Goal: Transaction & Acquisition: Purchase product/service

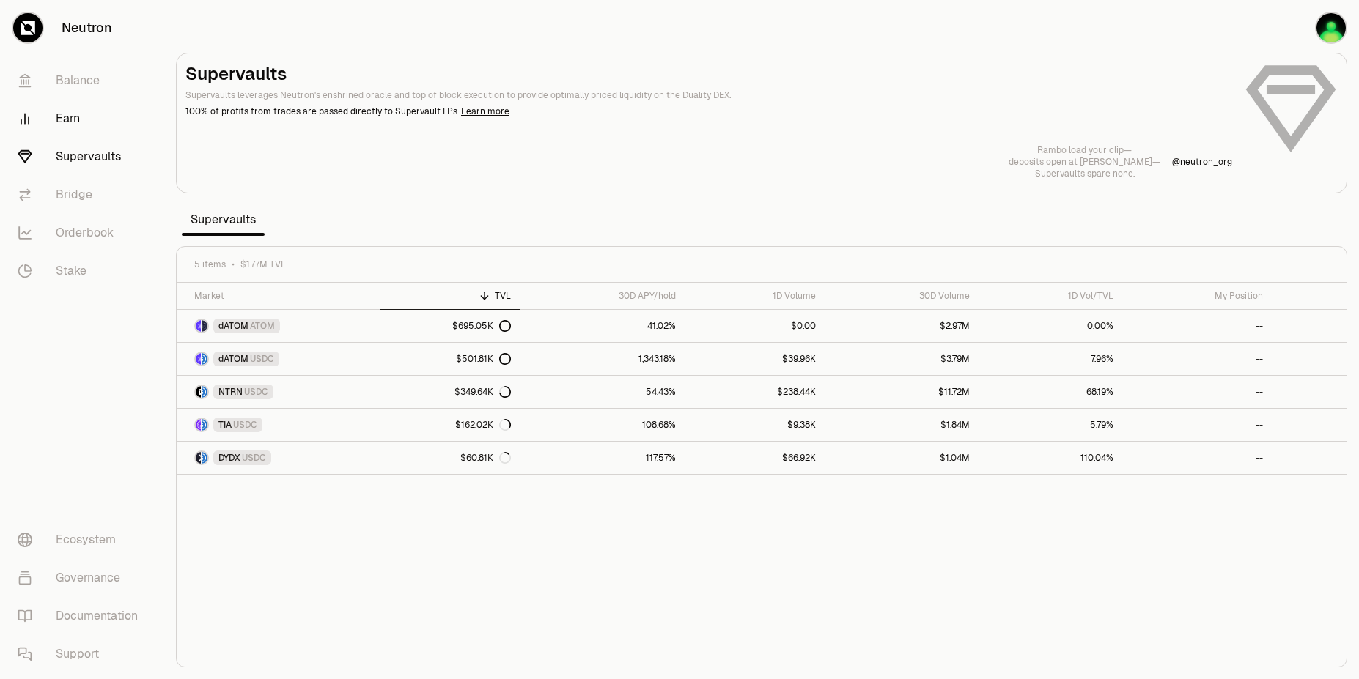
click at [71, 124] on link "Earn" at bounding box center [82, 119] width 152 height 38
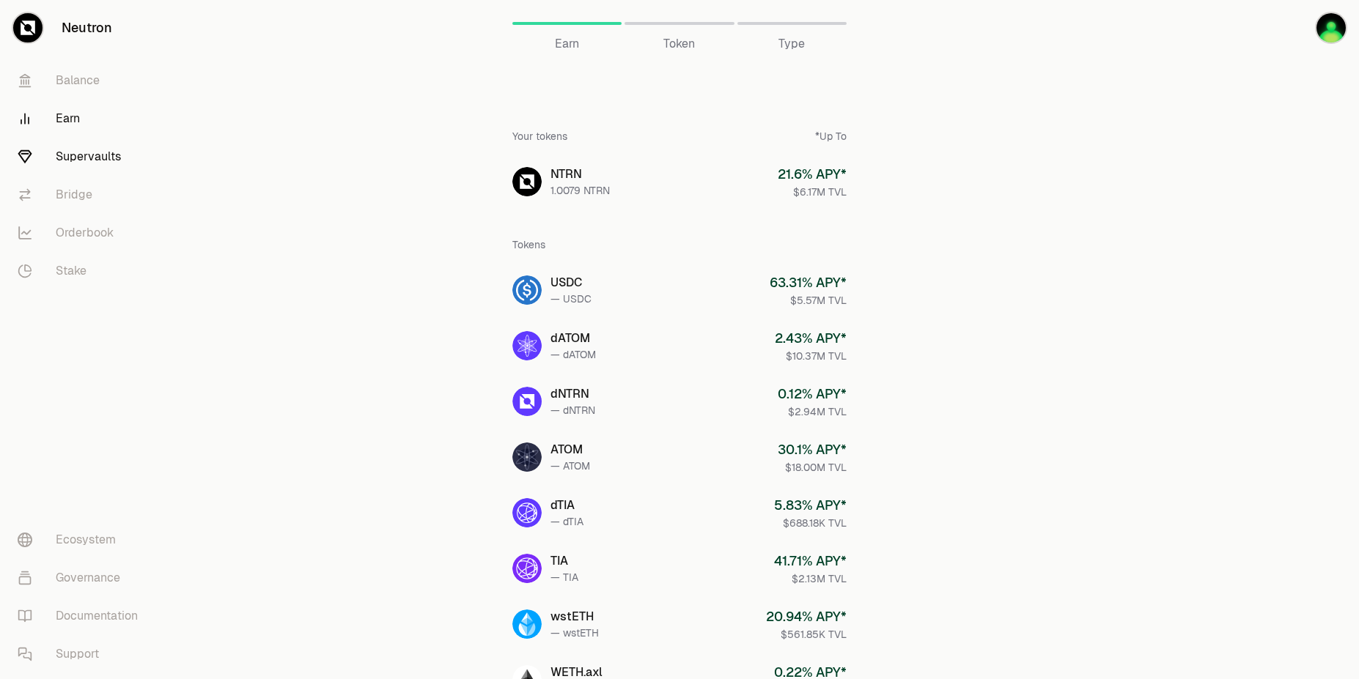
click at [97, 159] on link "Supervaults" at bounding box center [82, 157] width 152 height 38
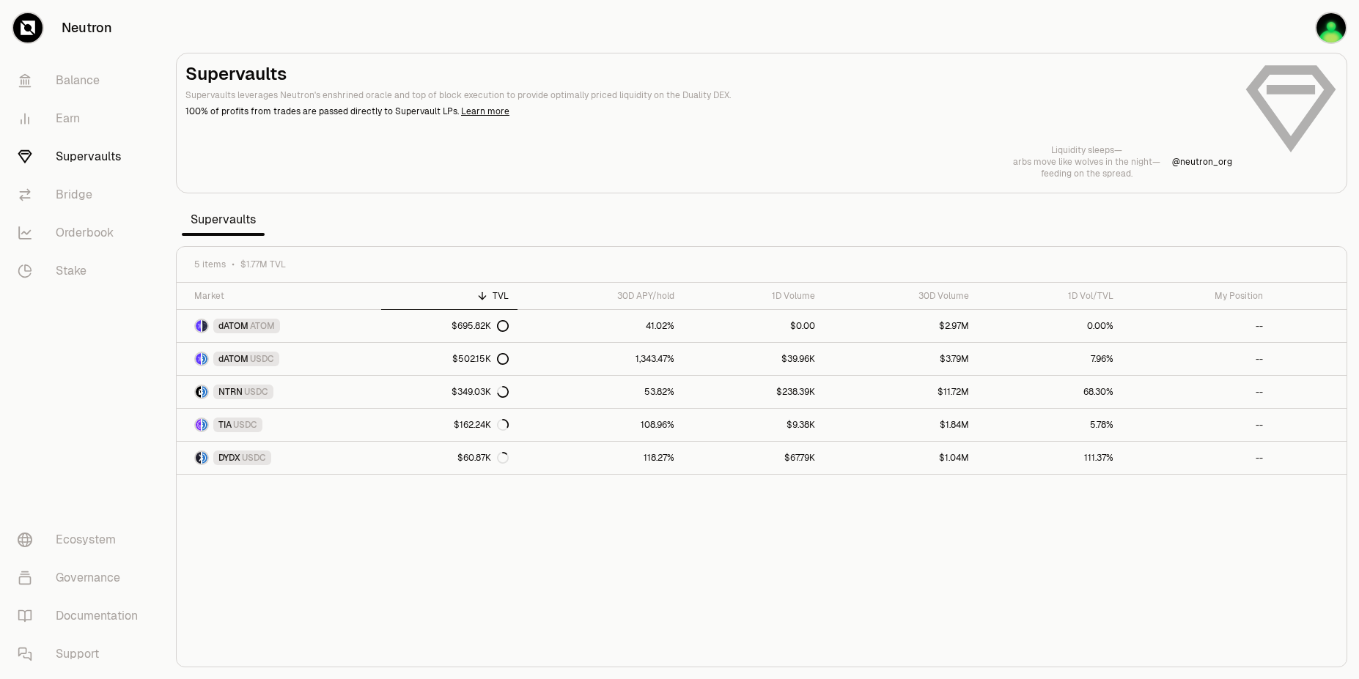
click at [487, 295] on icon at bounding box center [482, 296] width 12 height 12
click at [485, 295] on icon at bounding box center [482, 294] width 7 height 4
click at [496, 298] on div "TVL" at bounding box center [449, 296] width 119 height 12
click at [61, 116] on link "Earn" at bounding box center [82, 119] width 152 height 38
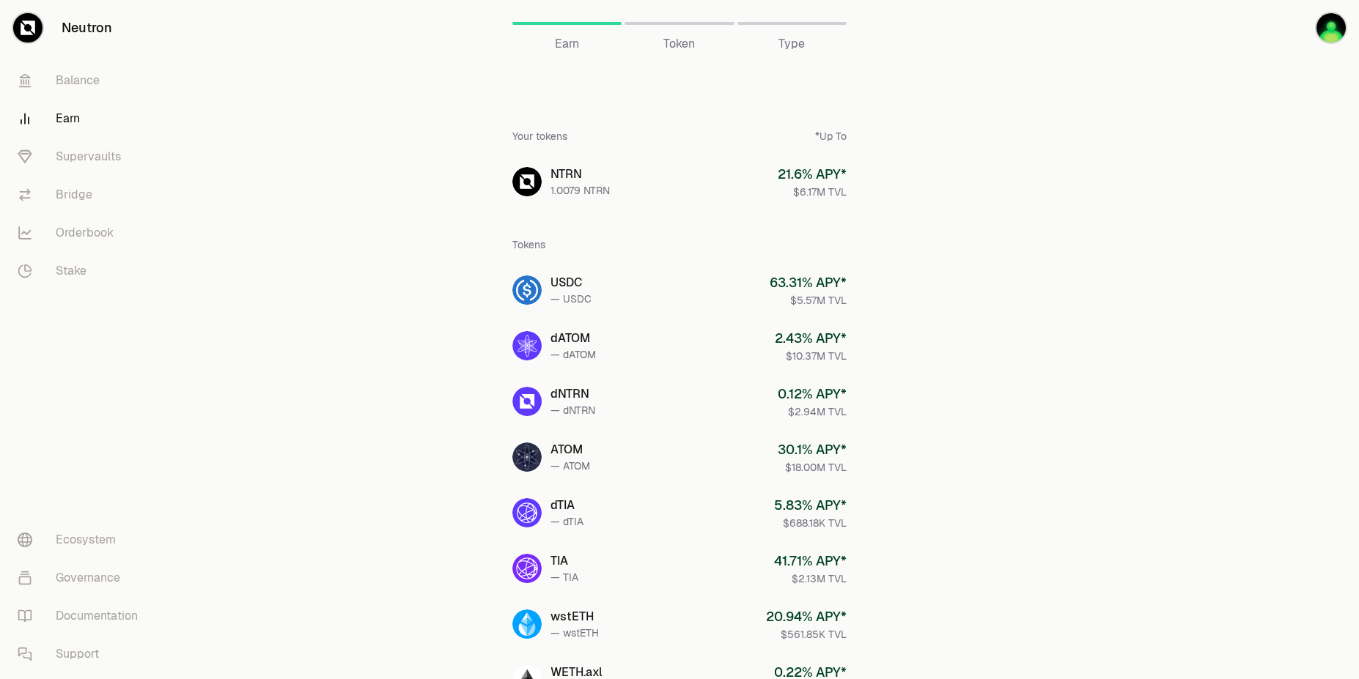
click at [830, 141] on div "*Up To" at bounding box center [831, 136] width 32 height 15
click at [1110, 251] on main "Earn Earn Token Type Your tokens *Up To NTRN 1.0079 NTRN 21.6 % APY* $6.17M TVL…" at bounding box center [761, 605] width 1195 height 1211
click at [677, 46] on span "Token" at bounding box center [679, 44] width 32 height 18
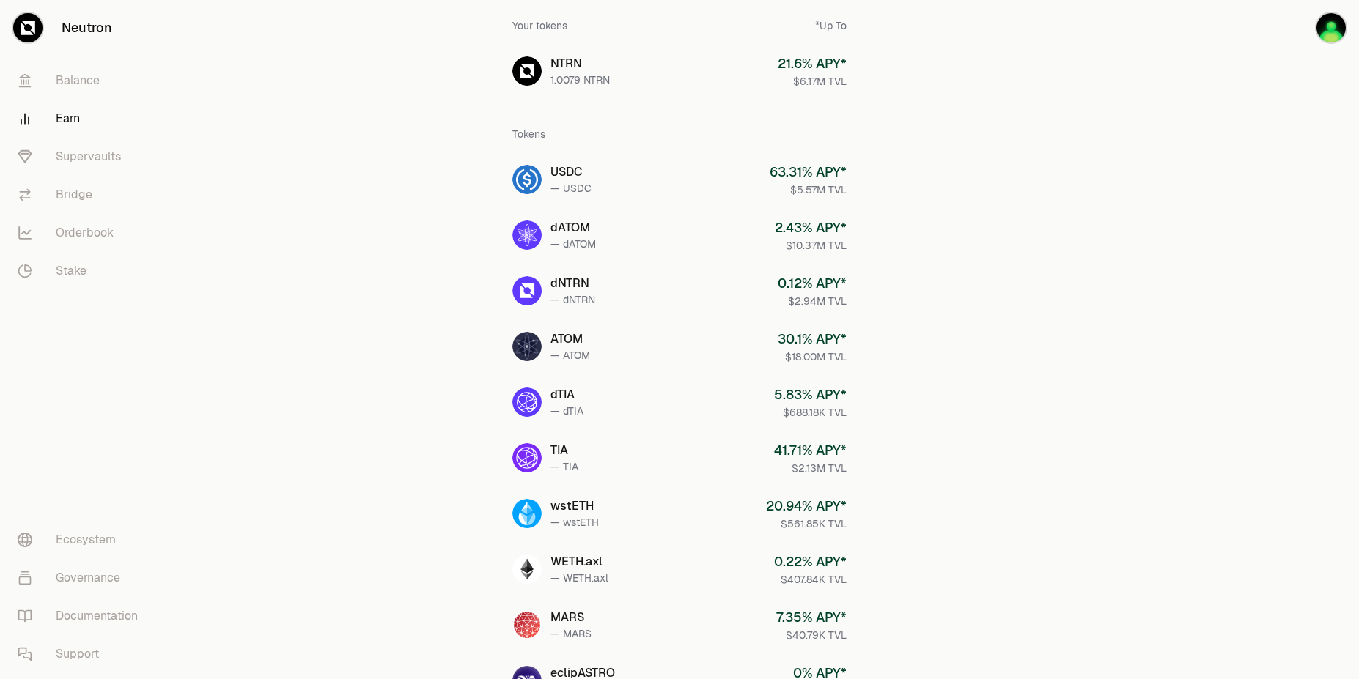
scroll to position [92, 0]
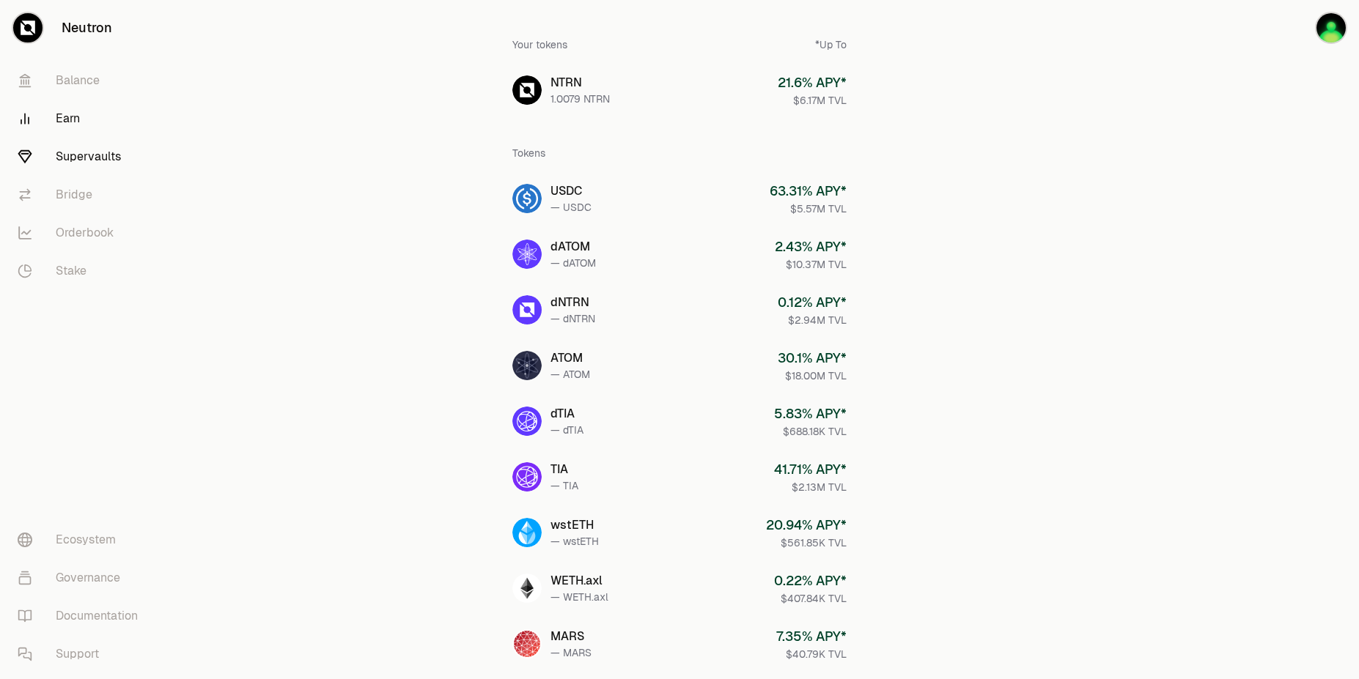
click at [74, 152] on link "Supervaults" at bounding box center [82, 157] width 152 height 38
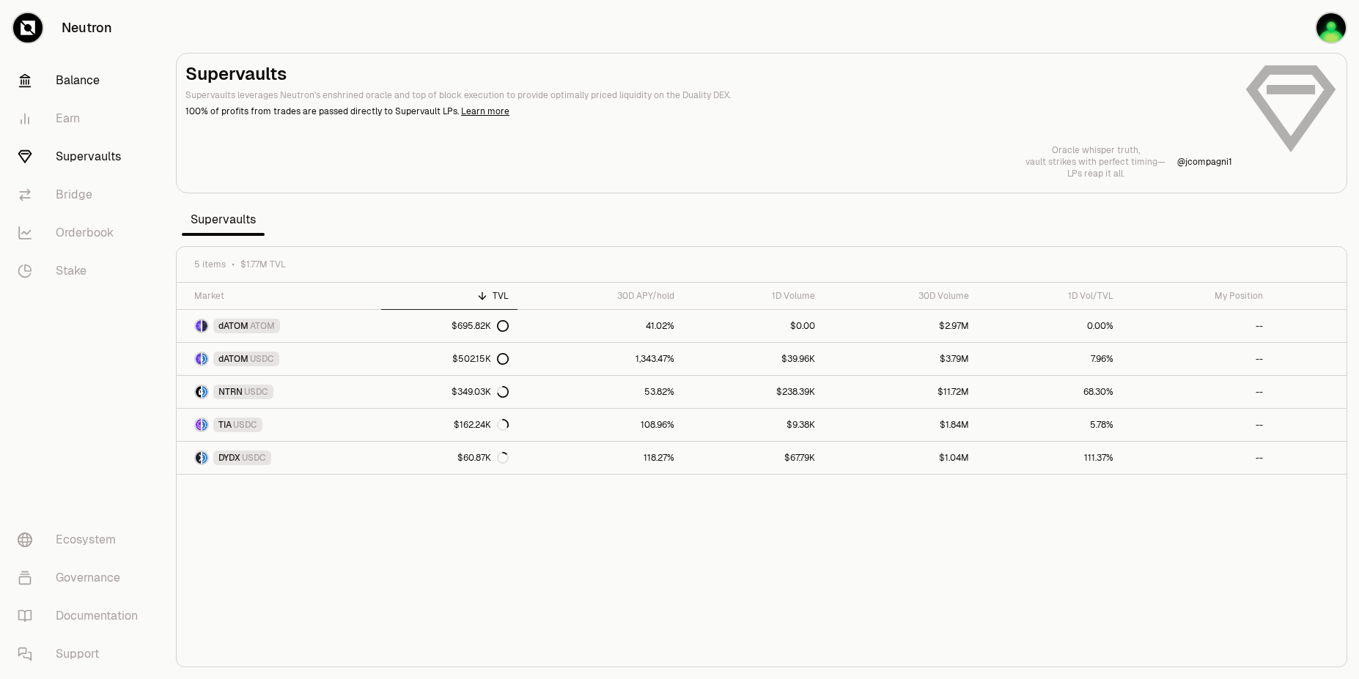
click at [78, 71] on link "Balance" at bounding box center [82, 81] width 152 height 38
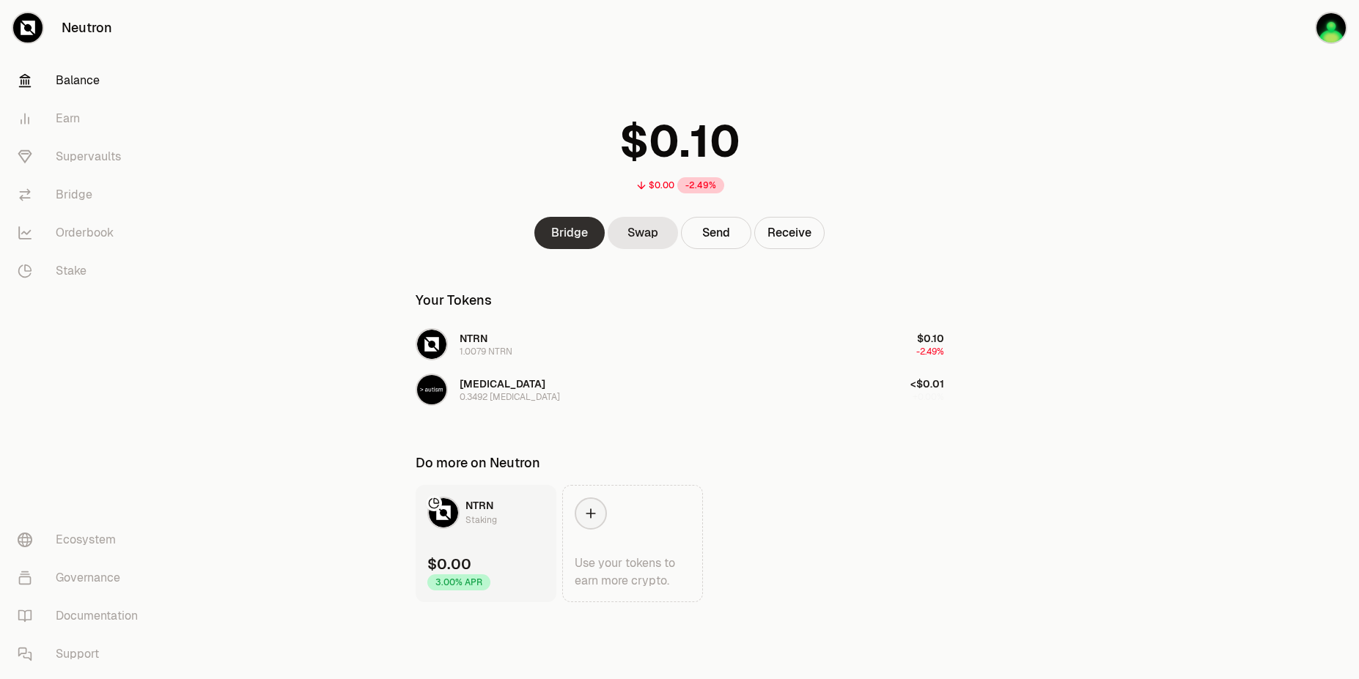
click at [556, 234] on link "Bridge" at bounding box center [569, 233] width 70 height 32
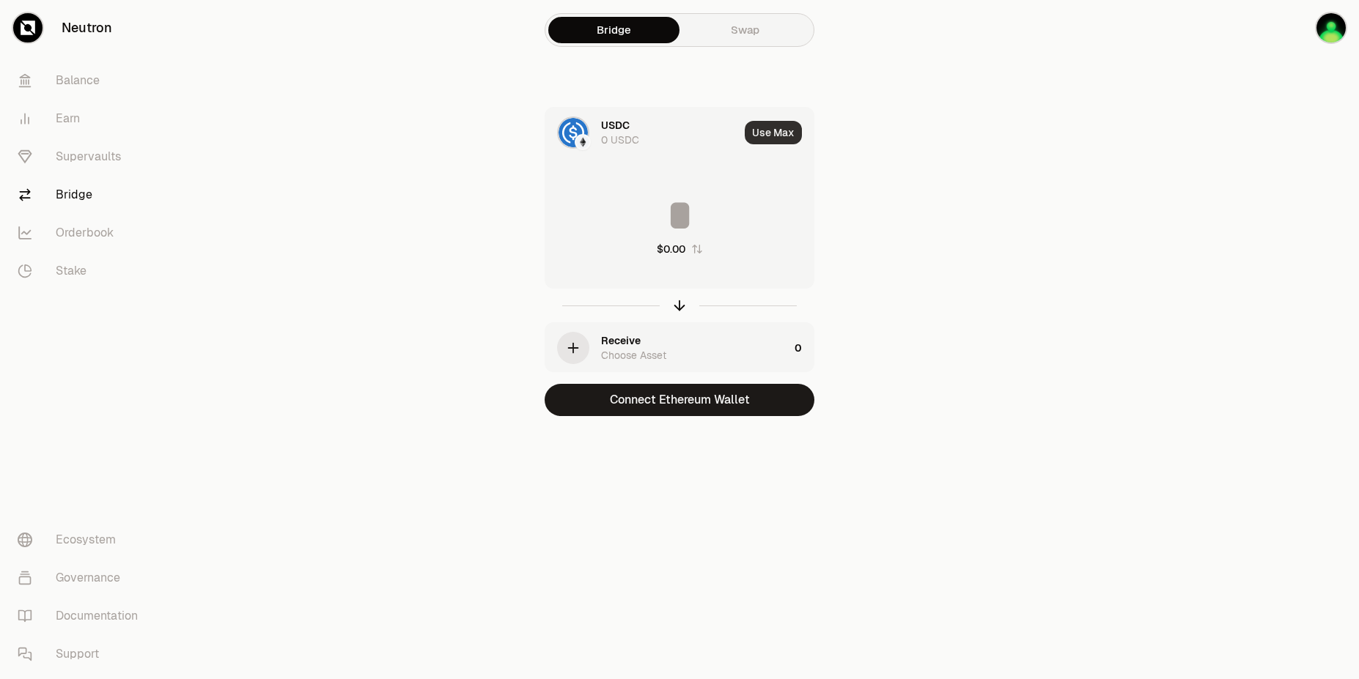
click at [759, 130] on button "Use Max" at bounding box center [773, 132] width 57 height 23
type input "*"
click at [749, 26] on link "Swap" at bounding box center [744, 30] width 131 height 26
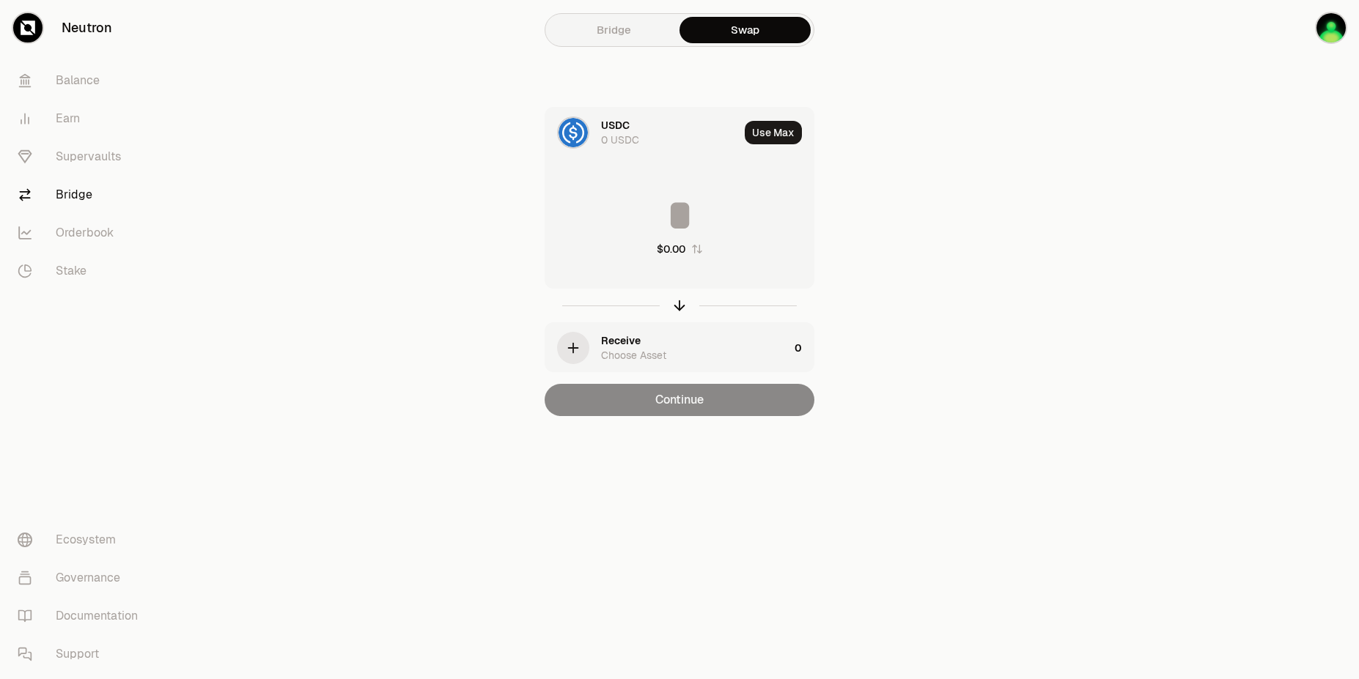
click at [438, 284] on div "USDC 0 USDC Use Max $0.00 Receive Choose Asset 0 Continue" at bounding box center [679, 261] width 493 height 309
click at [60, 267] on link "Stake" at bounding box center [82, 271] width 152 height 38
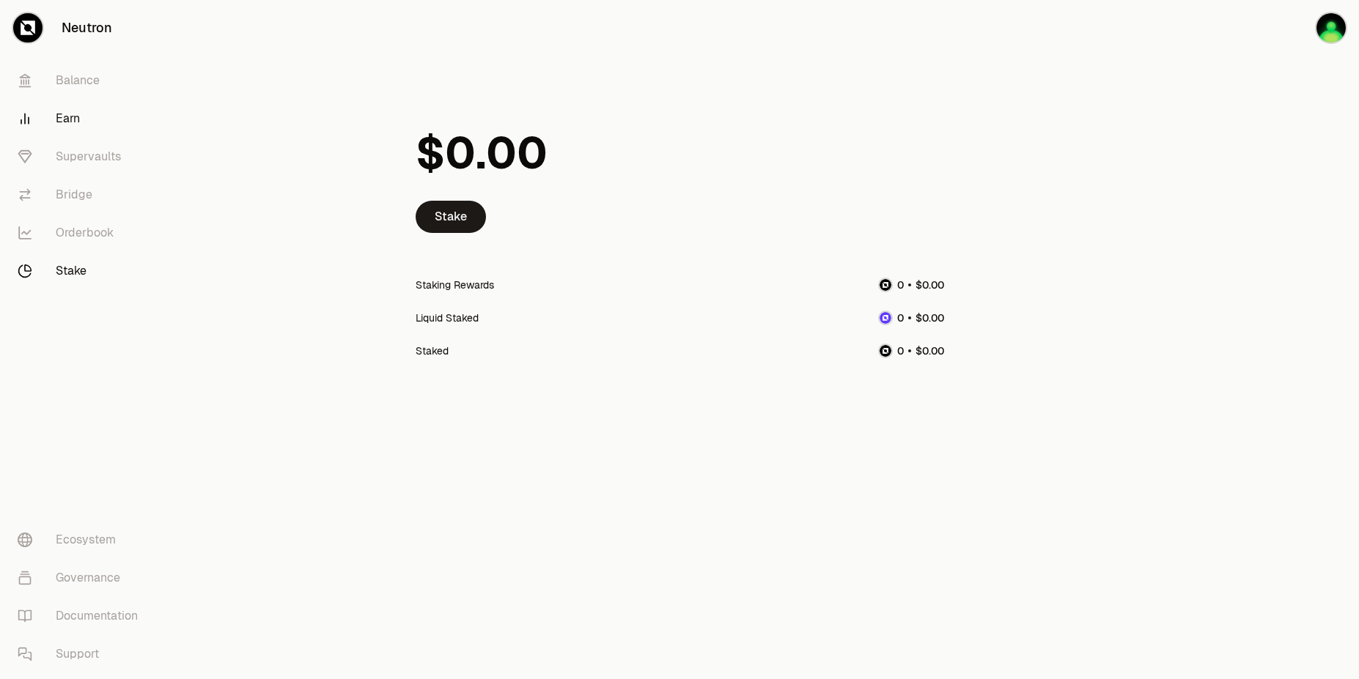
click at [71, 107] on link "Earn" at bounding box center [82, 119] width 152 height 38
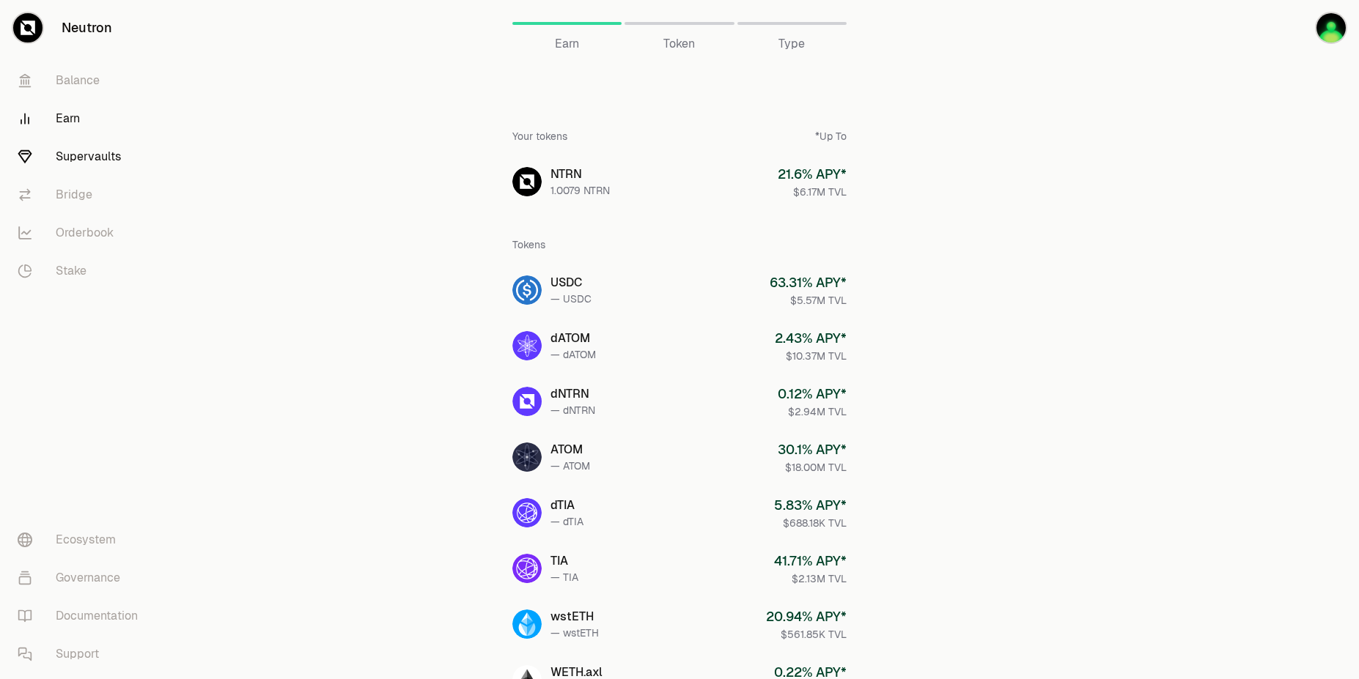
click at [92, 157] on link "Supervaults" at bounding box center [82, 157] width 152 height 38
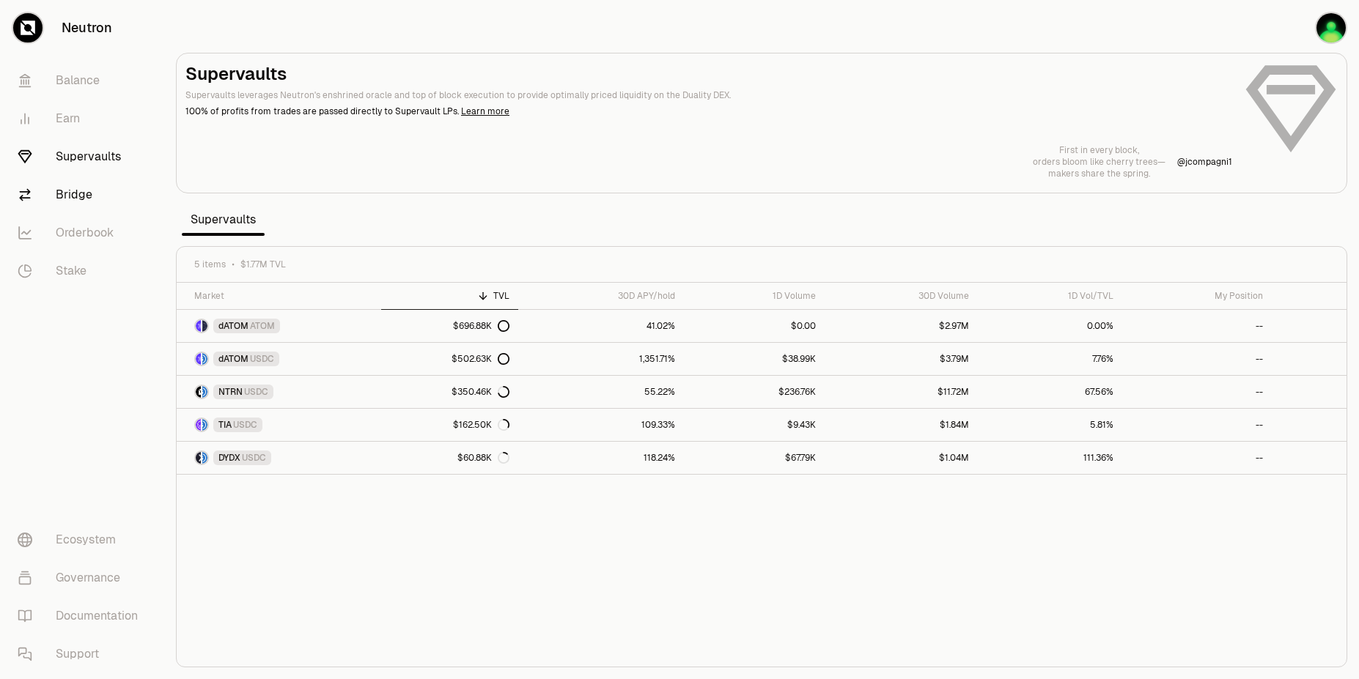
click at [68, 202] on link "Bridge" at bounding box center [82, 195] width 152 height 38
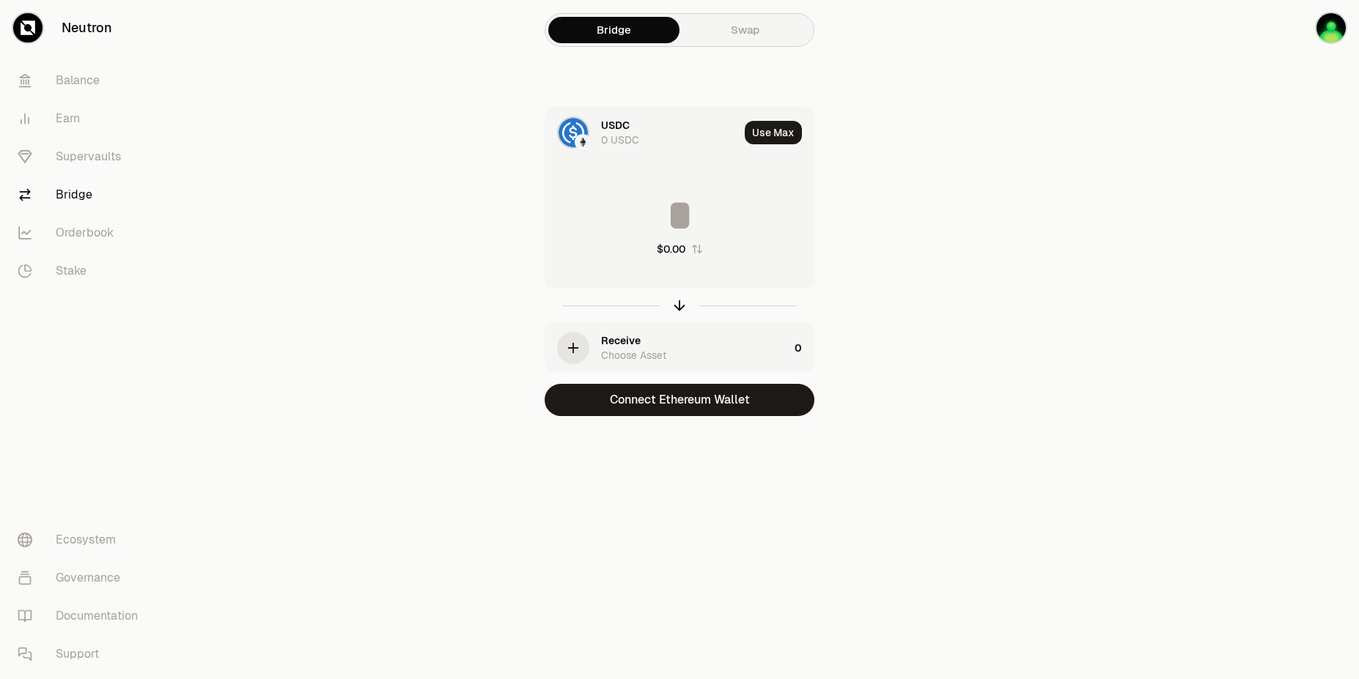
click at [734, 38] on link "Swap" at bounding box center [744, 30] width 131 height 26
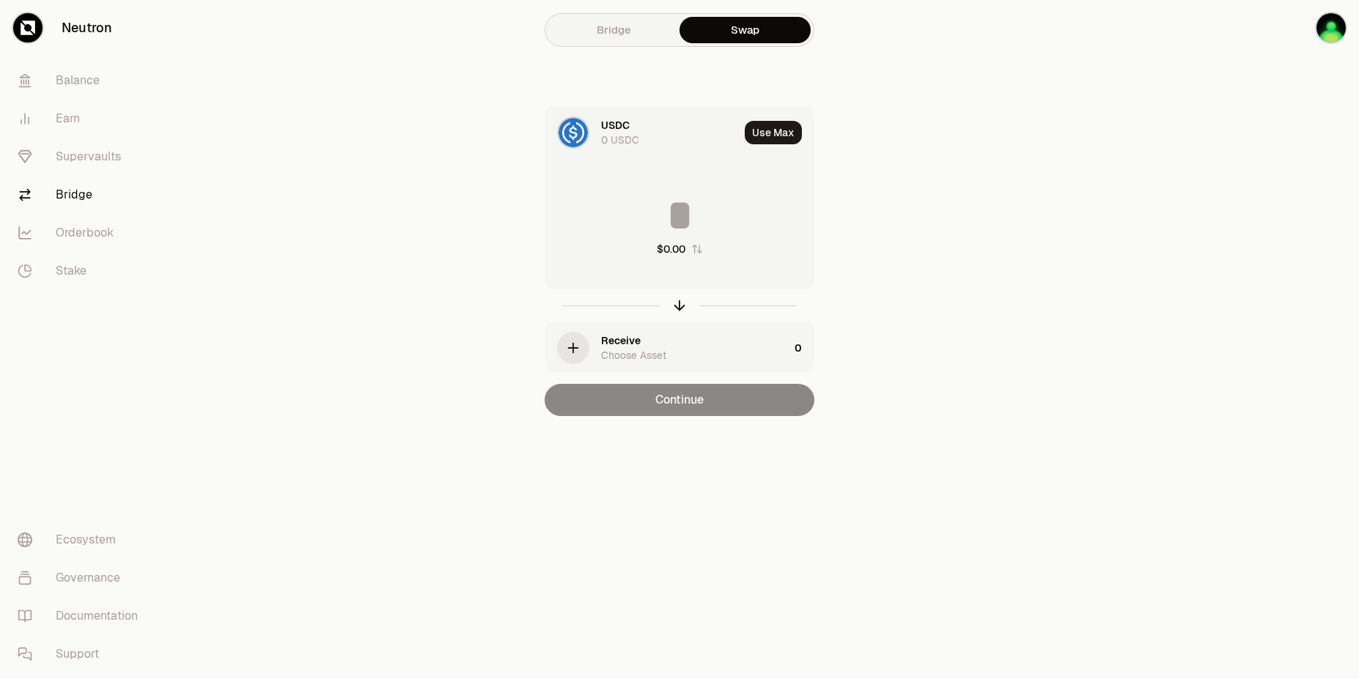
click at [593, 41] on link "Bridge" at bounding box center [613, 30] width 131 height 26
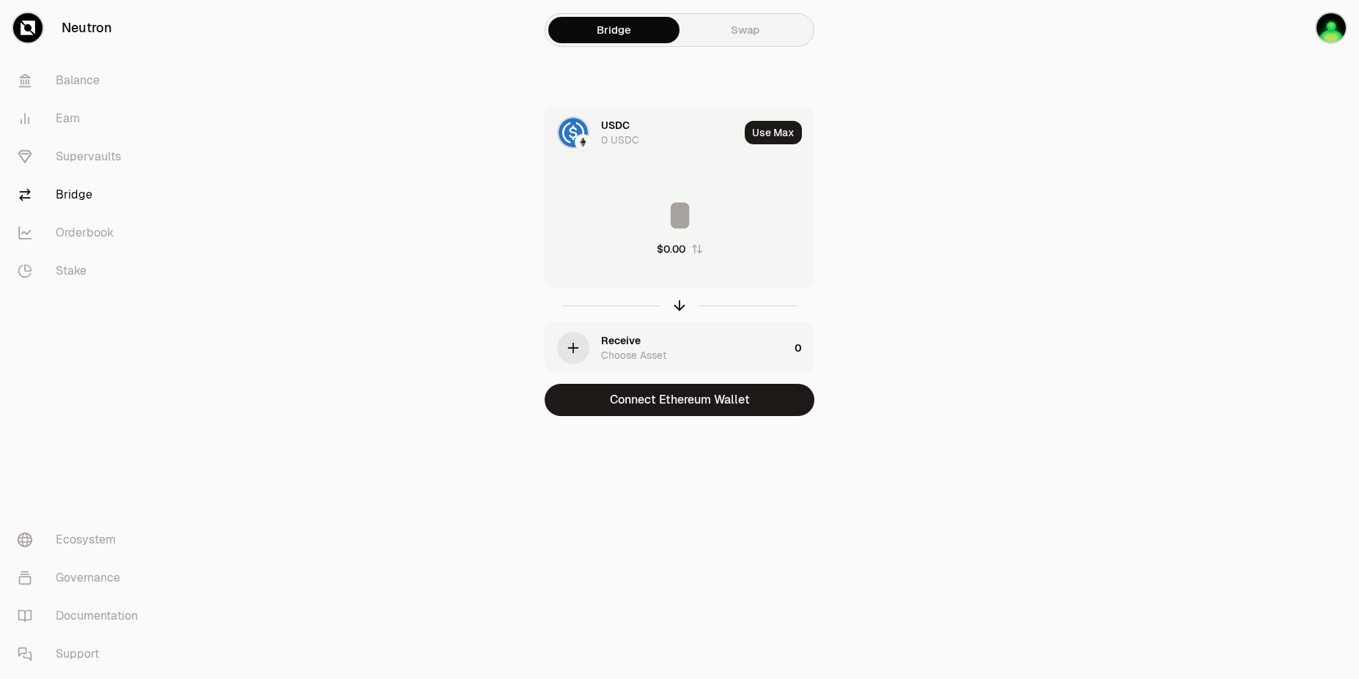
click at [602, 345] on div "Receive" at bounding box center [621, 340] width 40 height 15
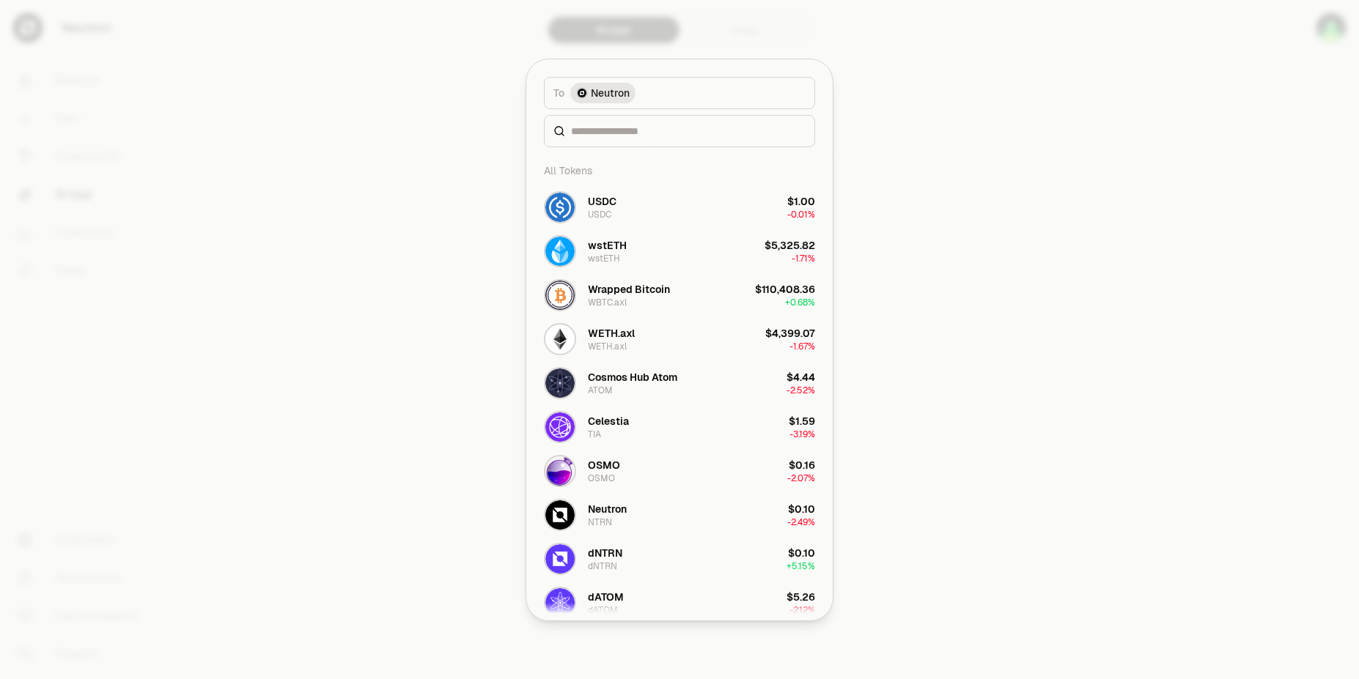
click at [611, 92] on span "Neutron" at bounding box center [610, 93] width 39 height 15
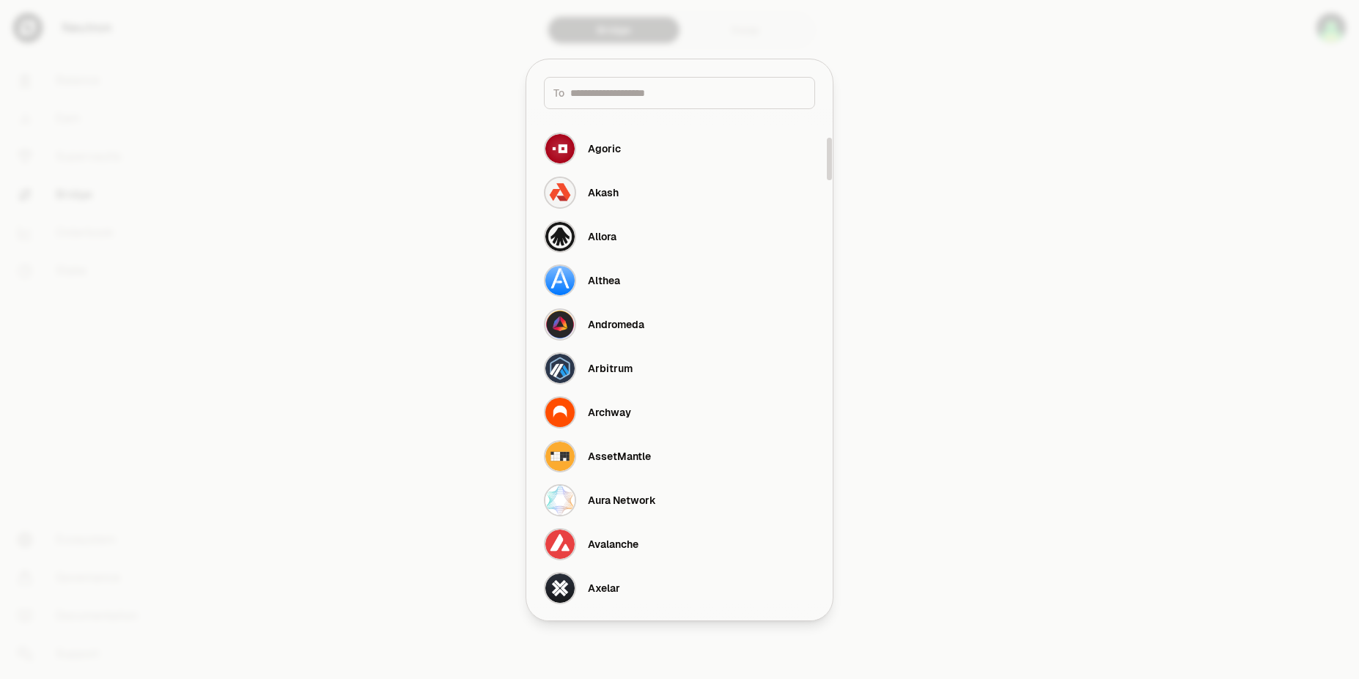
drag, startPoint x: 827, startPoint y: 132, endPoint x: 820, endPoint y: 95, distance: 38.0
click at [827, 138] on div at bounding box center [829, 159] width 5 height 43
click at [718, 92] on input at bounding box center [687, 93] width 235 height 15
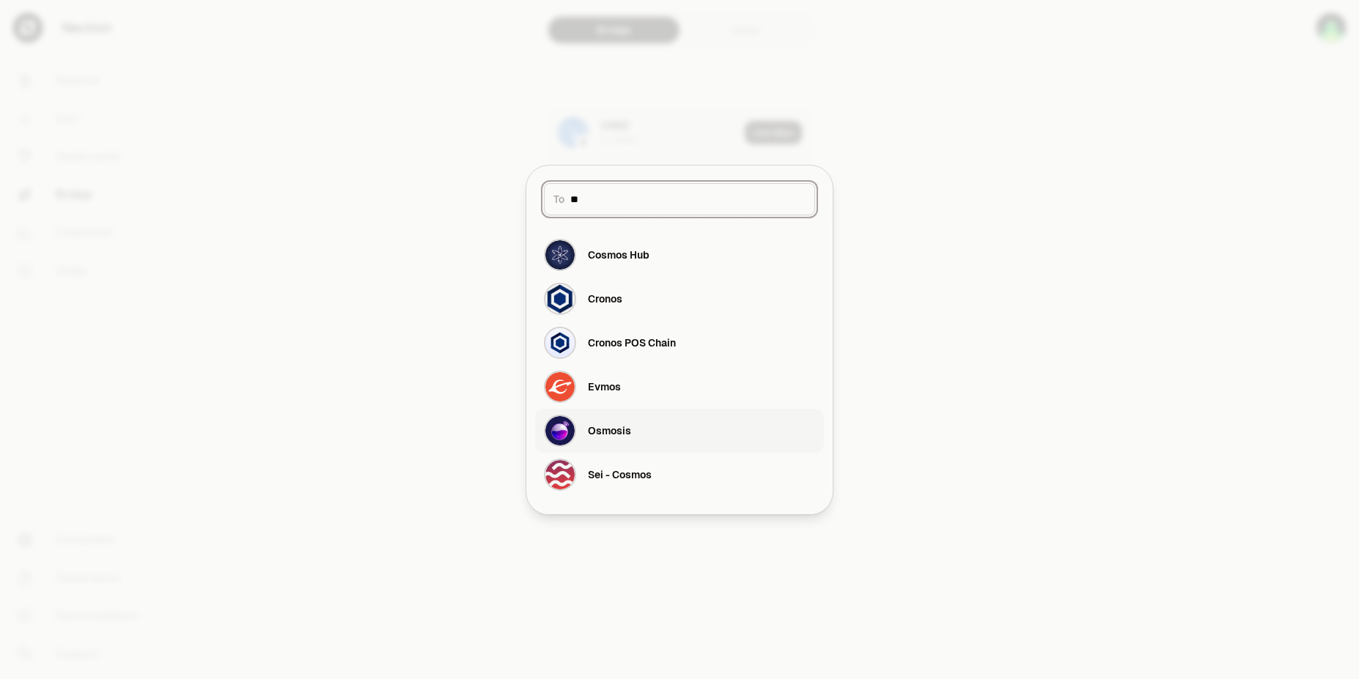
type input "**"
click at [620, 421] on div "Osmosis" at bounding box center [587, 431] width 87 height 32
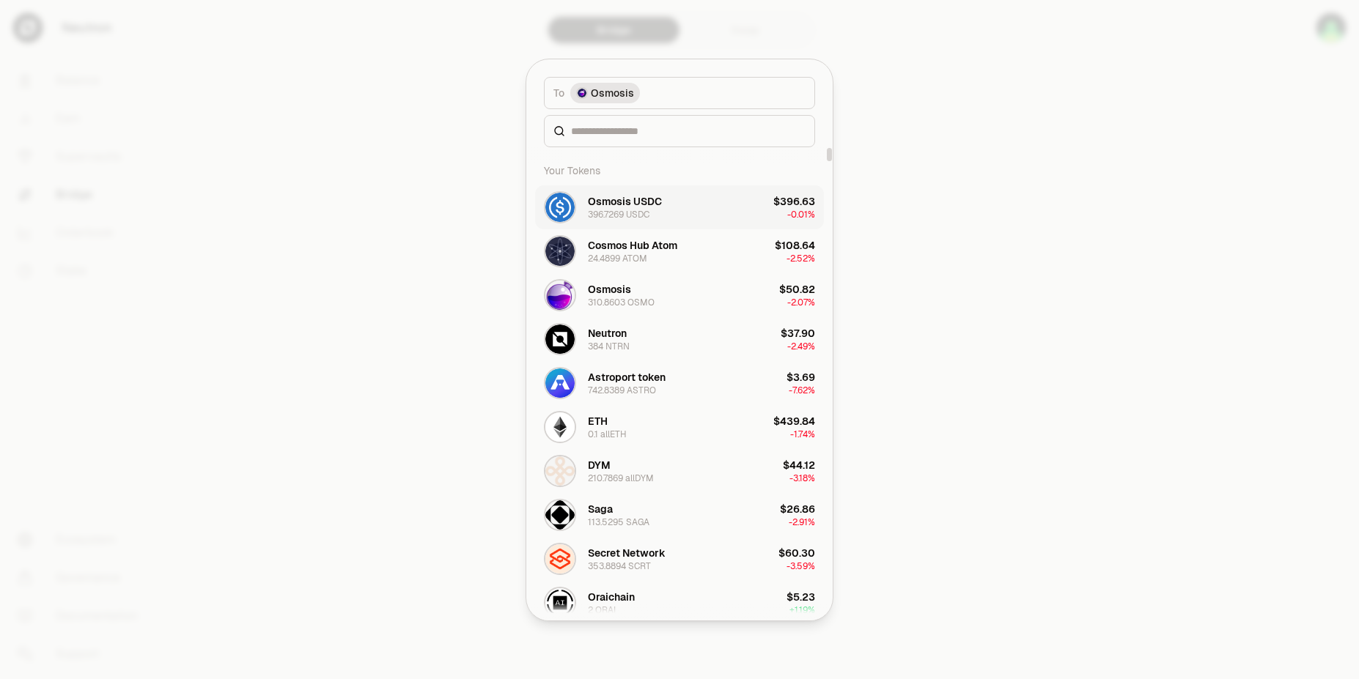
click at [624, 216] on div "396.7269 USDC" at bounding box center [619, 215] width 62 height 12
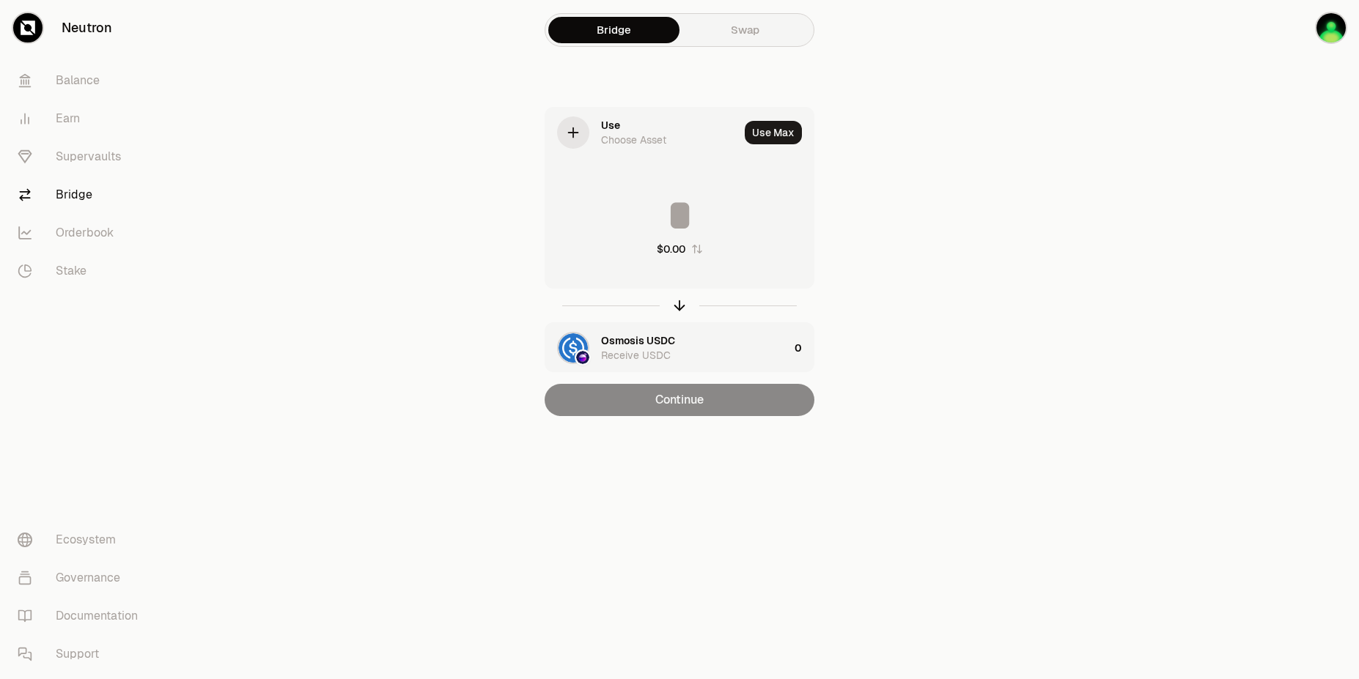
click at [582, 138] on div at bounding box center [573, 133] width 32 height 32
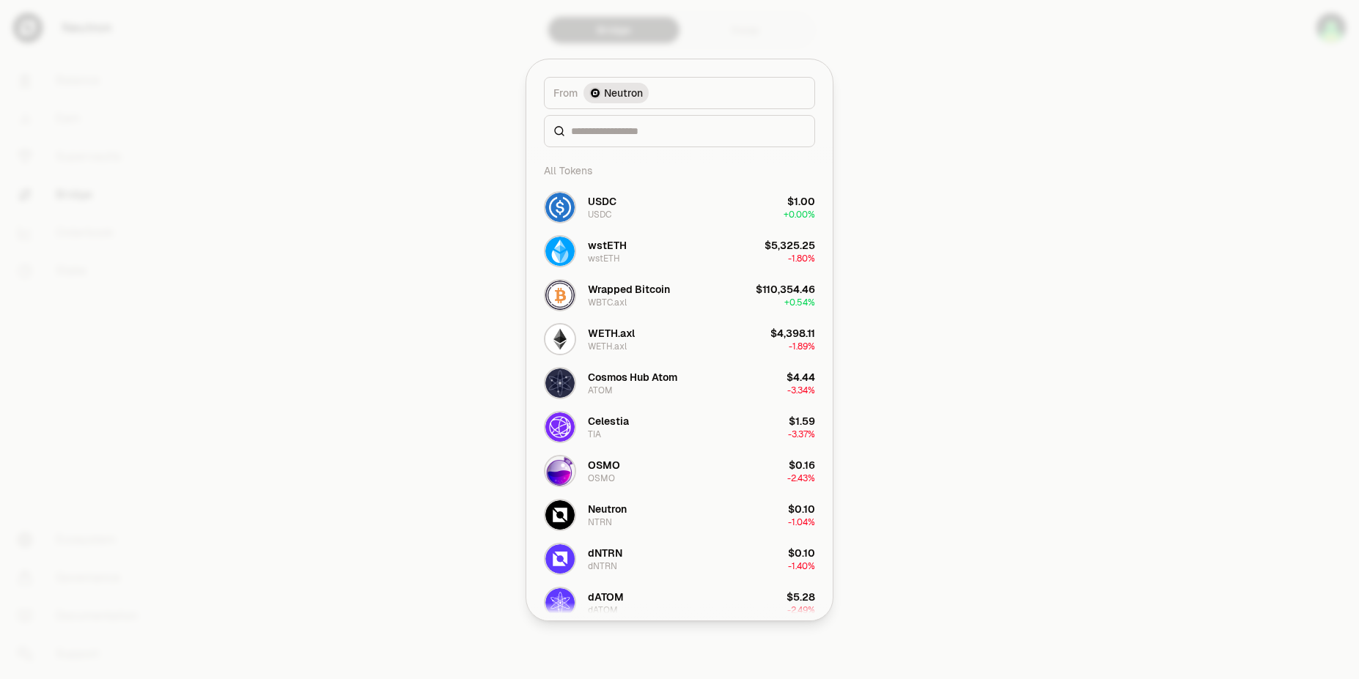
click at [935, 329] on div at bounding box center [679, 339] width 1359 height 679
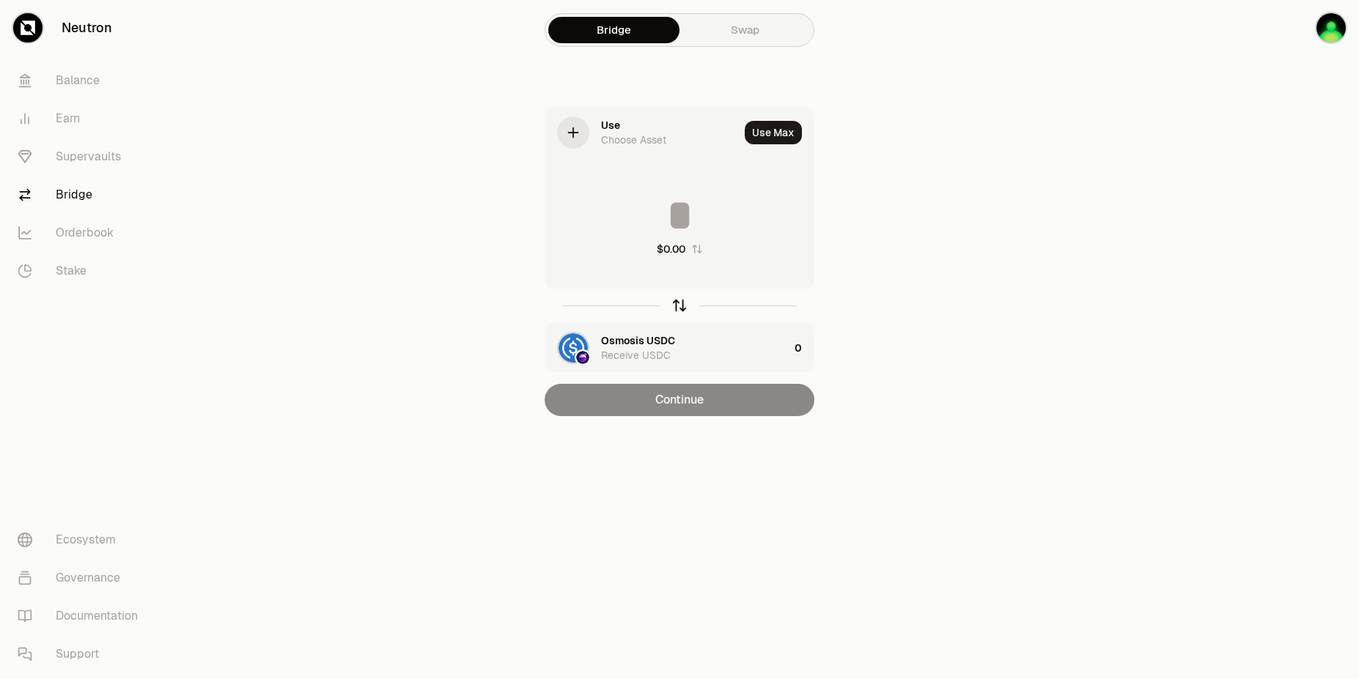
click at [678, 300] on icon "button" at bounding box center [679, 306] width 16 height 16
click at [598, 358] on div "Receive Choose Asset" at bounding box center [666, 348] width 243 height 50
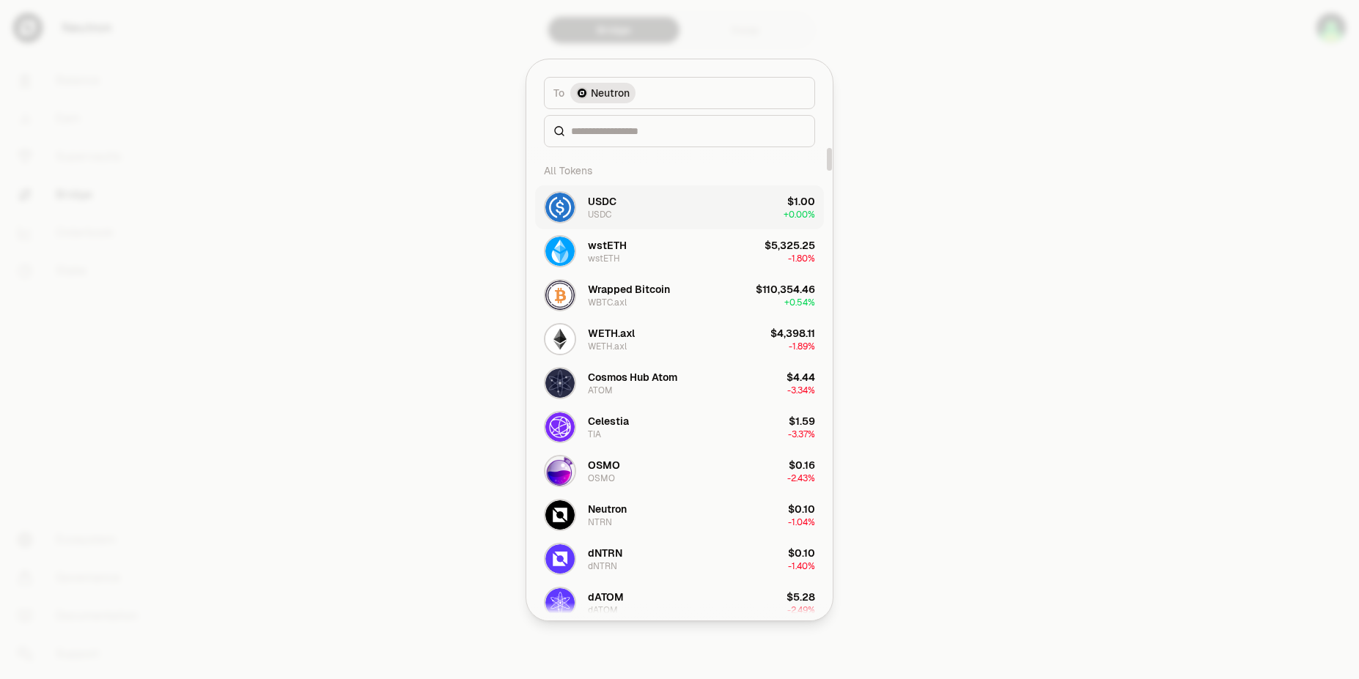
click at [624, 218] on button "USDC USDC $1.00 + 0.00%" at bounding box center [679, 207] width 289 height 44
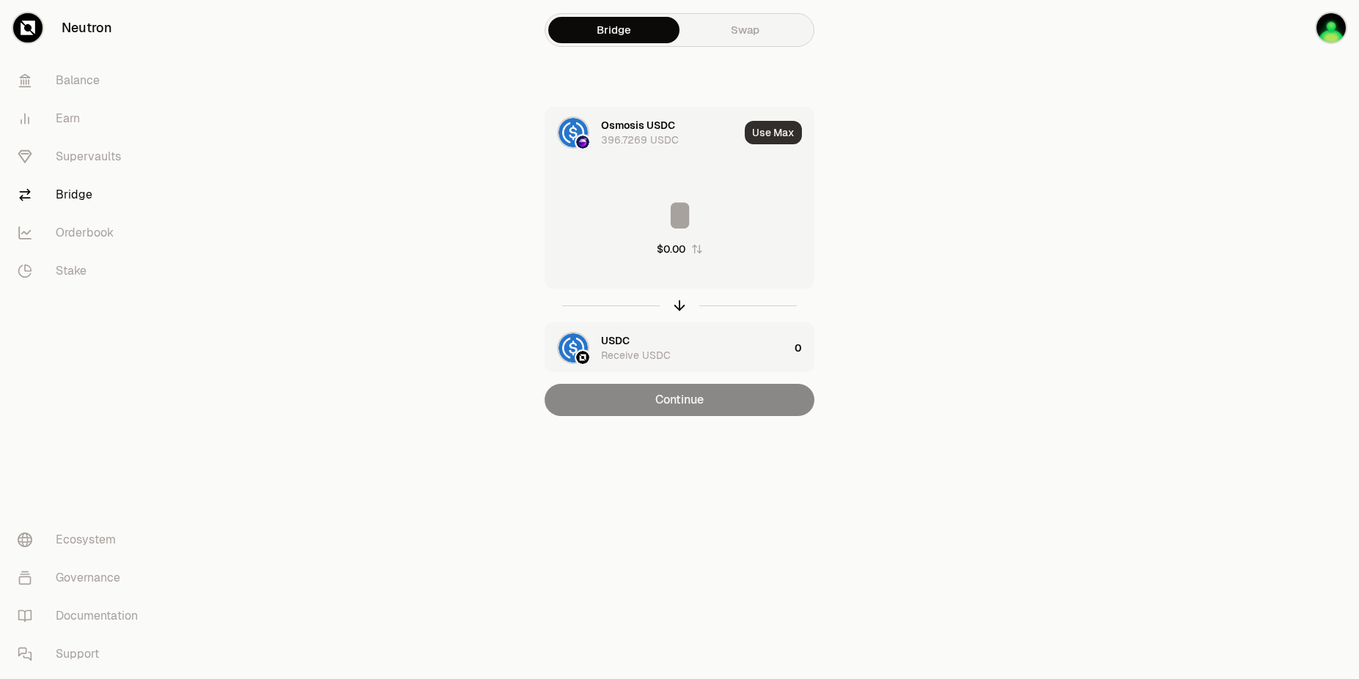
click at [772, 136] on button "Use Max" at bounding box center [773, 132] width 57 height 23
type input "**********"
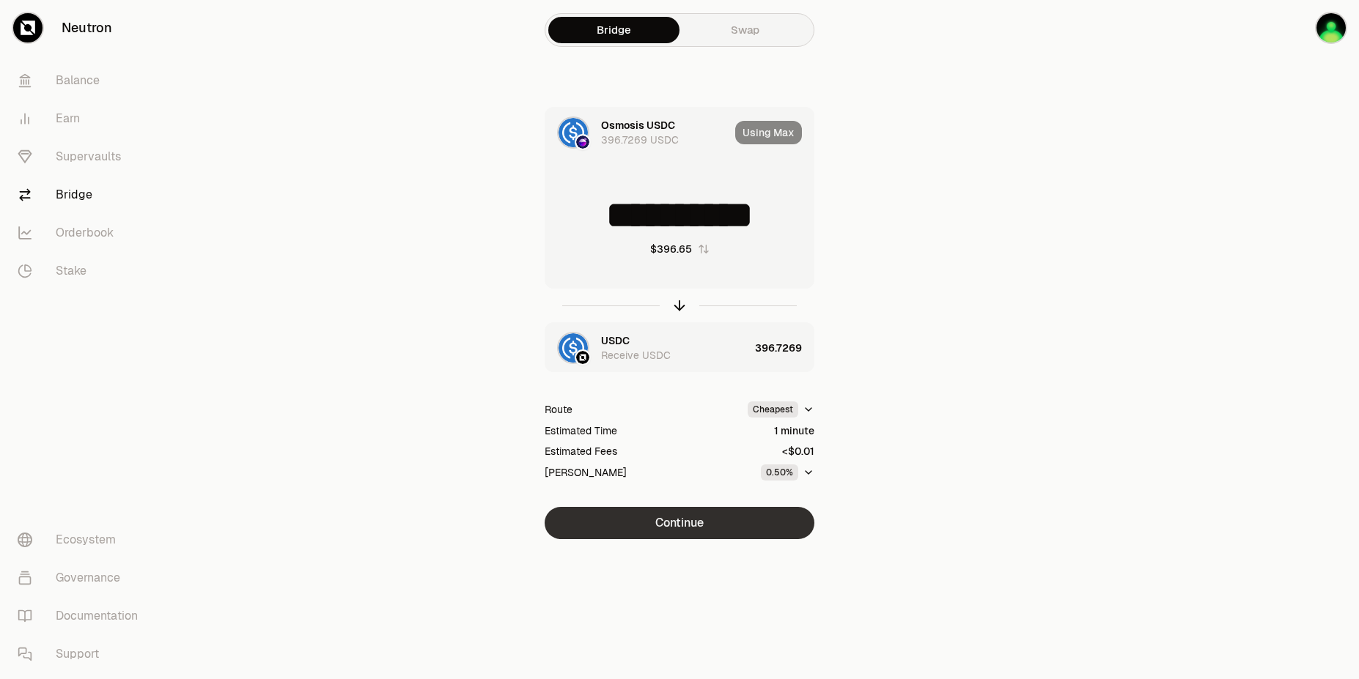
click at [766, 531] on button "Continue" at bounding box center [680, 523] width 270 height 32
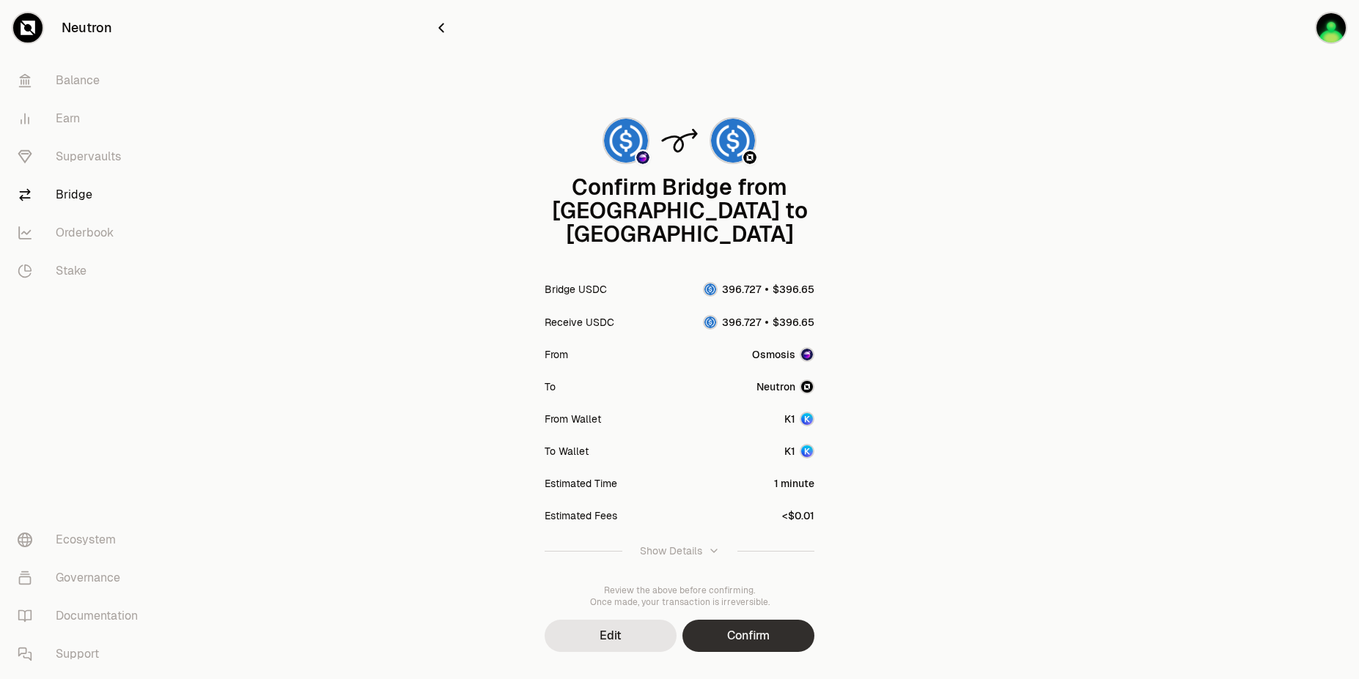
click at [748, 624] on button "Confirm" at bounding box center [748, 636] width 132 height 32
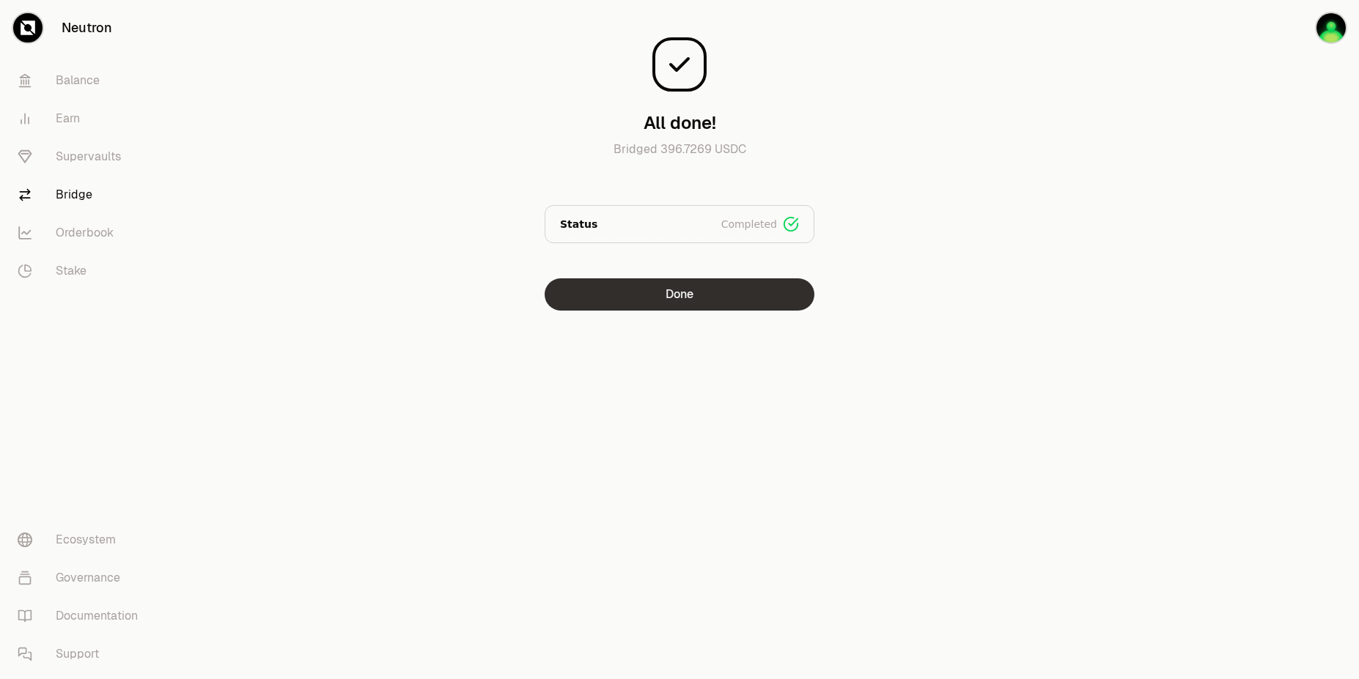
click at [707, 301] on button "Done" at bounding box center [680, 295] width 270 height 32
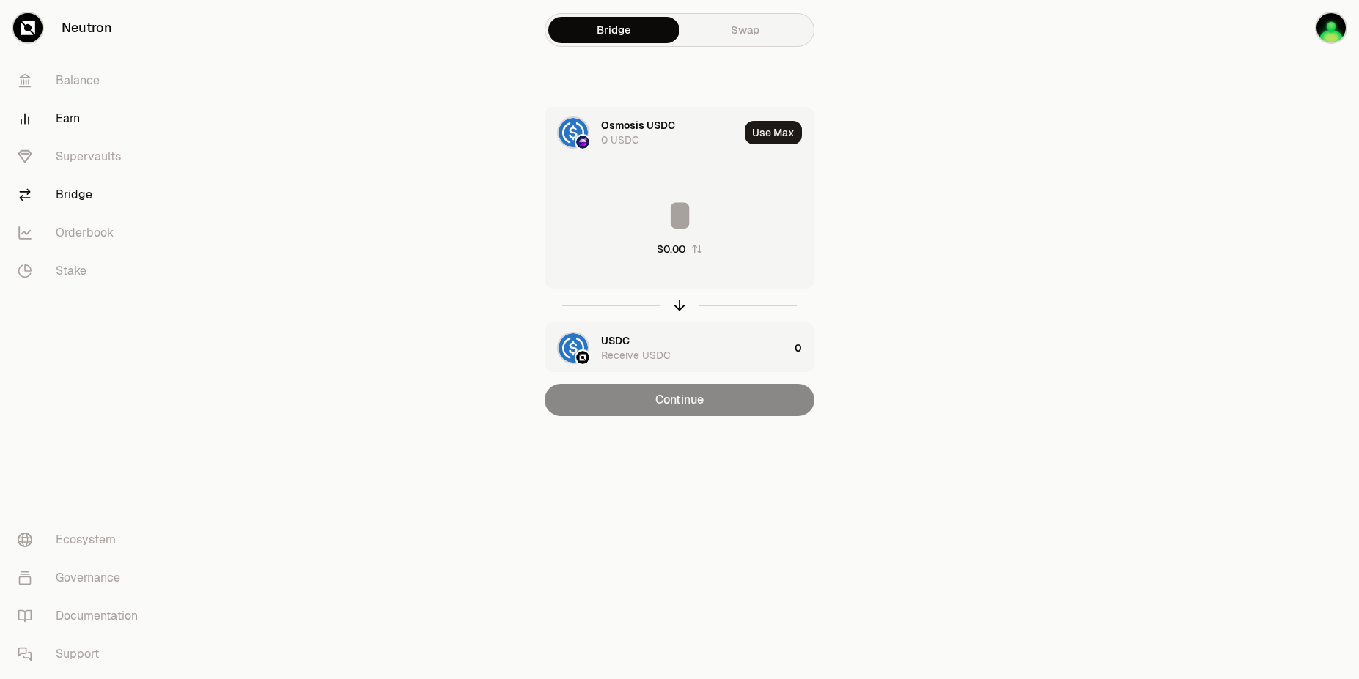
click at [56, 116] on link "Earn" at bounding box center [82, 119] width 152 height 38
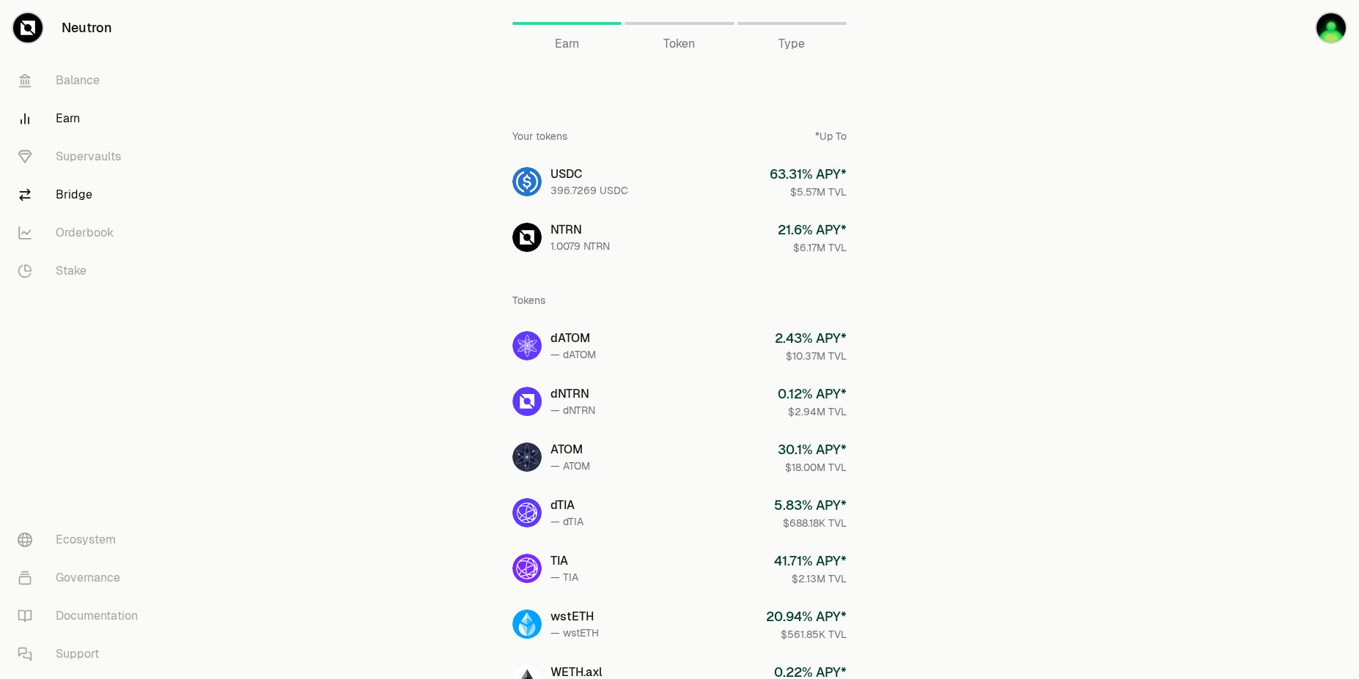
click at [64, 199] on link "Bridge" at bounding box center [82, 195] width 152 height 38
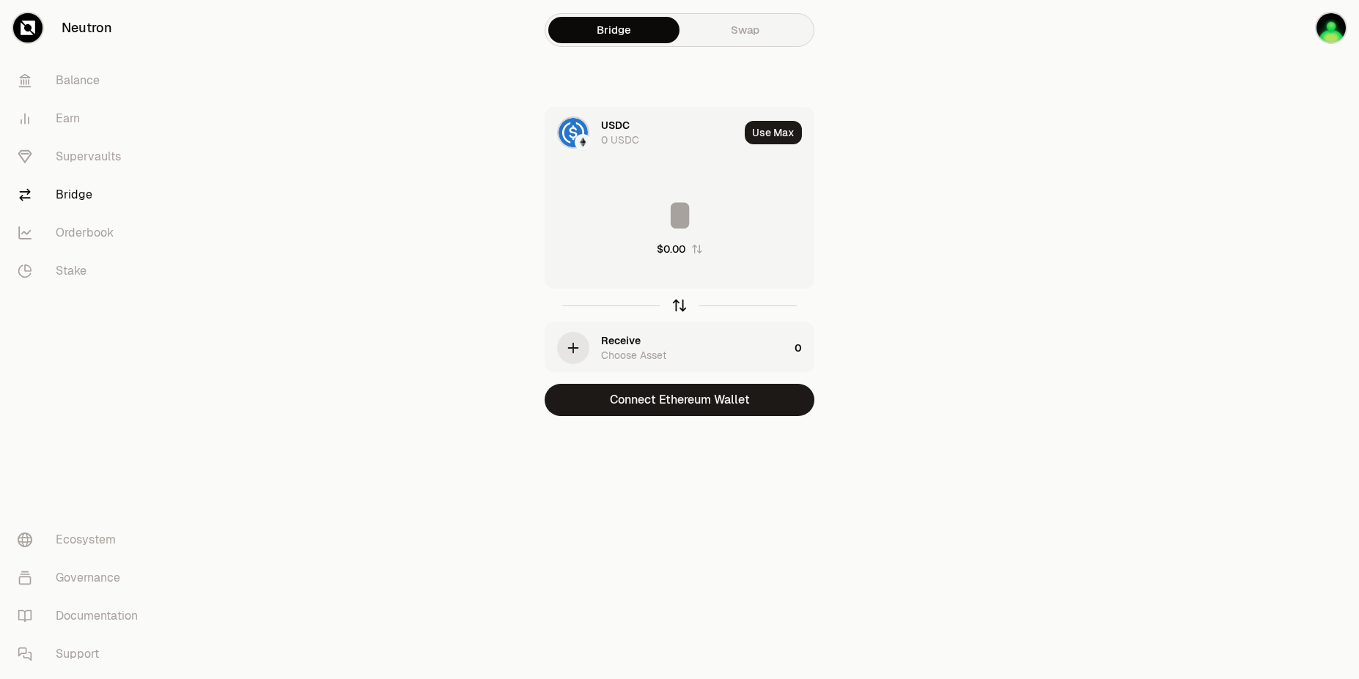
click at [677, 308] on icon "button" at bounding box center [679, 306] width 16 height 16
click at [608, 136] on div "Choose Asset" at bounding box center [633, 140] width 65 height 15
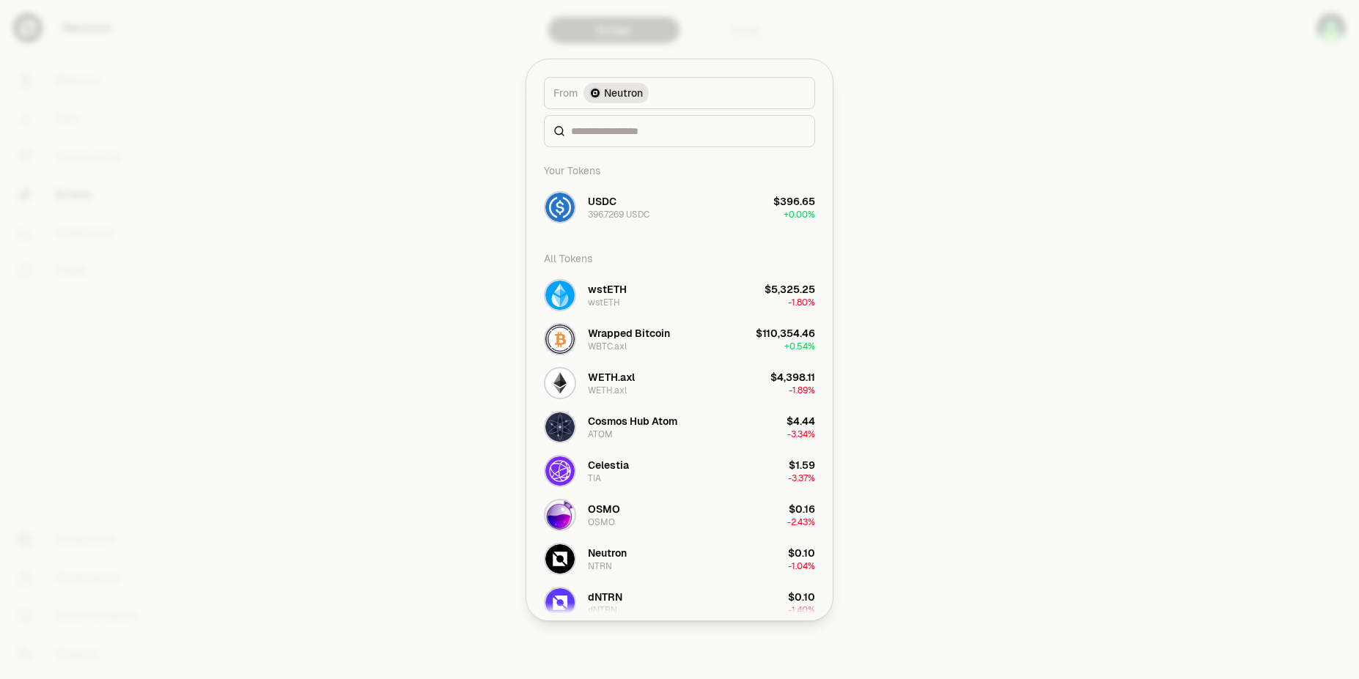
click at [594, 95] on img "button" at bounding box center [595, 93] width 9 height 9
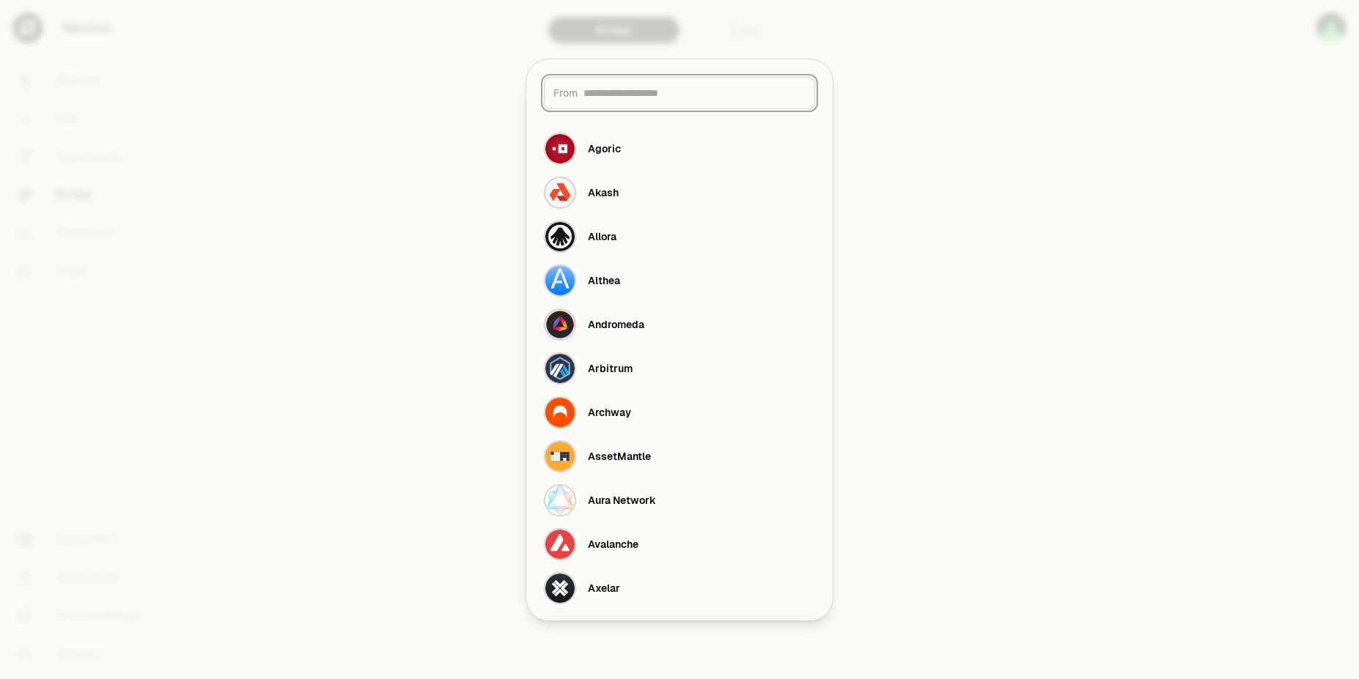
click at [766, 92] on input at bounding box center [694, 93] width 222 height 15
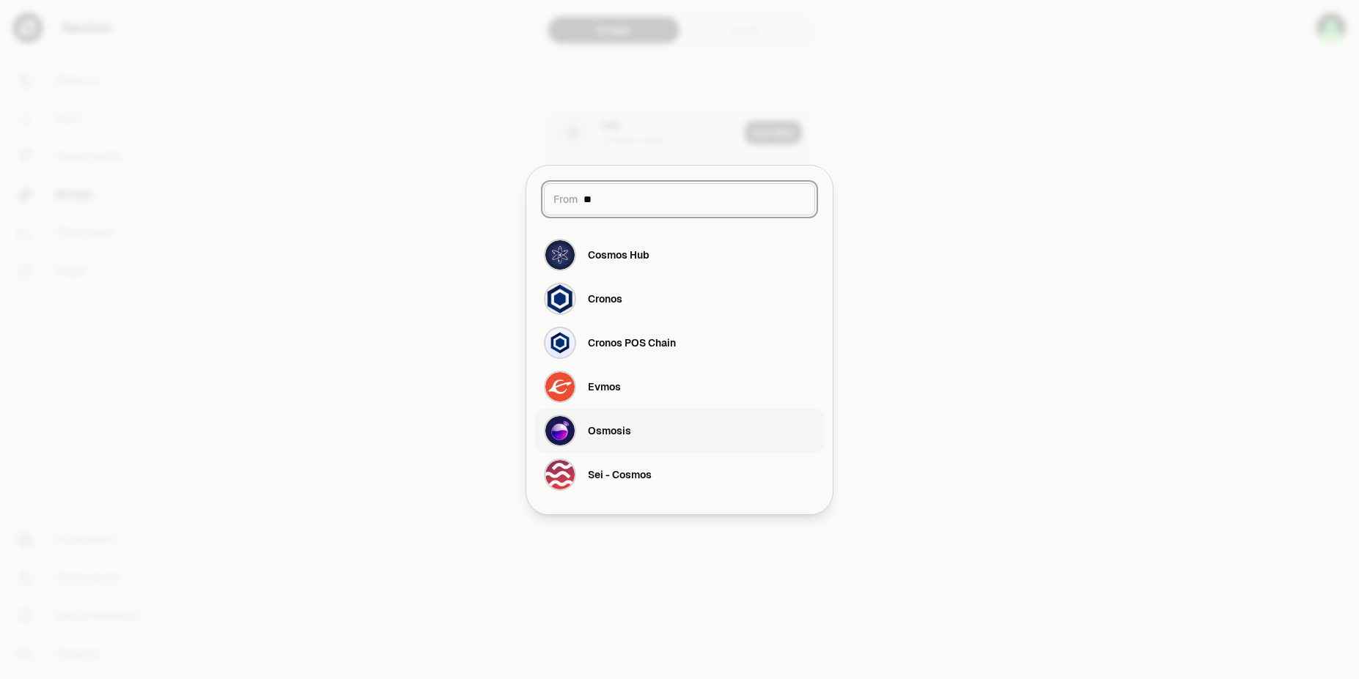
type input "**"
click at [643, 442] on button "Osmosis" at bounding box center [679, 431] width 289 height 44
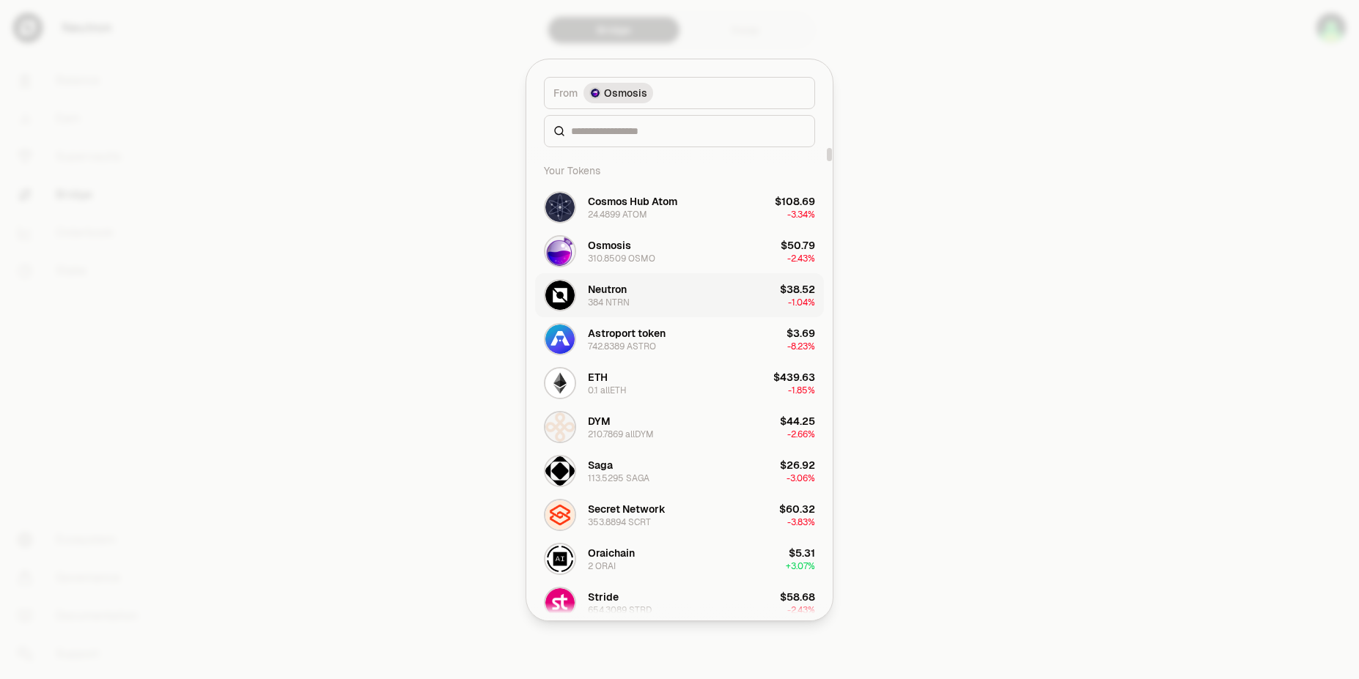
click at [604, 306] on div "384 NTRN" at bounding box center [609, 303] width 42 height 12
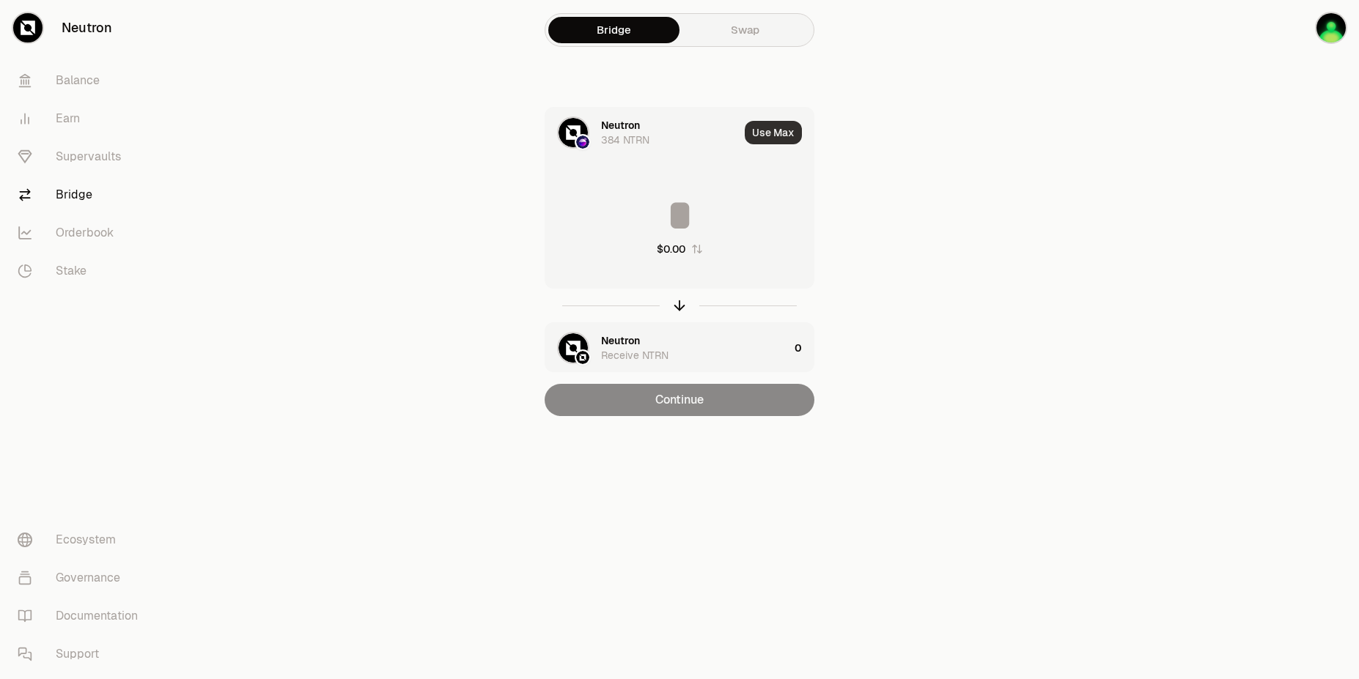
click at [764, 139] on button "Use Max" at bounding box center [773, 132] width 57 height 23
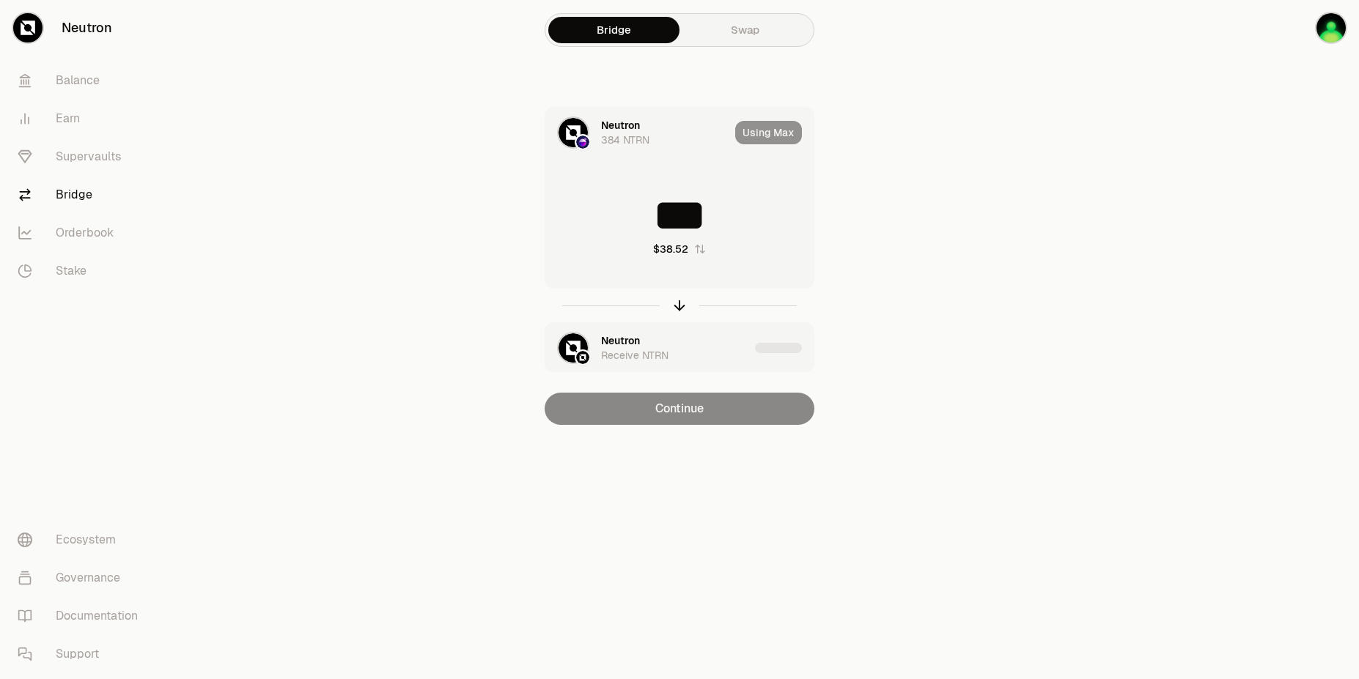
type input "***"
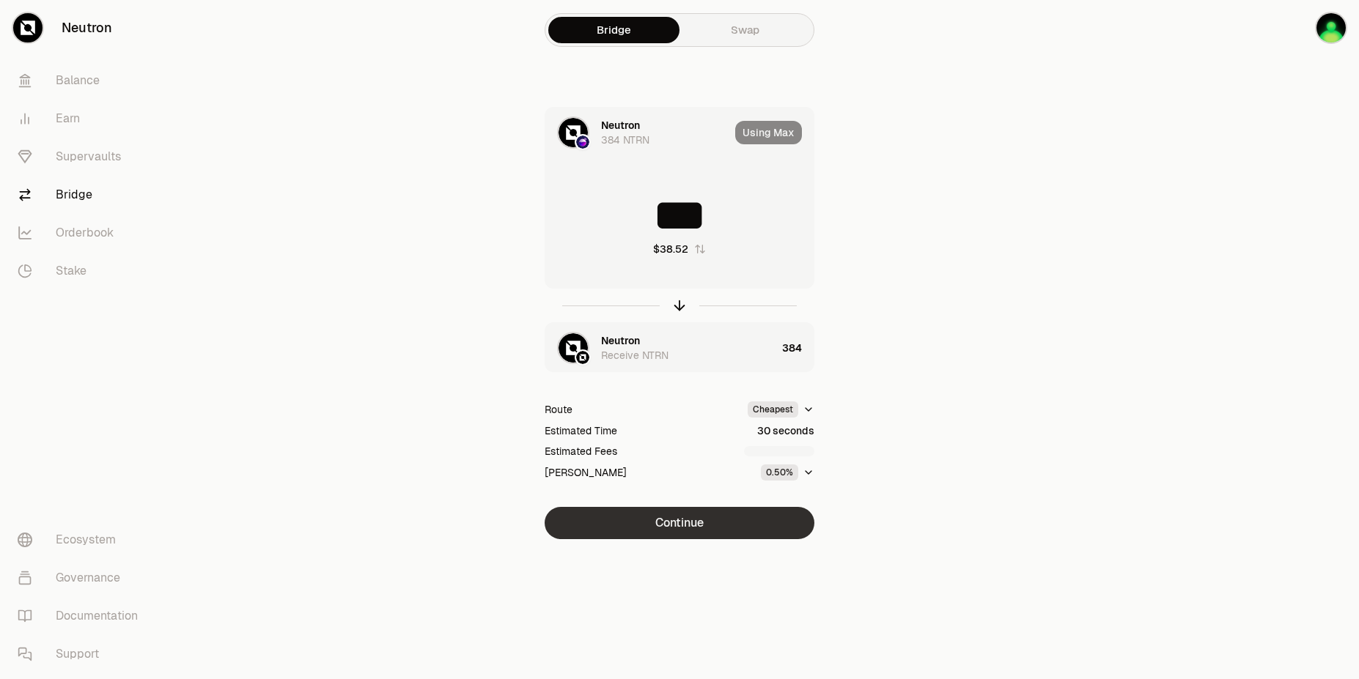
click at [670, 531] on button "Continue" at bounding box center [680, 523] width 270 height 32
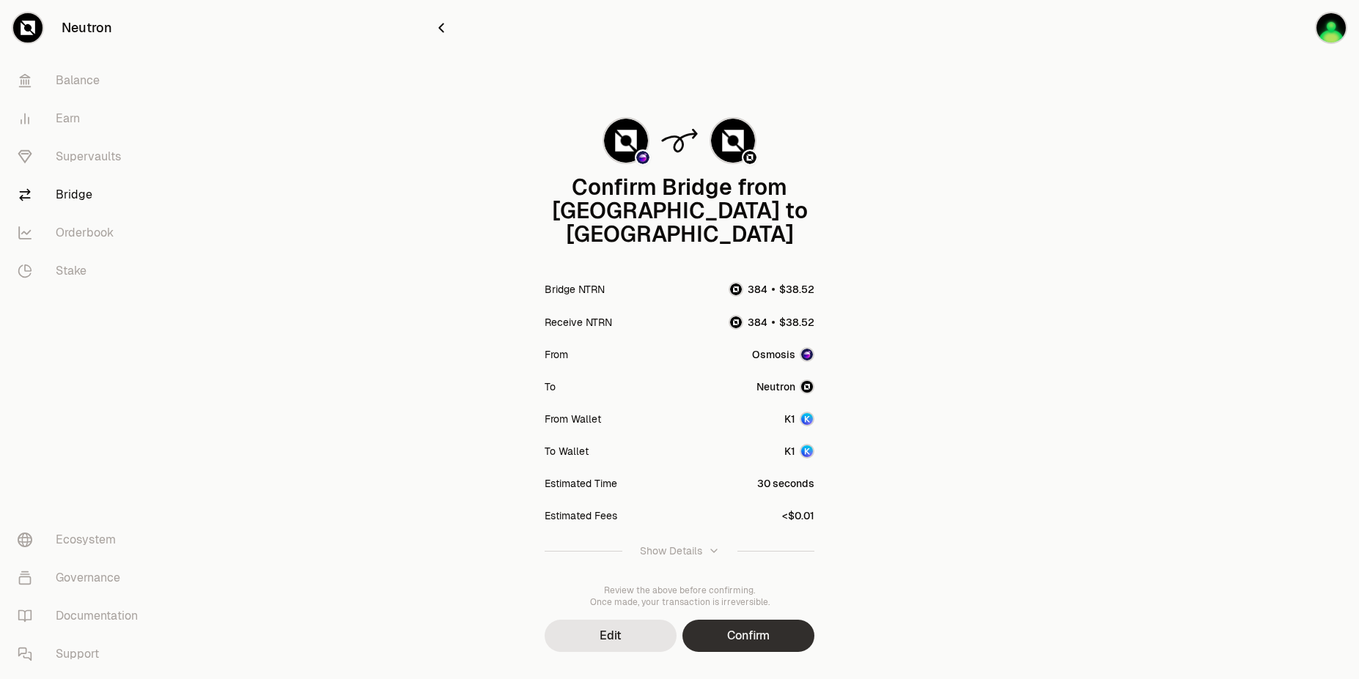
click at [759, 620] on button "Confirm" at bounding box center [748, 636] width 132 height 32
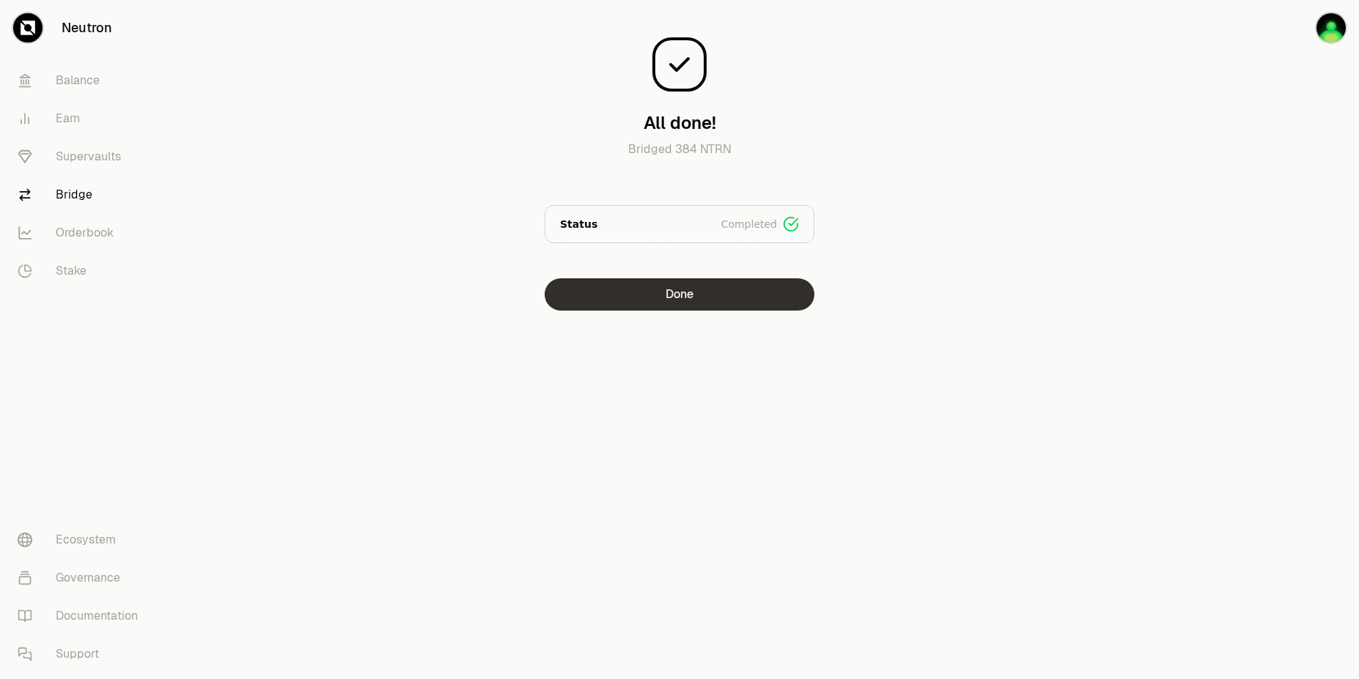
click at [720, 309] on button "Done" at bounding box center [680, 295] width 270 height 32
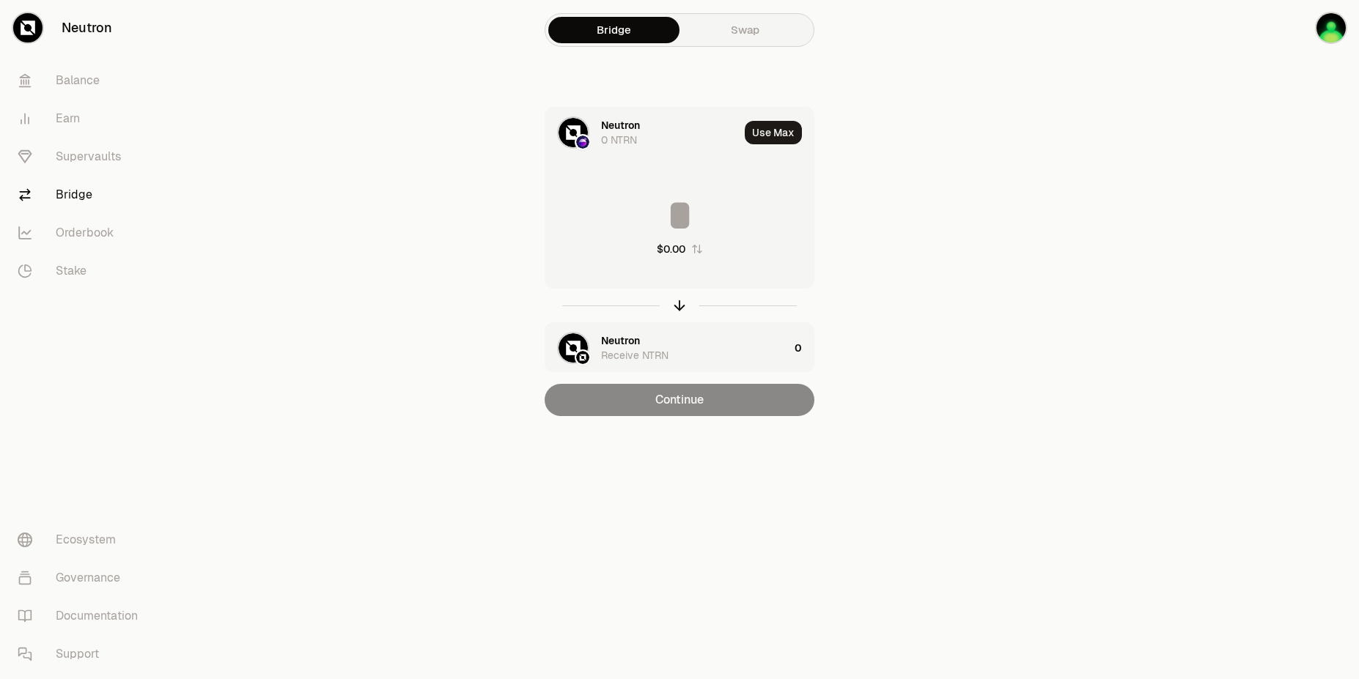
click at [615, 336] on div "Neutron" at bounding box center [620, 340] width 39 height 15
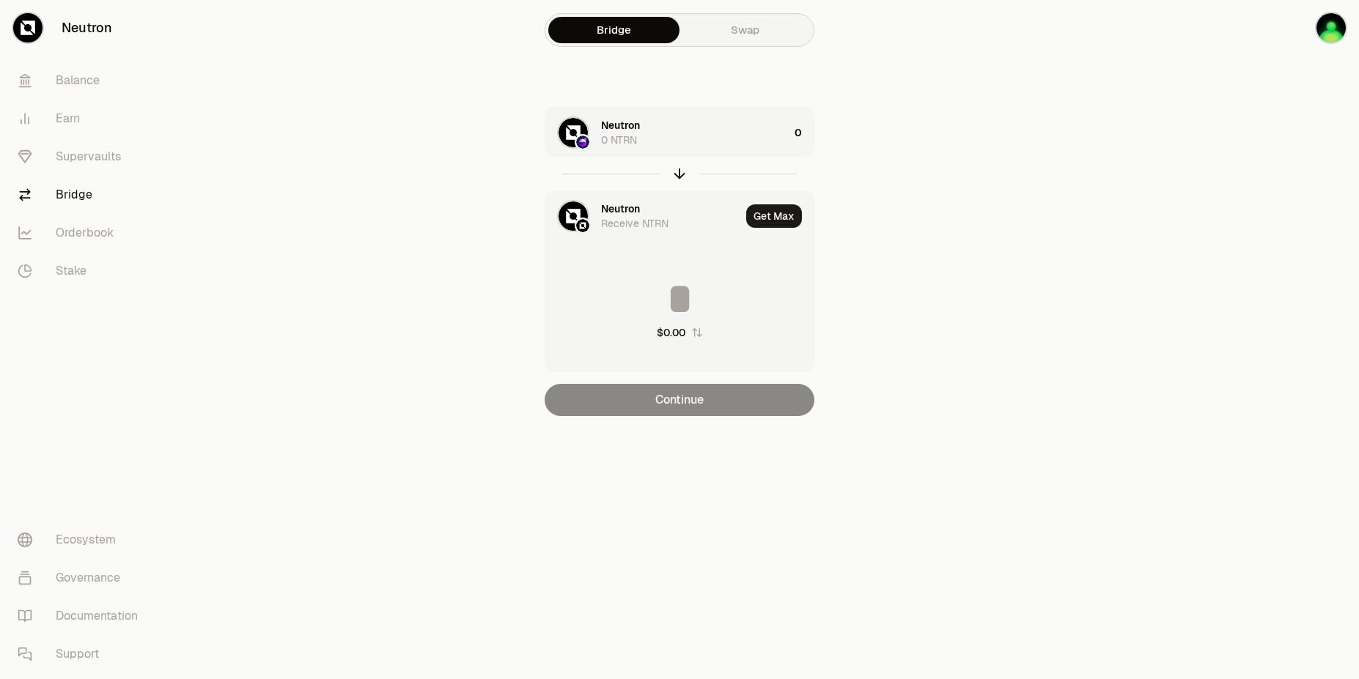
click at [612, 210] on div "Neutron" at bounding box center [620, 209] width 39 height 15
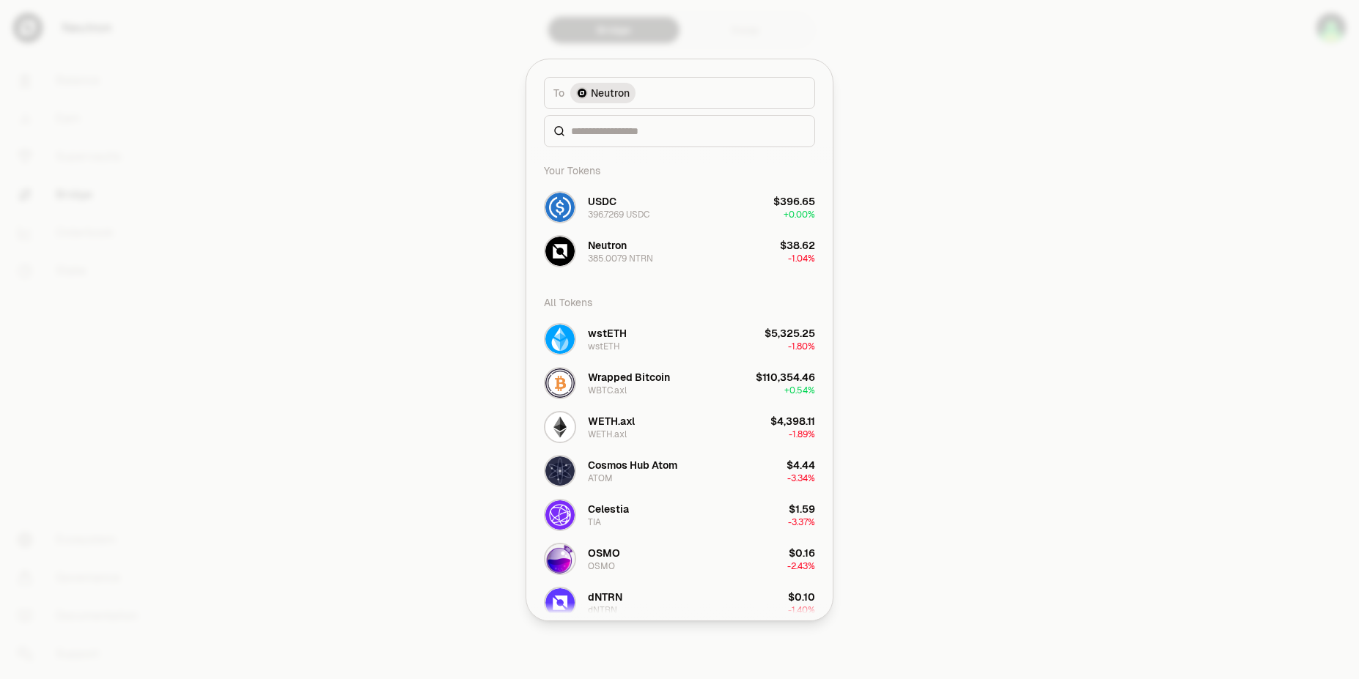
click at [449, 208] on div at bounding box center [679, 339] width 1359 height 679
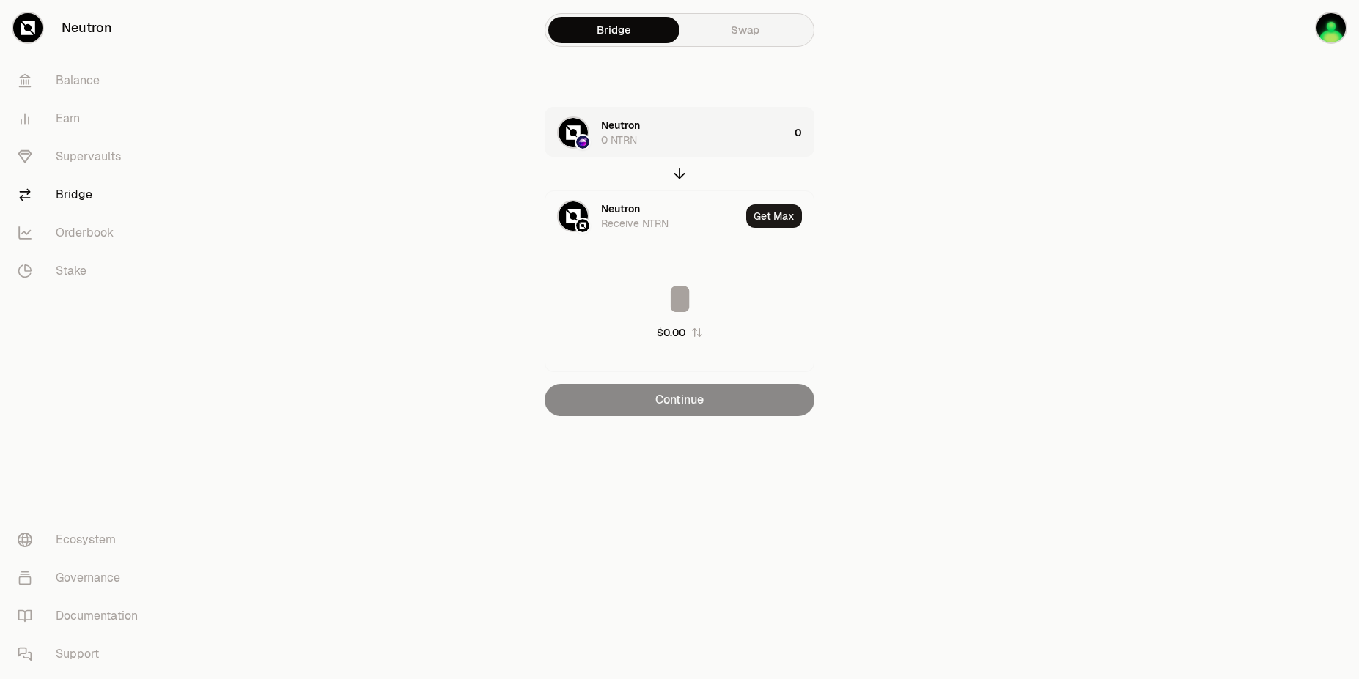
click at [586, 136] on img "button" at bounding box center [582, 142] width 13 height 13
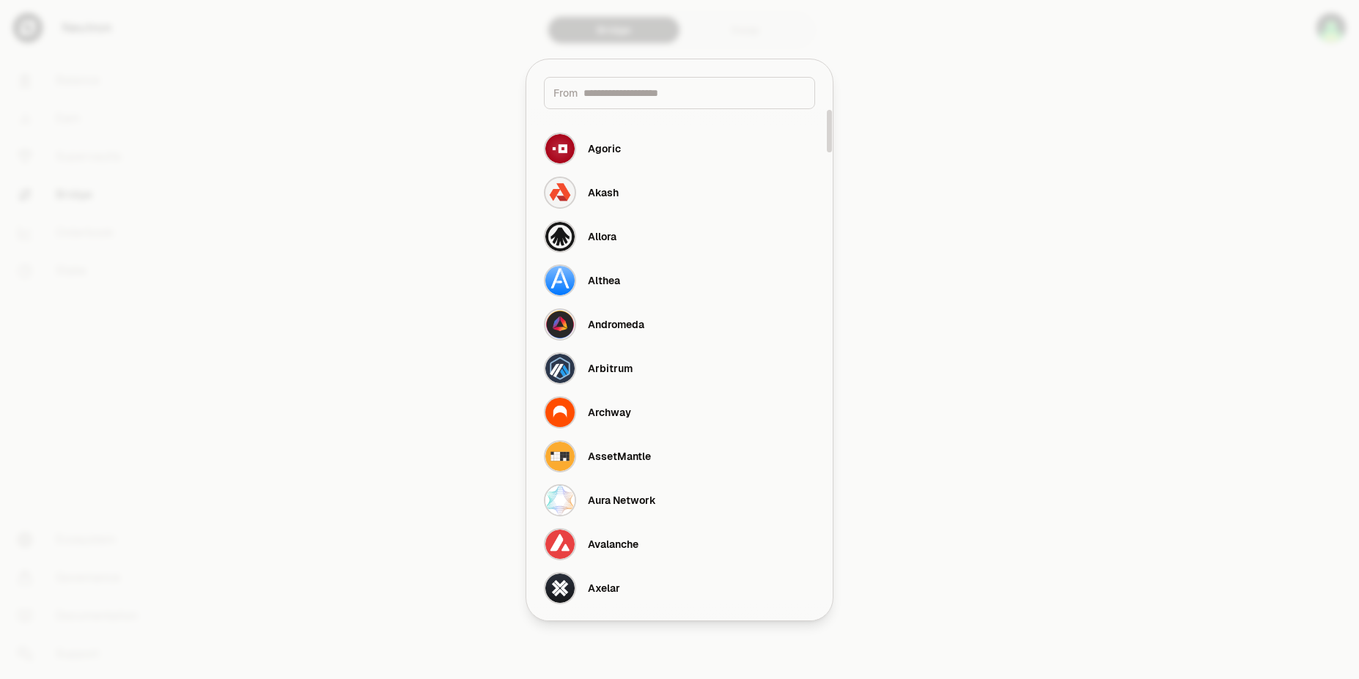
click at [1062, 300] on div at bounding box center [679, 339] width 1359 height 679
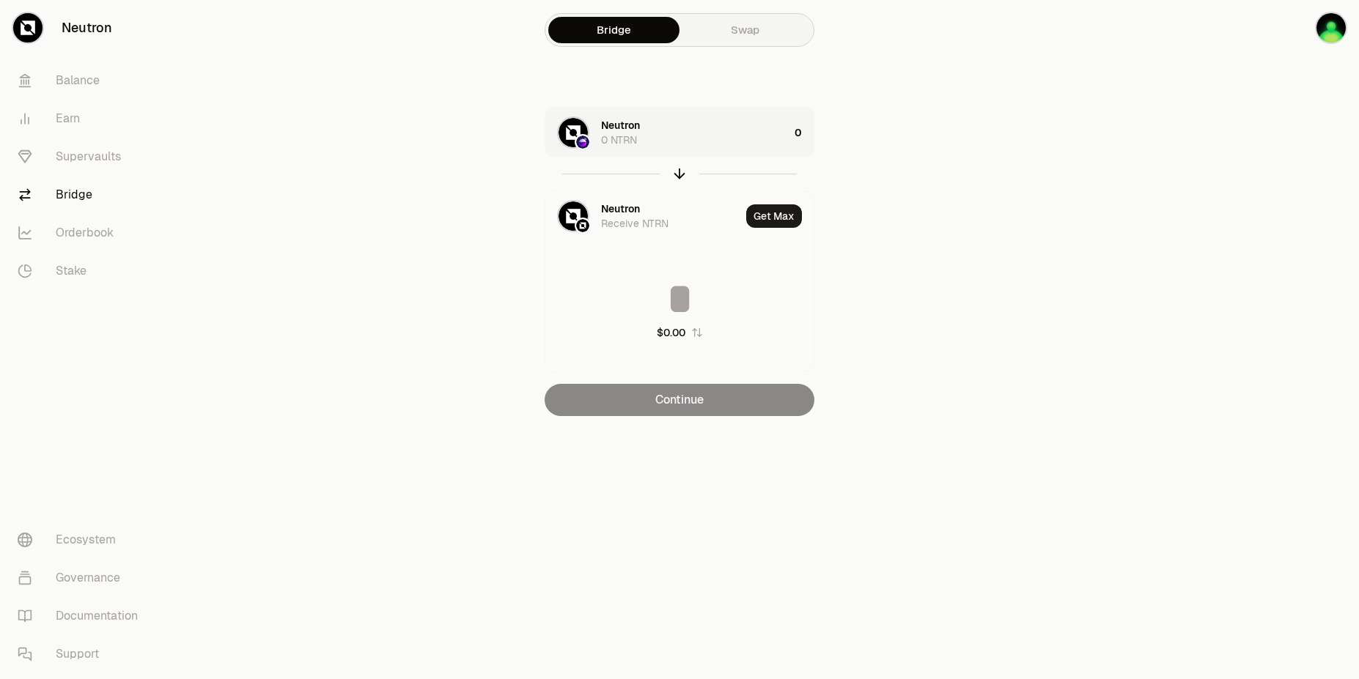
click at [797, 129] on div "0" at bounding box center [803, 133] width 19 height 50
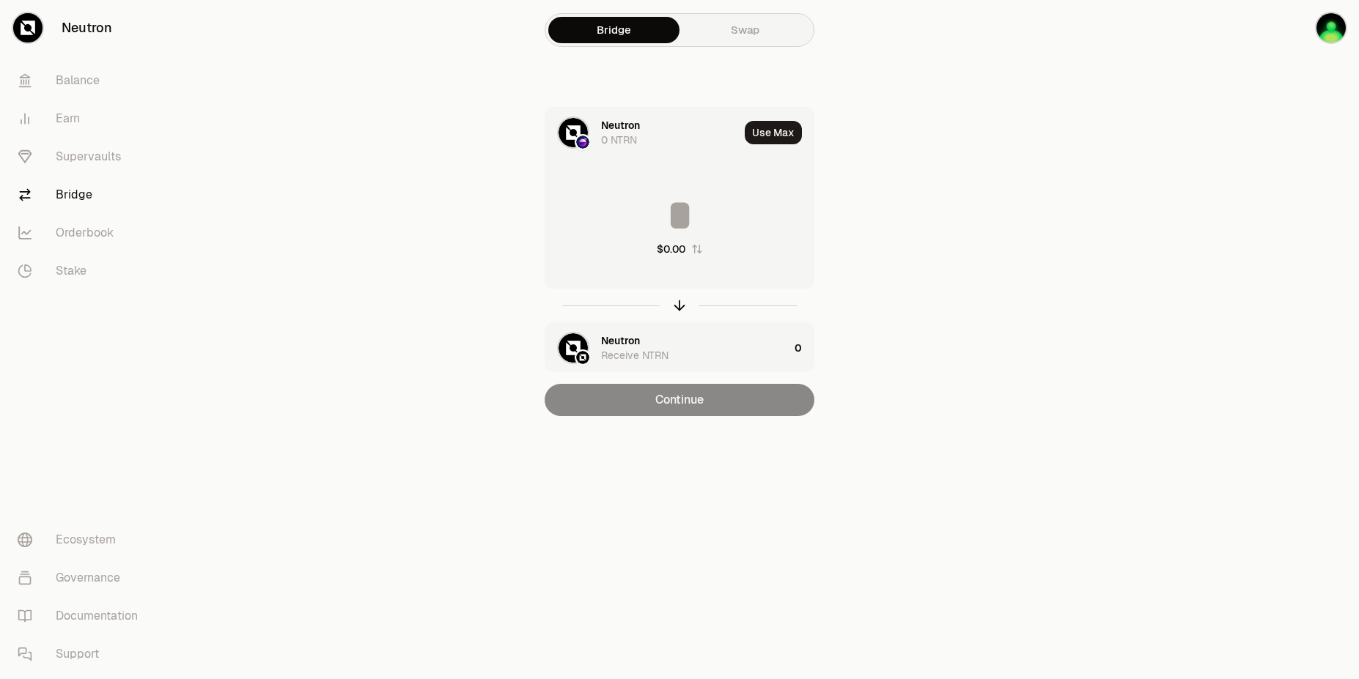
click at [664, 341] on div "Neutron Receive NTRN" at bounding box center [695, 347] width 188 height 29
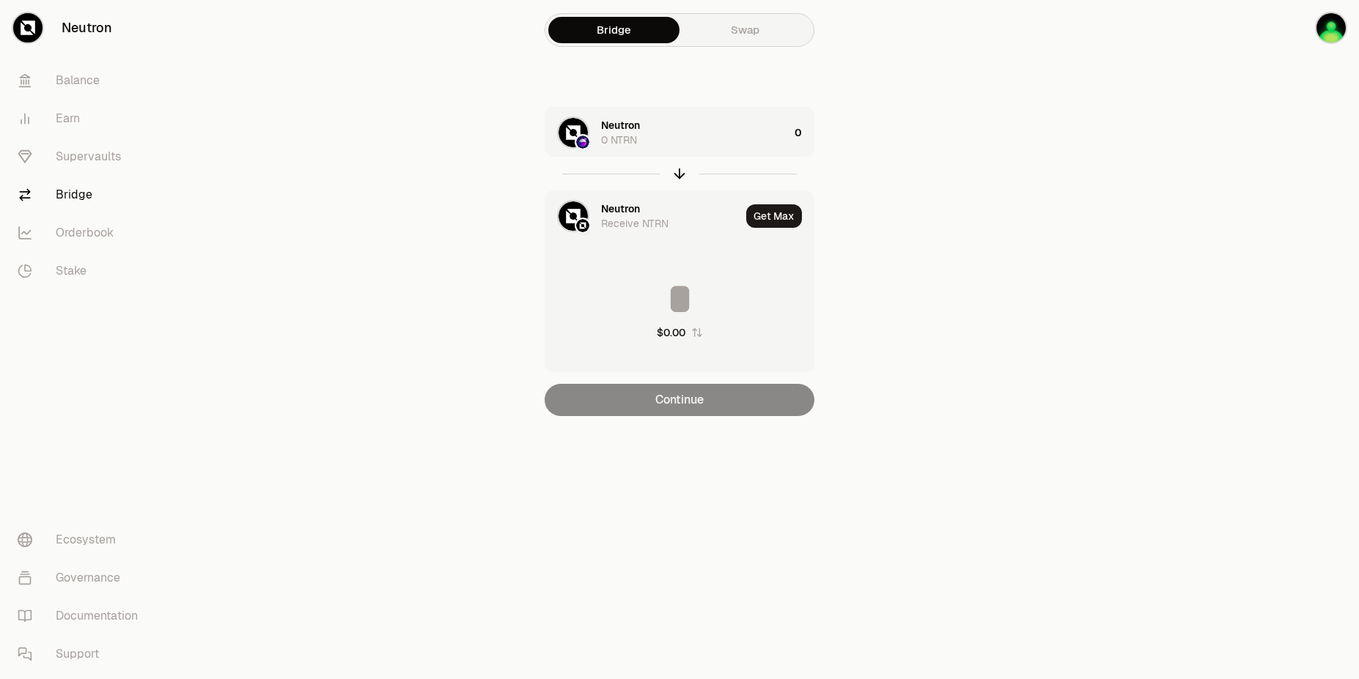
click at [589, 208] on div at bounding box center [573, 216] width 32 height 32
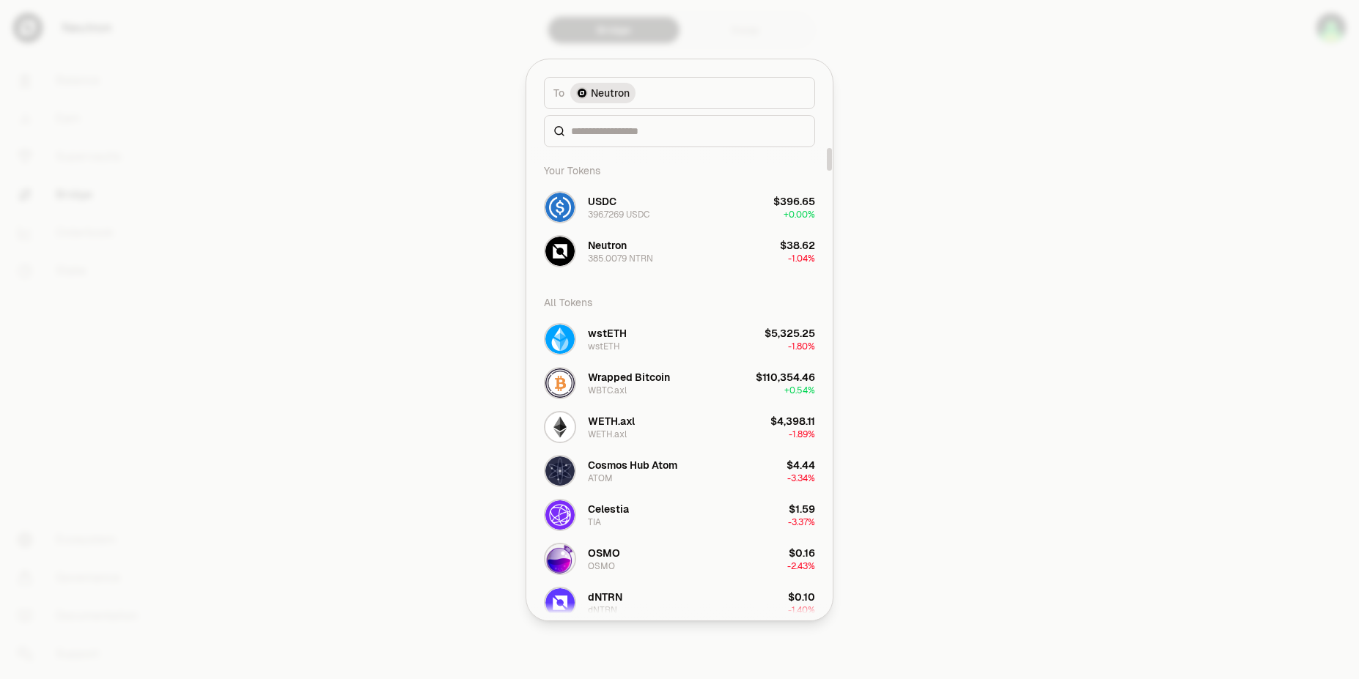
click at [355, 320] on div at bounding box center [679, 339] width 1359 height 679
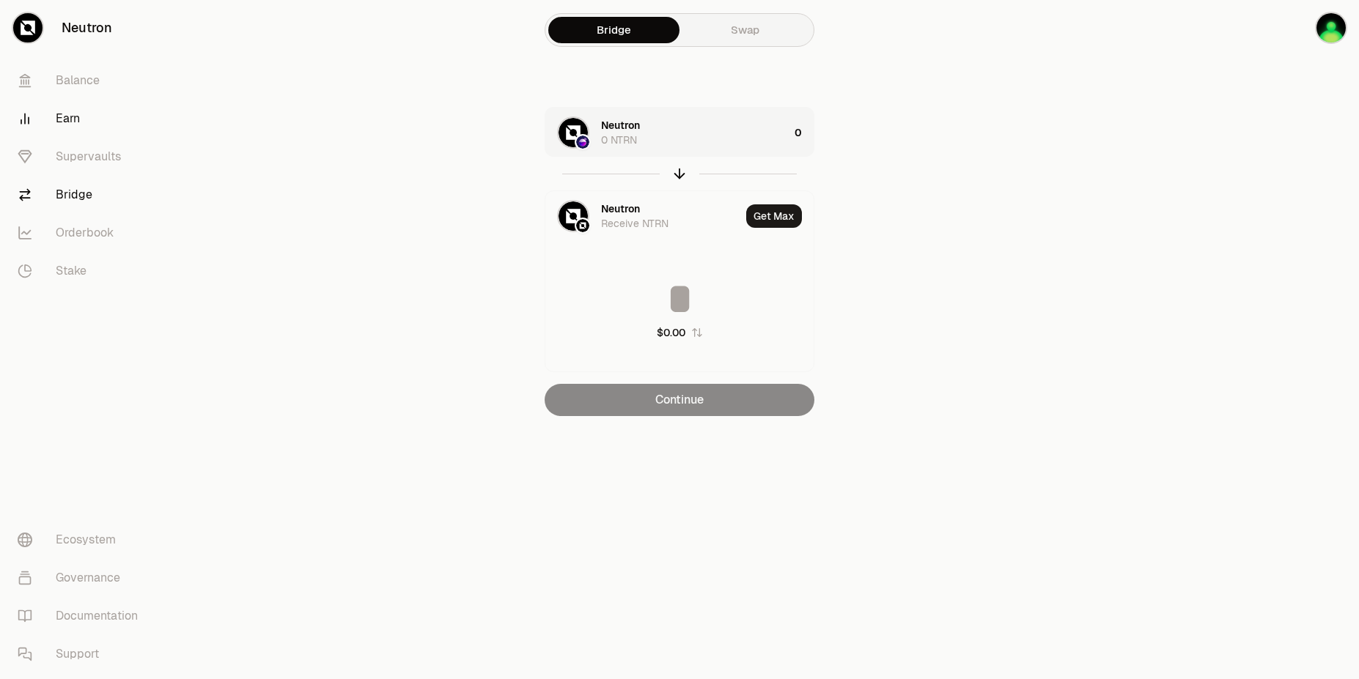
click at [60, 113] on link "Earn" at bounding box center [82, 119] width 152 height 38
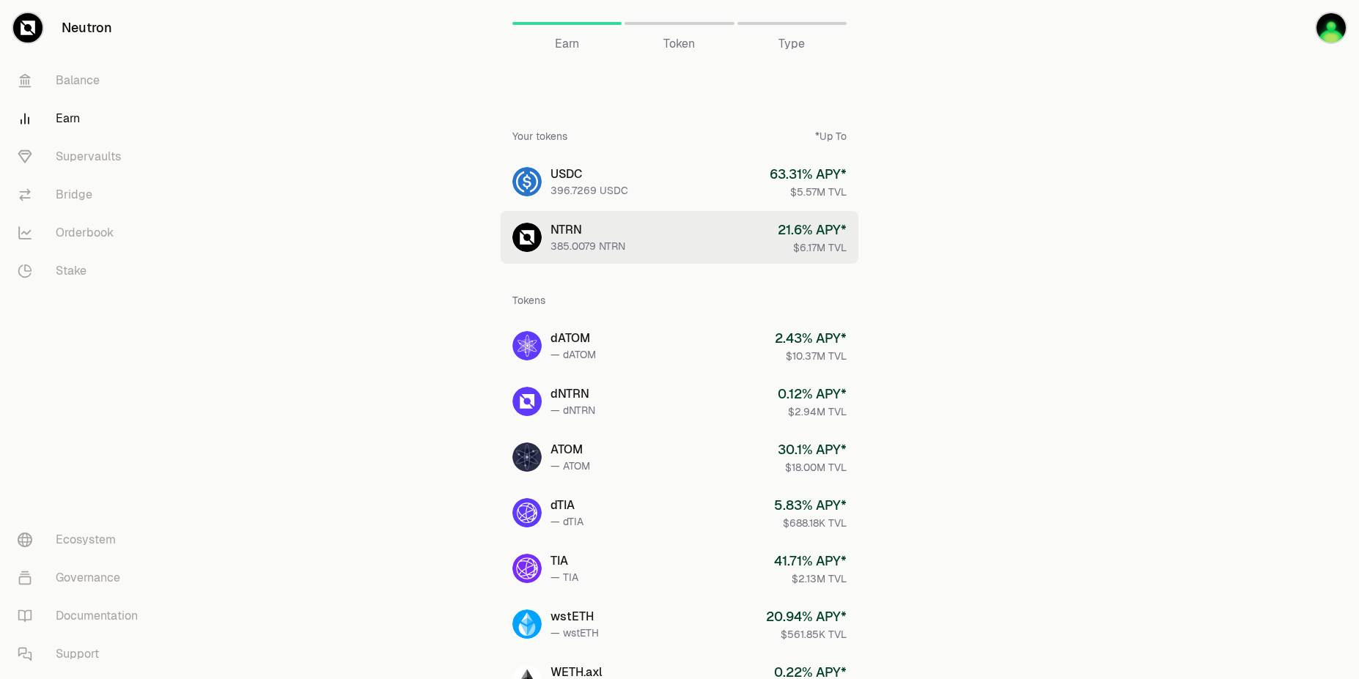
click at [569, 246] on div "385.0079 NTRN" at bounding box center [587, 246] width 75 height 15
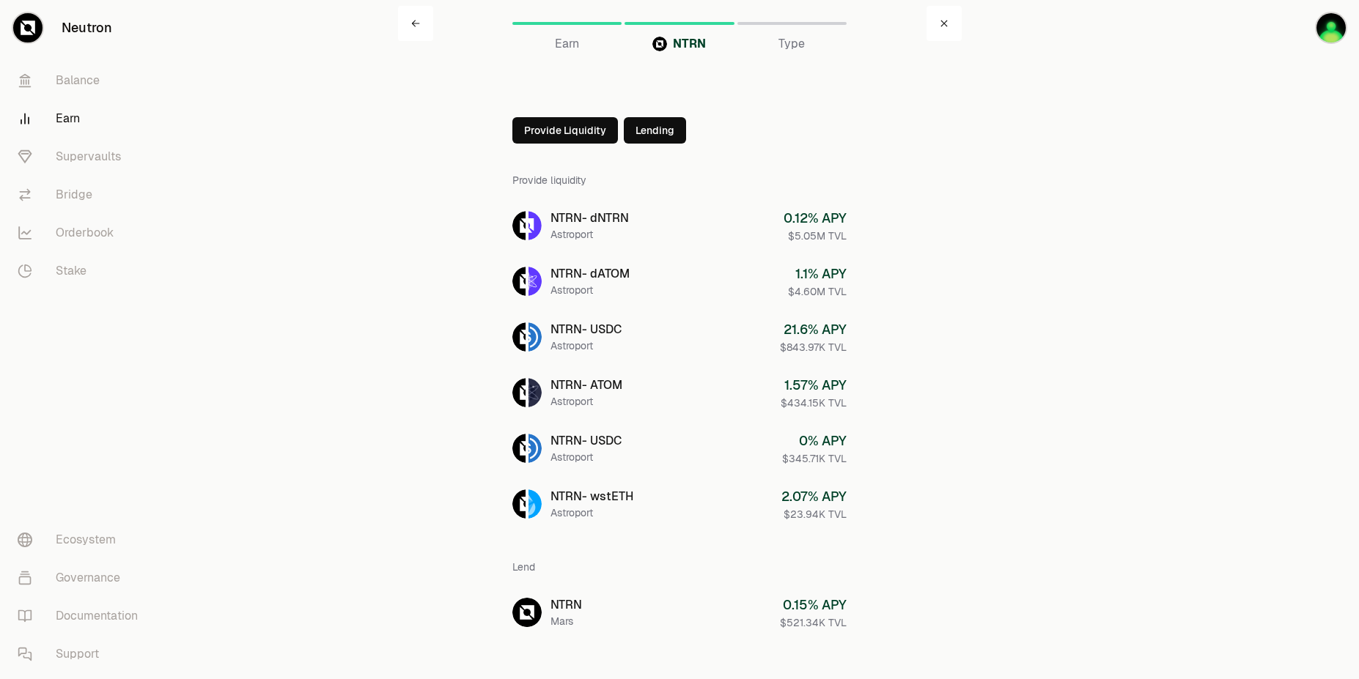
drag, startPoint x: 1352, startPoint y: 326, endPoint x: 1338, endPoint y: 165, distance: 161.9
click at [1338, 165] on div at bounding box center [1277, 349] width 164 height 698
click at [1209, 329] on div at bounding box center [1277, 349] width 164 height 698
click at [561, 133] on button "Provide Liquidity" at bounding box center [565, 130] width 106 height 26
click at [610, 133] on button "Provide Liquidity" at bounding box center [598, 130] width 106 height 26
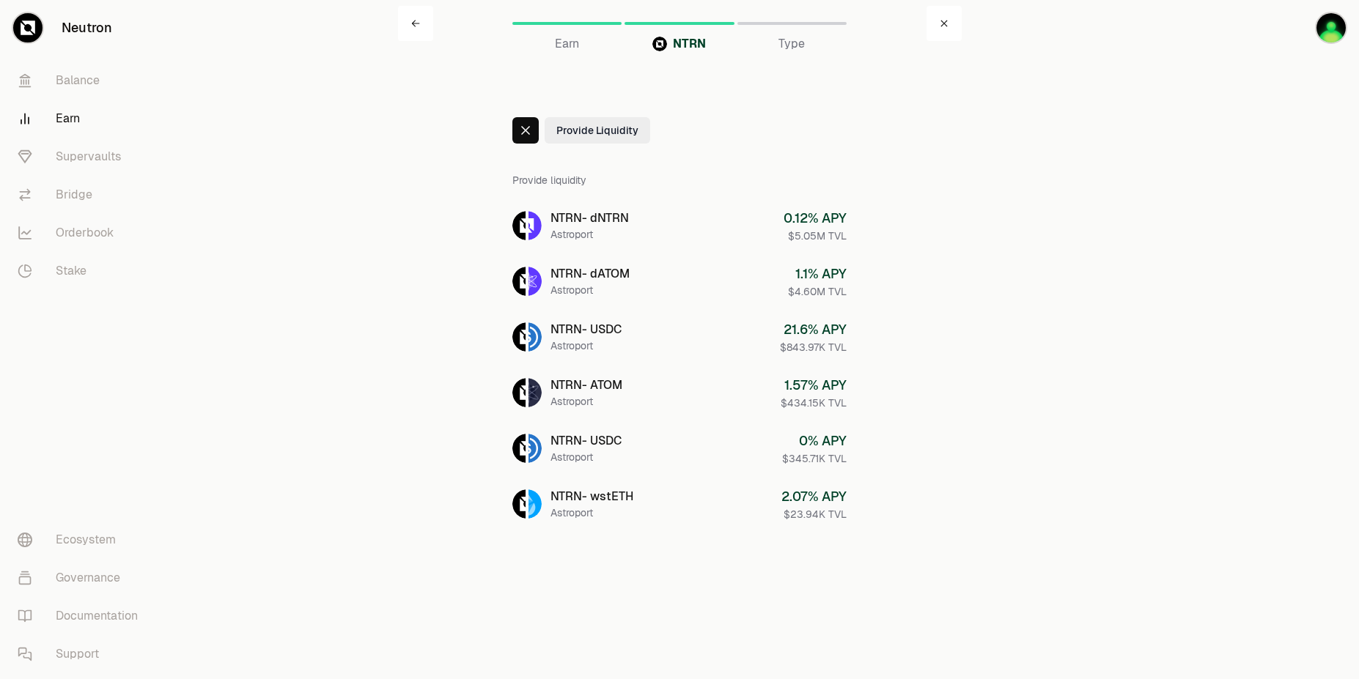
click at [610, 133] on button "Provide Liquidity" at bounding box center [598, 130] width 106 height 26
click at [1358, 249] on div at bounding box center [1277, 294] width 164 height 589
click at [1114, 195] on main "NTRN Earn NTRN Type Provide Liquidity Provide liquidity NTRN - dNTRN Astroport …" at bounding box center [761, 294] width 1195 height 589
click at [524, 127] on icon at bounding box center [526, 131] width 12 height 12
click at [581, 135] on button "Provide Liquidity" at bounding box center [565, 130] width 106 height 26
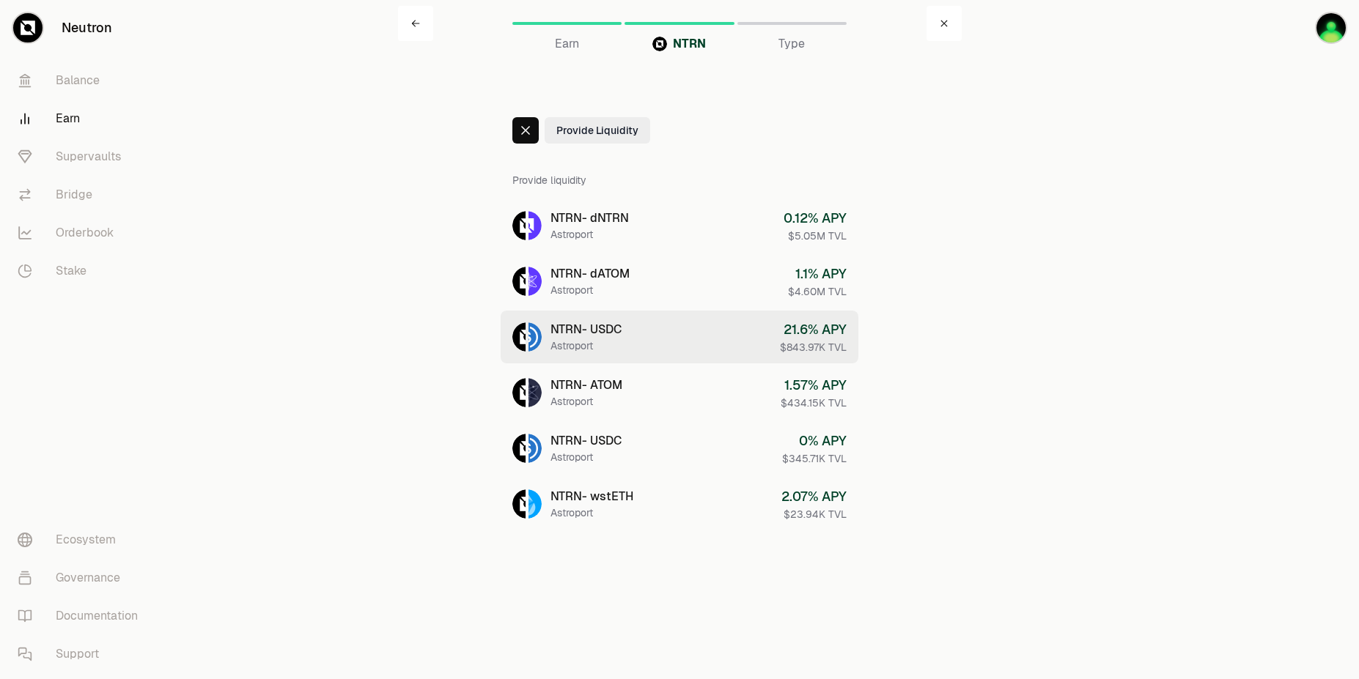
click at [729, 318] on link "NTRN - USDC Astroport 21.6 % APY $843.97K TVL" at bounding box center [680, 337] width 358 height 53
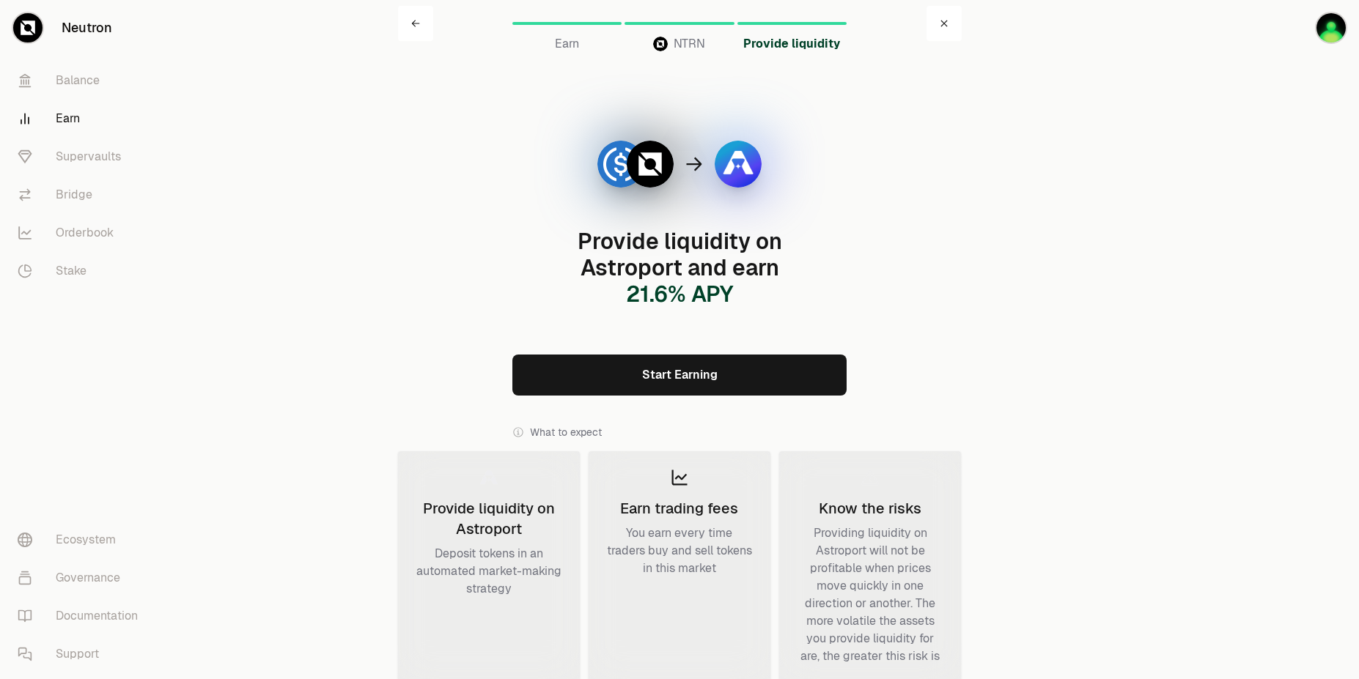
click at [934, 26] on link at bounding box center [943, 23] width 35 height 35
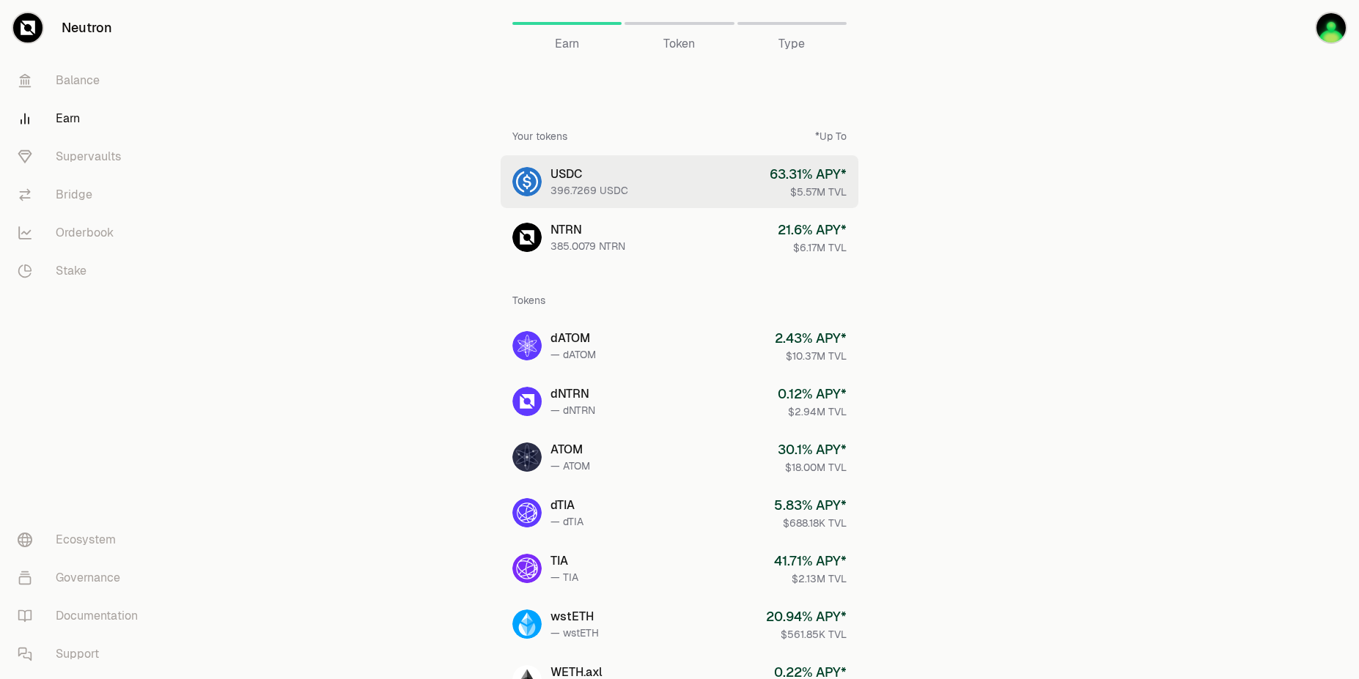
click at [585, 177] on div "USDC" at bounding box center [589, 175] width 78 height 18
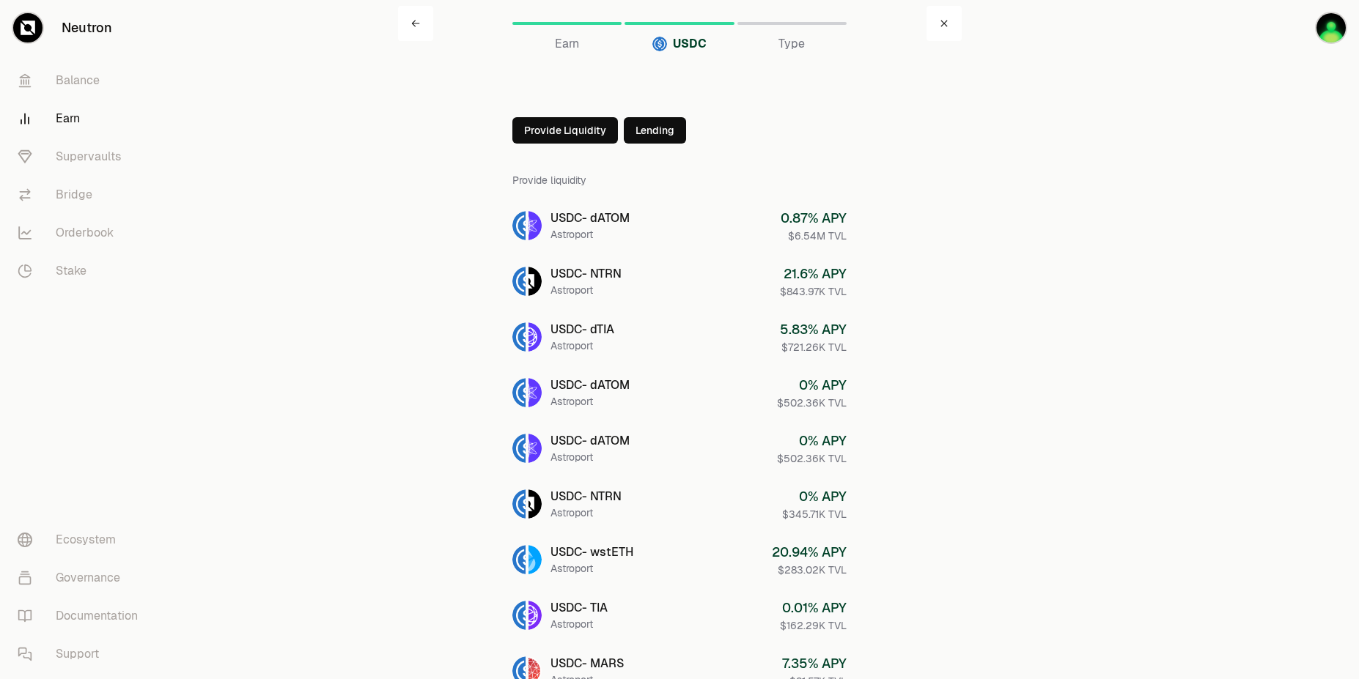
click at [948, 21] on icon at bounding box center [944, 23] width 9 height 9
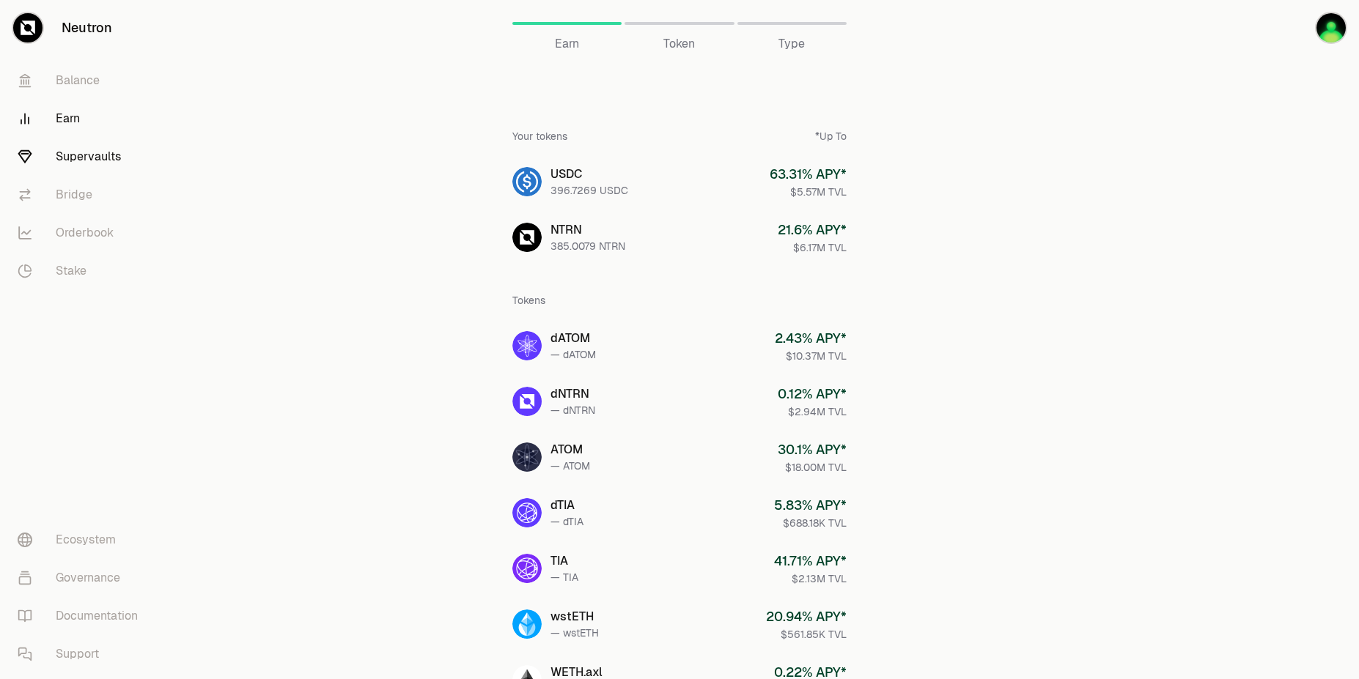
click at [64, 158] on link "Supervaults" at bounding box center [82, 157] width 152 height 38
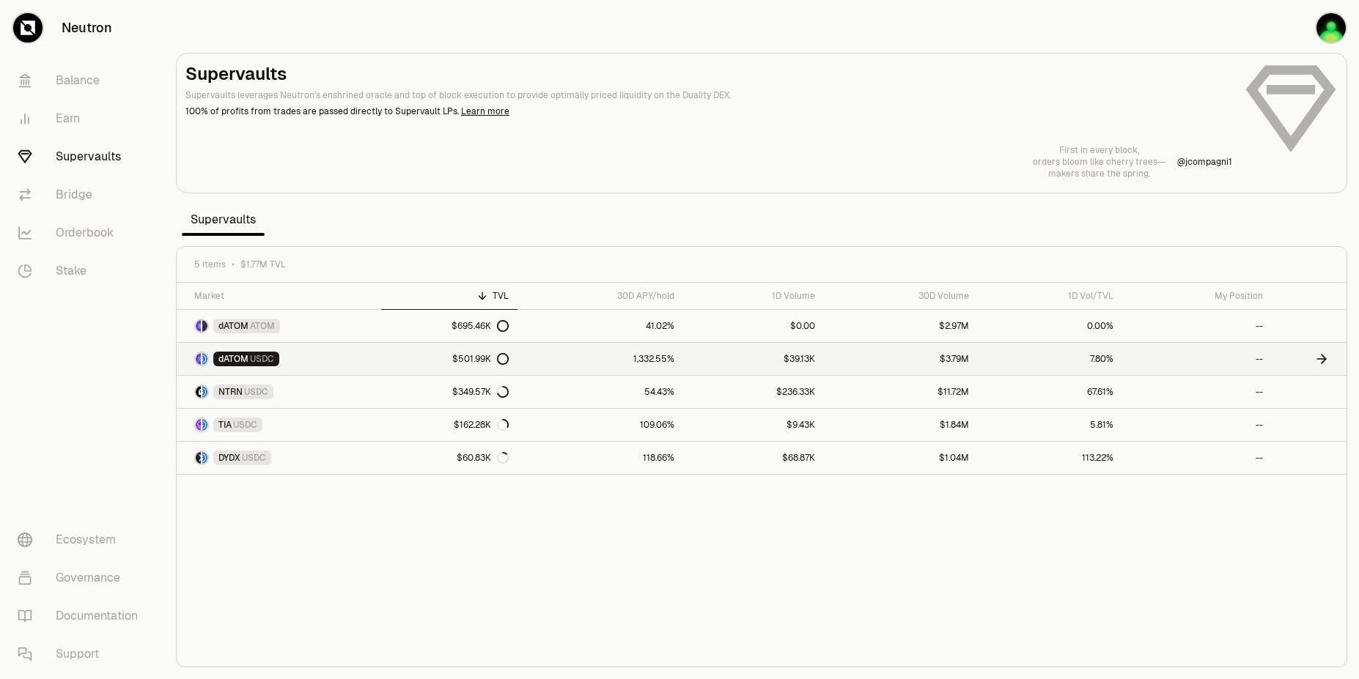
click at [231, 361] on span "dATOM" at bounding box center [233, 359] width 30 height 12
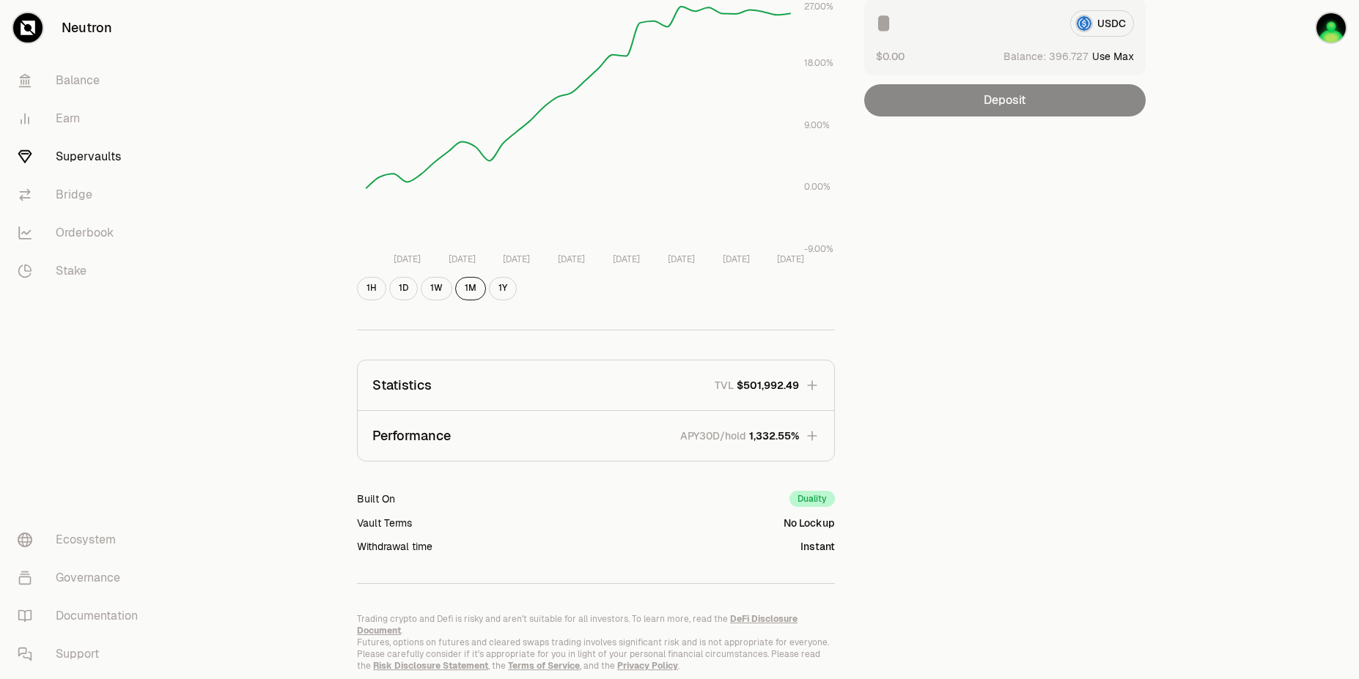
scroll to position [257, 0]
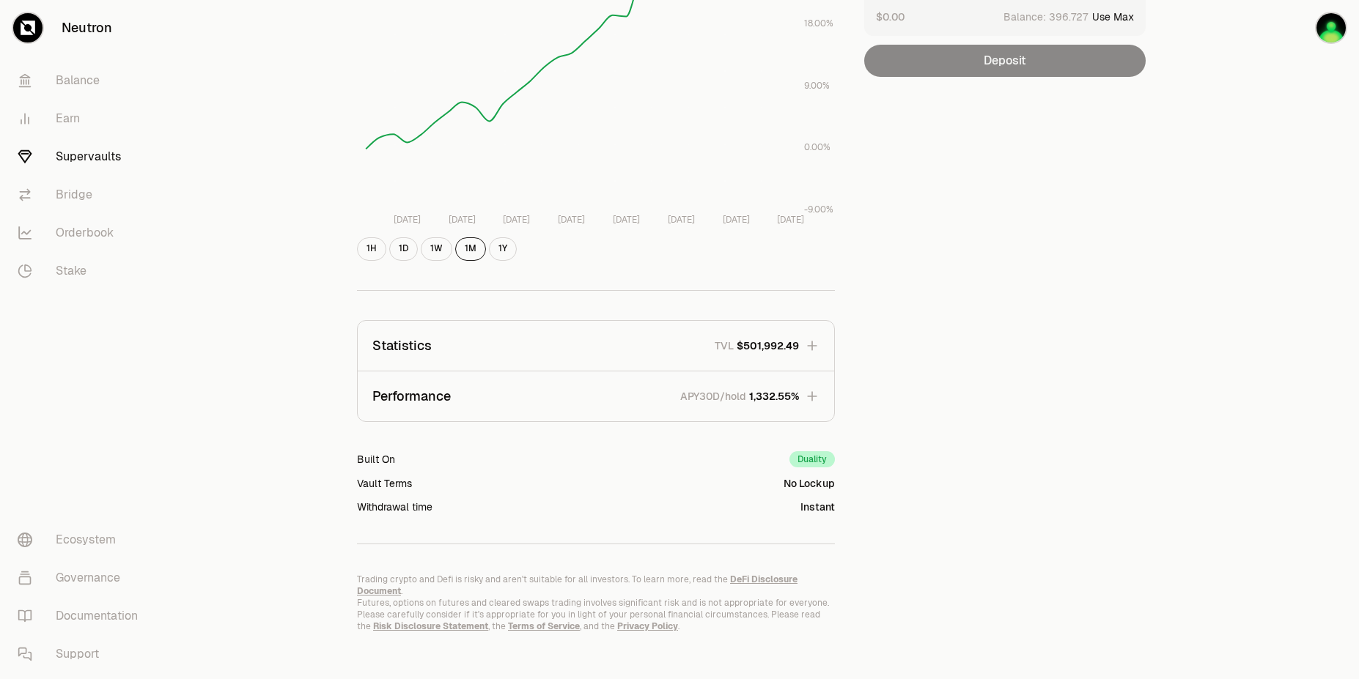
click at [808, 394] on icon "button" at bounding box center [812, 396] width 15 height 15
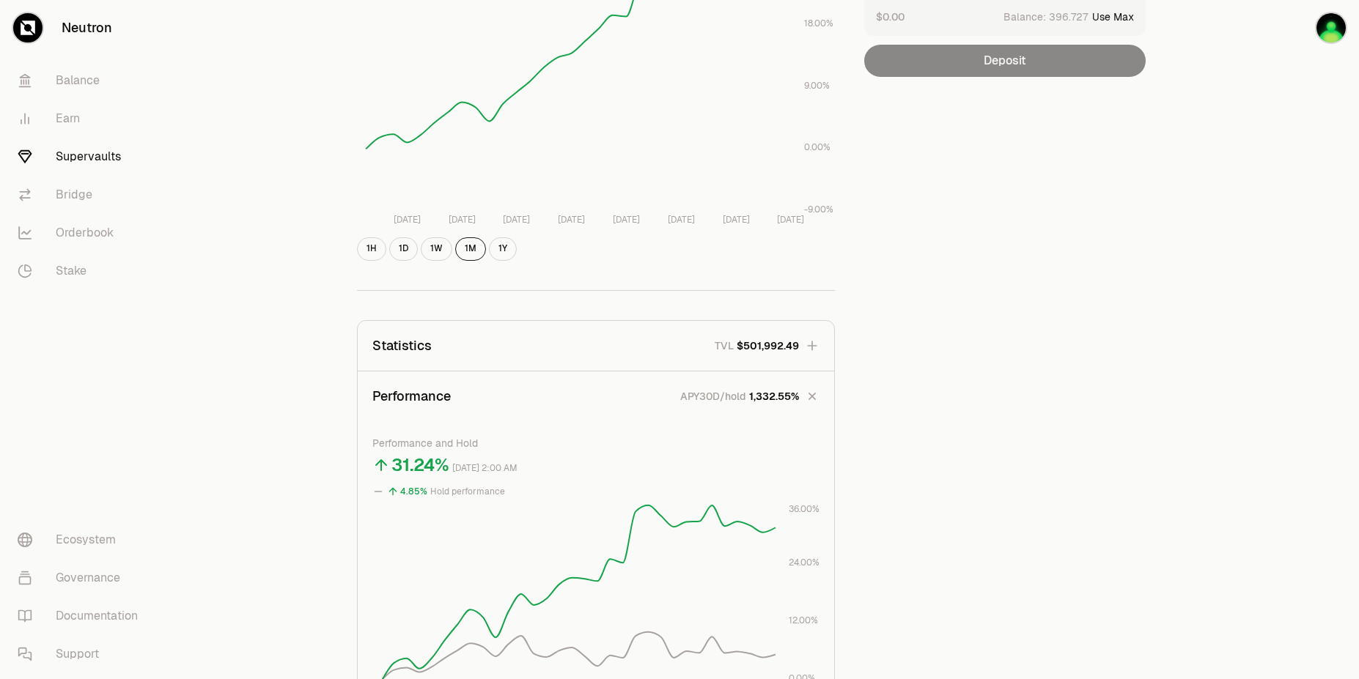
click at [1184, 517] on div "Explore dATOM - USDC Vault dATOM USDC 5.276 USDC ($1.00) = 1 dATOM ($5.28) Perf…" at bounding box center [761, 431] width 879 height 1376
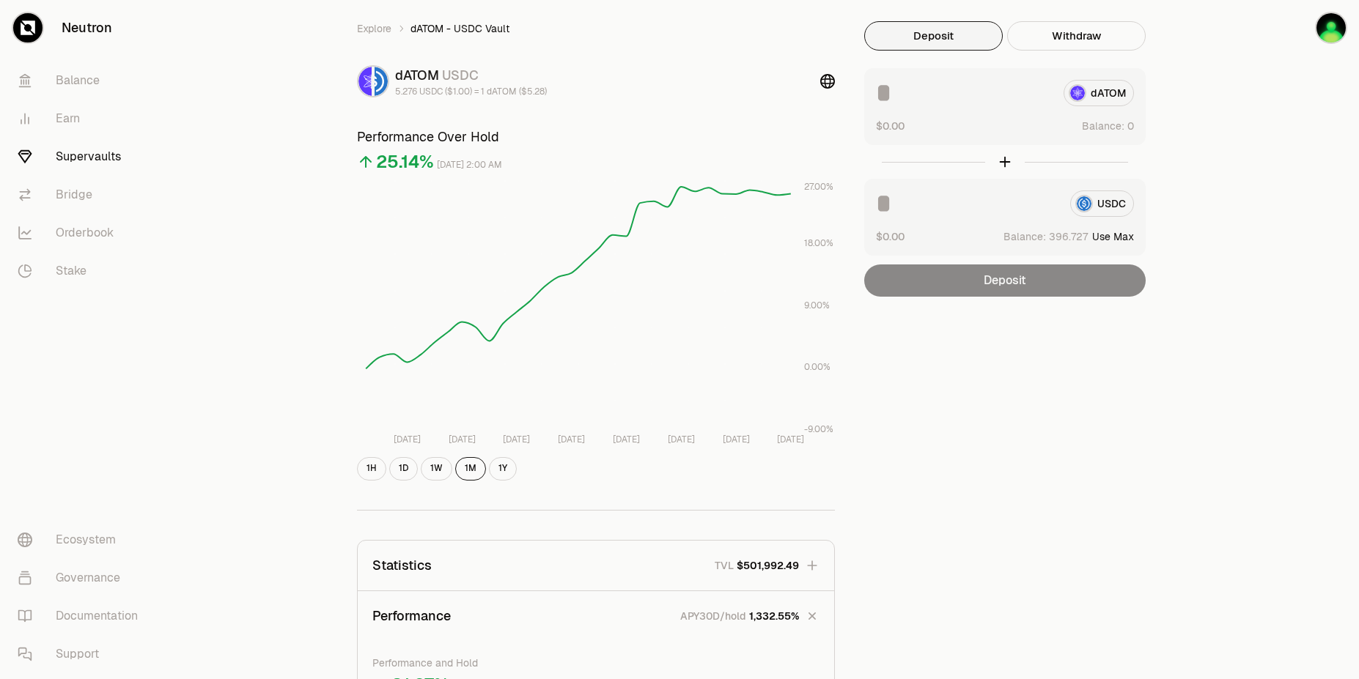
scroll to position [0, 0]
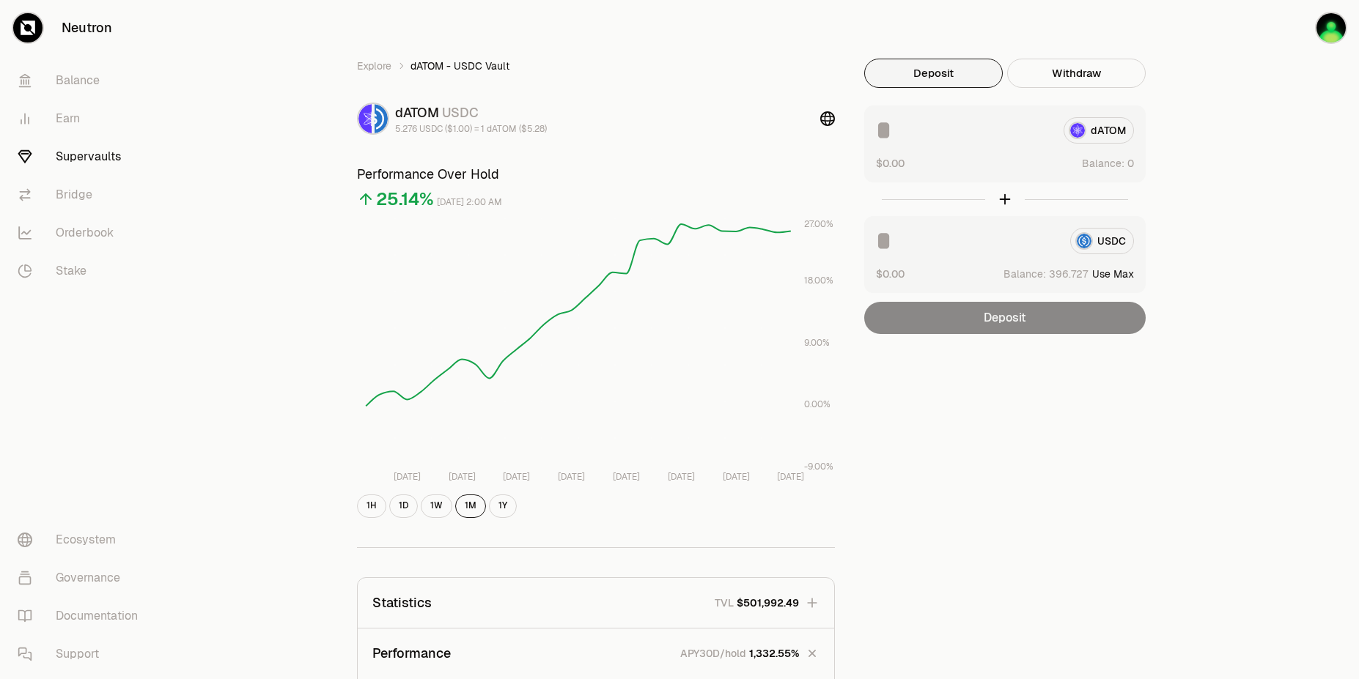
click at [77, 155] on link "Supervaults" at bounding box center [82, 157] width 152 height 38
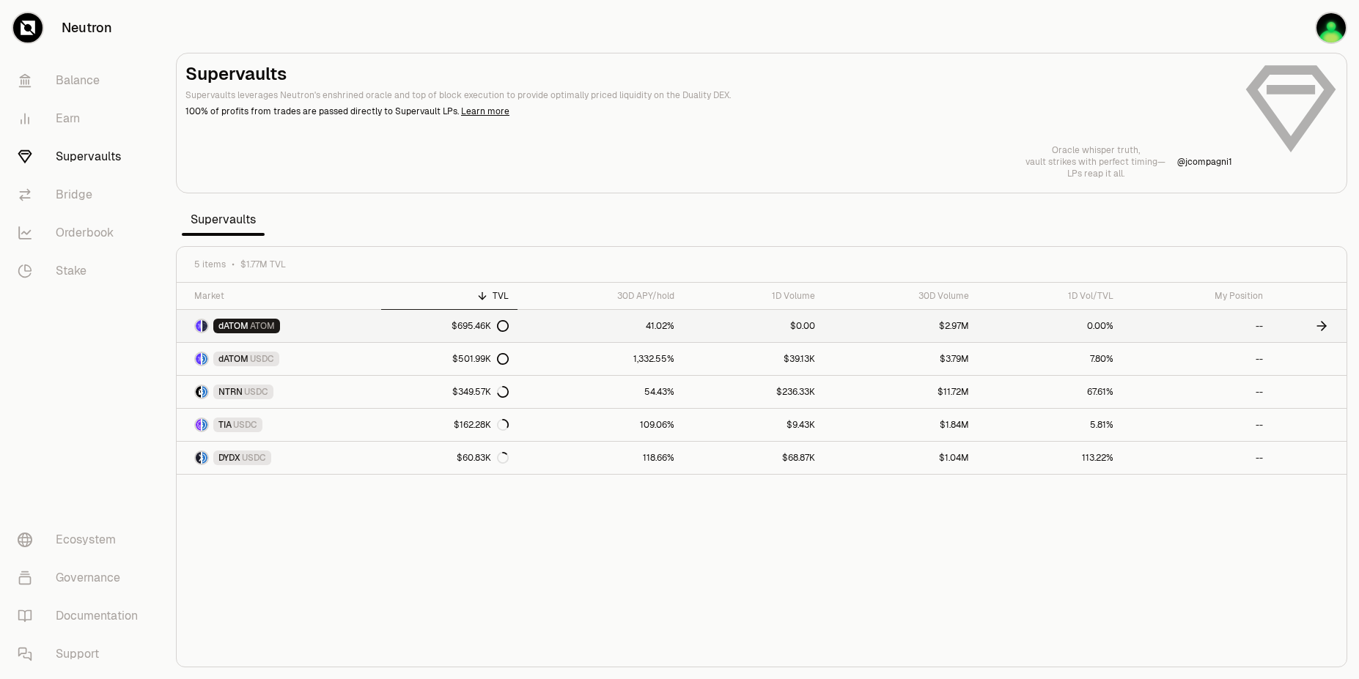
click at [660, 328] on link "41.02%" at bounding box center [600, 326] width 166 height 32
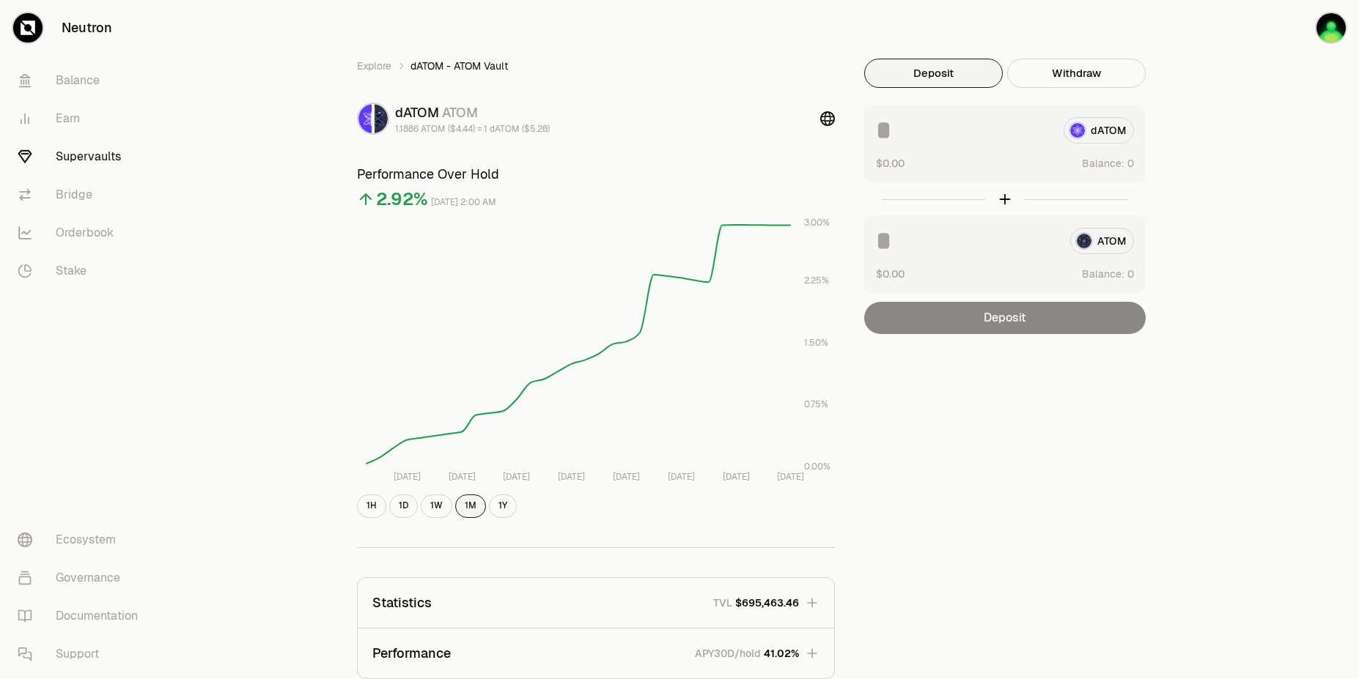
click at [473, 508] on button "1M" at bounding box center [470, 506] width 31 height 23
click at [501, 509] on button "1Y" at bounding box center [503, 506] width 28 height 23
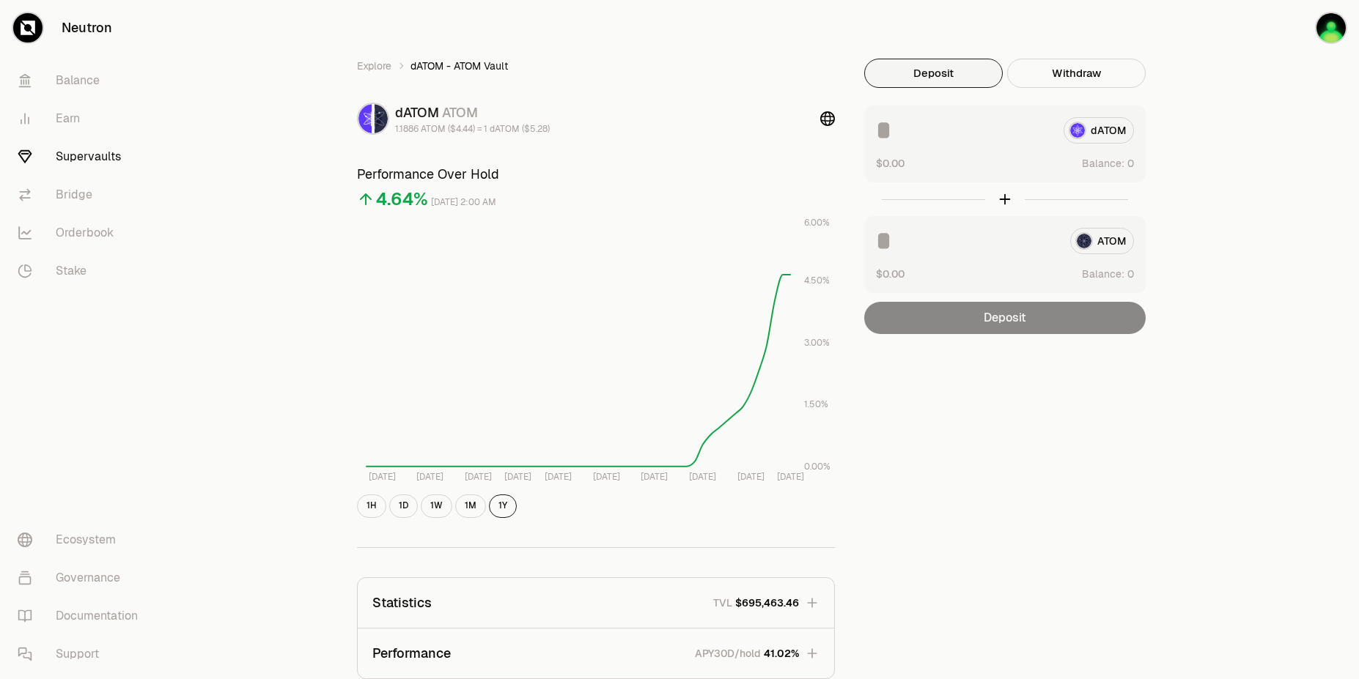
click at [1263, 340] on div "Explore dATOM - ATOM Vault dATOM ATOM 1.1886 ATOM ($4.44) = 1 dATOM ($5.28) Per…" at bounding box center [761, 474] width 1195 height 948
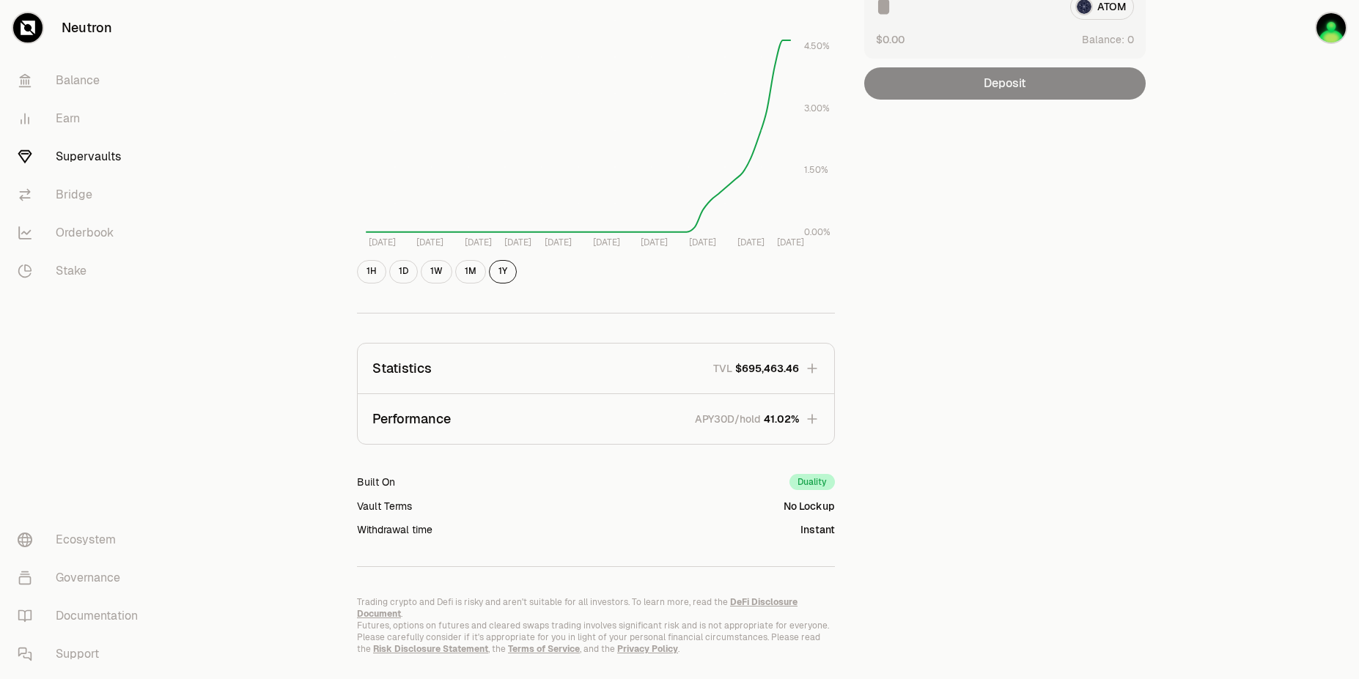
scroll to position [257, 0]
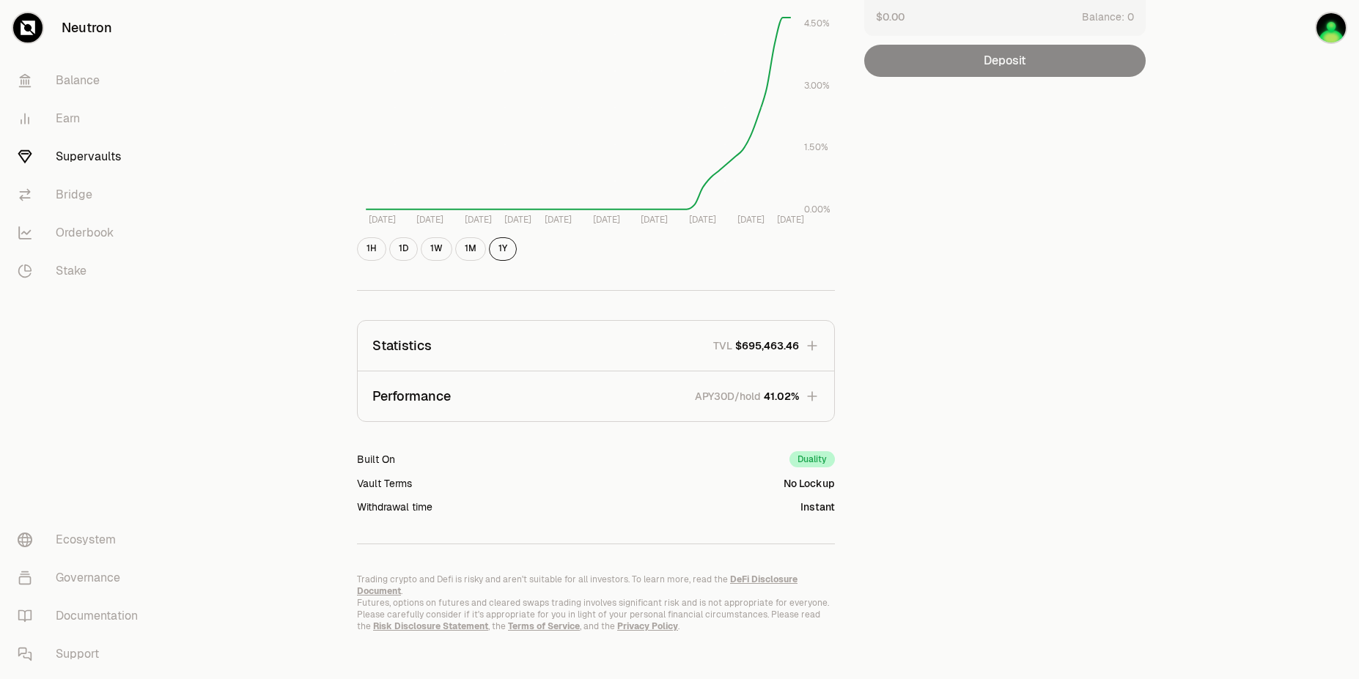
click at [789, 411] on button "Performance APY30D/hold 41.02%" at bounding box center [596, 397] width 476 height 50
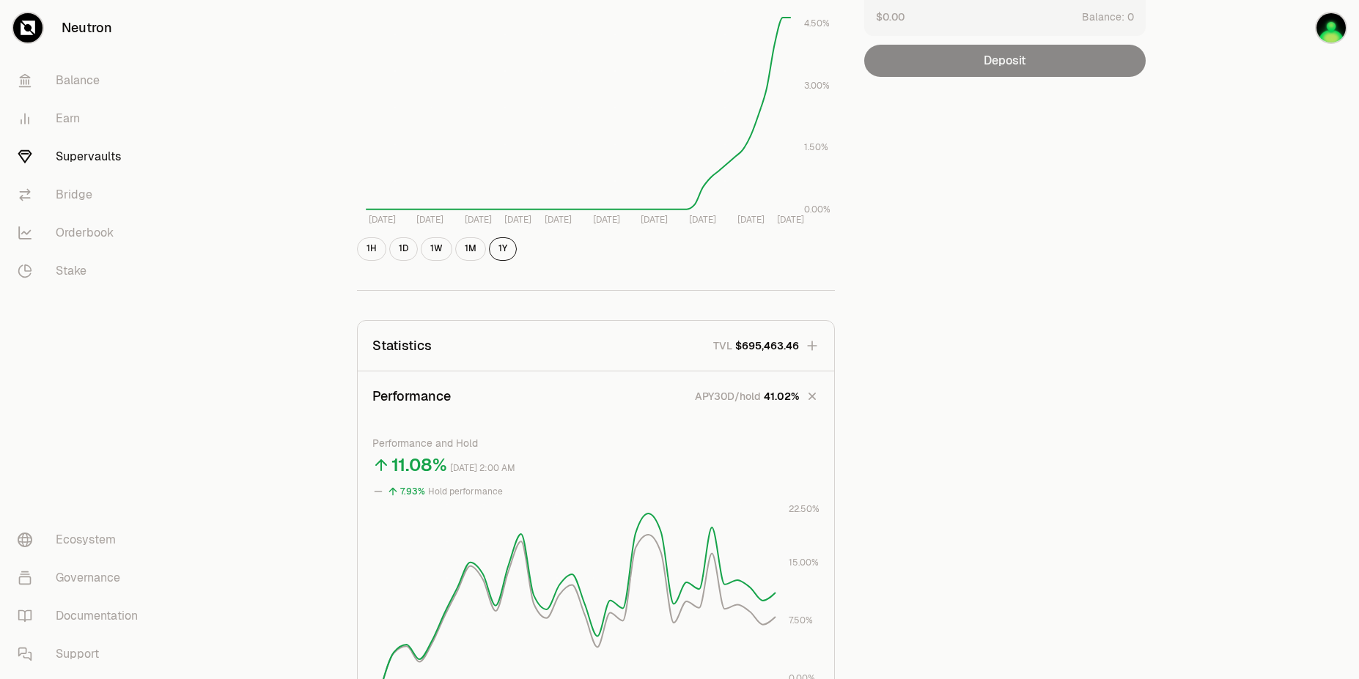
click at [73, 153] on link "Supervaults" at bounding box center [82, 157] width 152 height 38
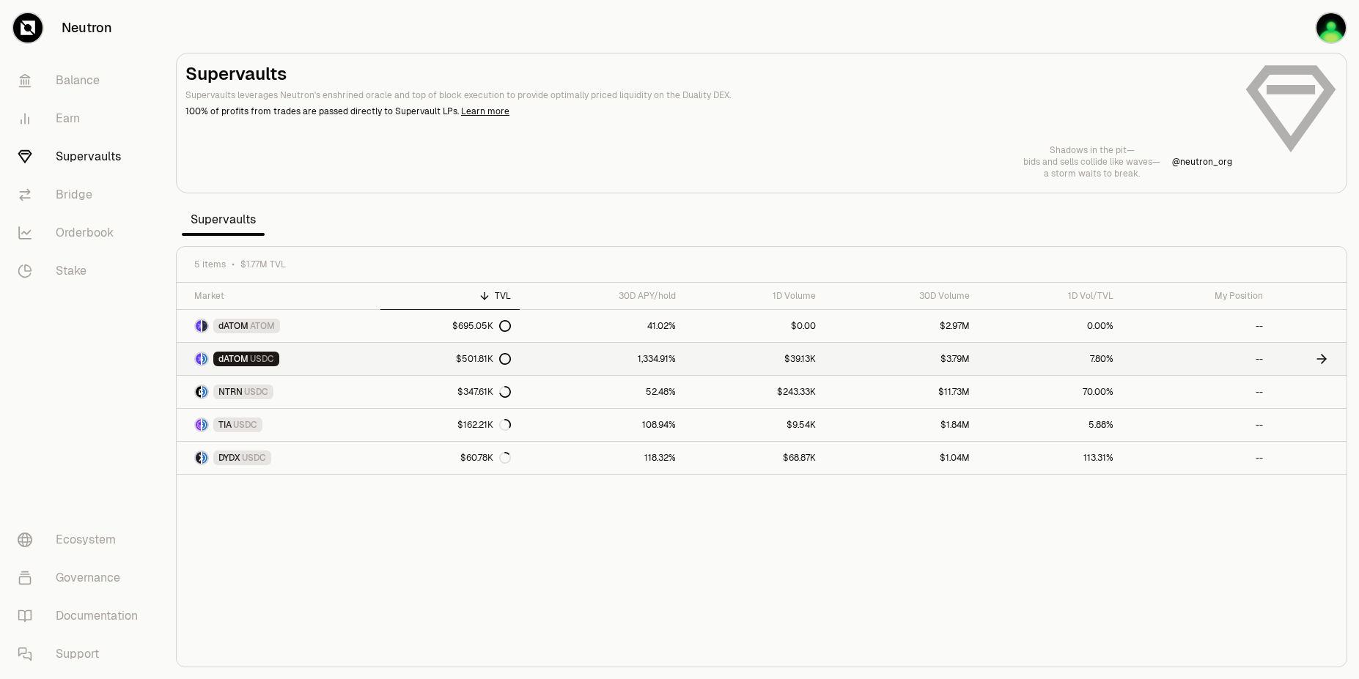
click at [650, 358] on link "1,334.91%" at bounding box center [603, 359] width 166 height 32
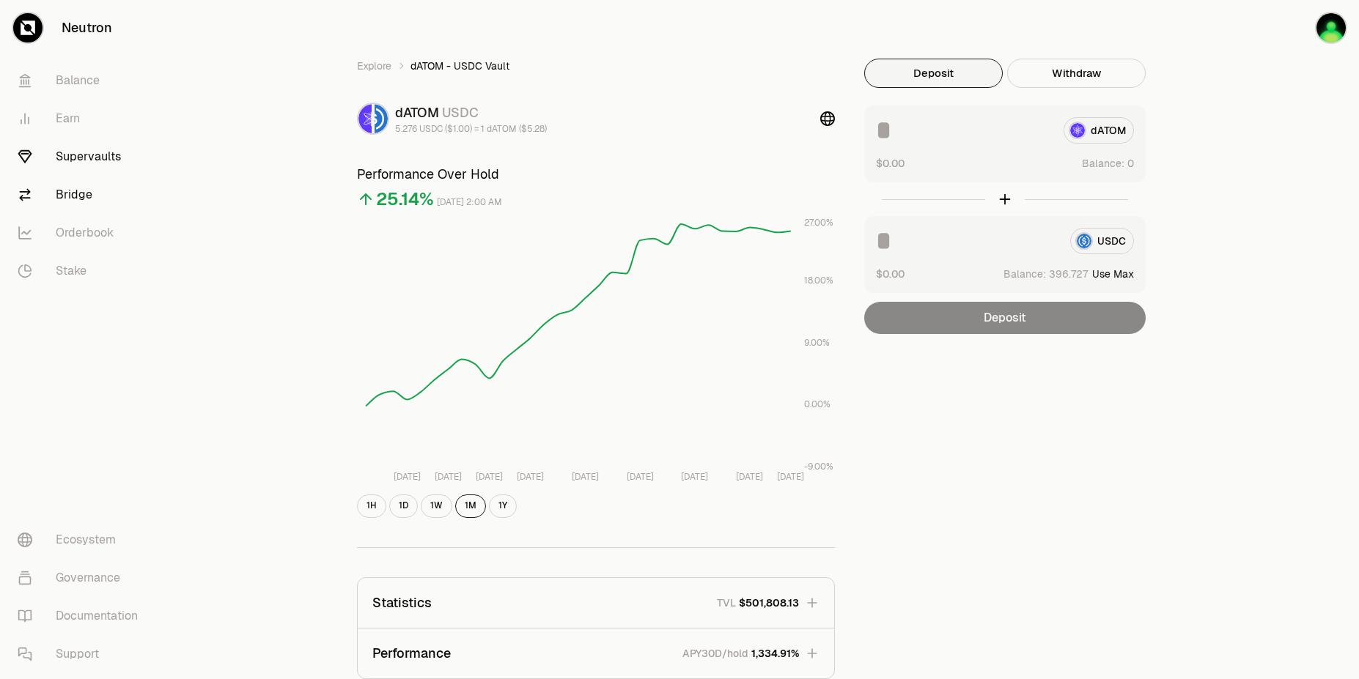
click at [73, 193] on link "Bridge" at bounding box center [82, 195] width 152 height 38
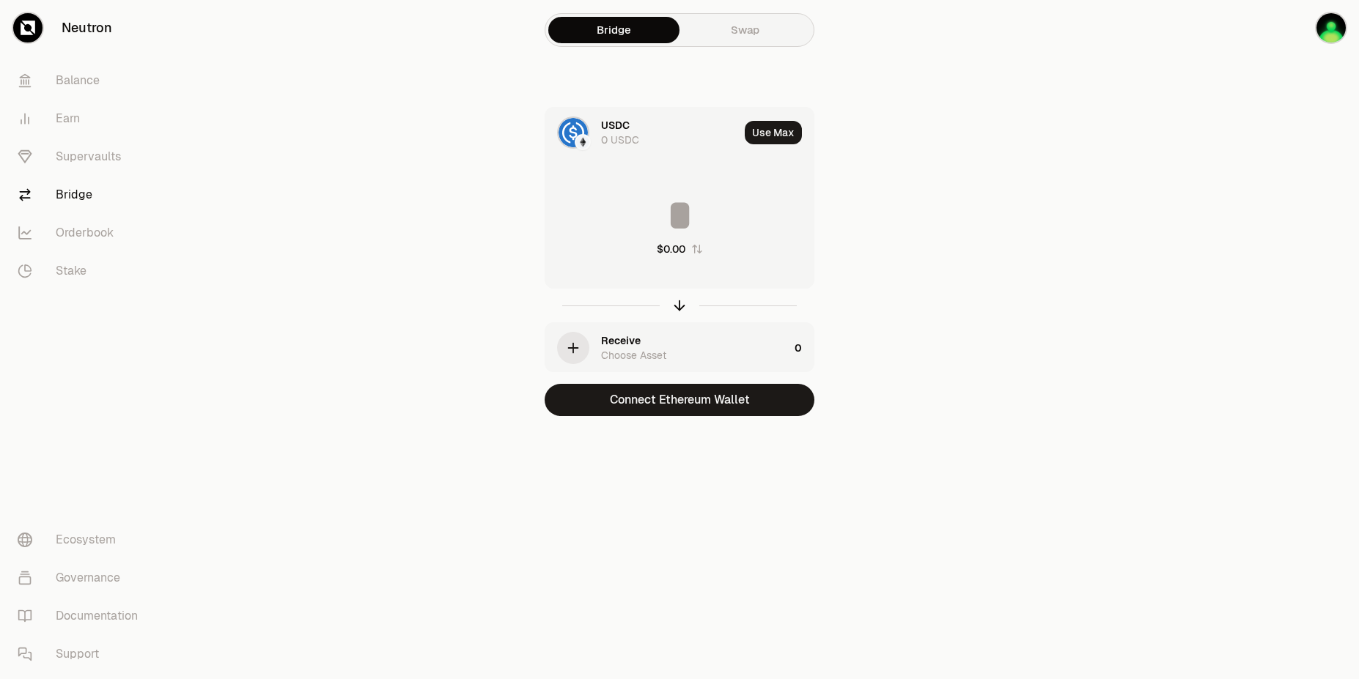
click at [603, 128] on div "USDC" at bounding box center [615, 125] width 29 height 15
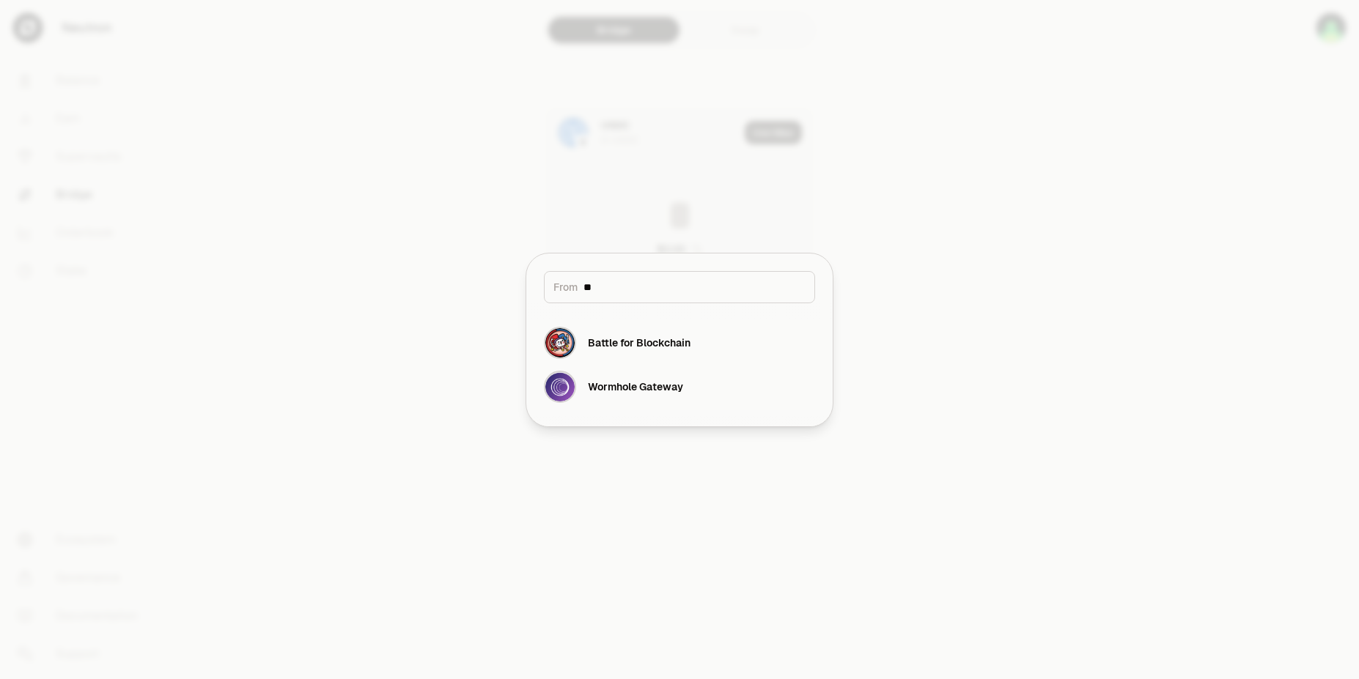
type input "*"
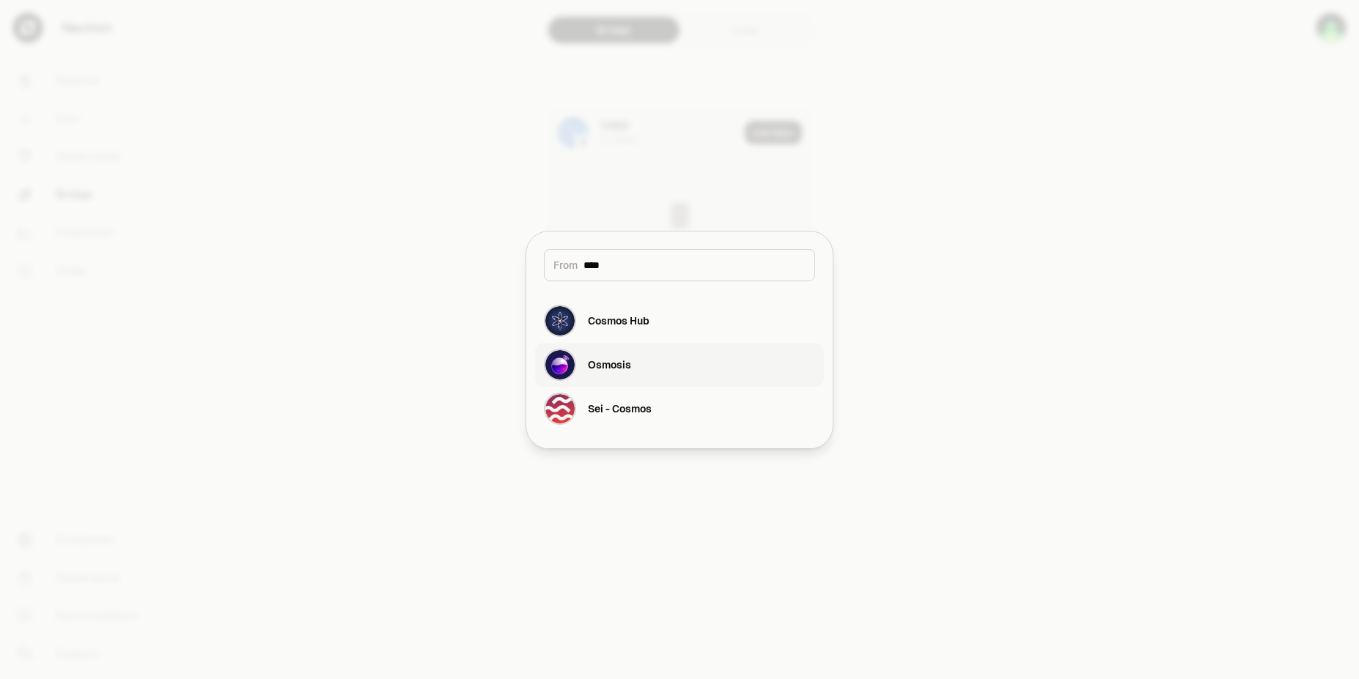
type input "****"
click at [610, 358] on div "Osmosis" at bounding box center [609, 365] width 43 height 15
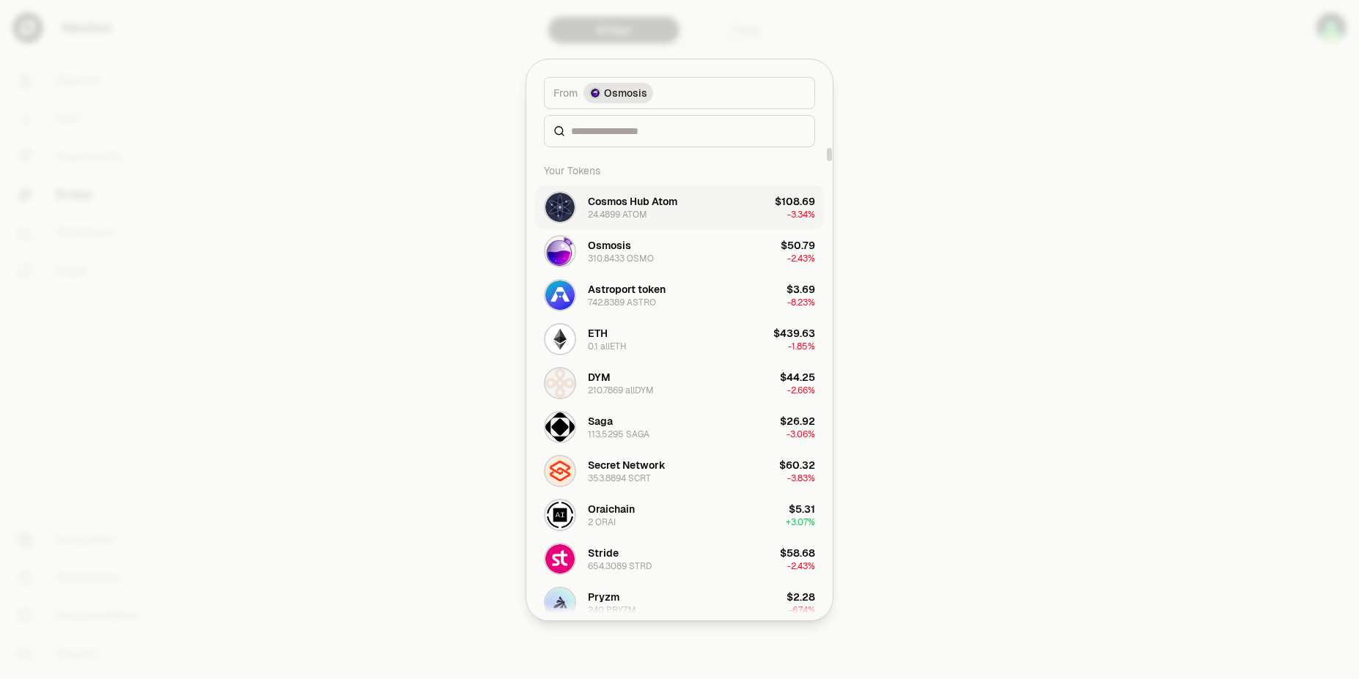
click at [630, 198] on div "Cosmos Hub Atom" at bounding box center [632, 201] width 89 height 15
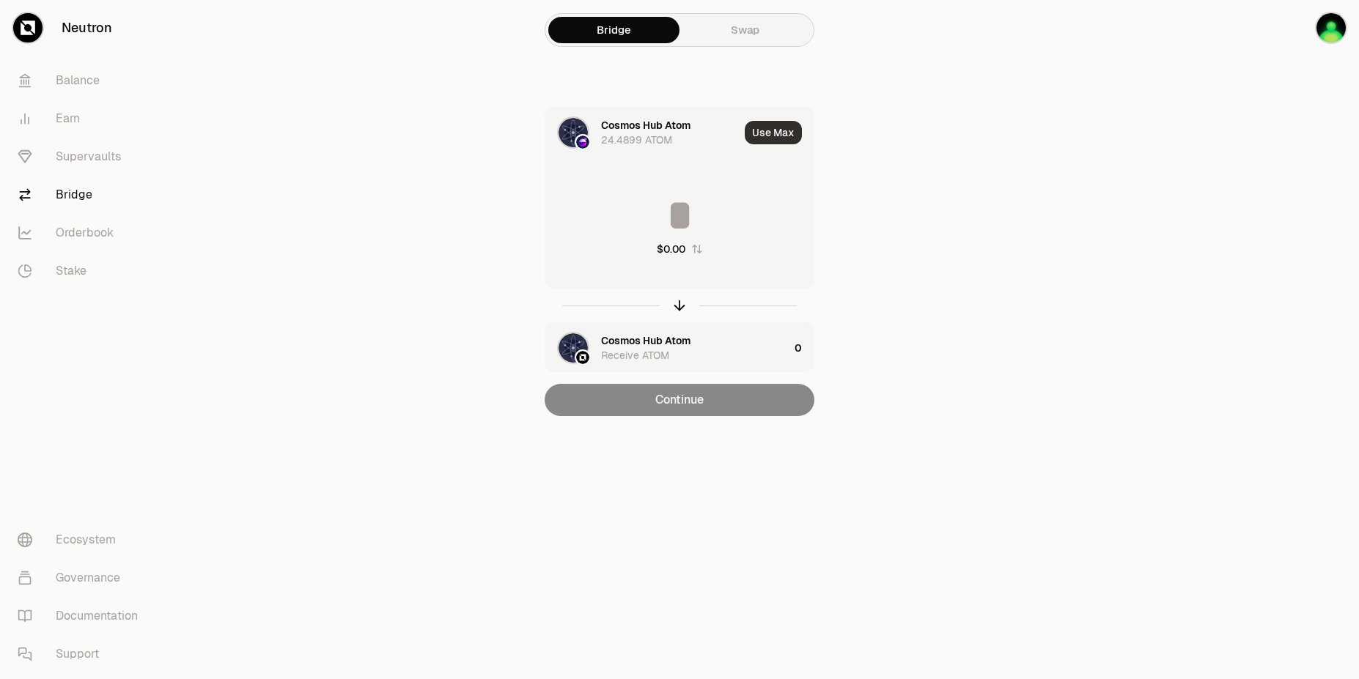
click at [773, 134] on button "Use Max" at bounding box center [773, 132] width 57 height 23
type input "*********"
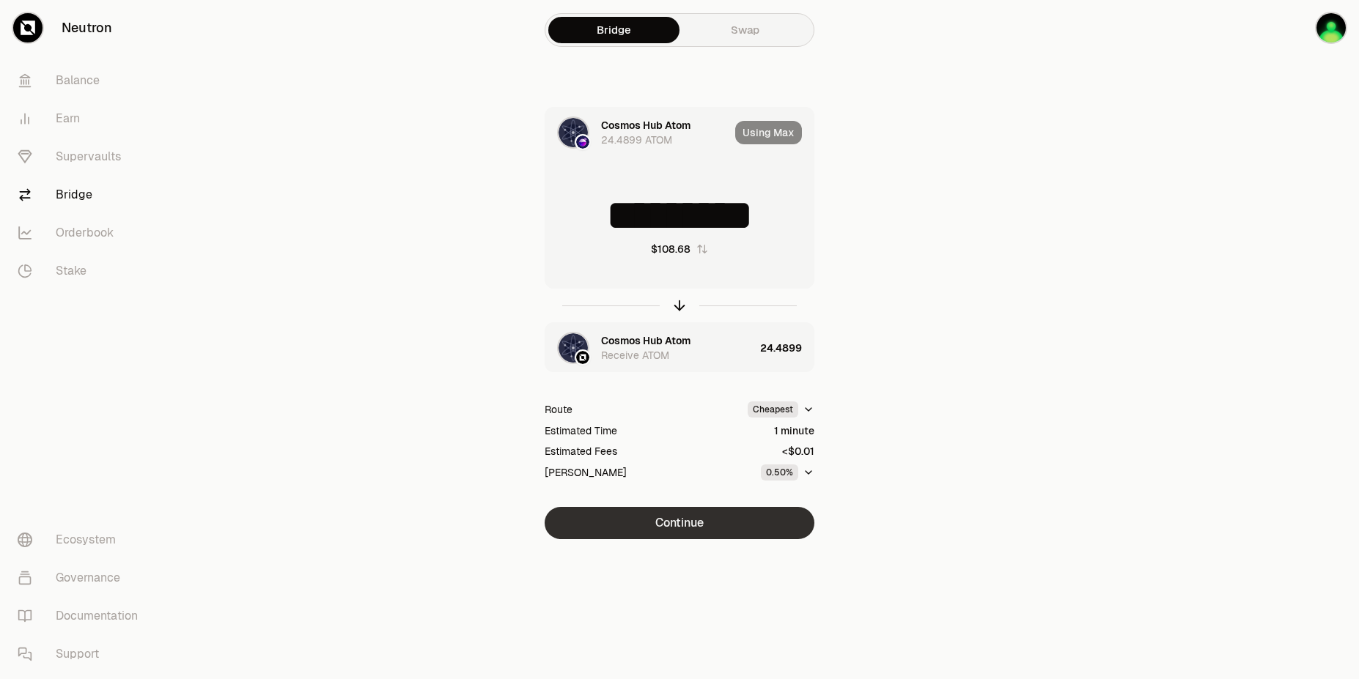
click at [669, 523] on button "Continue" at bounding box center [680, 523] width 270 height 32
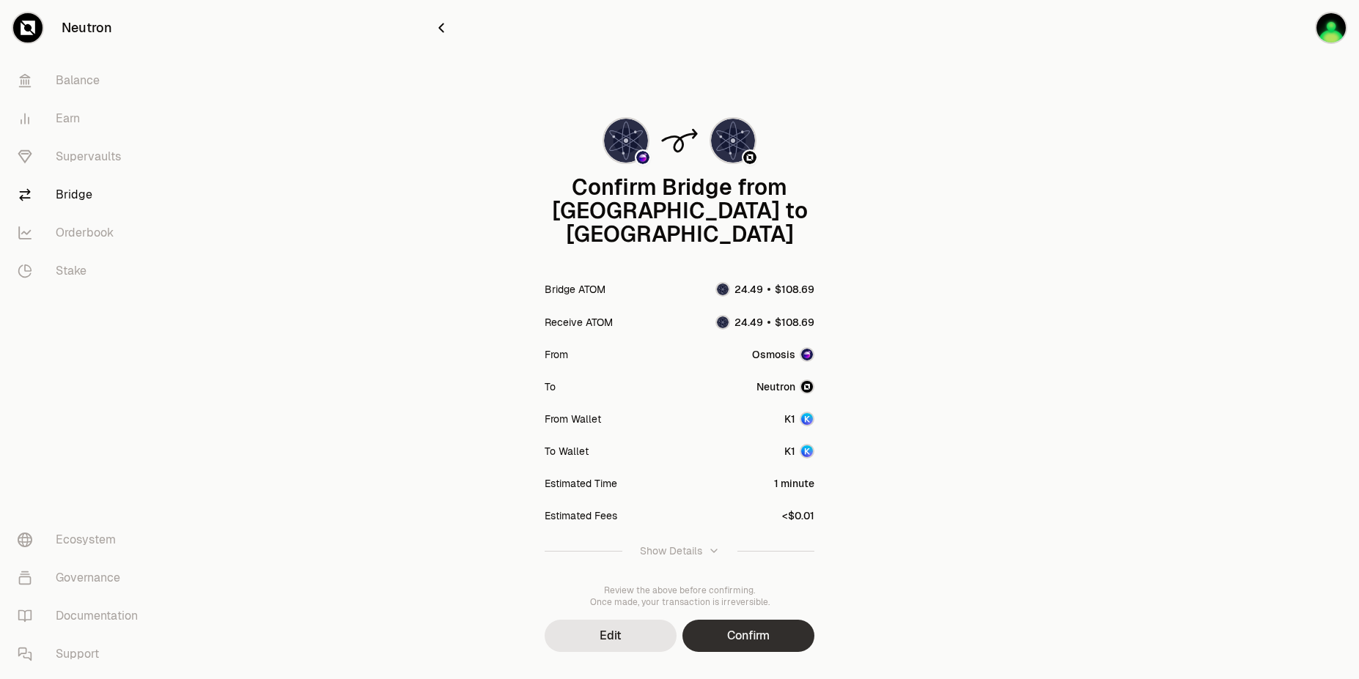
click at [742, 622] on button "Confirm" at bounding box center [748, 636] width 132 height 32
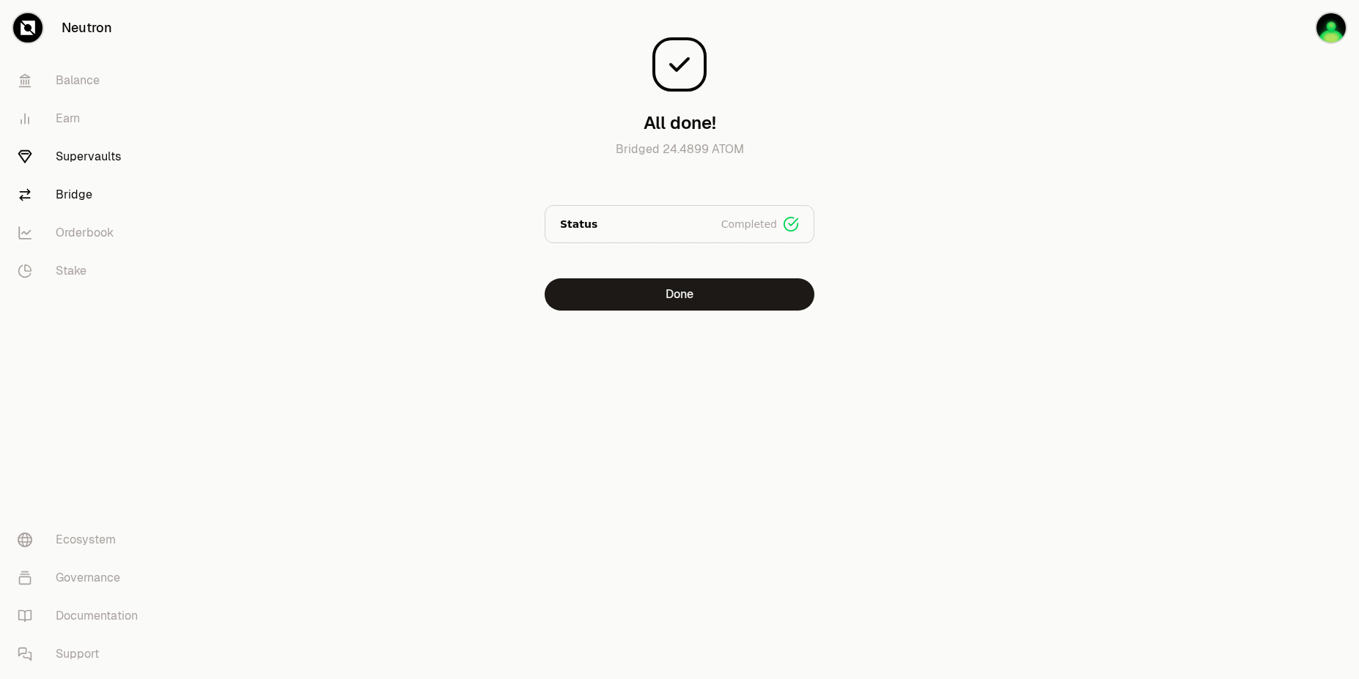
click at [84, 149] on link "Supervaults" at bounding box center [82, 157] width 152 height 38
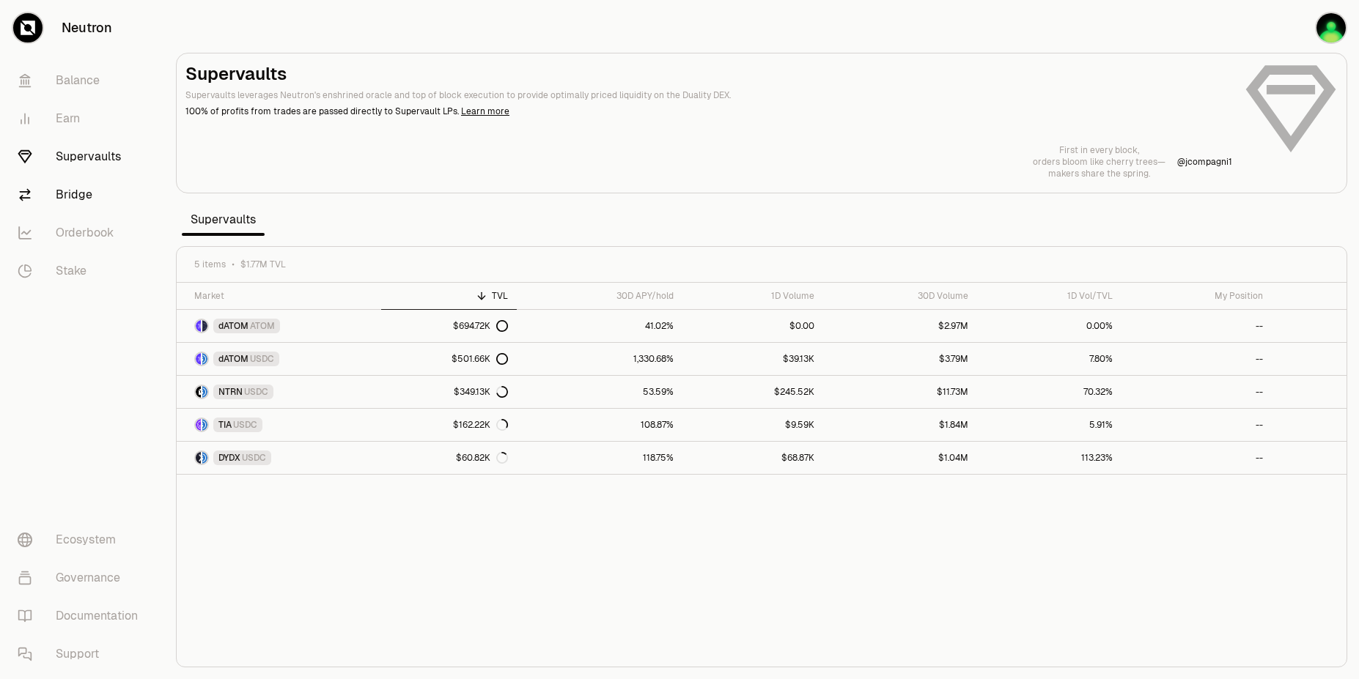
click at [88, 203] on link "Bridge" at bounding box center [82, 195] width 152 height 38
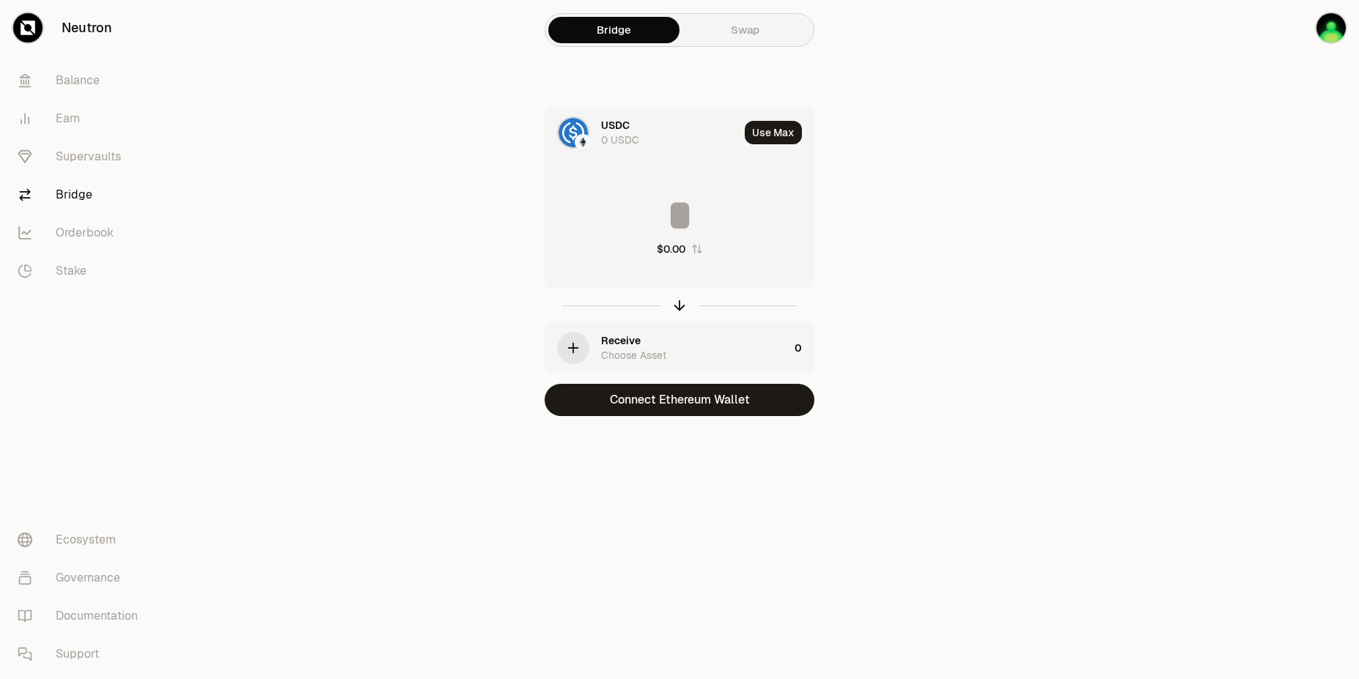
click at [749, 40] on link "Swap" at bounding box center [744, 30] width 131 height 26
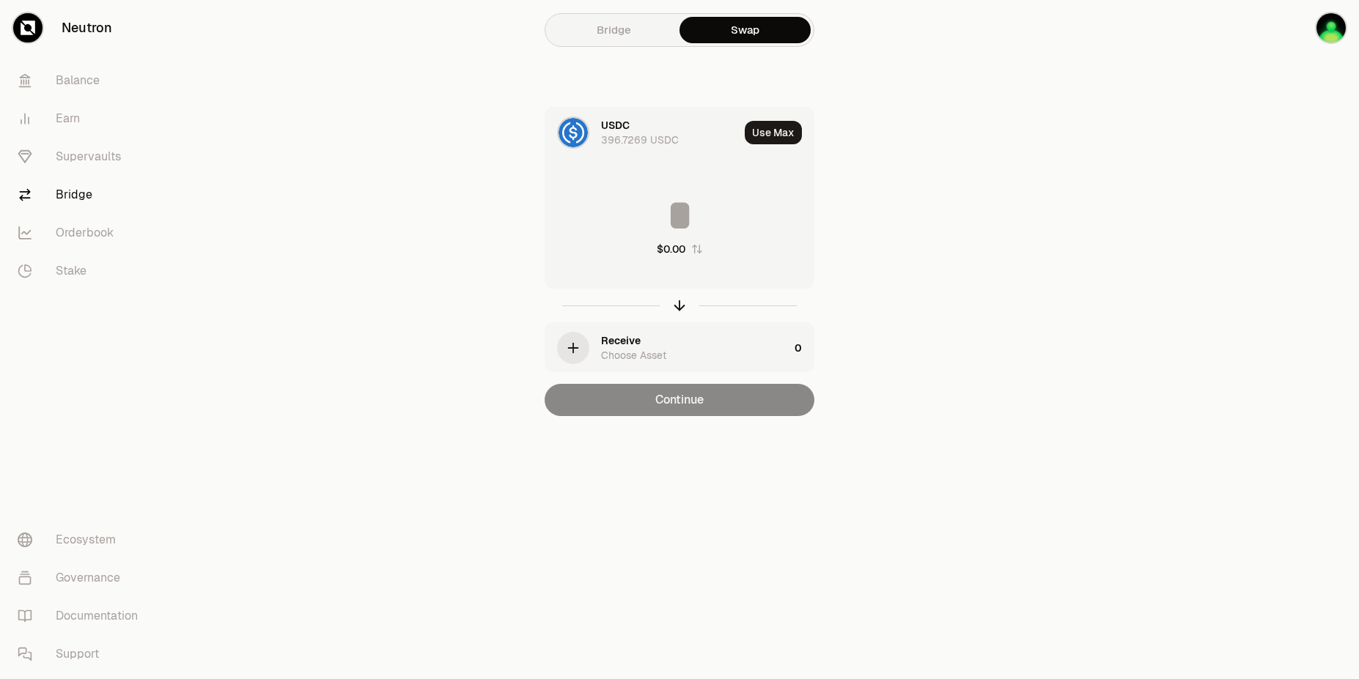
click at [625, 144] on div "396.7269 USDC" at bounding box center [640, 140] width 78 height 15
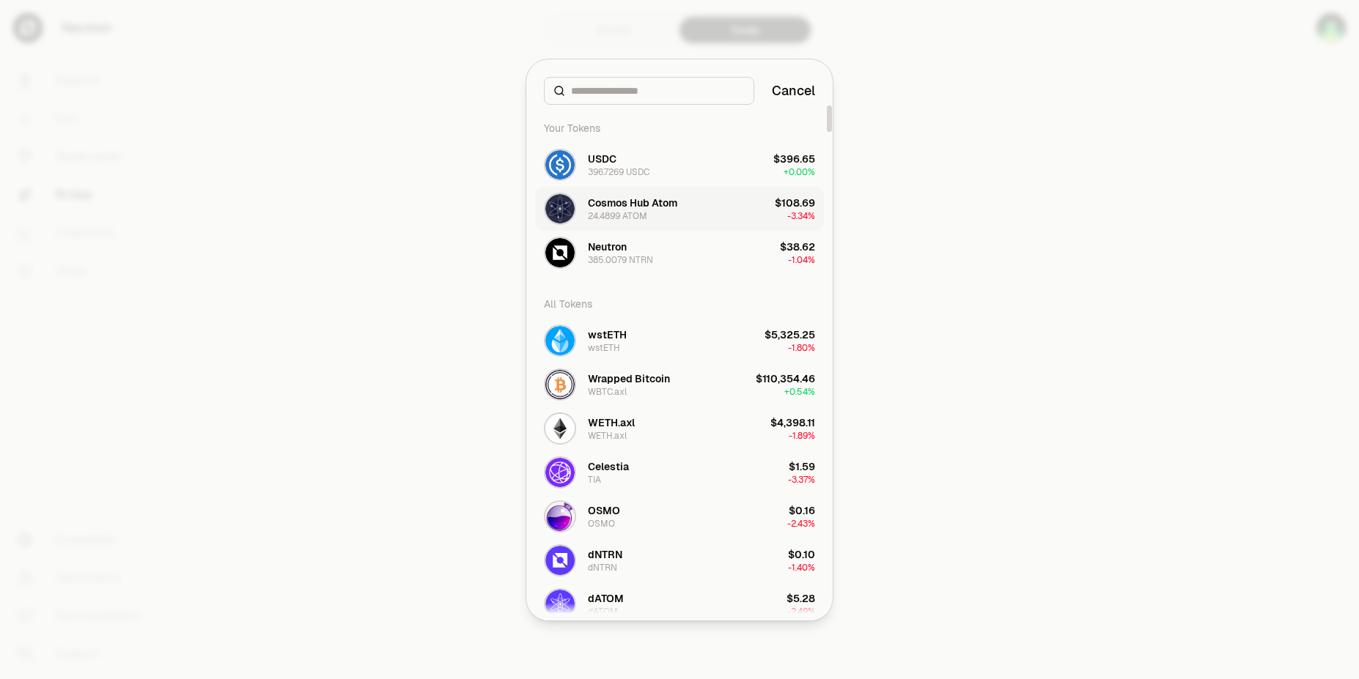
click at [632, 210] on div "24.4899 ATOM" at bounding box center [617, 216] width 59 height 12
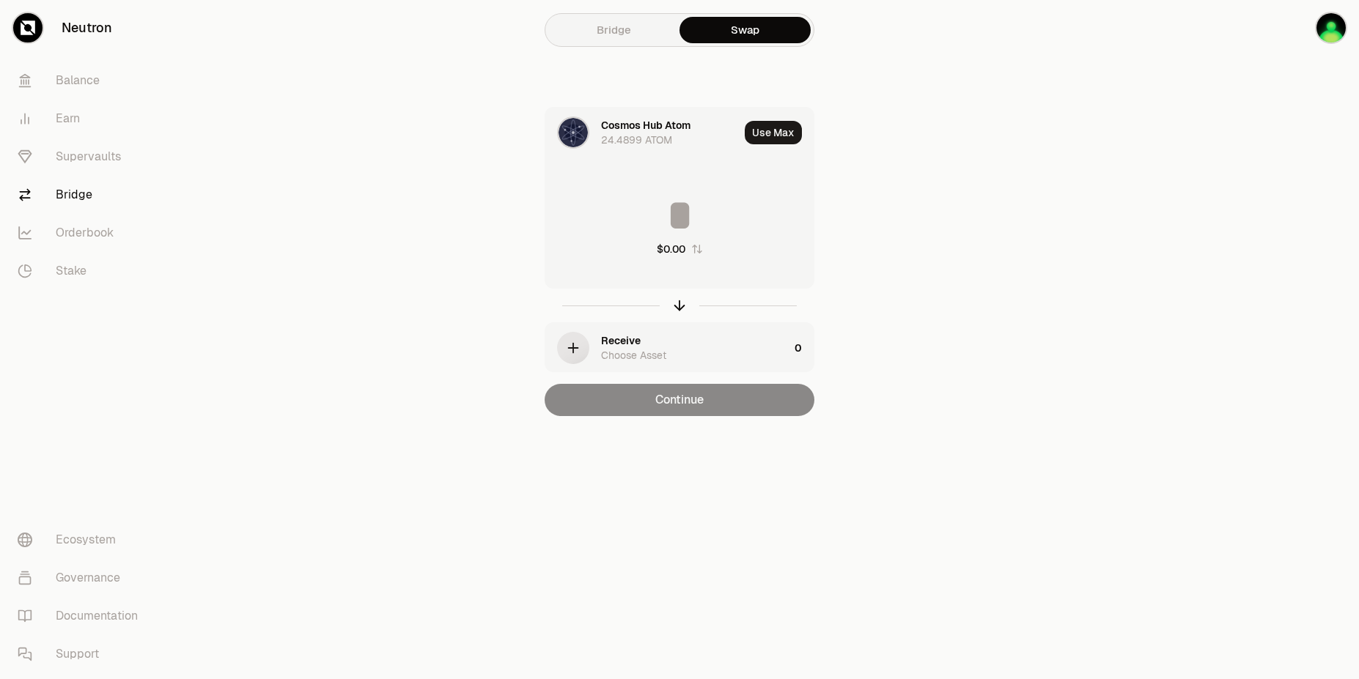
click at [646, 350] on div "Choose Asset" at bounding box center [633, 355] width 65 height 15
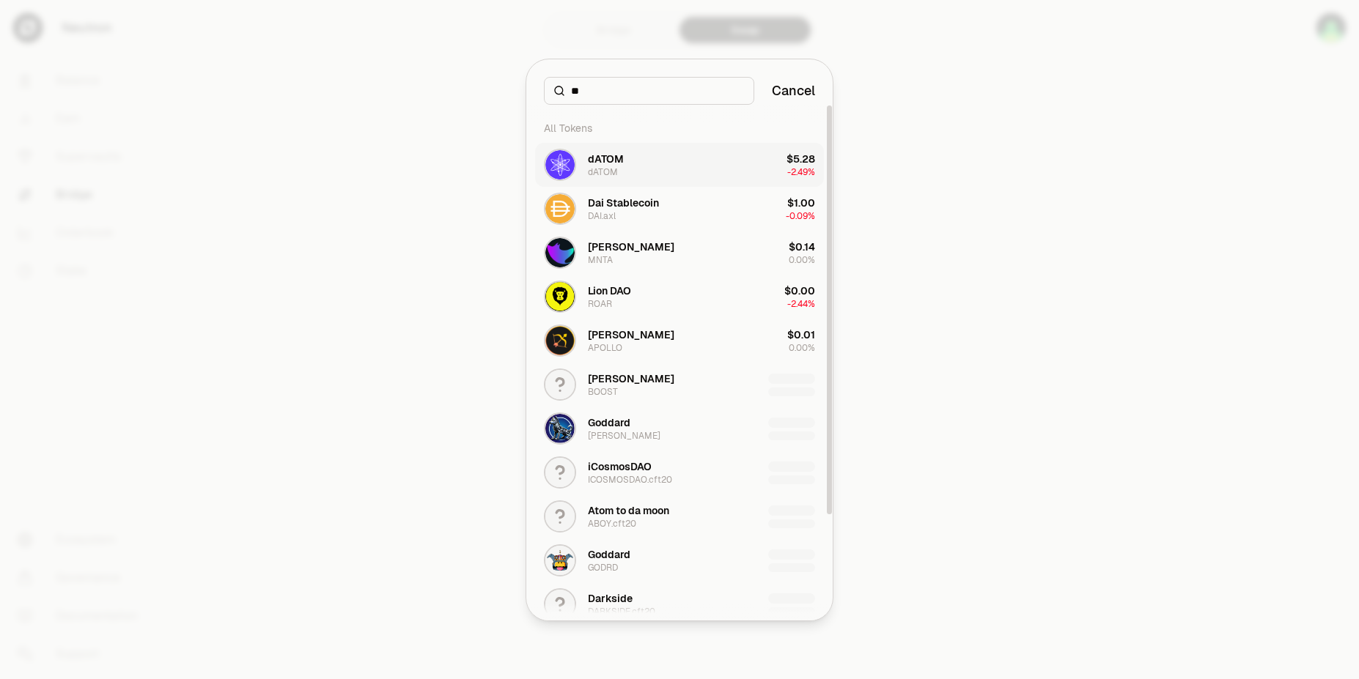
type input "**"
click at [594, 171] on div "dATOM" at bounding box center [603, 172] width 30 height 12
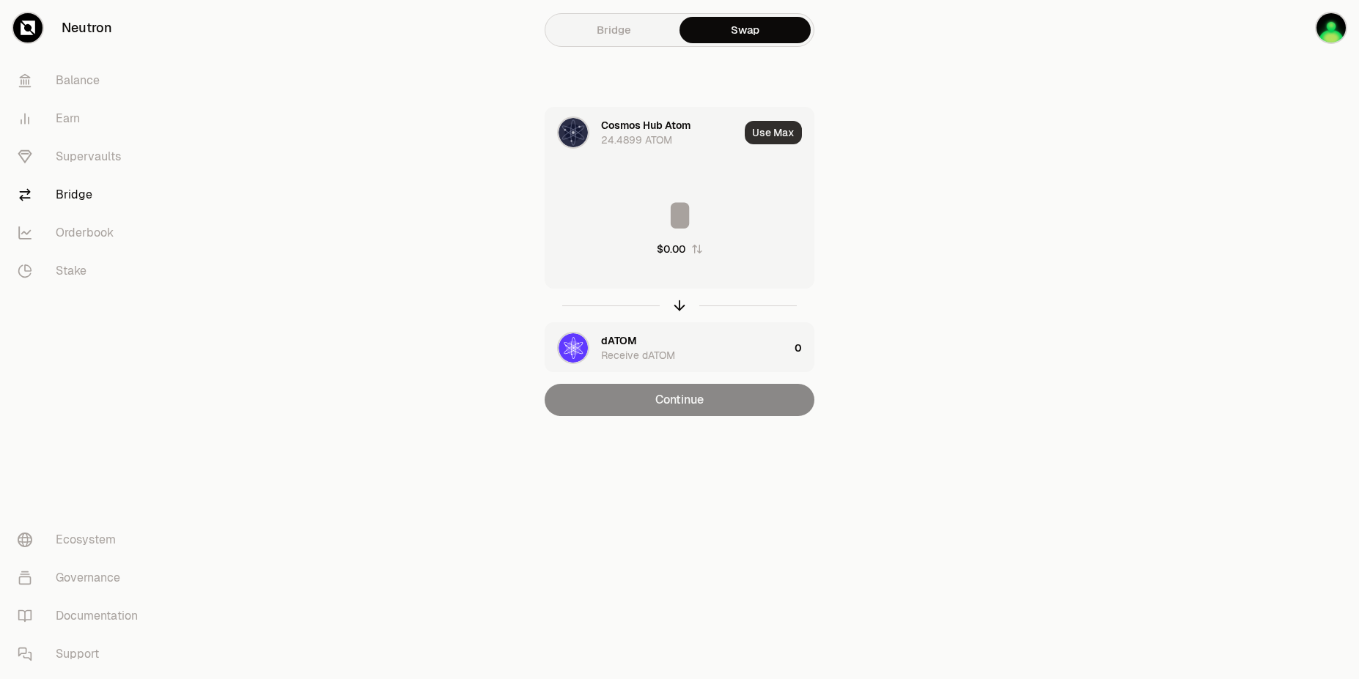
click at [775, 133] on button "Use Max" at bounding box center [773, 132] width 57 height 23
type input "*********"
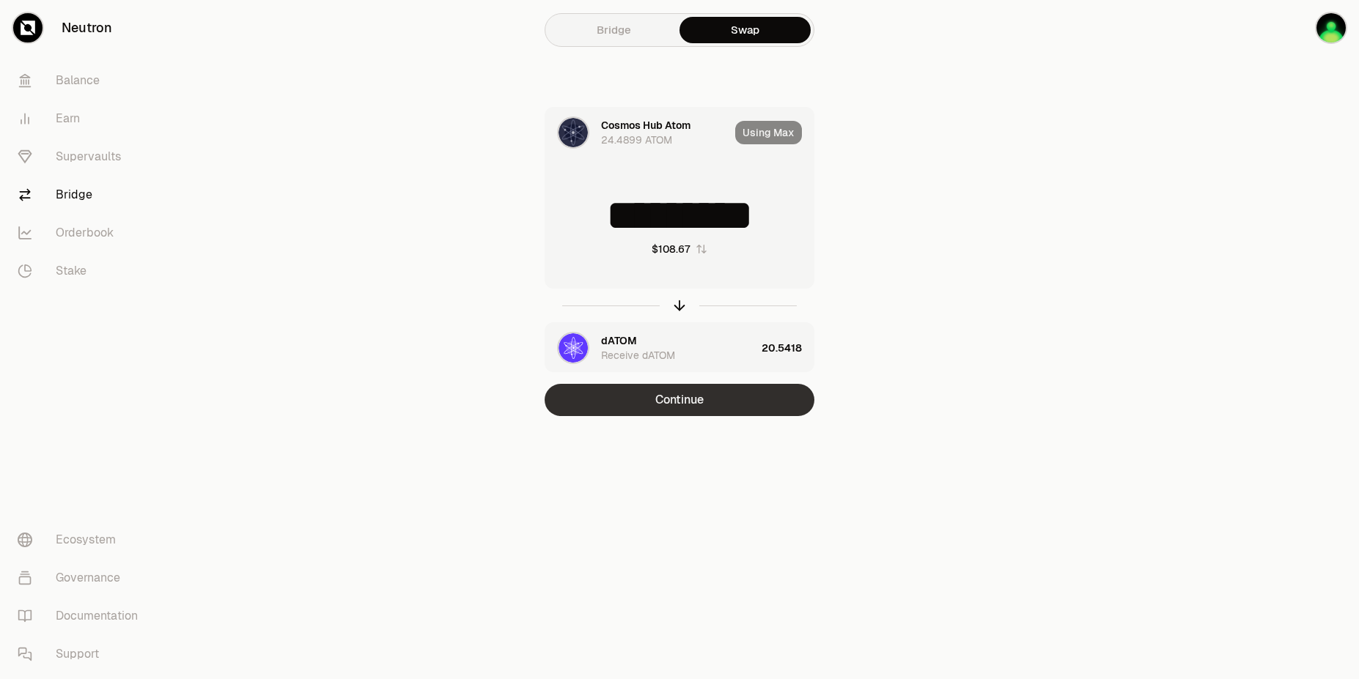
click at [693, 399] on button "Continue" at bounding box center [680, 400] width 270 height 32
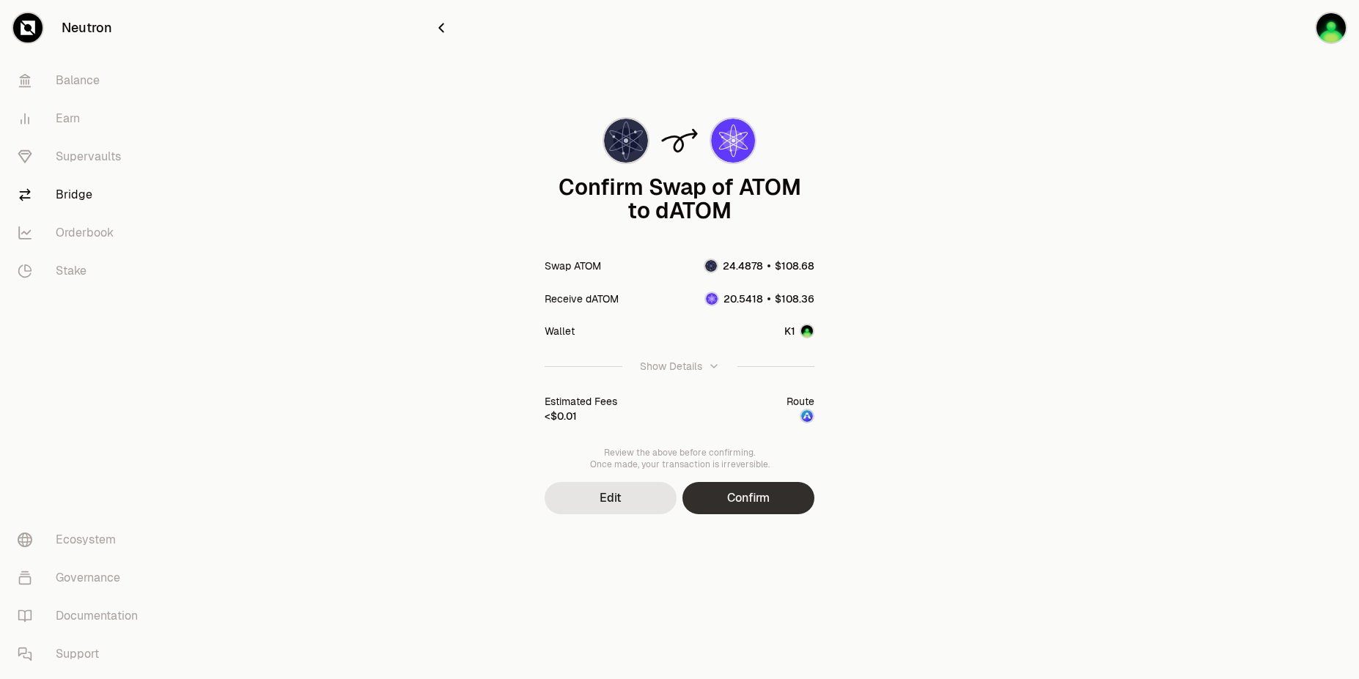
click at [757, 506] on button "Confirm" at bounding box center [748, 498] width 132 height 32
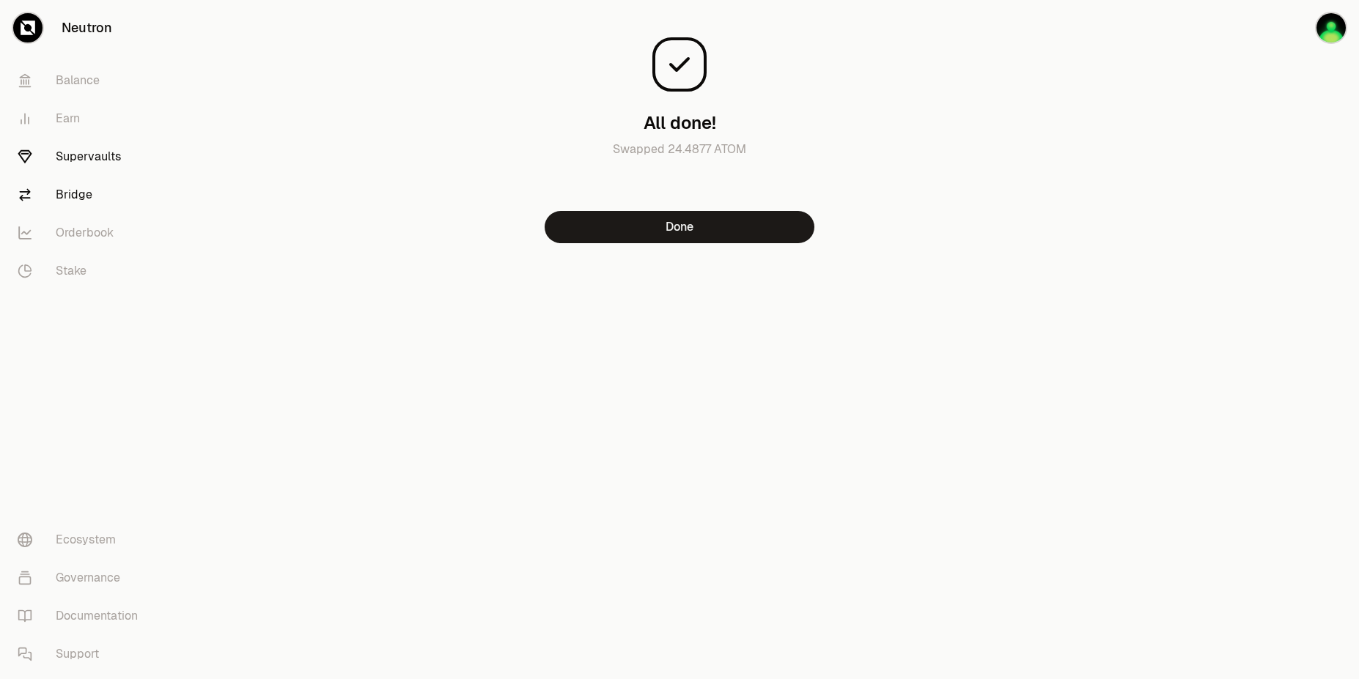
click at [86, 150] on link "Supervaults" at bounding box center [82, 157] width 152 height 38
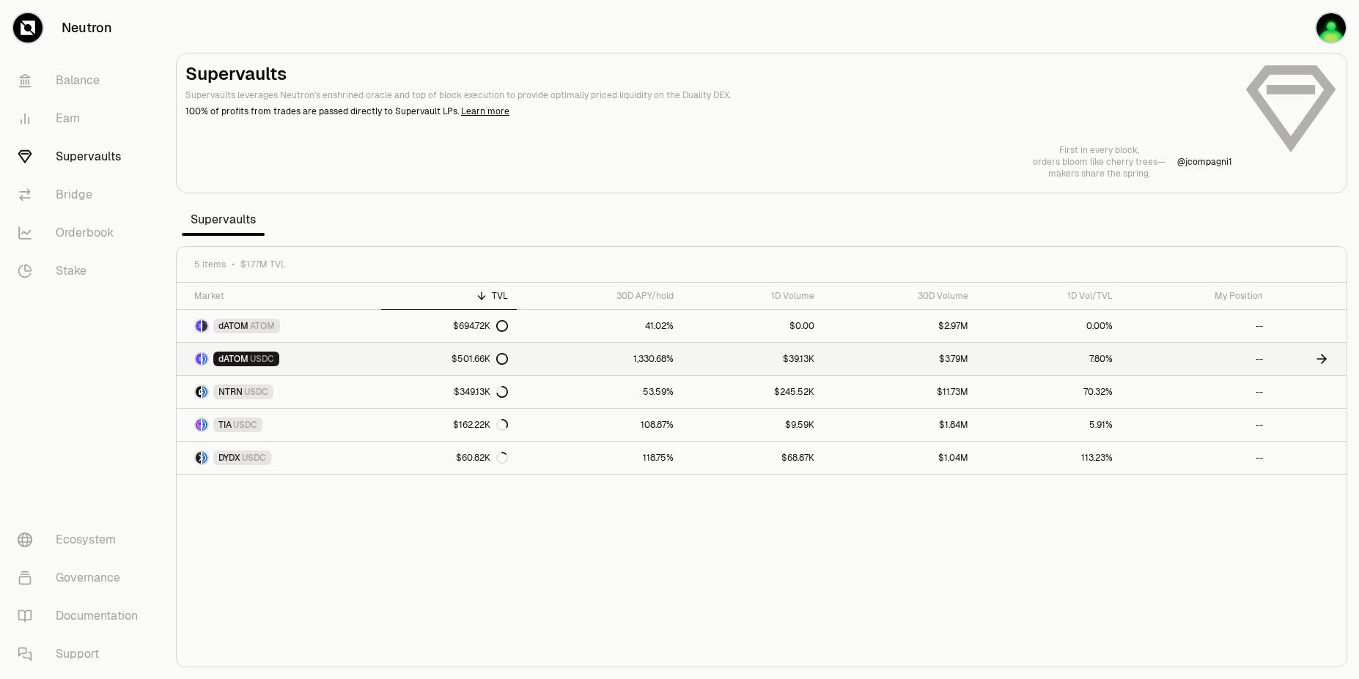
click at [386, 351] on link "$501.66K" at bounding box center [448, 359] width 135 height 32
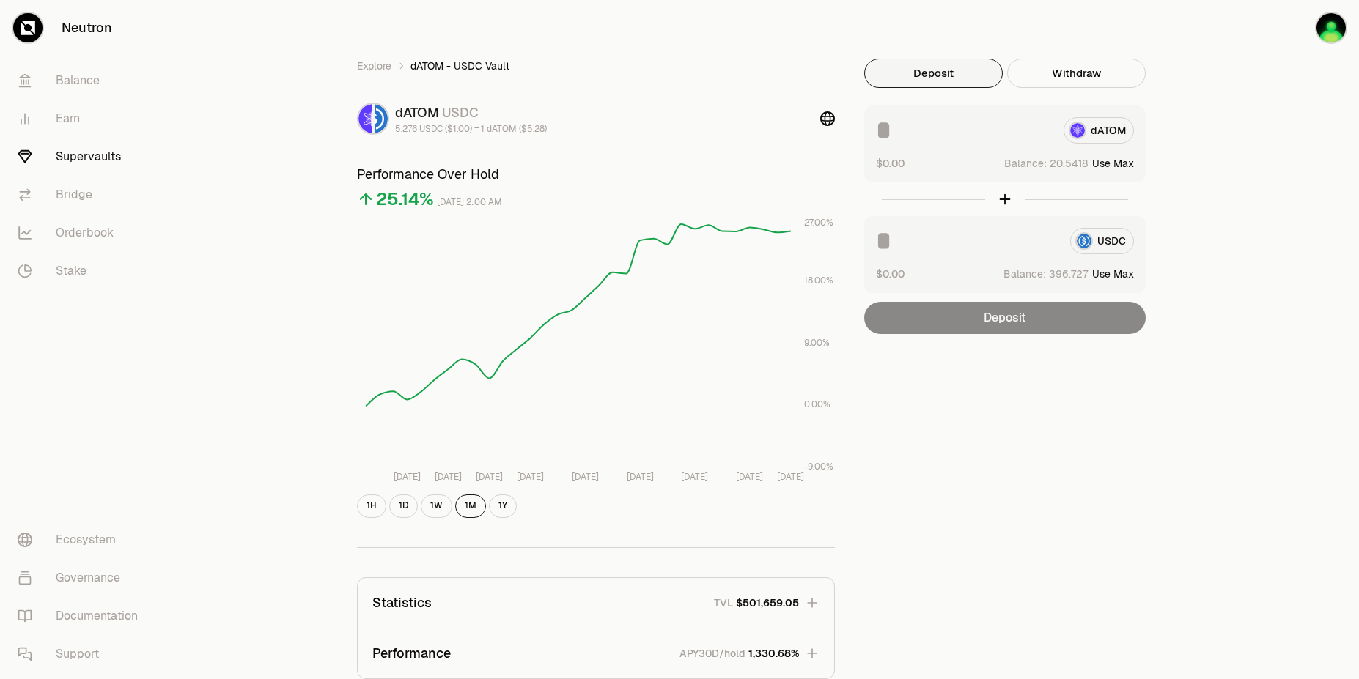
click at [1109, 164] on button "Use Max" at bounding box center [1113, 163] width 42 height 15
type input "********"
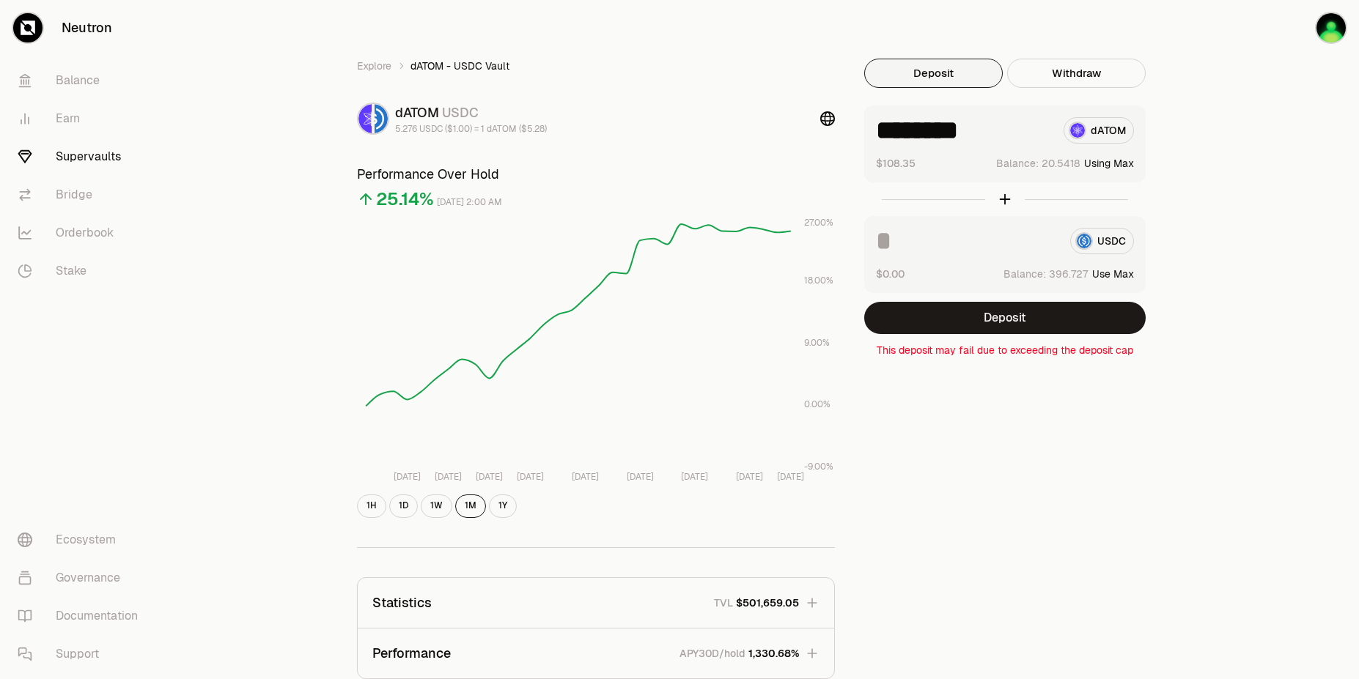
click at [1103, 275] on button "Use Max" at bounding box center [1113, 274] width 42 height 15
type input "**********"
click at [952, 239] on input "**********" at bounding box center [967, 241] width 182 height 26
click at [1033, 569] on div "Explore dATOM - USDC Vault dATOM USDC 5.276 USDC ($1.00) = 1 dATOM ($5.28) Perf…" at bounding box center [761, 474] width 844 height 831
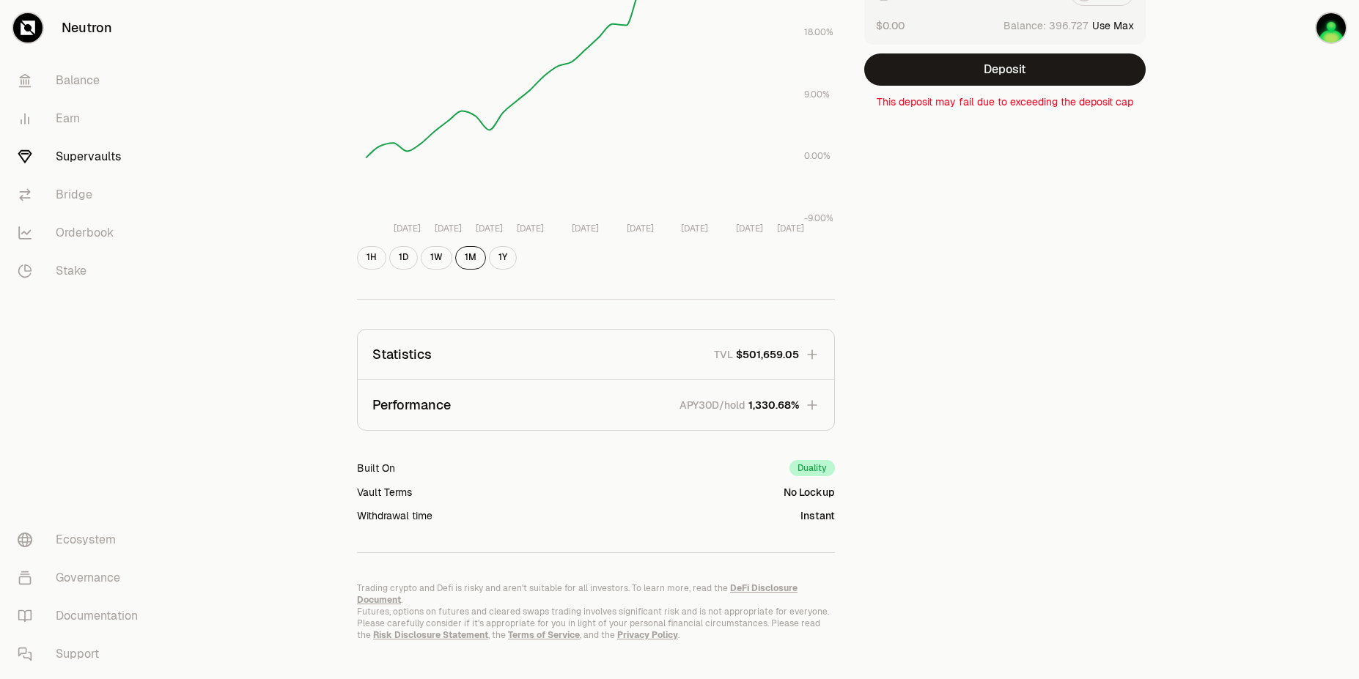
scroll to position [257, 0]
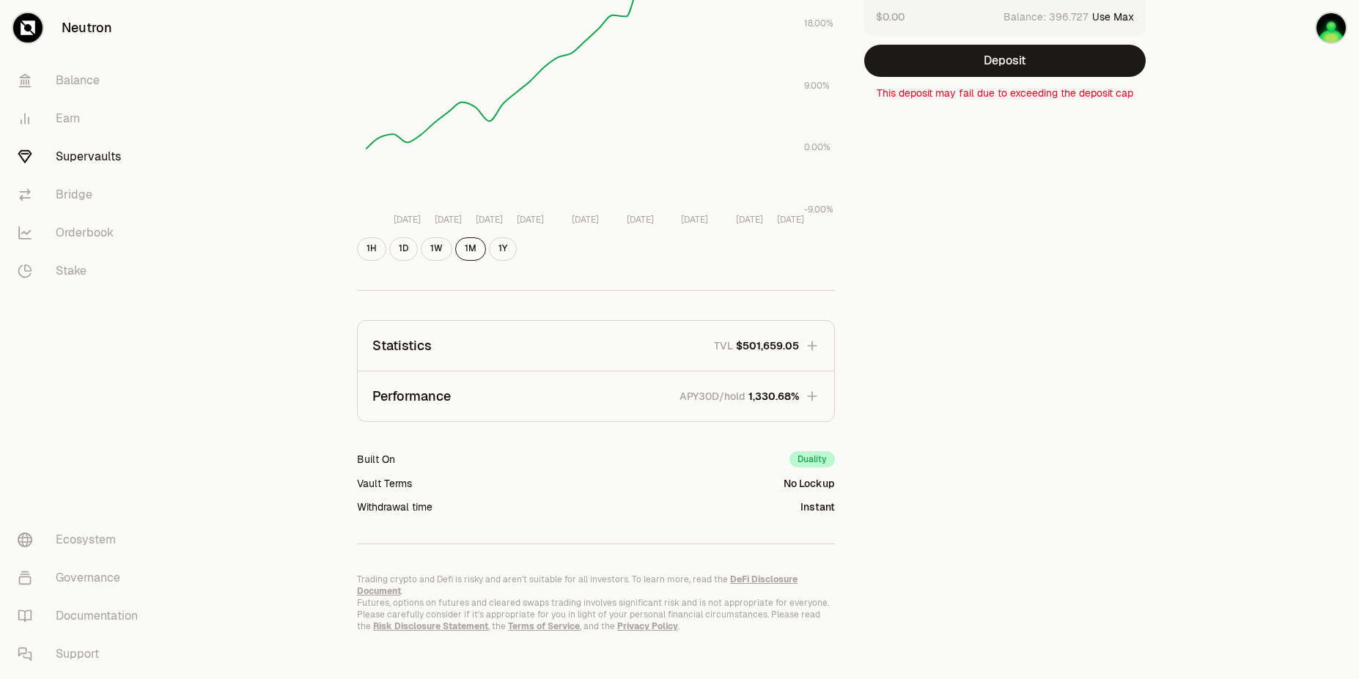
click at [819, 458] on div "Duality" at bounding box center [811, 459] width 45 height 16
click at [744, 362] on button "Statistics TVL $501,659.05" at bounding box center [596, 346] width 476 height 50
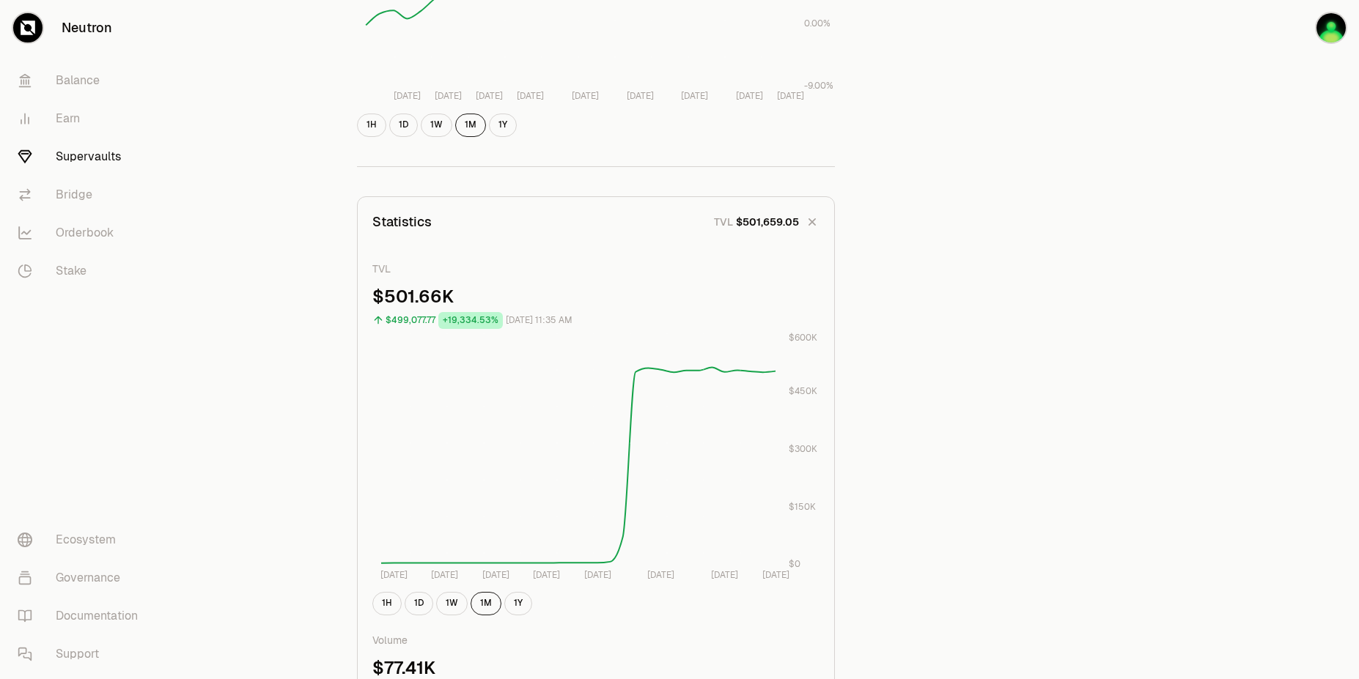
scroll to position [263, 0]
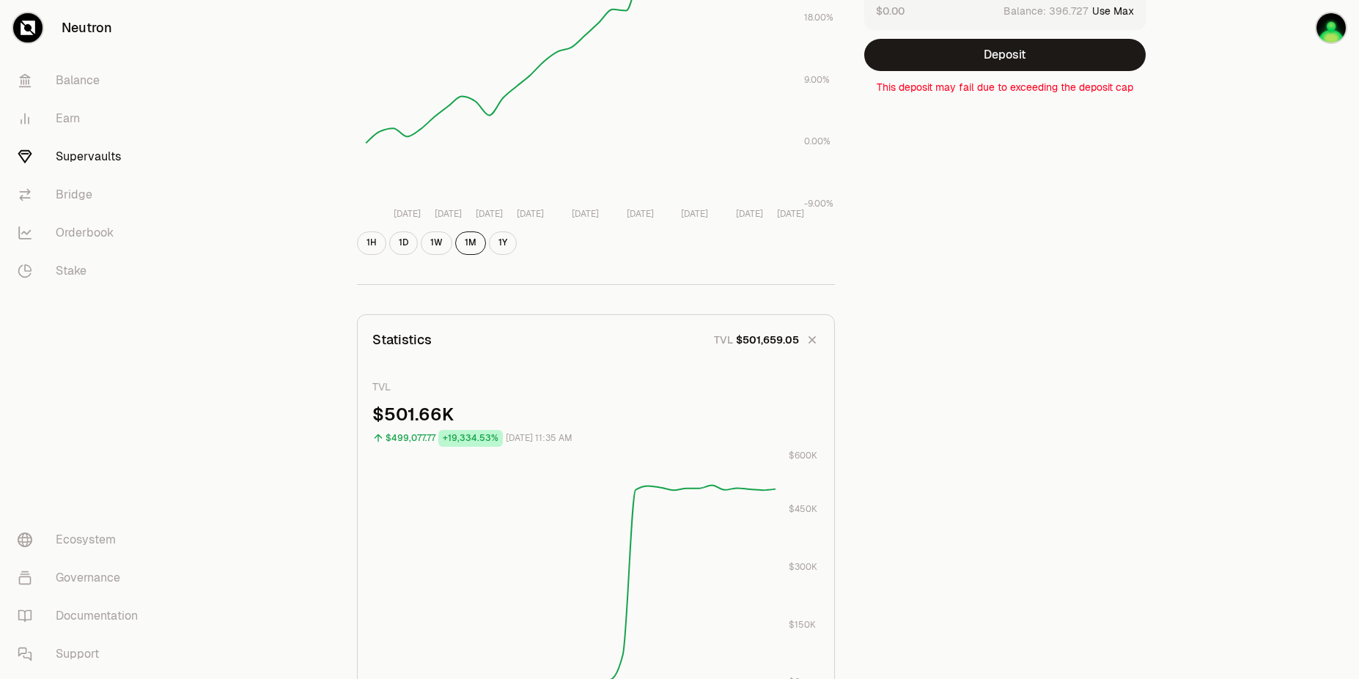
click at [1232, 141] on div "Explore dATOM - USDC Vault dATOM USDC 5.276 USDC ($1.00) = 1 dATOM ($5.28) Perf…" at bounding box center [761, 684] width 1195 height 1894
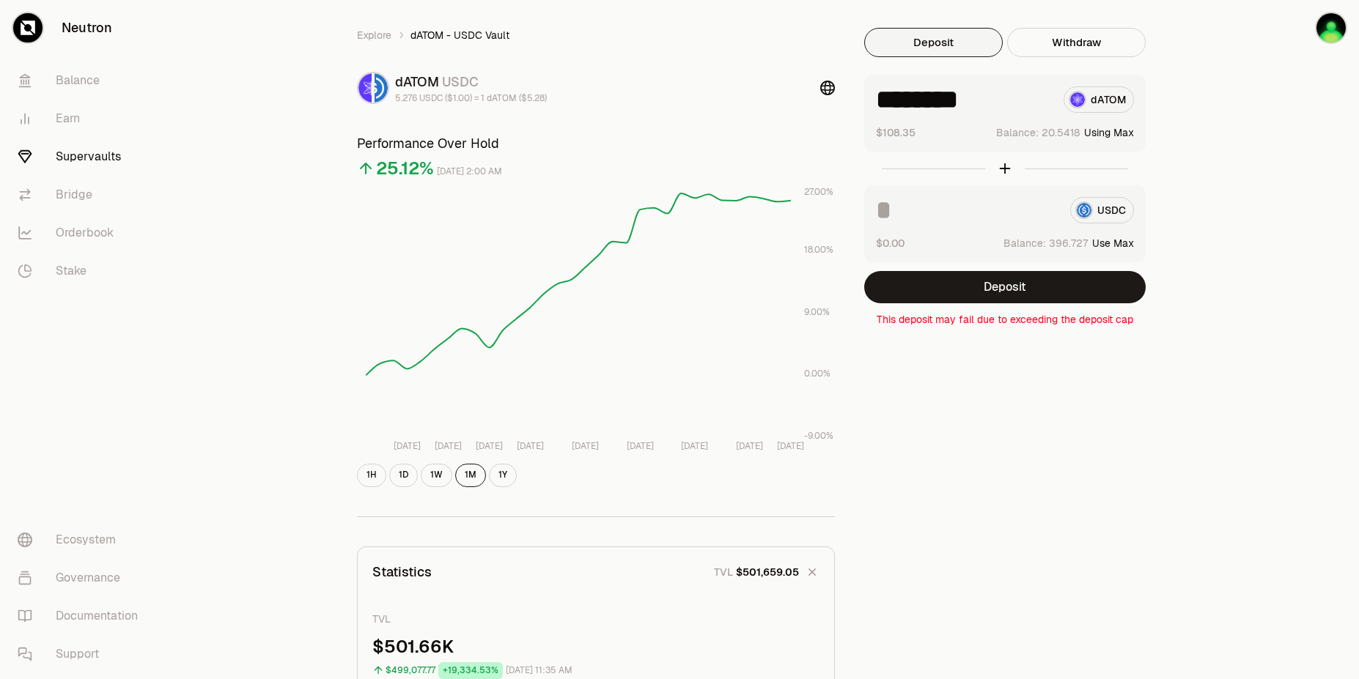
scroll to position [0, 0]
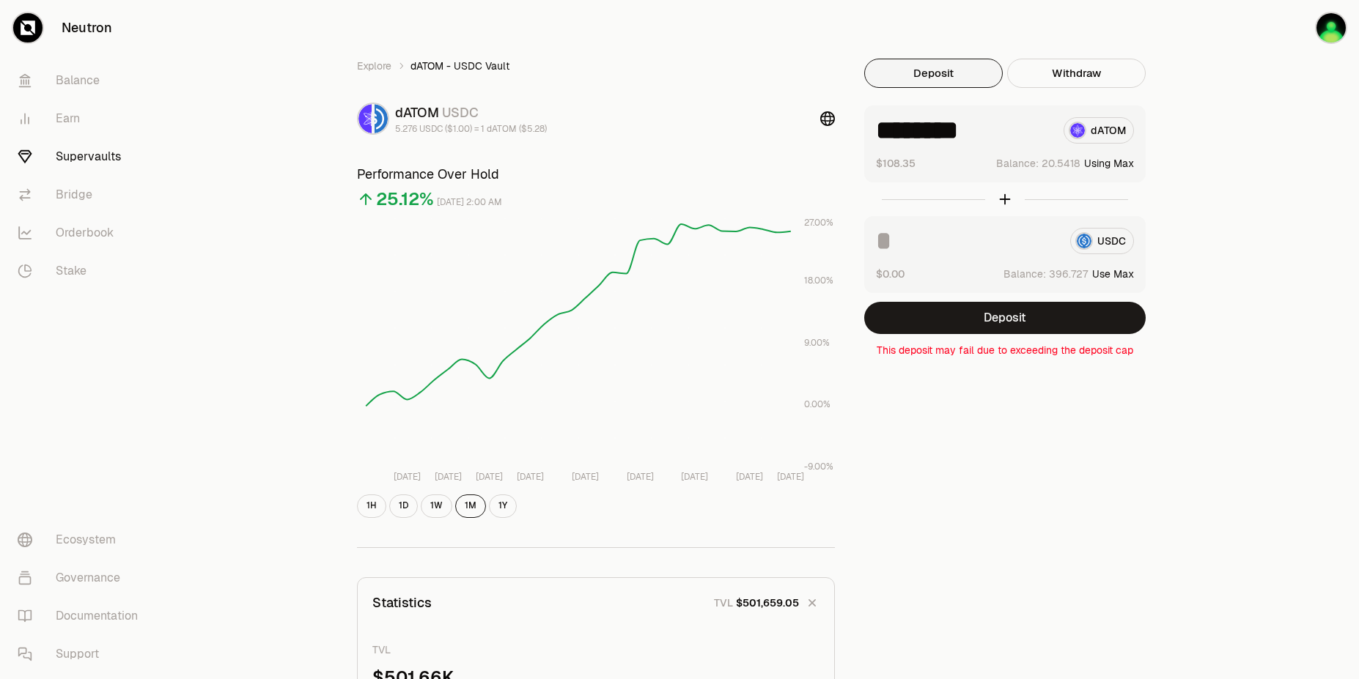
click at [959, 138] on input "********" at bounding box center [964, 130] width 176 height 26
type input "*"
click at [1053, 320] on button "Deposit" at bounding box center [1004, 318] width 281 height 32
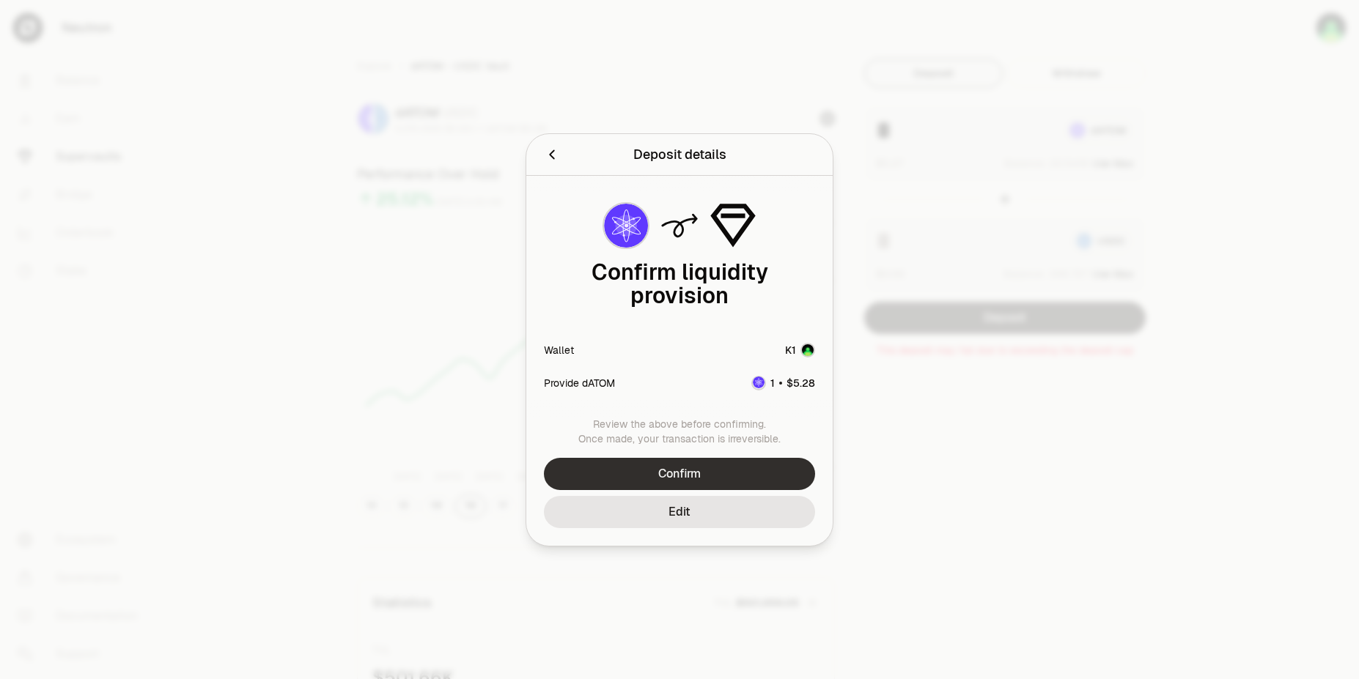
click at [715, 472] on button "Confirm" at bounding box center [679, 474] width 271 height 32
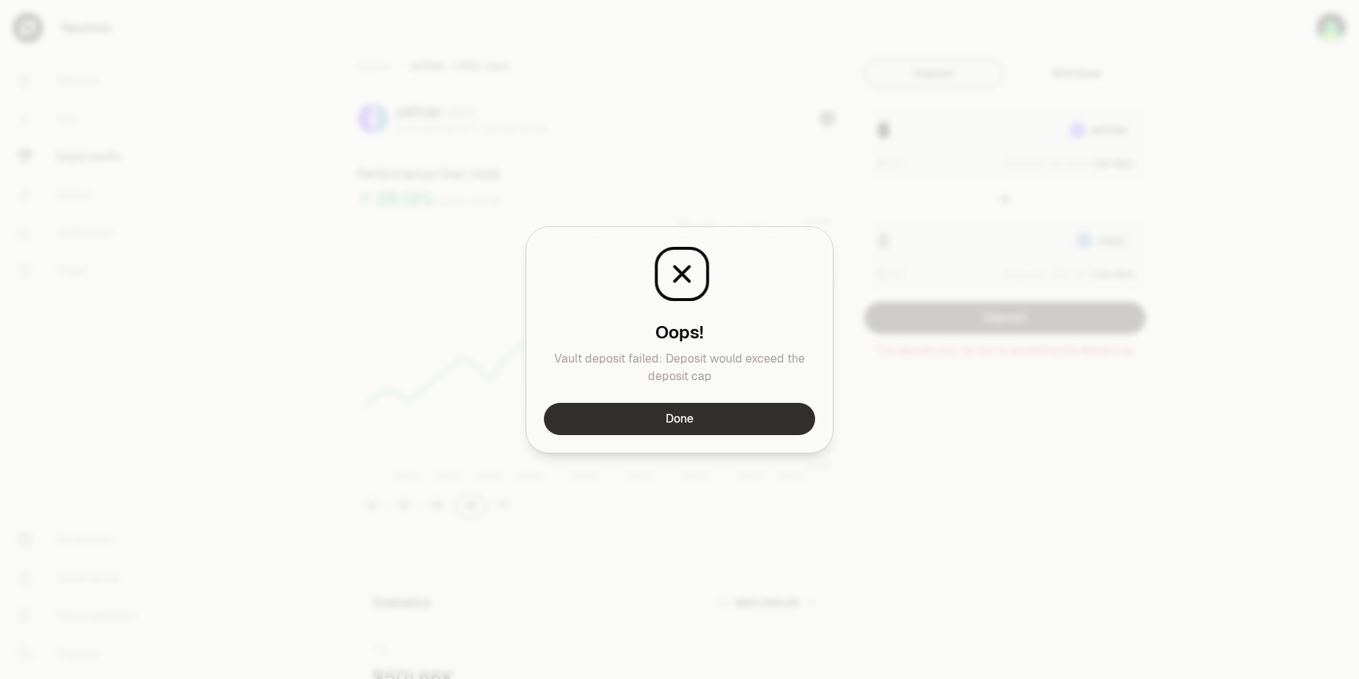
click at [683, 405] on button "Done" at bounding box center [679, 419] width 271 height 32
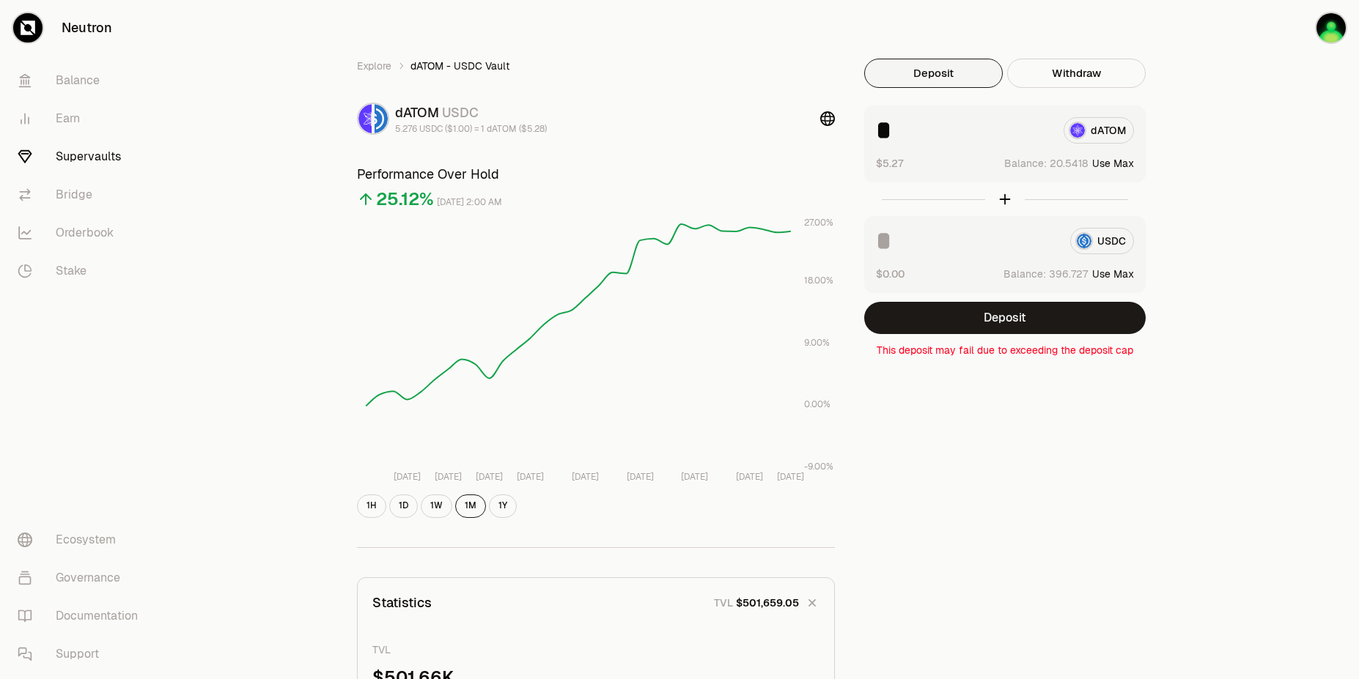
click at [100, 158] on link "Supervaults" at bounding box center [82, 157] width 152 height 38
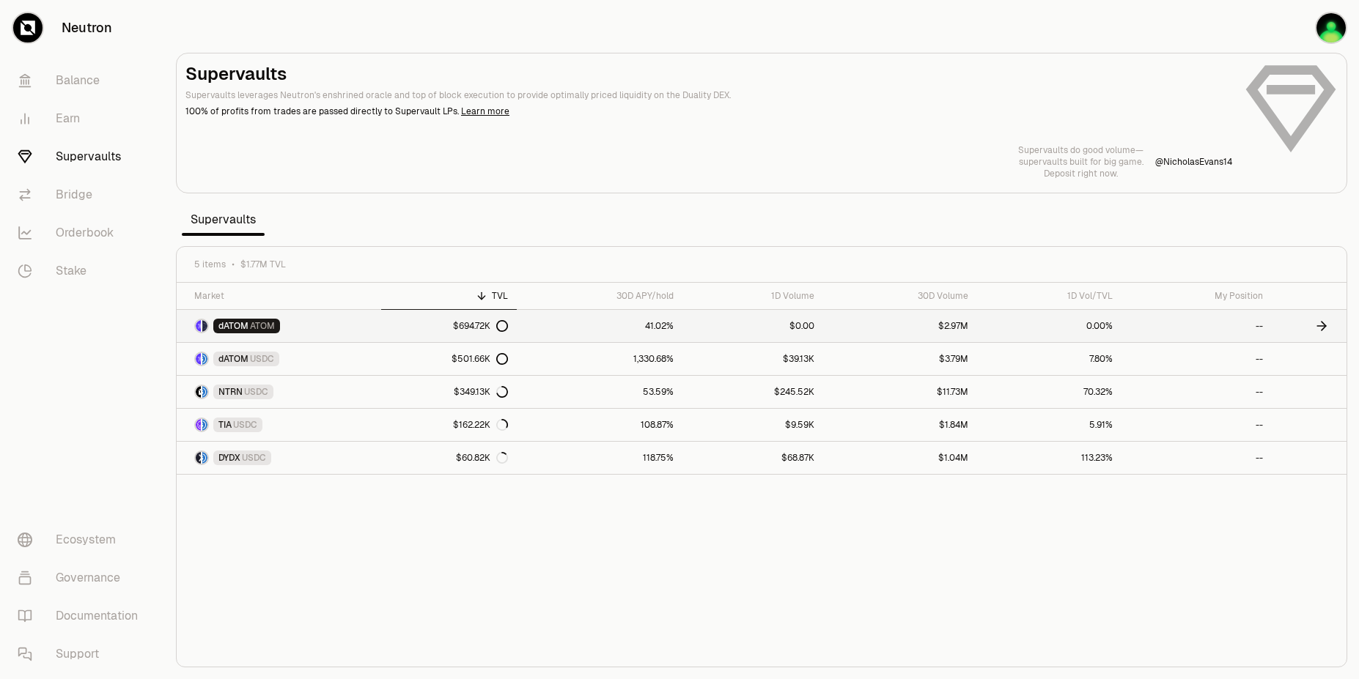
click at [589, 331] on link "41.02%" at bounding box center [600, 326] width 166 height 32
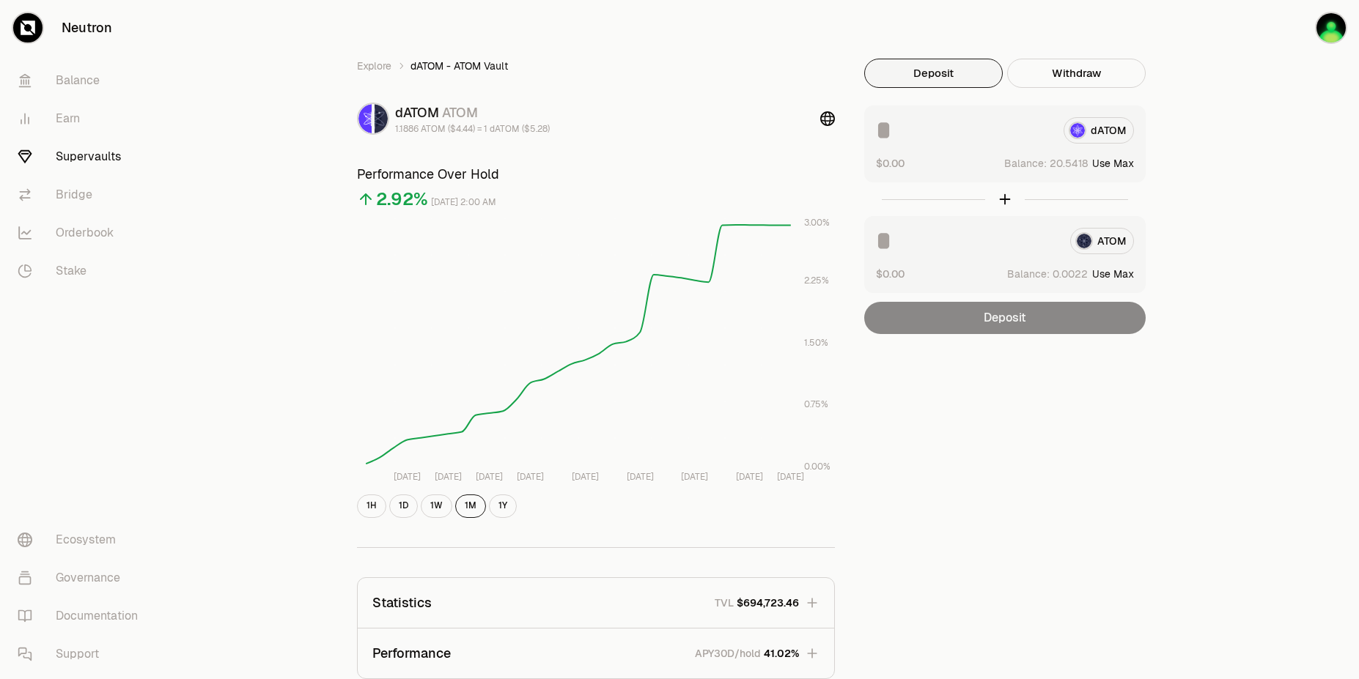
click at [1120, 163] on button "Use Max" at bounding box center [1113, 163] width 42 height 15
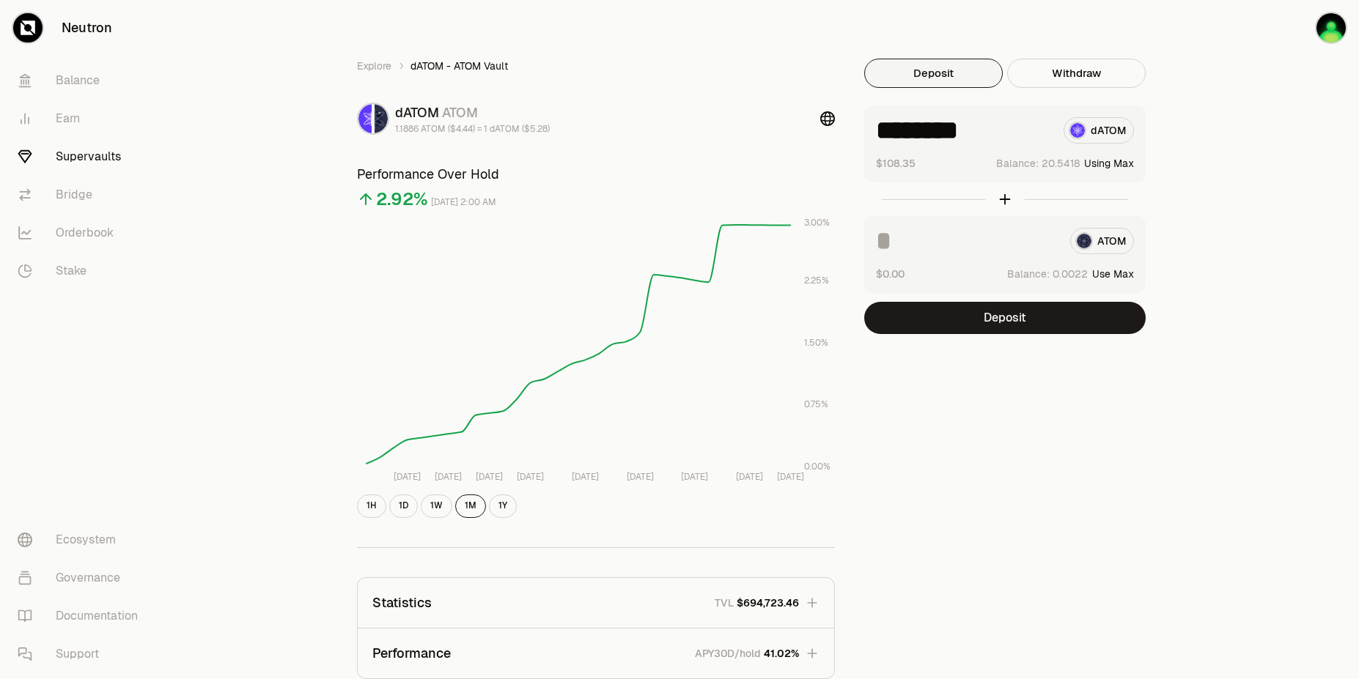
type input "********"
click at [1029, 323] on button "Deposit" at bounding box center [1004, 318] width 281 height 32
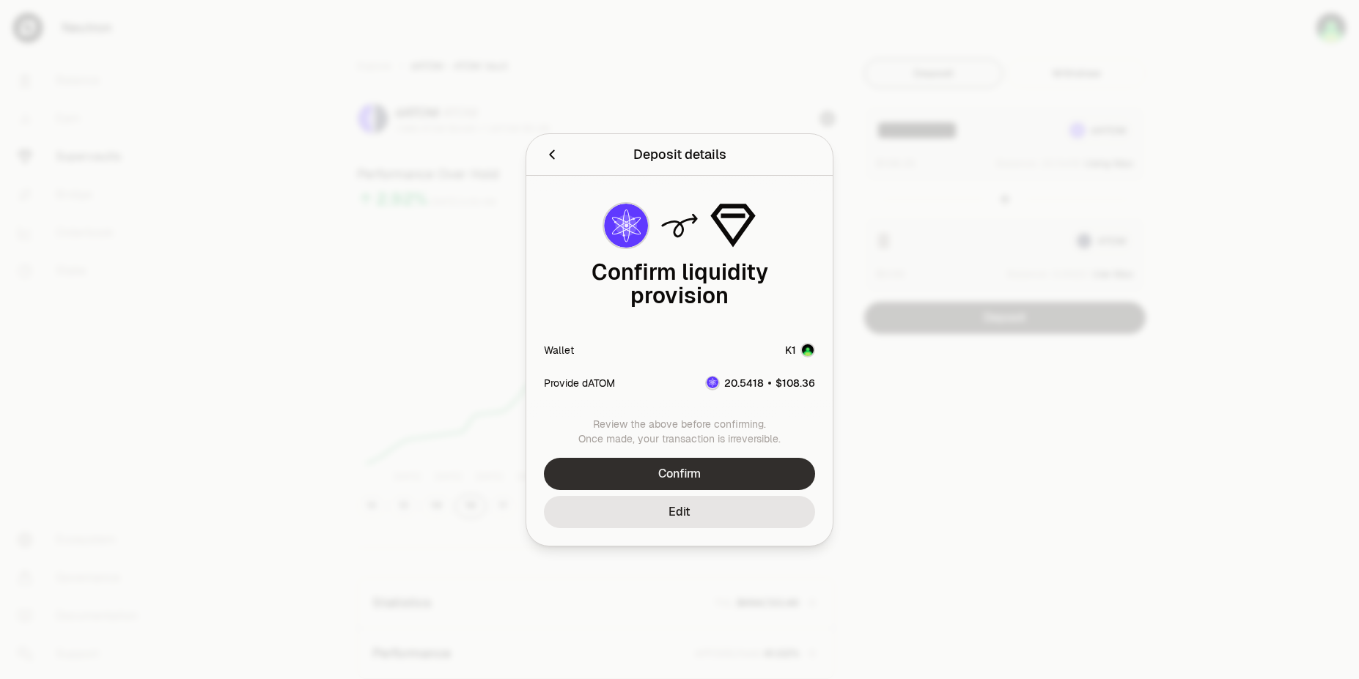
click at [762, 481] on button "Confirm" at bounding box center [679, 474] width 271 height 32
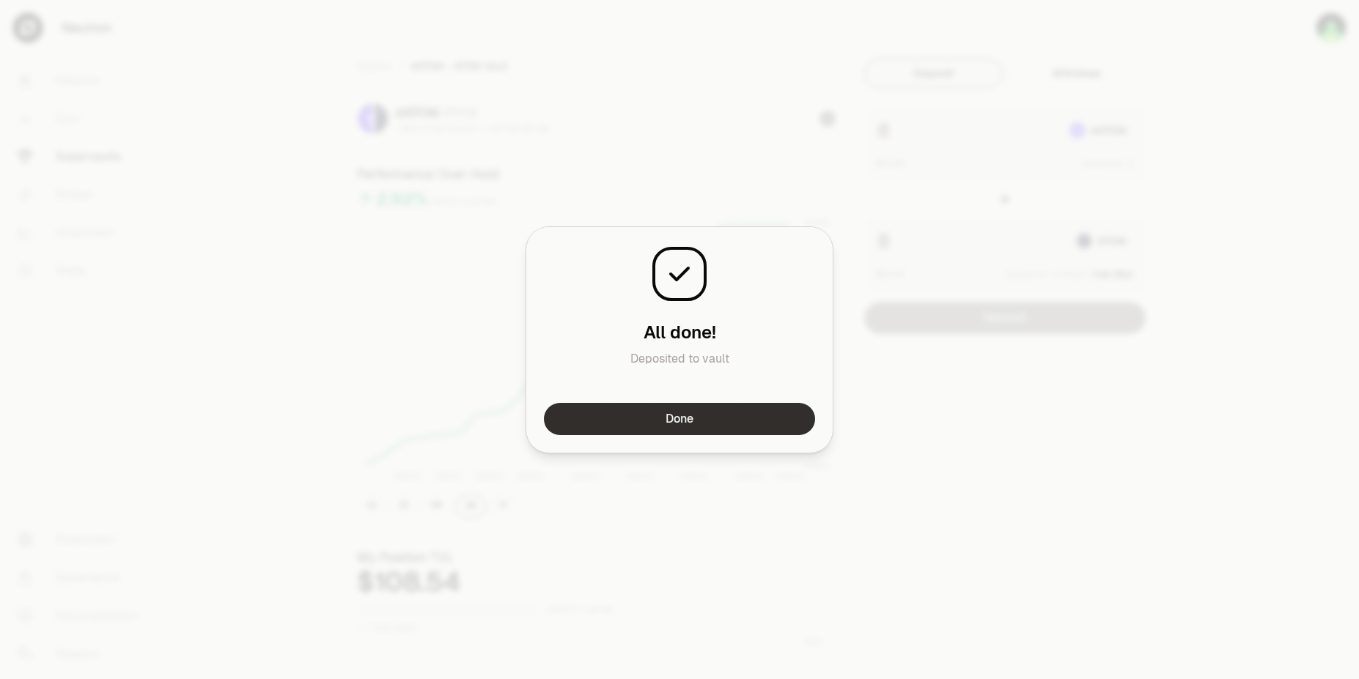
click at [697, 424] on button "Done" at bounding box center [679, 419] width 271 height 32
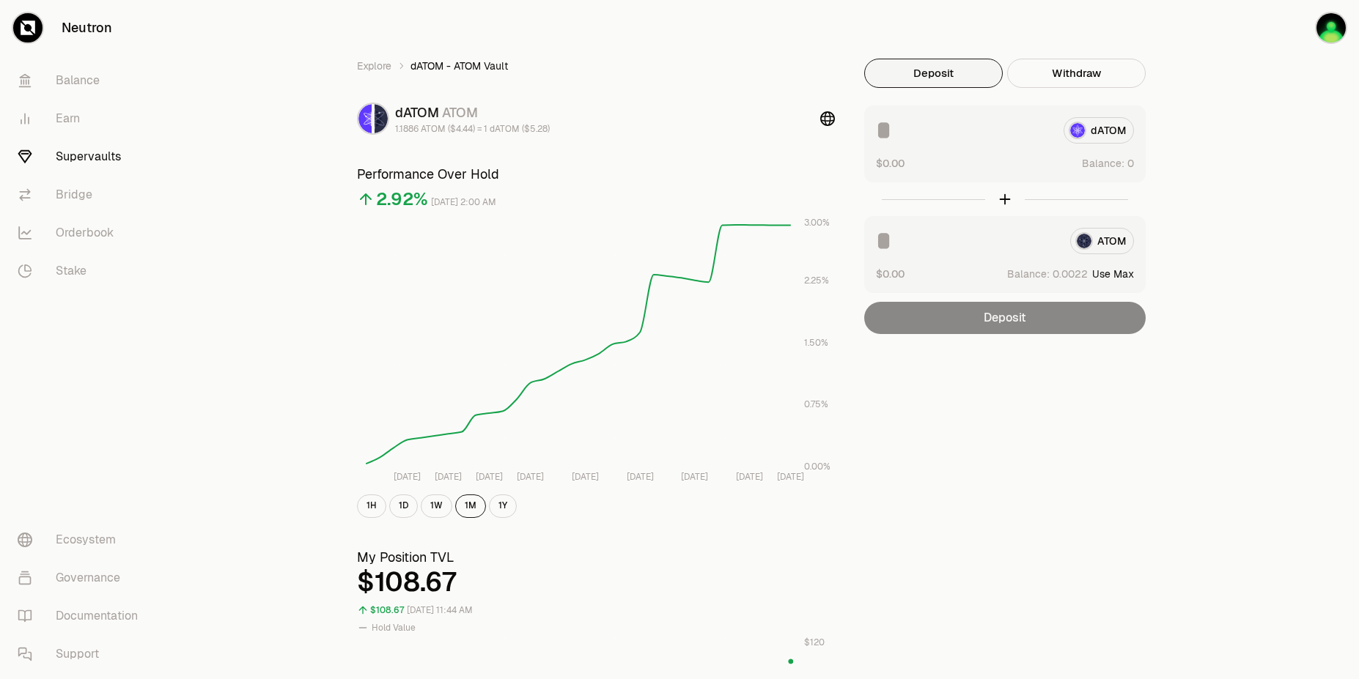
click at [85, 156] on link "Supervaults" at bounding box center [82, 157] width 152 height 38
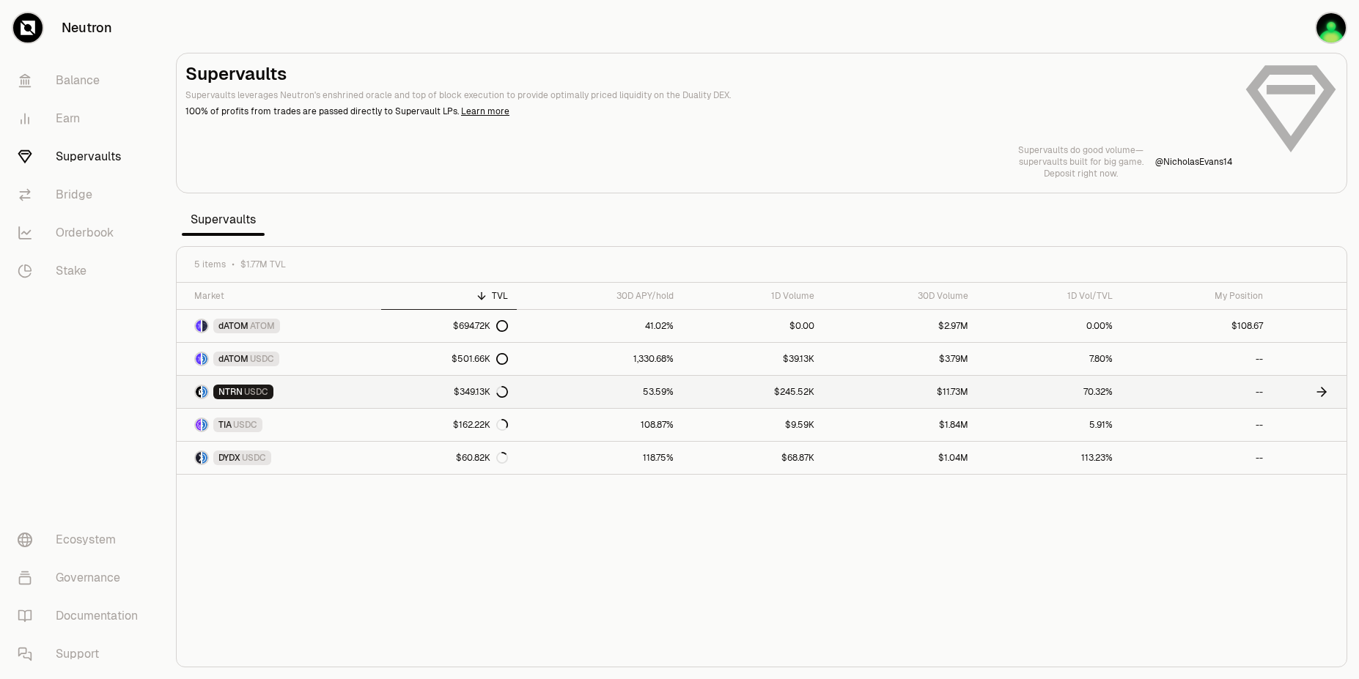
click at [476, 395] on div "$349.13K" at bounding box center [481, 392] width 54 height 12
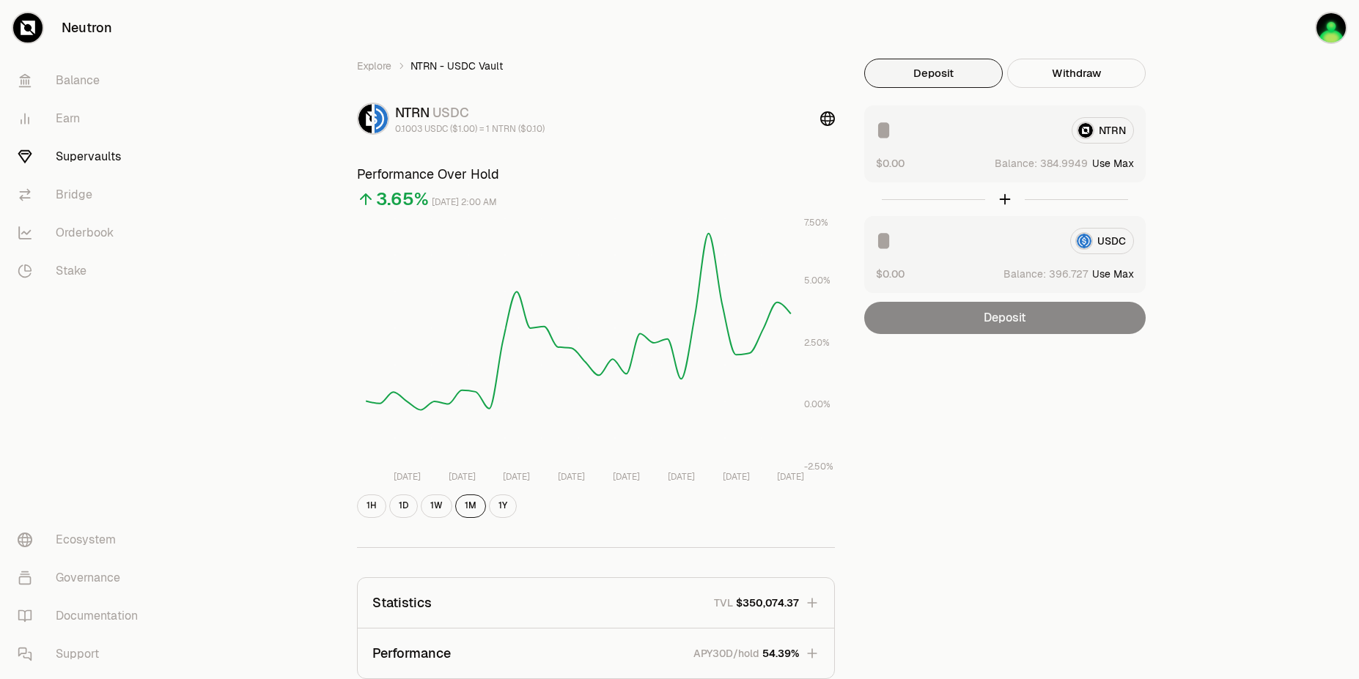
click at [1094, 128] on div "NTRN" at bounding box center [1005, 130] width 258 height 26
click at [1116, 163] on button "Use Max" at bounding box center [1113, 163] width 42 height 15
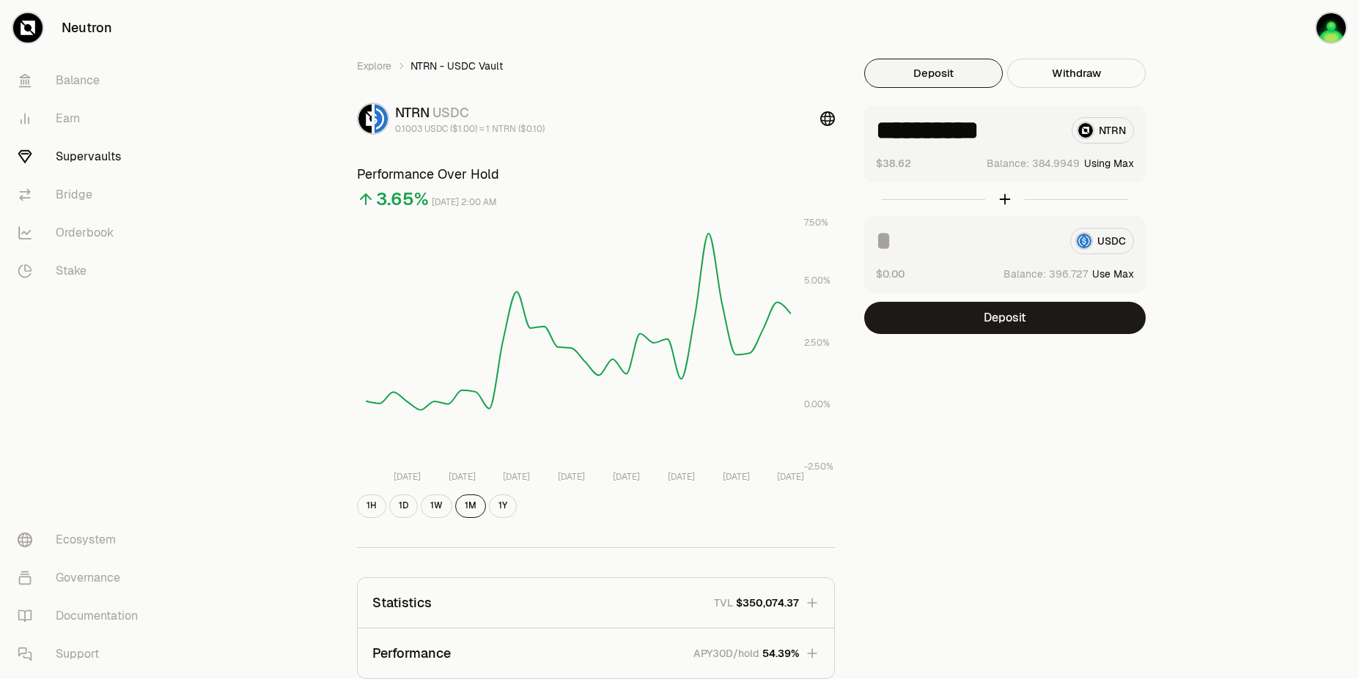
drag, startPoint x: 918, startPoint y: 127, endPoint x: 1092, endPoint y: 231, distance: 203.1
click at [1092, 231] on div "**********" at bounding box center [1004, 200] width 281 height 188
type input "***"
click at [772, 609] on span "$350,074.37" at bounding box center [767, 603] width 63 height 15
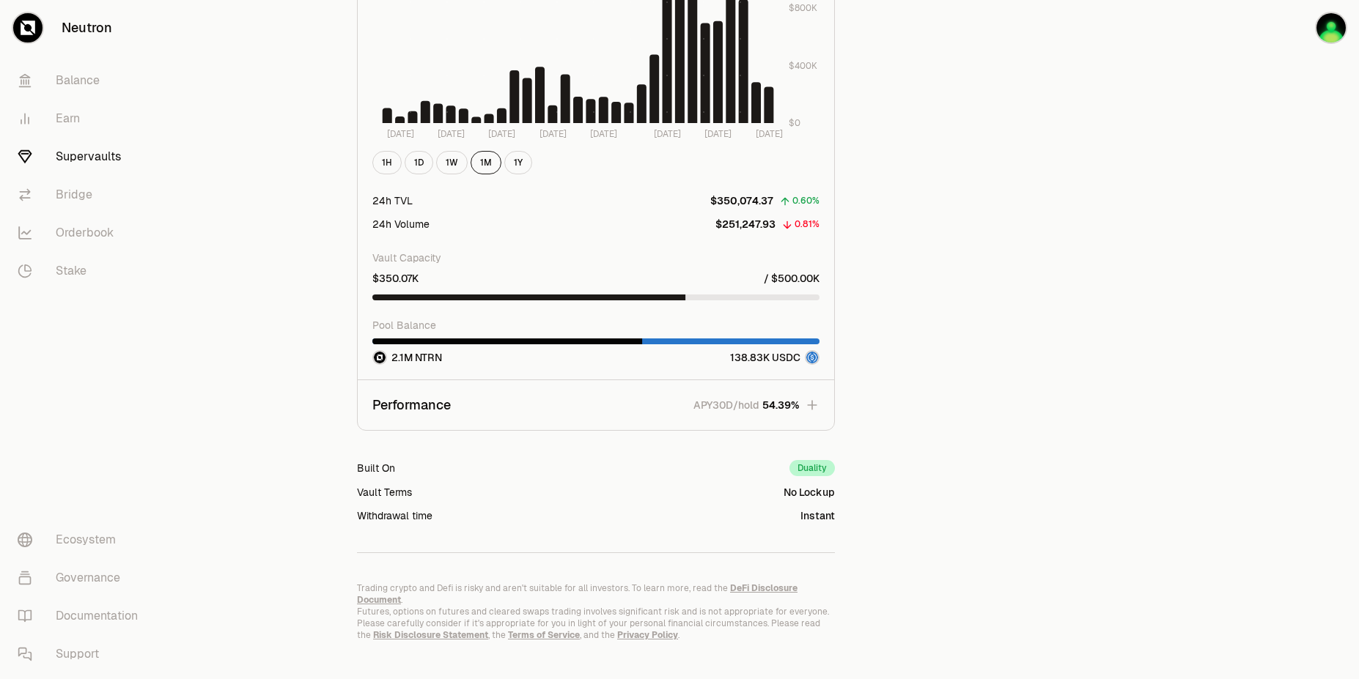
scroll to position [1203, 0]
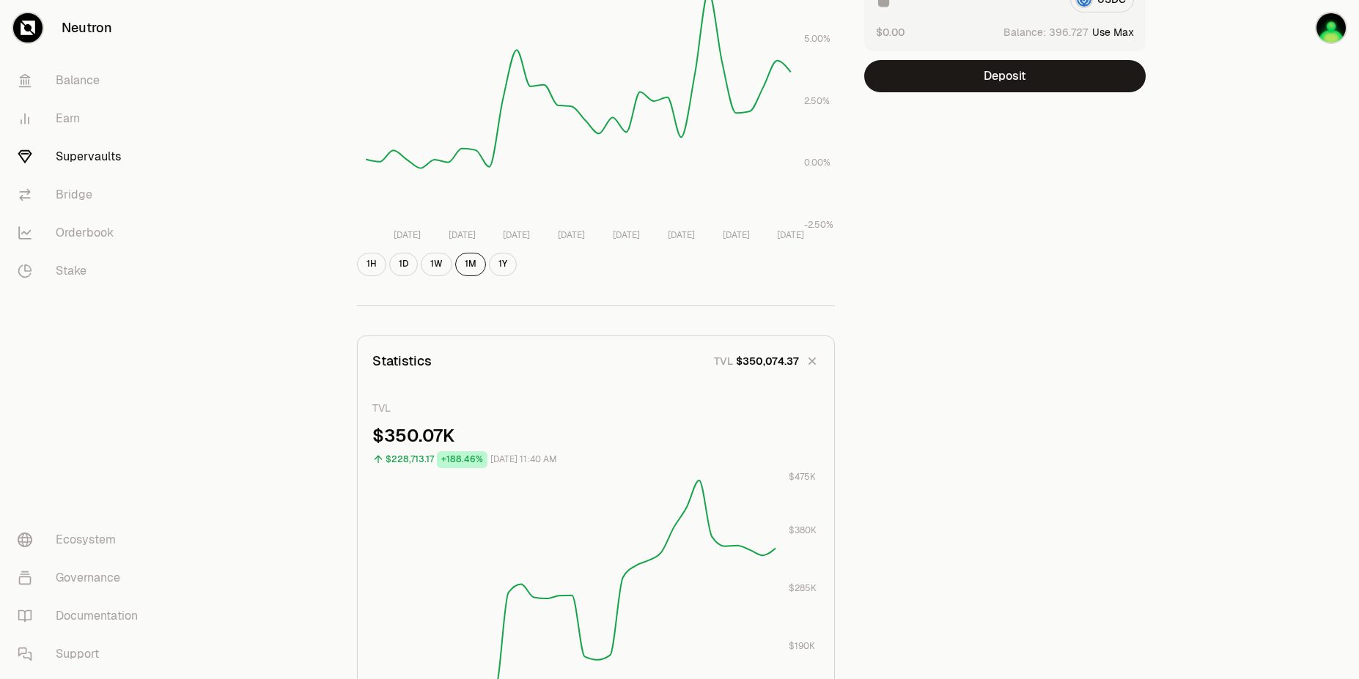
scroll to position [206, 0]
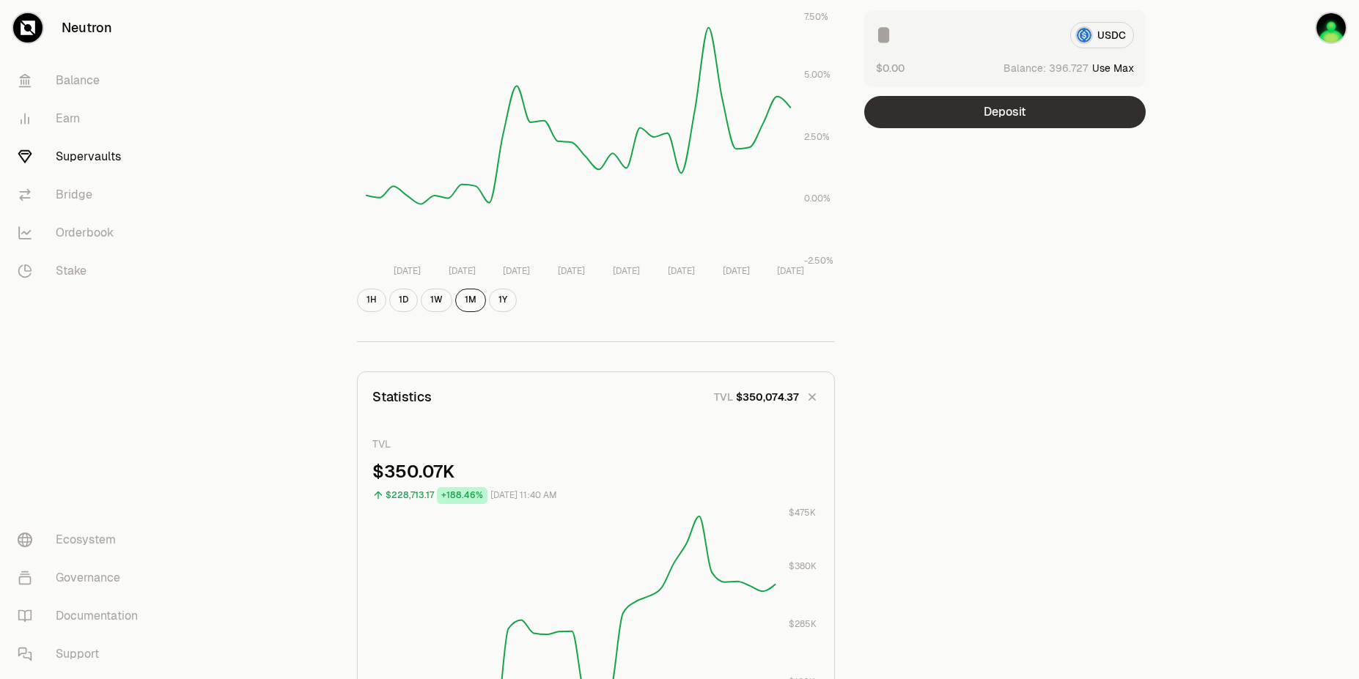
click at [1010, 111] on button "Deposit" at bounding box center [1004, 112] width 281 height 32
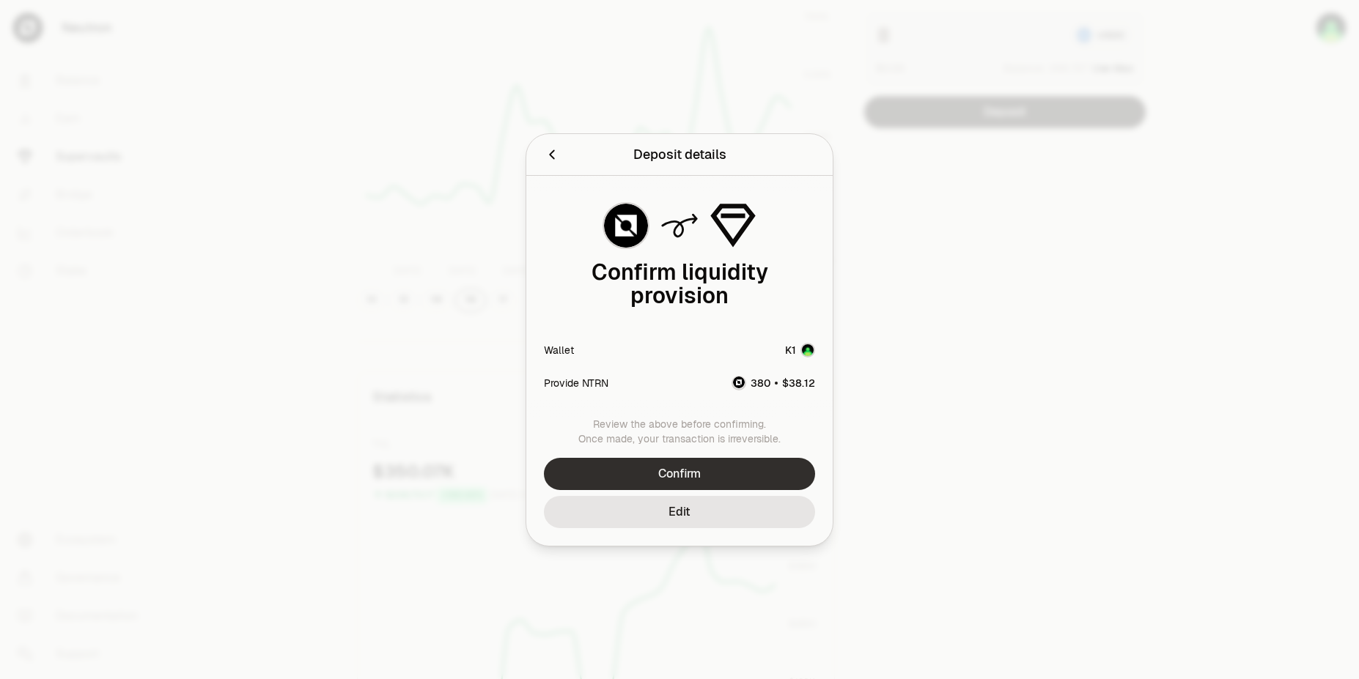
click at [658, 462] on button "Confirm" at bounding box center [679, 474] width 271 height 32
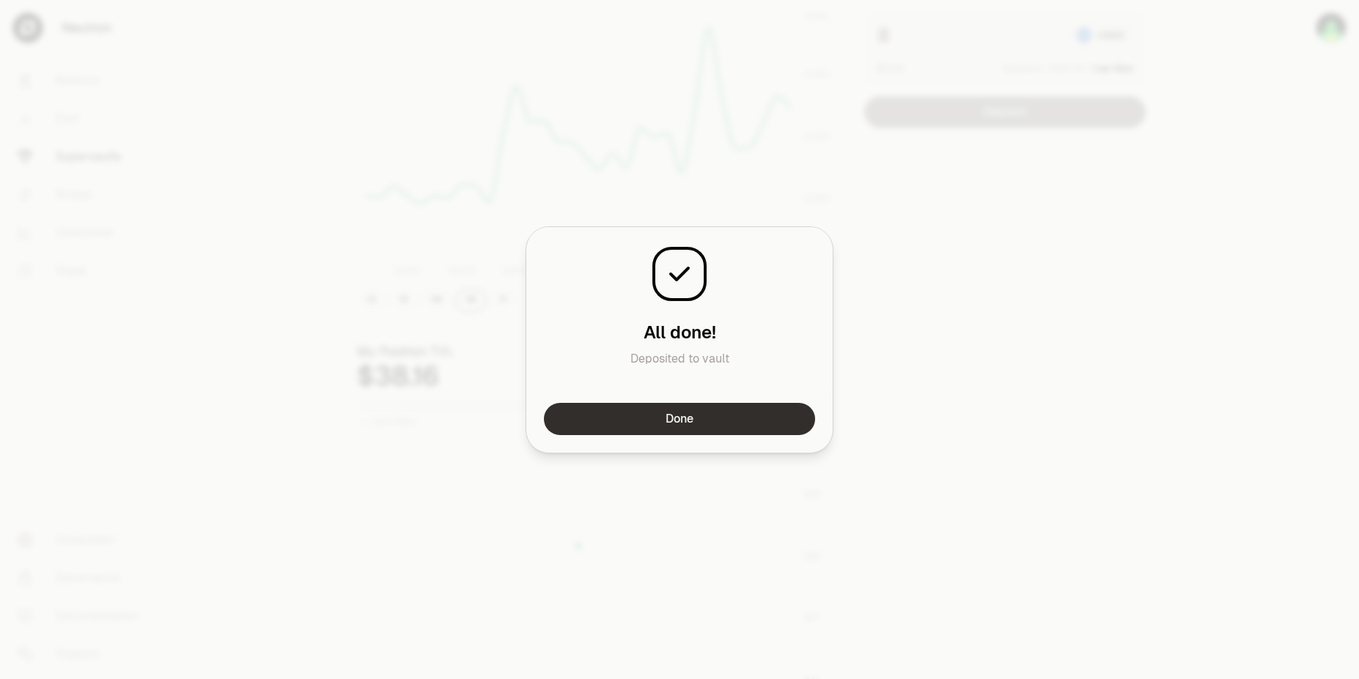
click at [725, 427] on button "Done" at bounding box center [679, 419] width 271 height 32
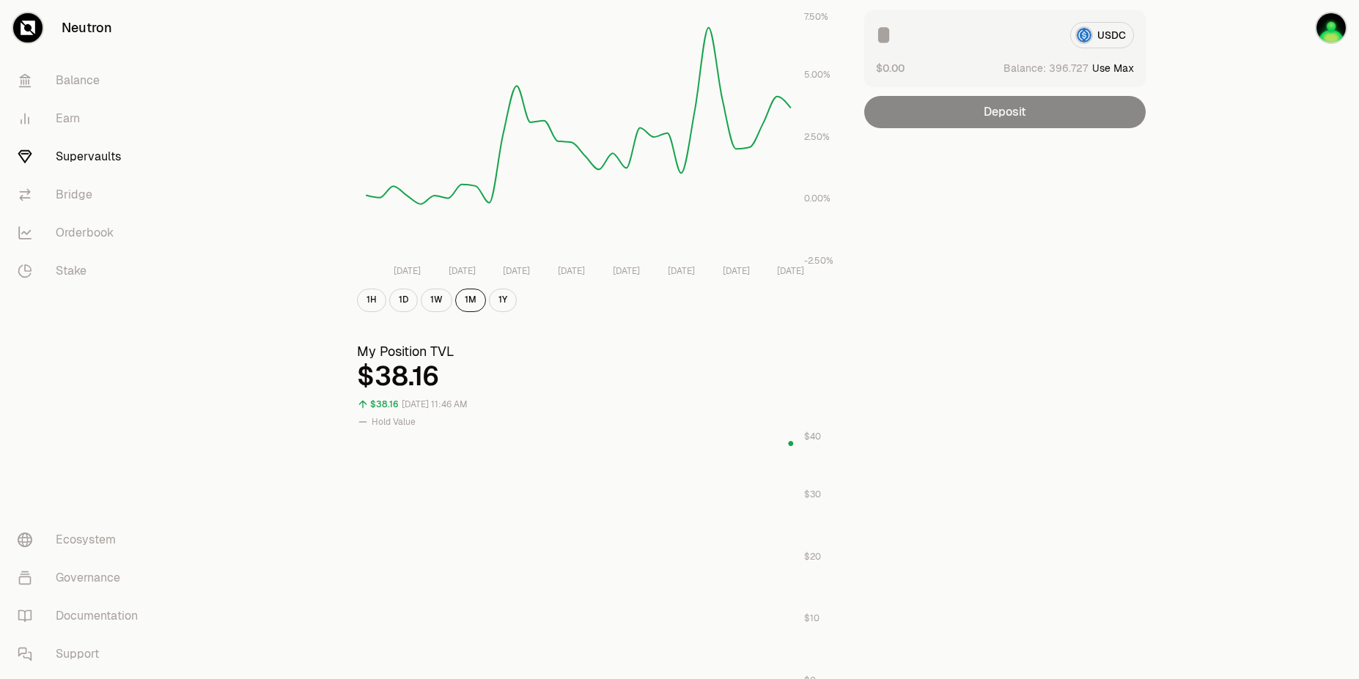
click at [84, 155] on link "Supervaults" at bounding box center [82, 157] width 152 height 38
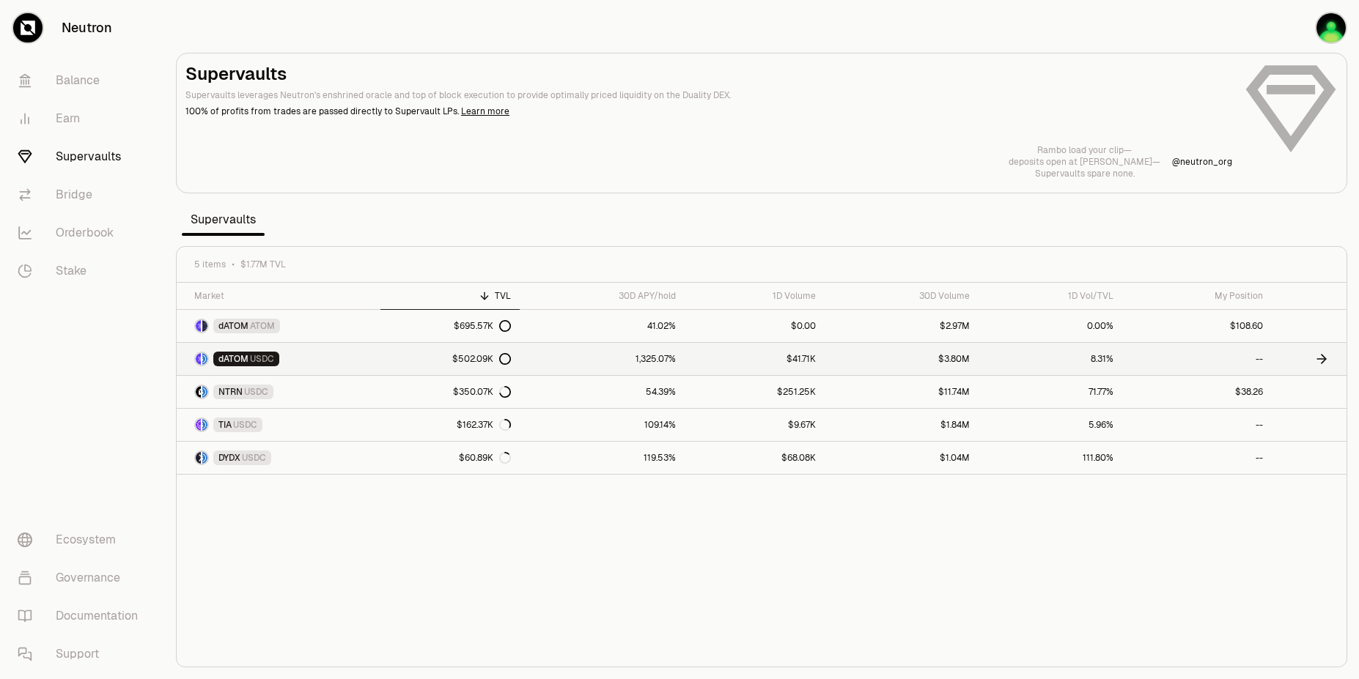
click at [278, 367] on link "dATOM USDC" at bounding box center [279, 359] width 204 height 32
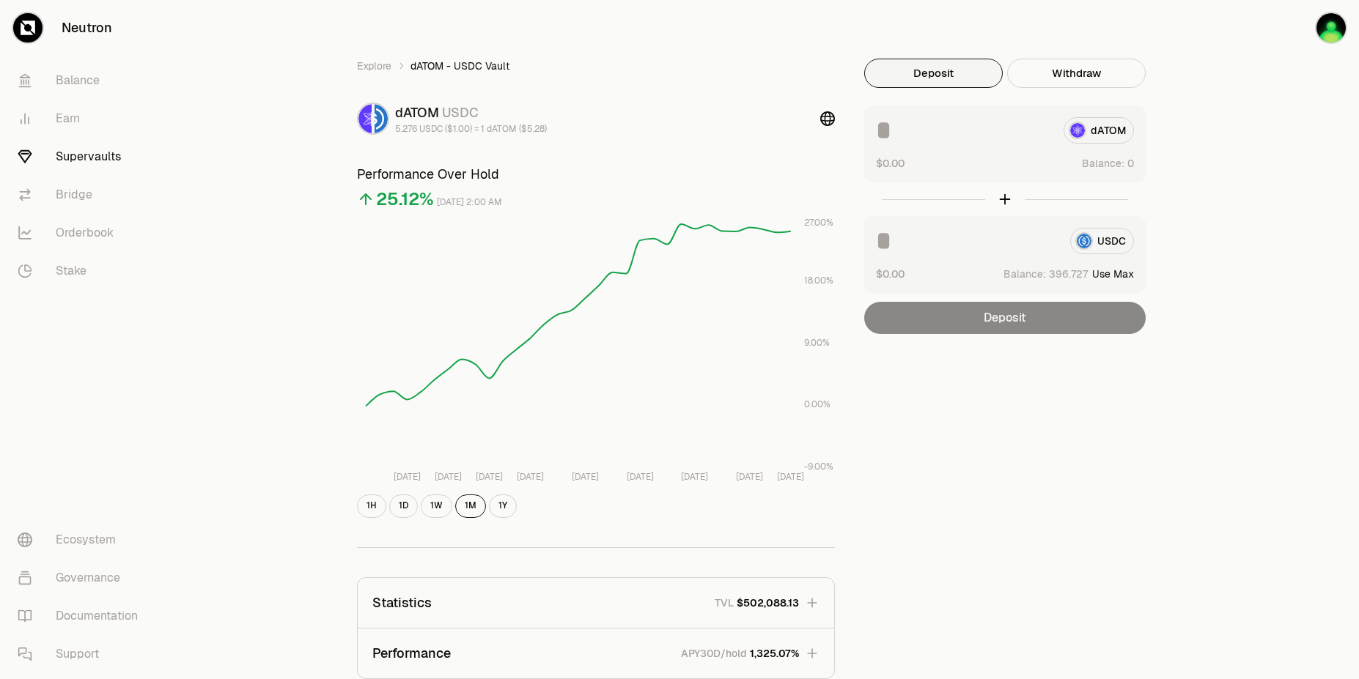
click at [1046, 482] on div "Explore dATOM - USDC Vault dATOM USDC 5.276 USDC ($1.00) = 1 dATOM ($5.28) Perf…" at bounding box center [761, 474] width 844 height 831
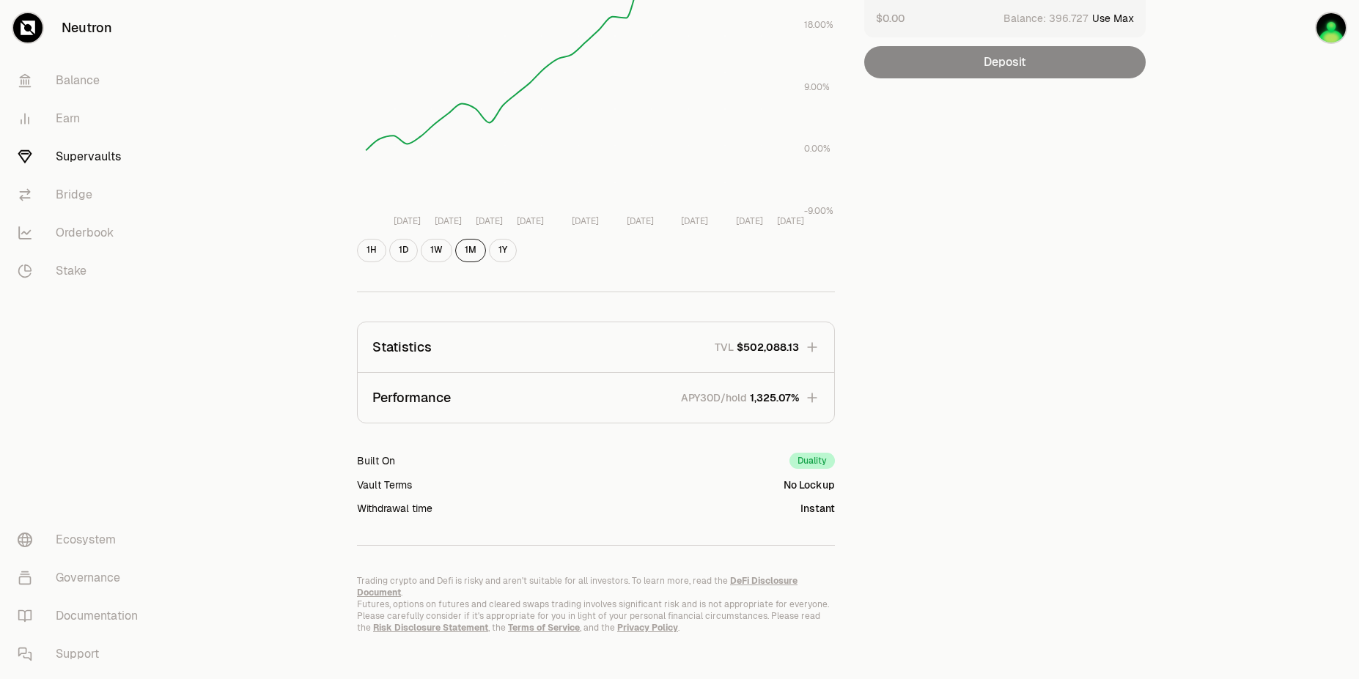
scroll to position [257, 0]
click at [735, 342] on div "TVL $502,088.13" at bounding box center [757, 346] width 84 height 15
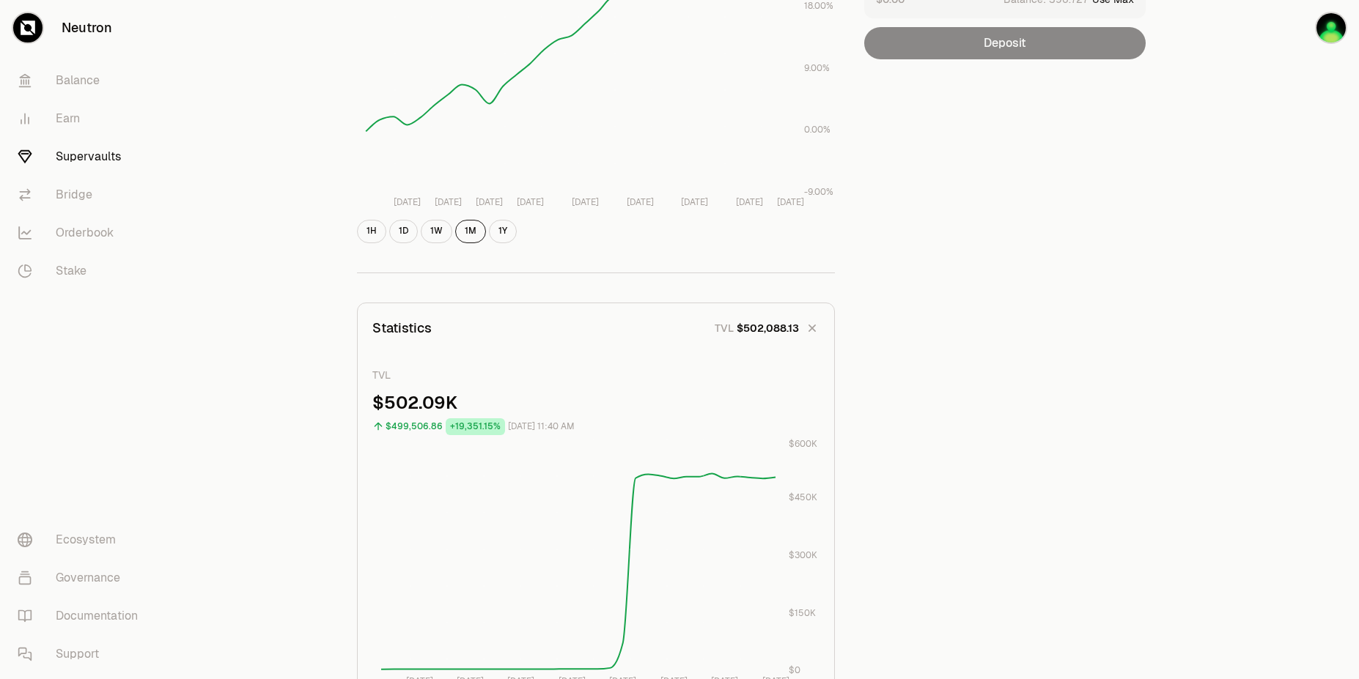
scroll to position [263, 0]
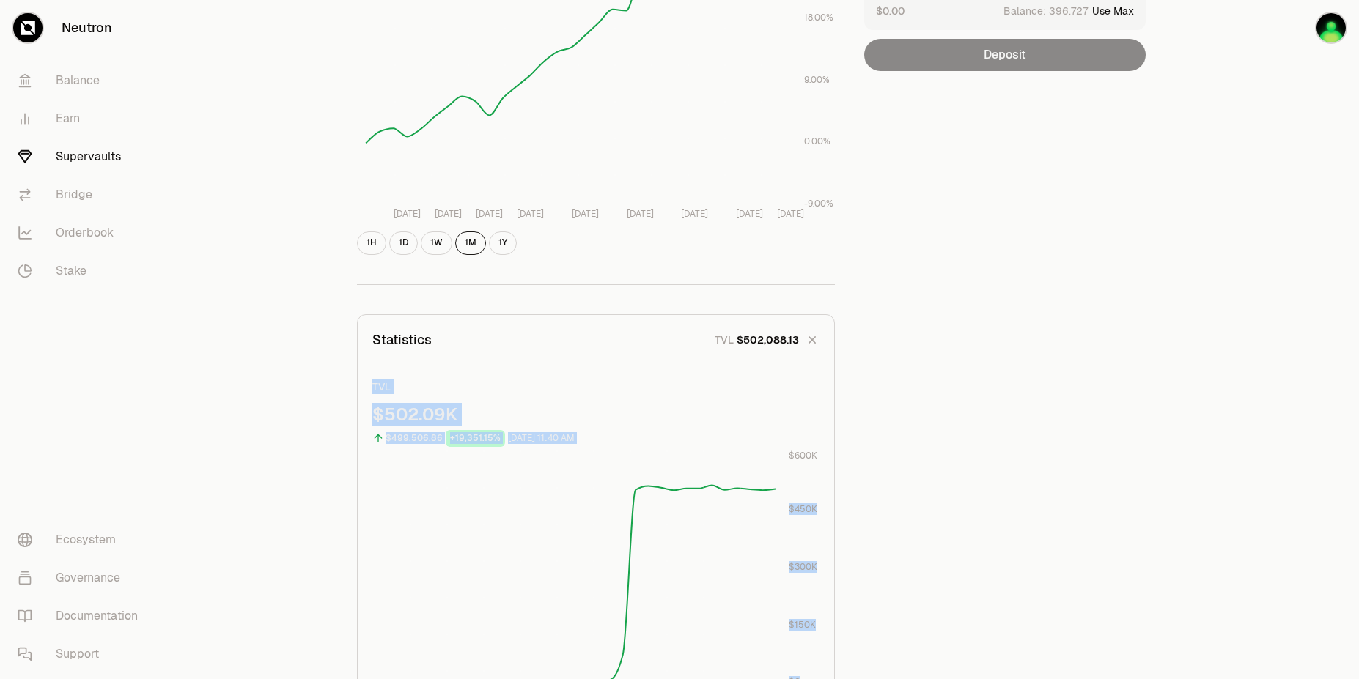
drag, startPoint x: 1048, startPoint y: 495, endPoint x: 1038, endPoint y: 360, distance: 136.0
click at [1038, 360] on div "Explore dATOM - USDC Vault dATOM USDC 5.276 USDC ($1.00) = 1 dATOM ($5.28) Perf…" at bounding box center [761, 684] width 844 height 1777
click at [1358, 466] on div "Explore dATOM - USDC Vault dATOM USDC 5.276 USDC ($1.00) = 1 dATOM ($5.28) Perf…" at bounding box center [761, 684] width 1195 height 1894
drag, startPoint x: 1358, startPoint y: 114, endPoint x: 1358, endPoint y: 237, distance: 123.1
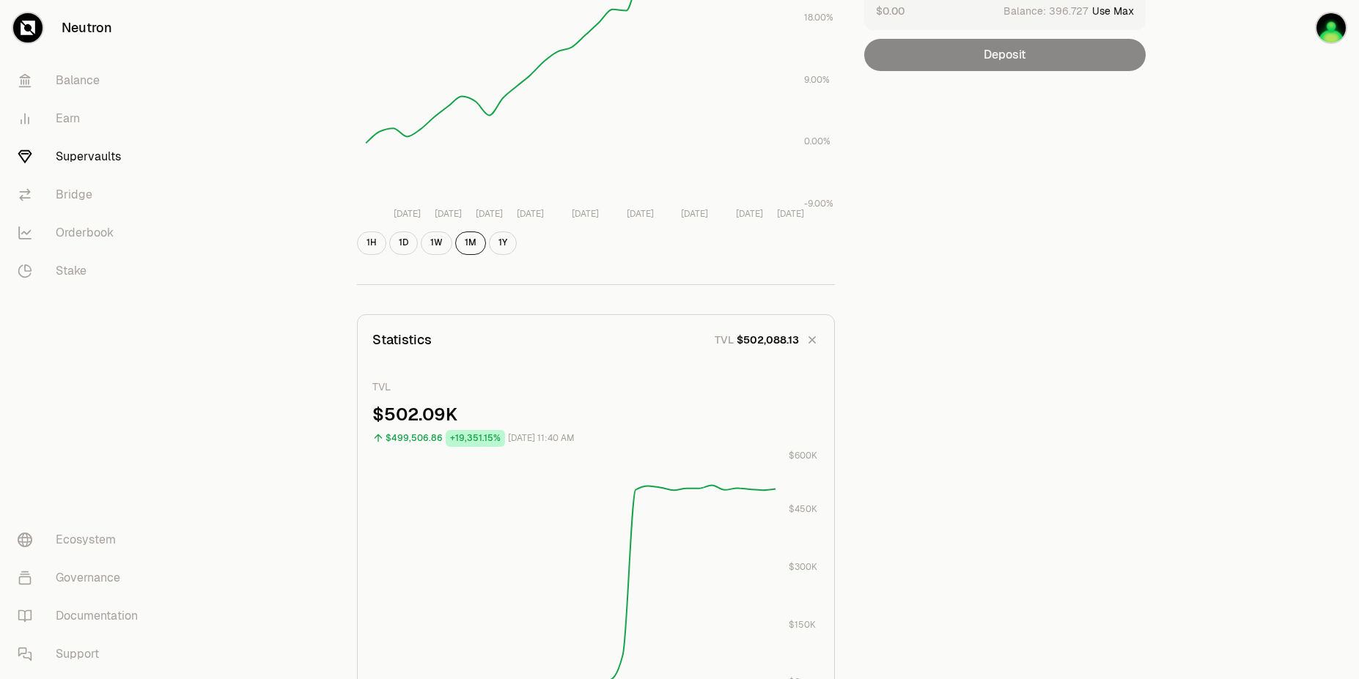
click at [1358, 237] on div "Explore dATOM - USDC Vault dATOM USDC 5.276 USDC ($1.00) = 1 dATOM ($5.28) Perf…" at bounding box center [761, 684] width 1195 height 1894
click at [1134, 306] on div "Explore dATOM - USDC Vault dATOM USDC 5.276 USDC ($1.00) = 1 dATOM ($5.28) Perf…" at bounding box center [761, 684] width 844 height 1777
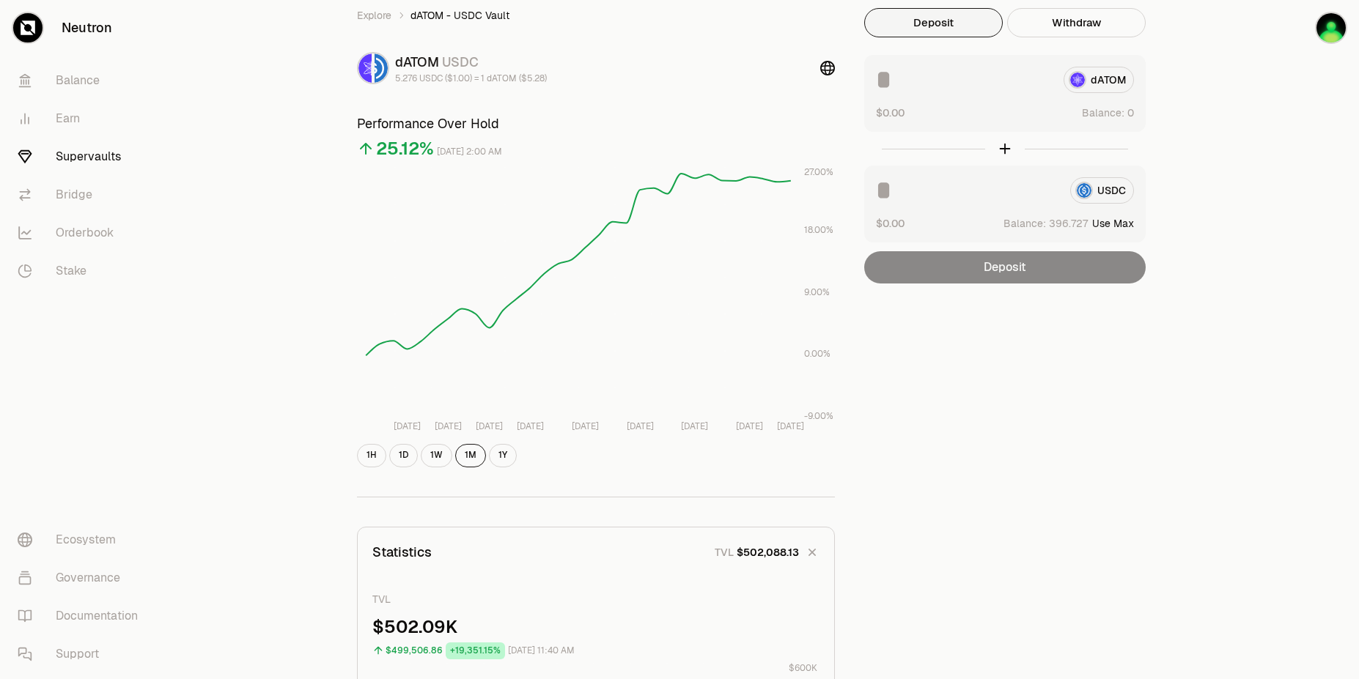
scroll to position [0, 0]
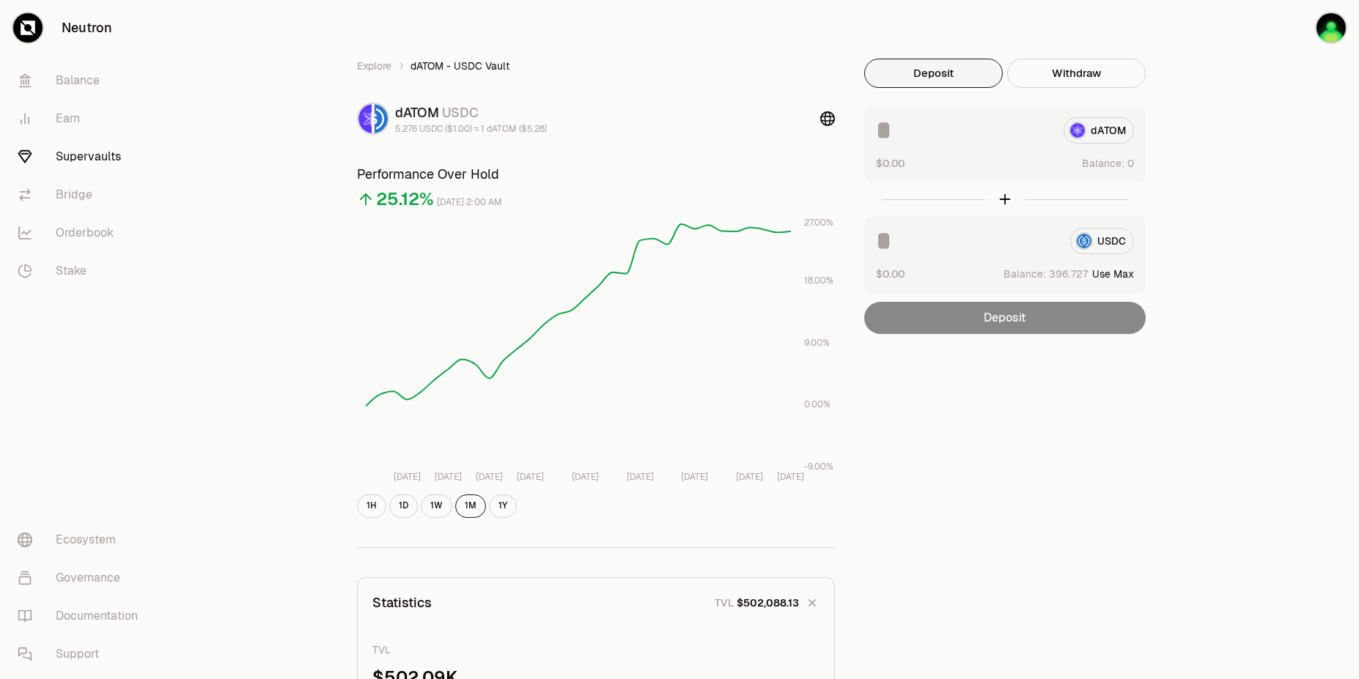
click at [967, 242] on input at bounding box center [967, 241] width 182 height 26
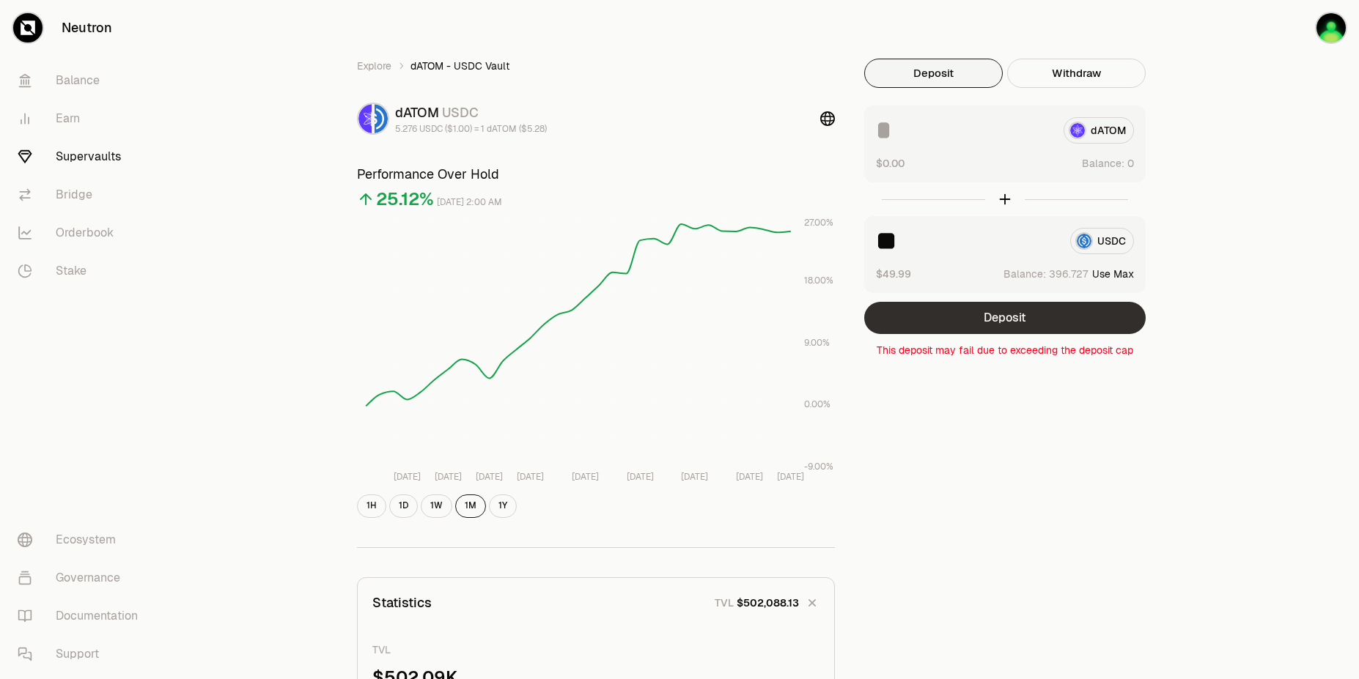
type input "**"
click at [1072, 318] on button "Deposit" at bounding box center [1004, 318] width 281 height 32
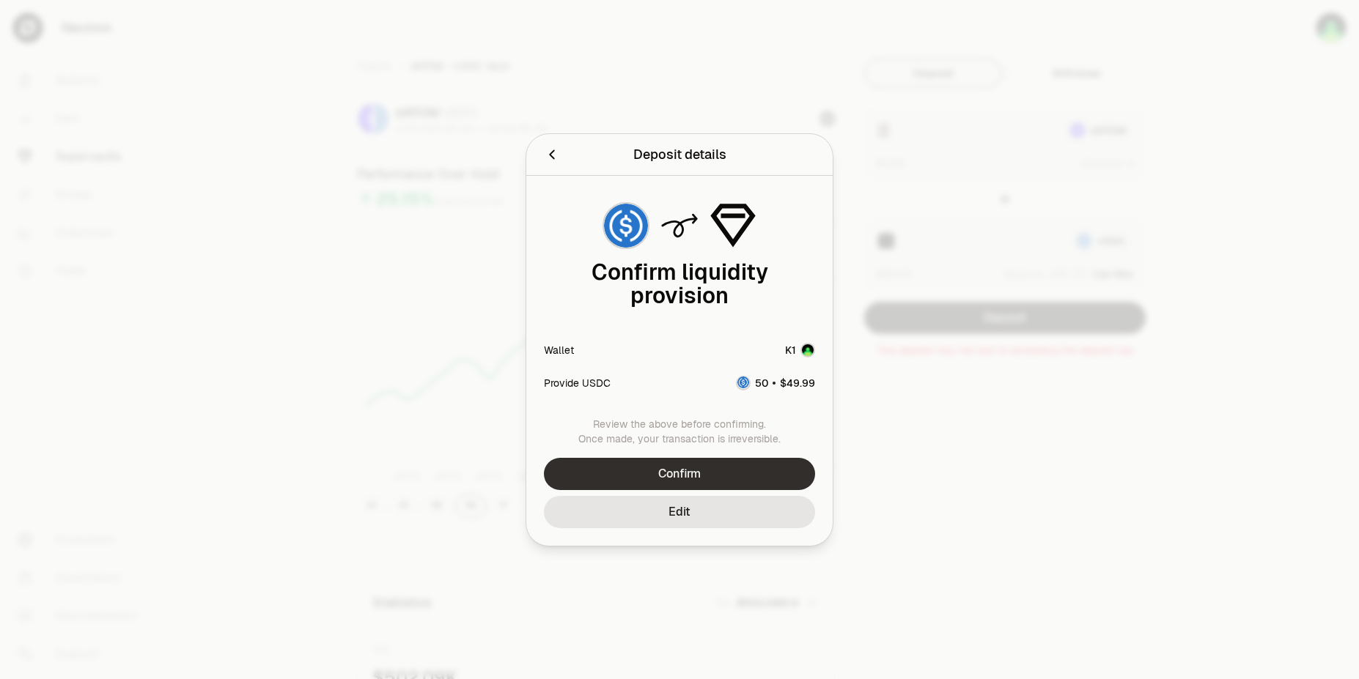
click at [710, 488] on button "Confirm" at bounding box center [679, 474] width 271 height 32
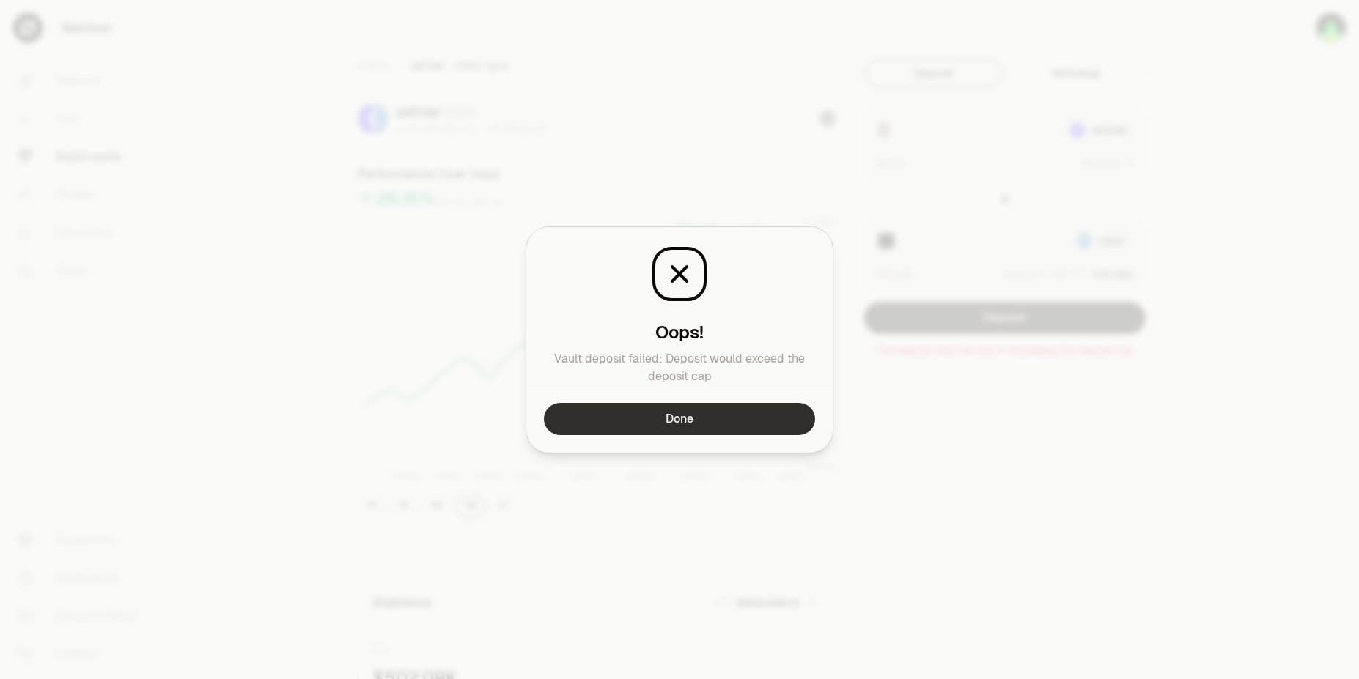
click at [687, 428] on button "Done" at bounding box center [679, 419] width 271 height 32
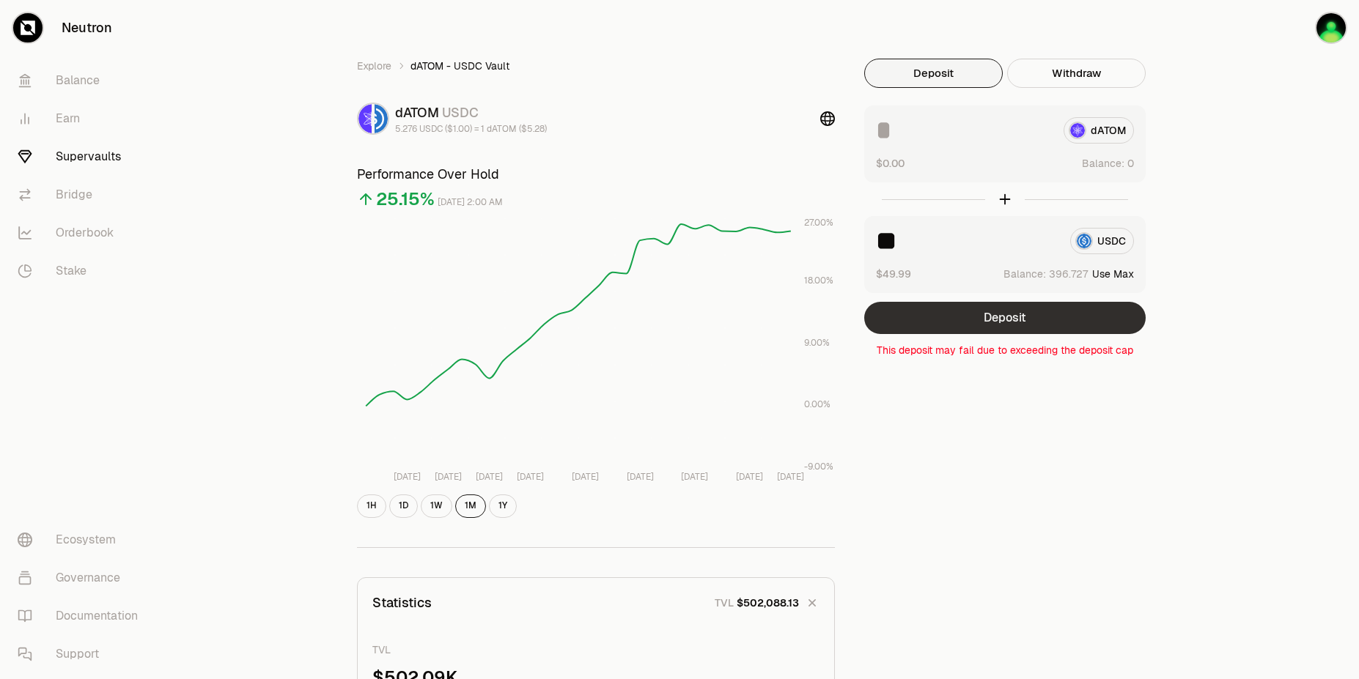
click at [1011, 319] on button "Deposit" at bounding box center [1004, 318] width 281 height 32
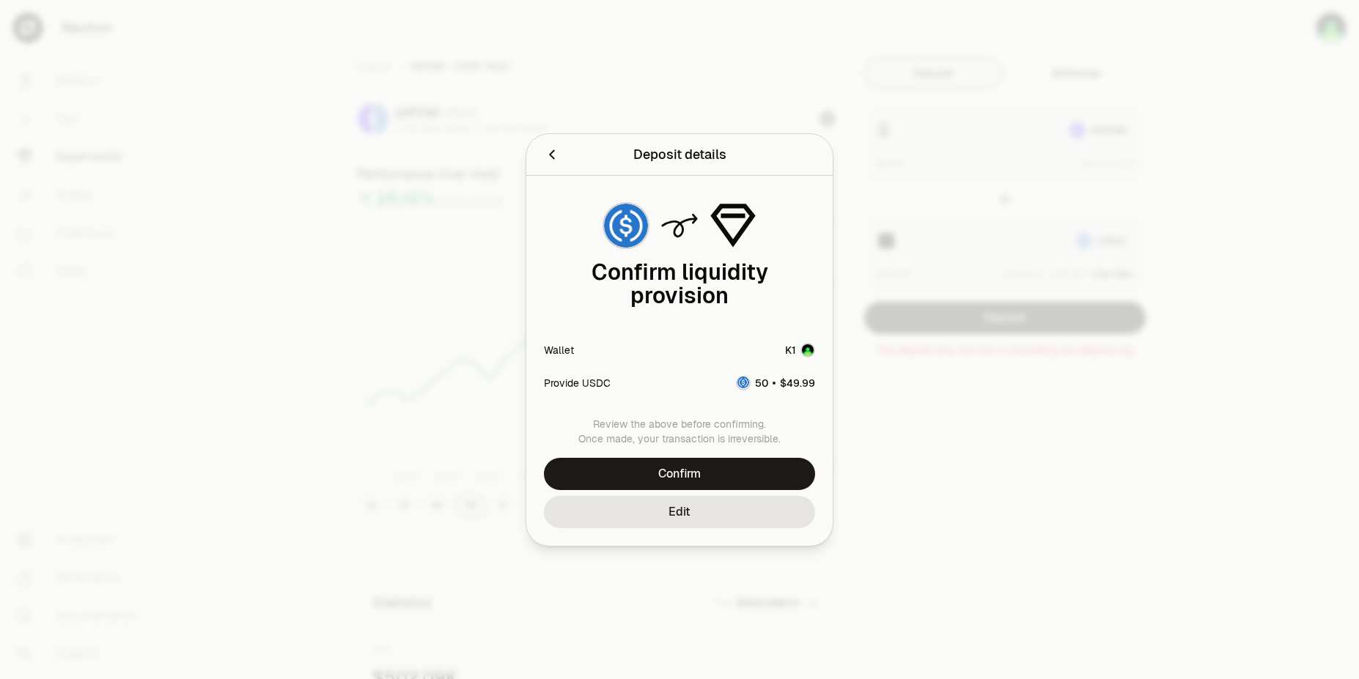
click at [738, 457] on div "Review the above before confirming. Once made, your transaction is irreversible…" at bounding box center [679, 481] width 306 height 129
click at [730, 465] on button "Confirm" at bounding box center [679, 474] width 271 height 32
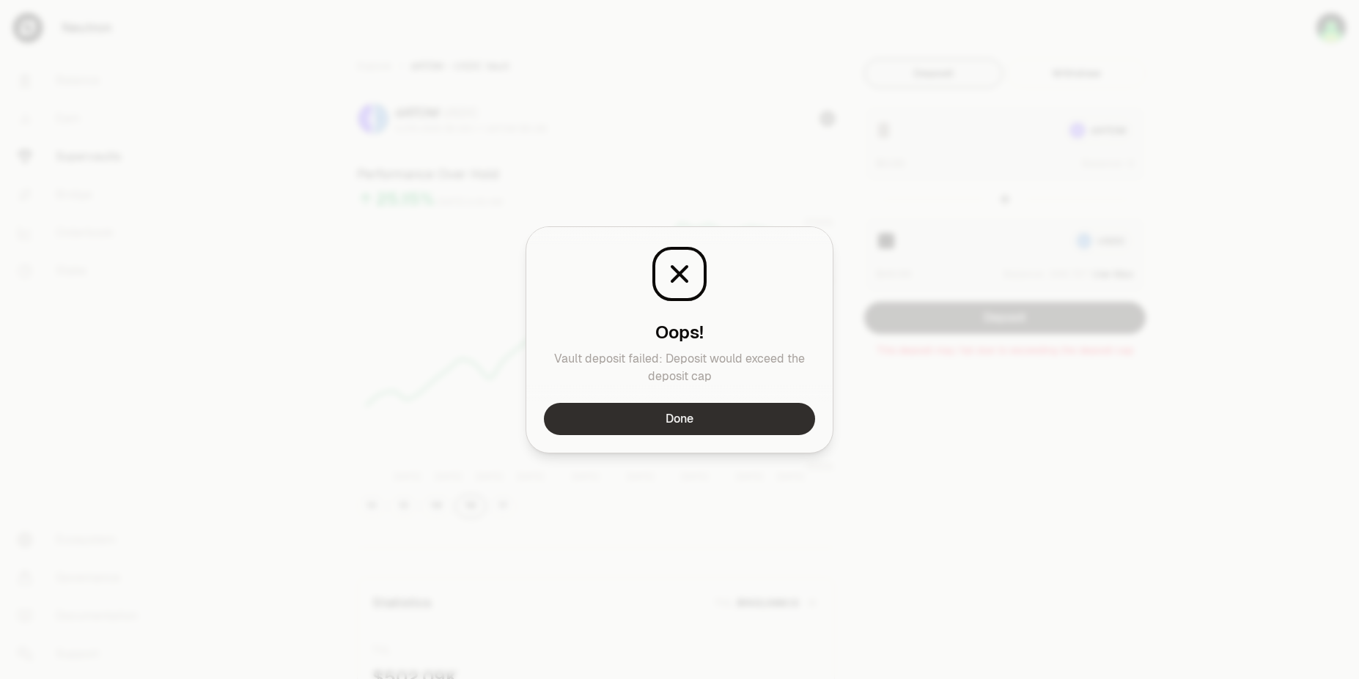
click at [732, 417] on button "Done" at bounding box center [679, 419] width 271 height 32
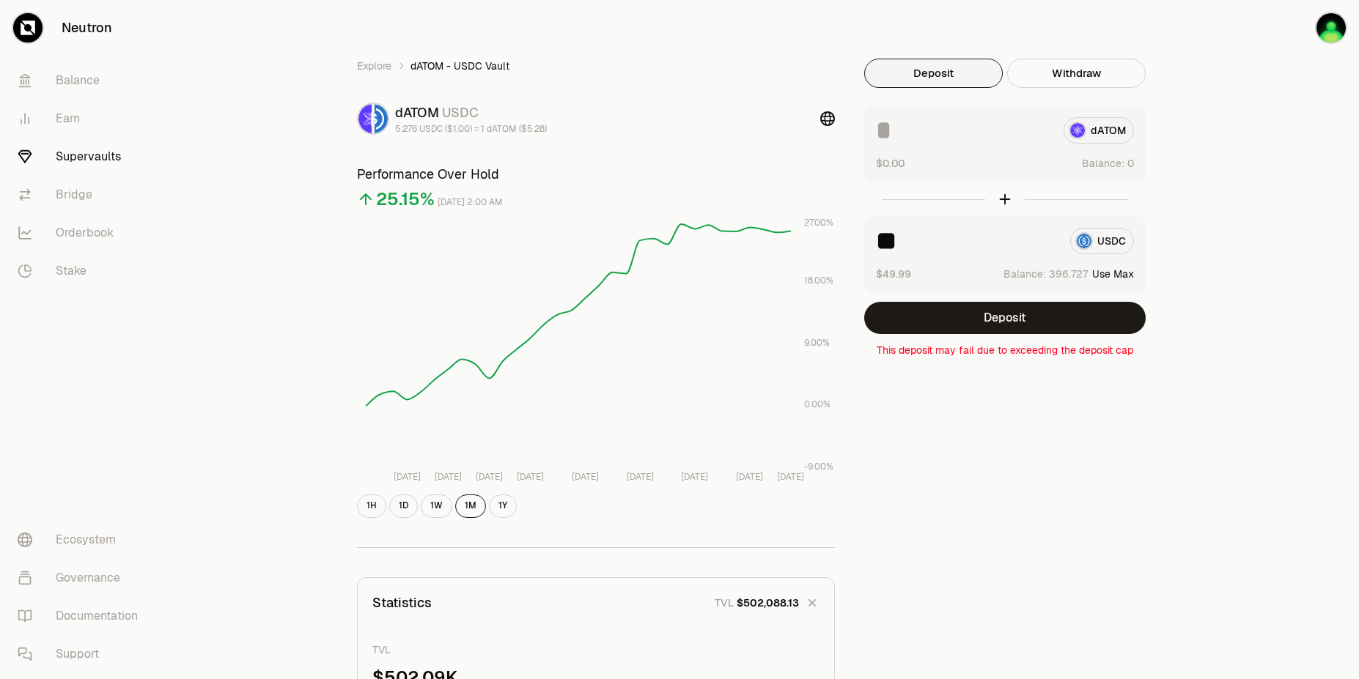
click at [67, 122] on link "Earn" at bounding box center [82, 119] width 152 height 38
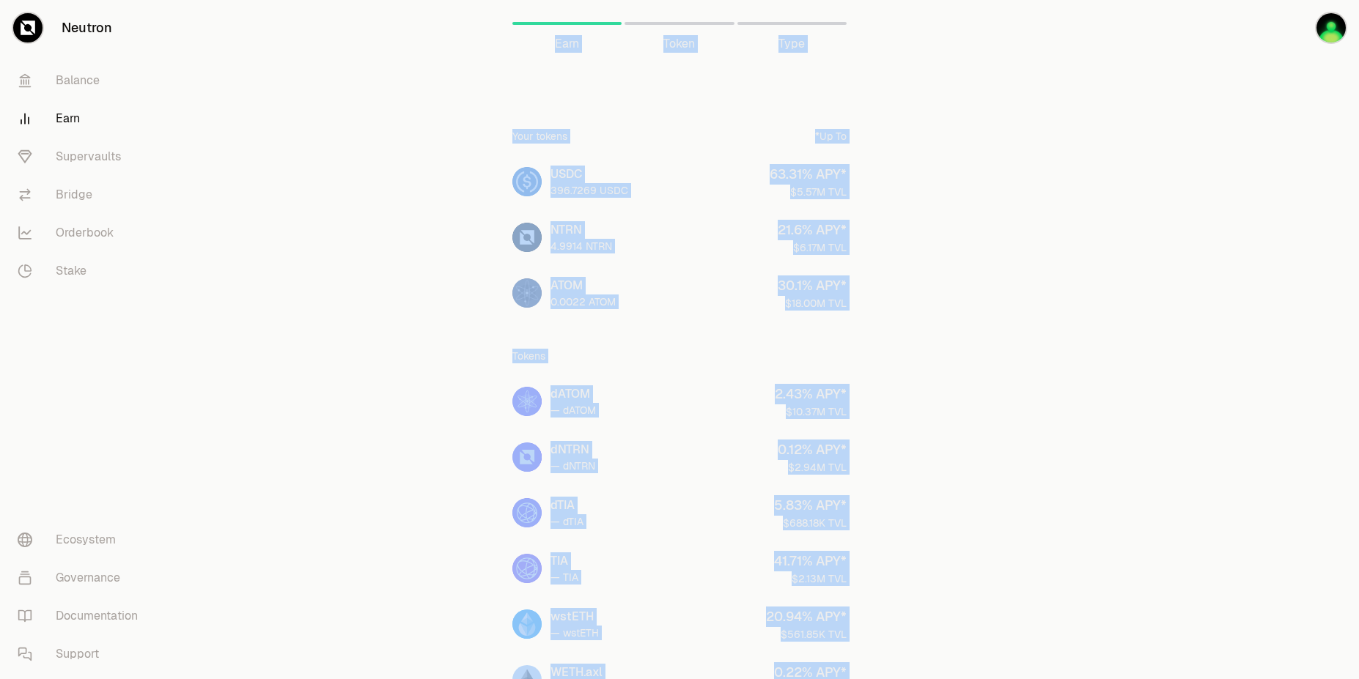
click at [252, 272] on main "Earn Earn Token Type Your tokens *Up To USDC 396.7269 USDC 63.31 % APY* $5.57M …" at bounding box center [761, 605] width 1195 height 1211
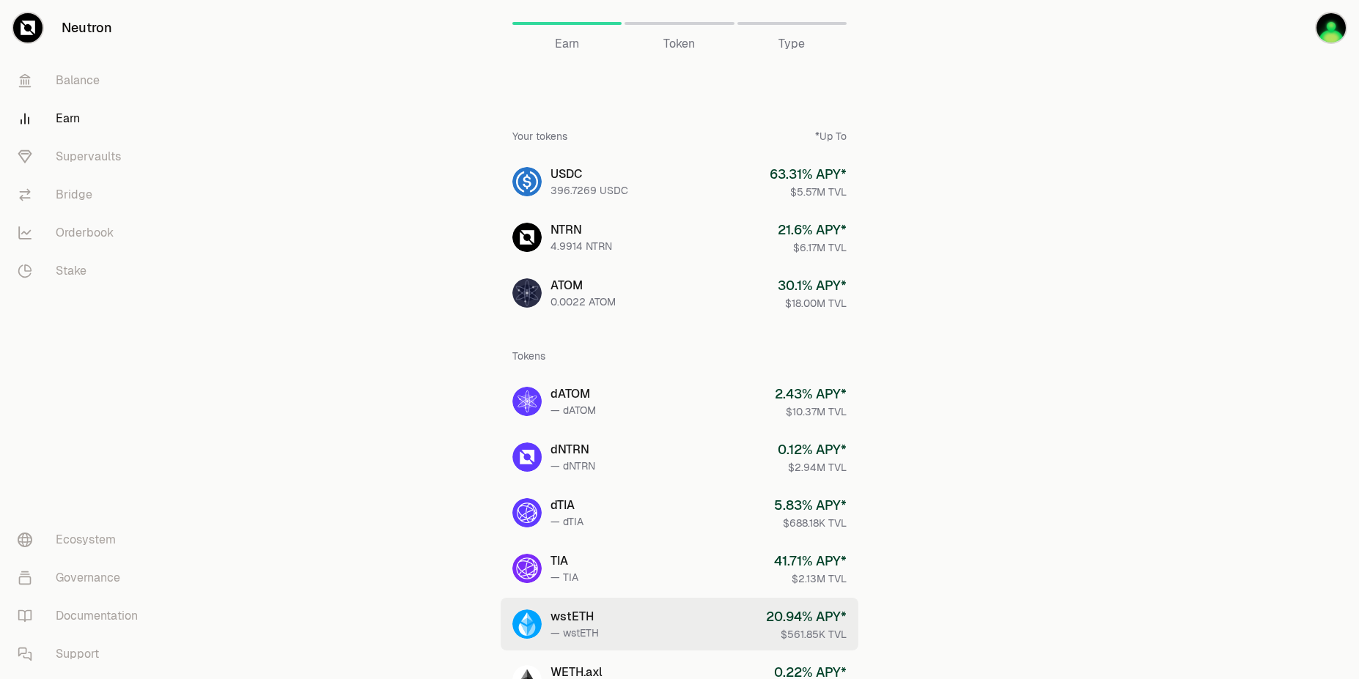
click at [780, 635] on div "$561.85K TVL" at bounding box center [806, 634] width 81 height 15
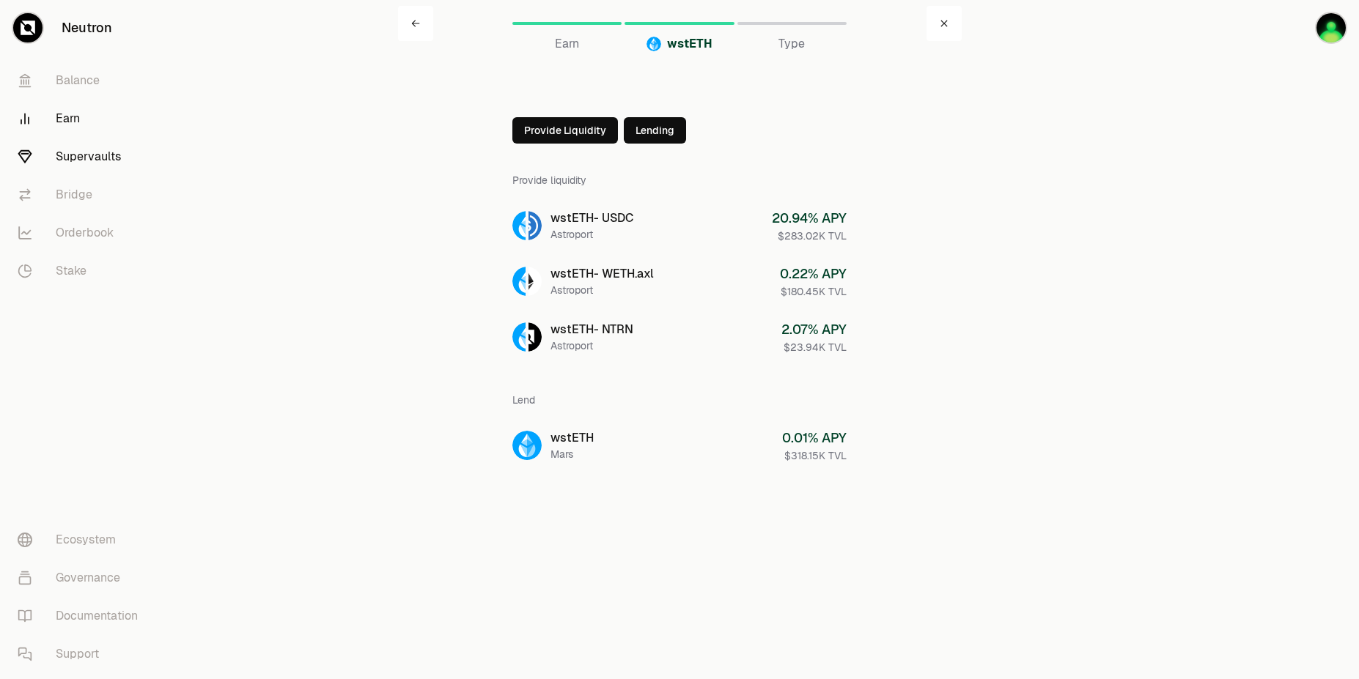
click at [81, 144] on link "Supervaults" at bounding box center [82, 157] width 152 height 38
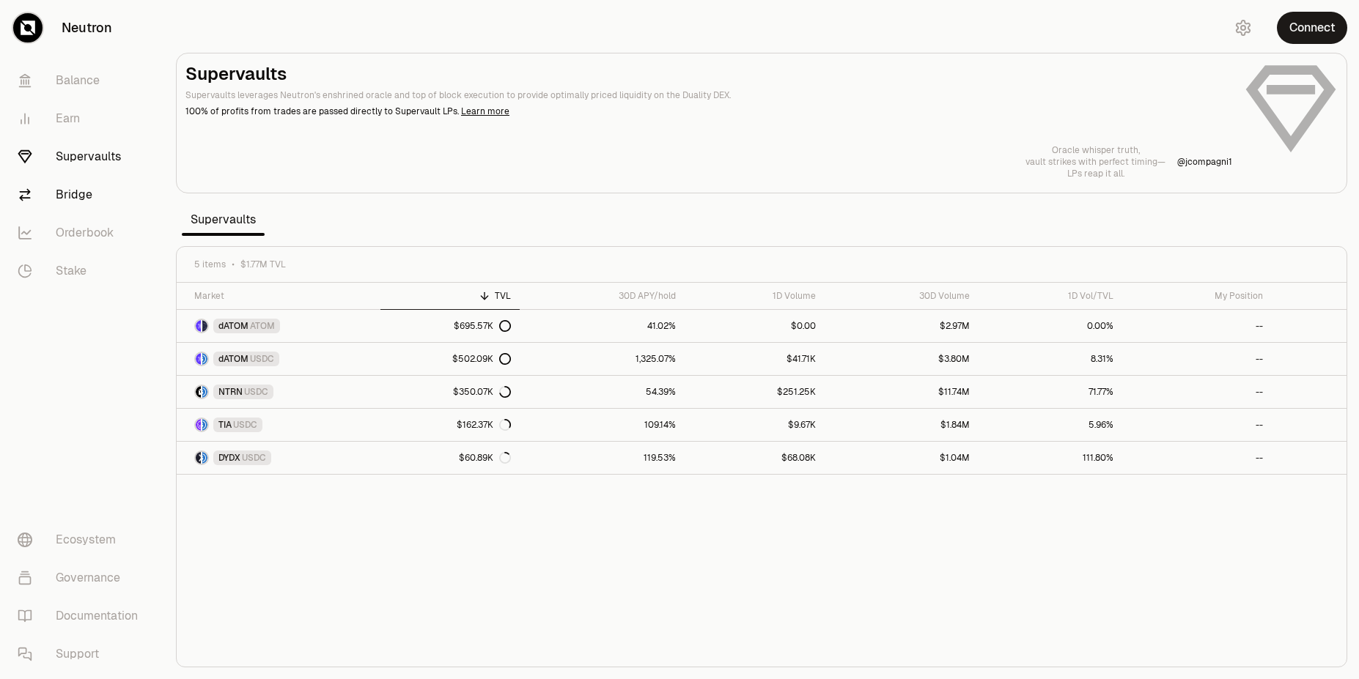
click at [89, 197] on link "Bridge" at bounding box center [82, 195] width 152 height 38
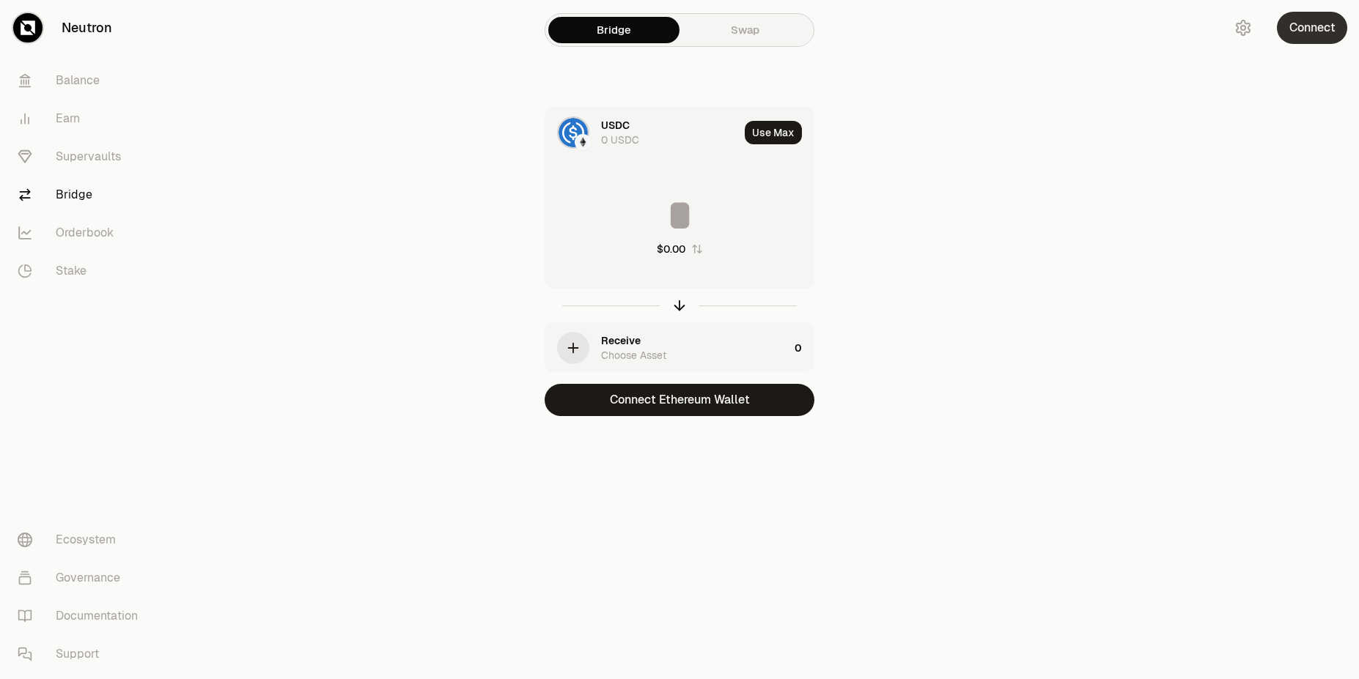
click at [1294, 32] on button "Connect" at bounding box center [1312, 28] width 70 height 32
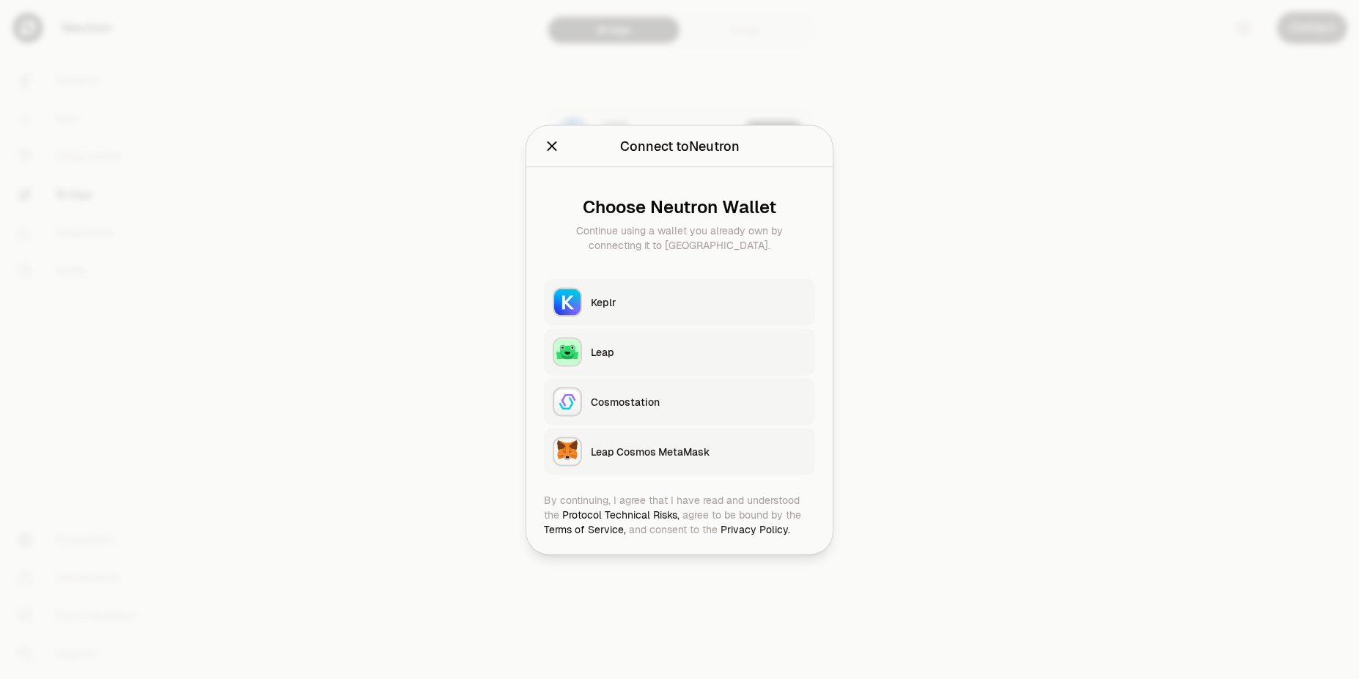
click at [625, 298] on div "Keplr" at bounding box center [698, 302] width 215 height 15
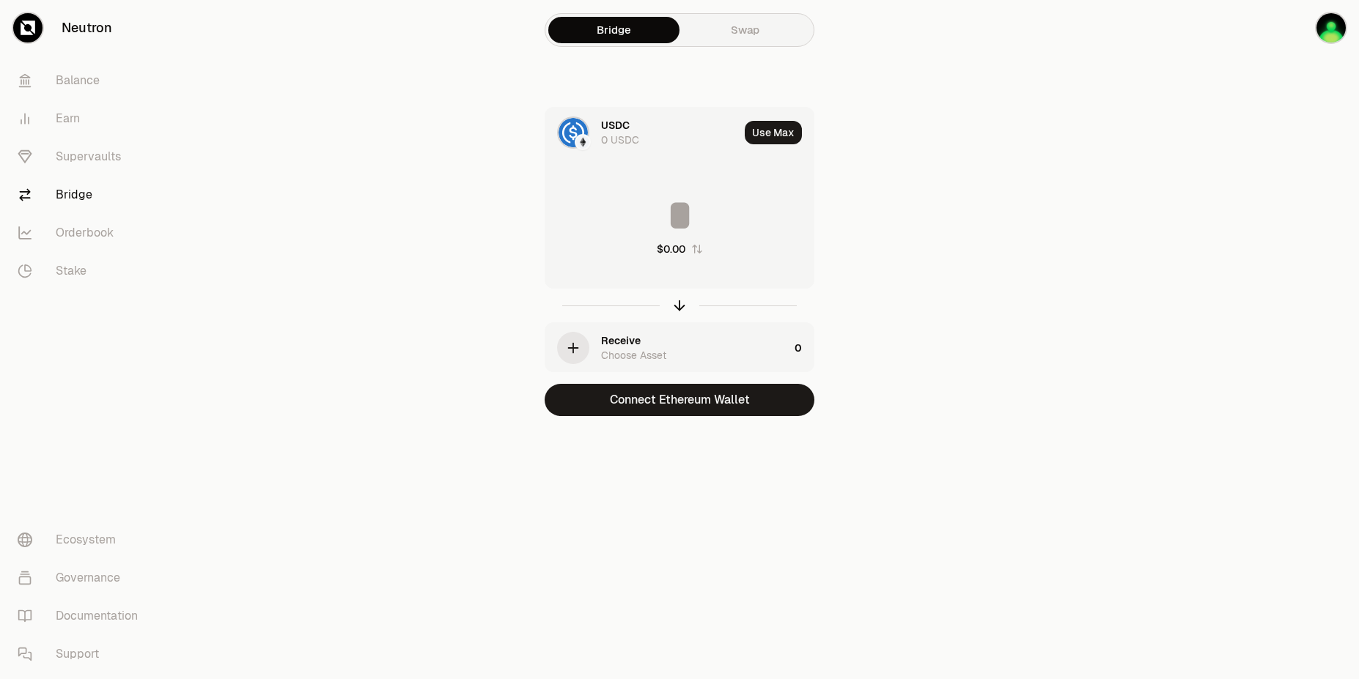
click at [574, 138] on img at bounding box center [572, 132] width 29 height 29
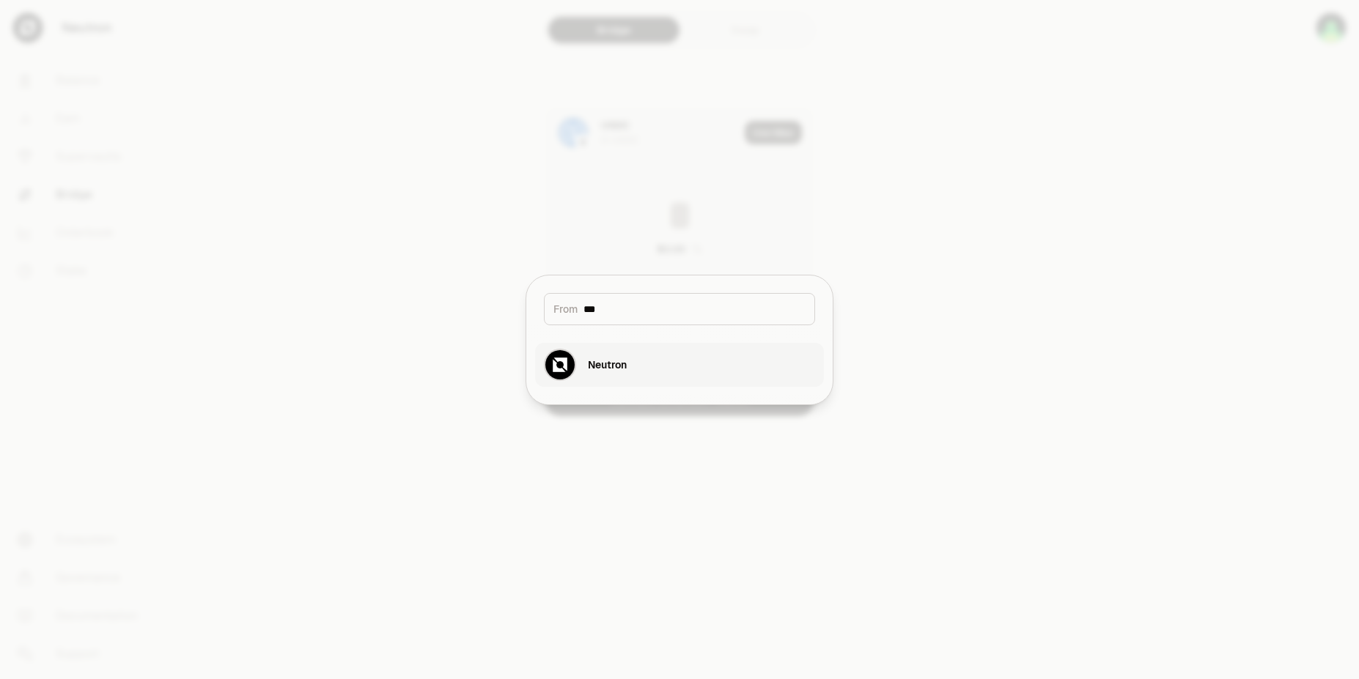
type input "***"
click at [594, 361] on div "Neutron" at bounding box center [607, 365] width 39 height 15
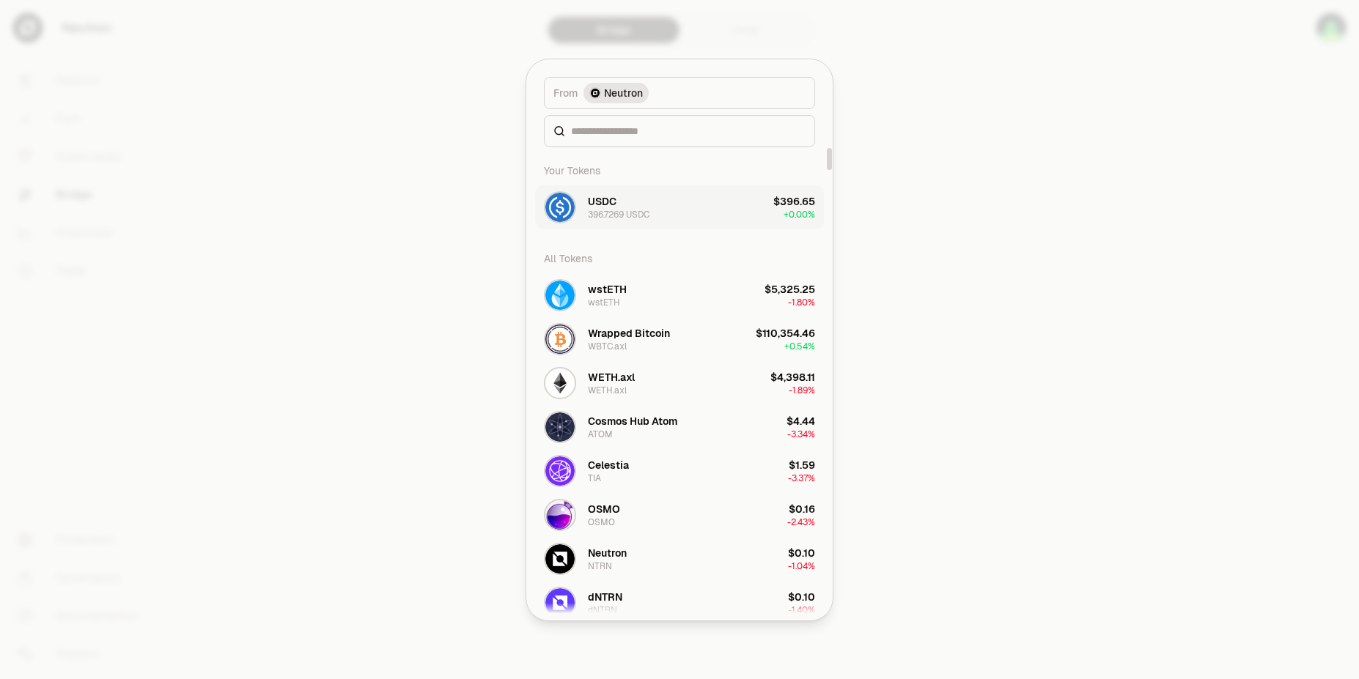
click at [636, 202] on div "USDC 396.7269 USDC" at bounding box center [619, 207] width 62 height 26
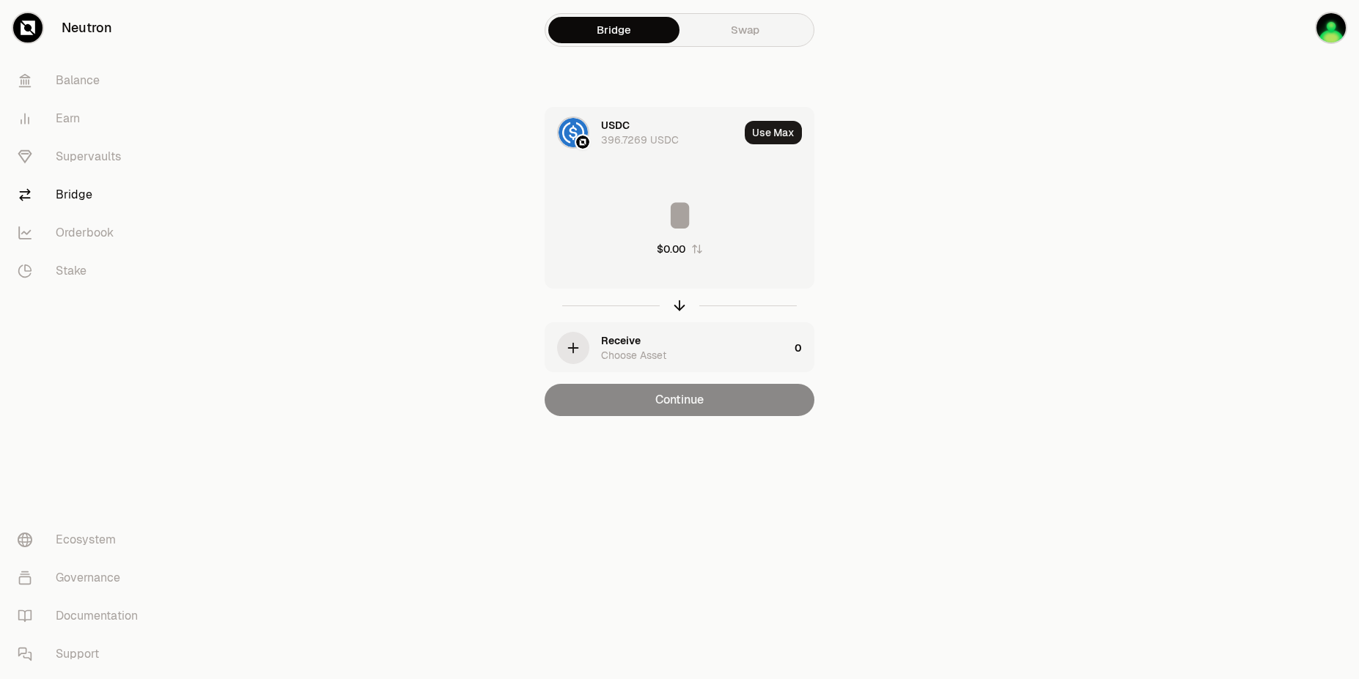
click at [698, 347] on div "Receive Choose Asset" at bounding box center [695, 347] width 188 height 29
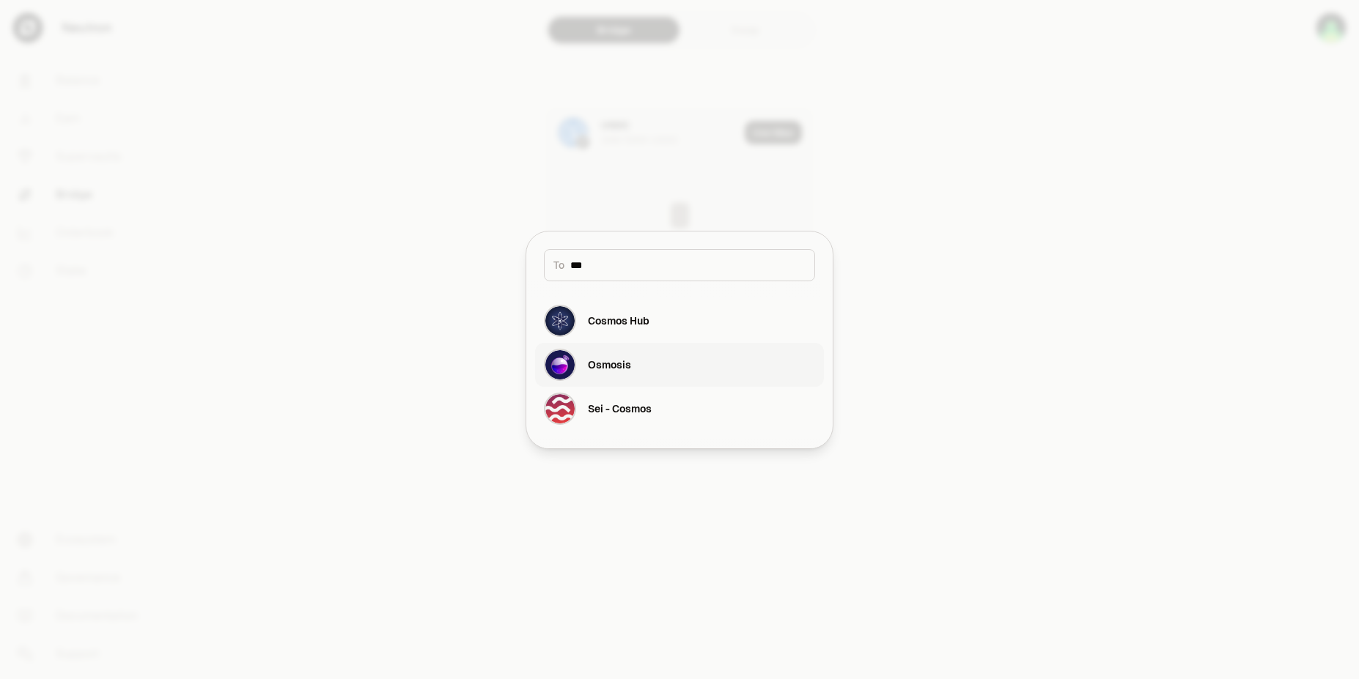
type input "***"
click at [652, 364] on button "Osmosis" at bounding box center [679, 365] width 289 height 44
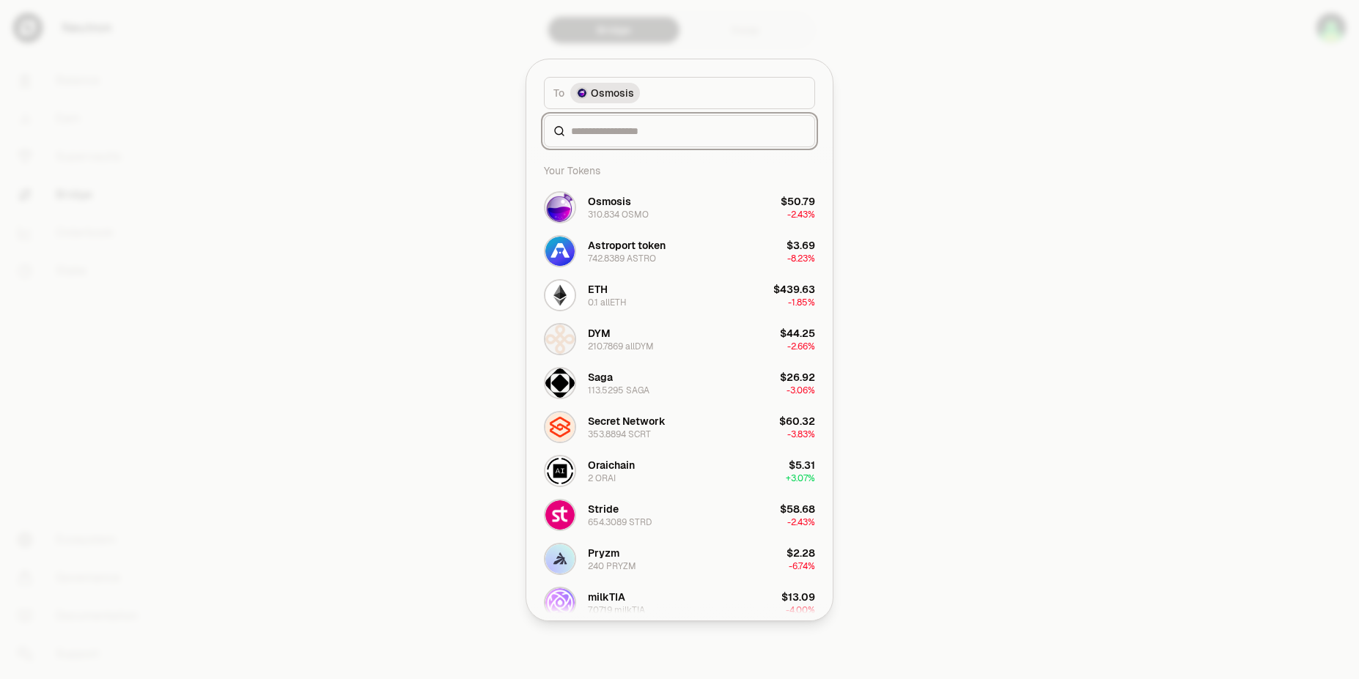
click at [648, 134] on input at bounding box center [688, 131] width 235 height 15
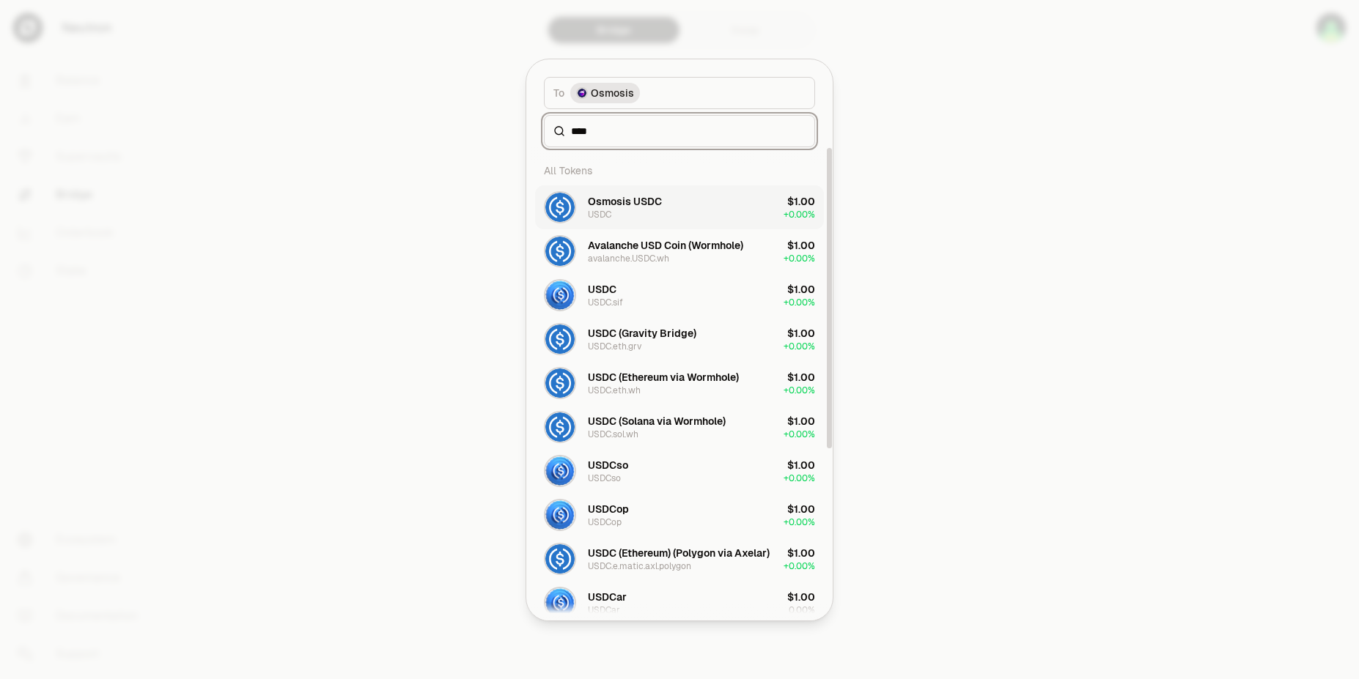
type input "****"
click at [622, 205] on div "Osmosis USDC" at bounding box center [625, 201] width 74 height 15
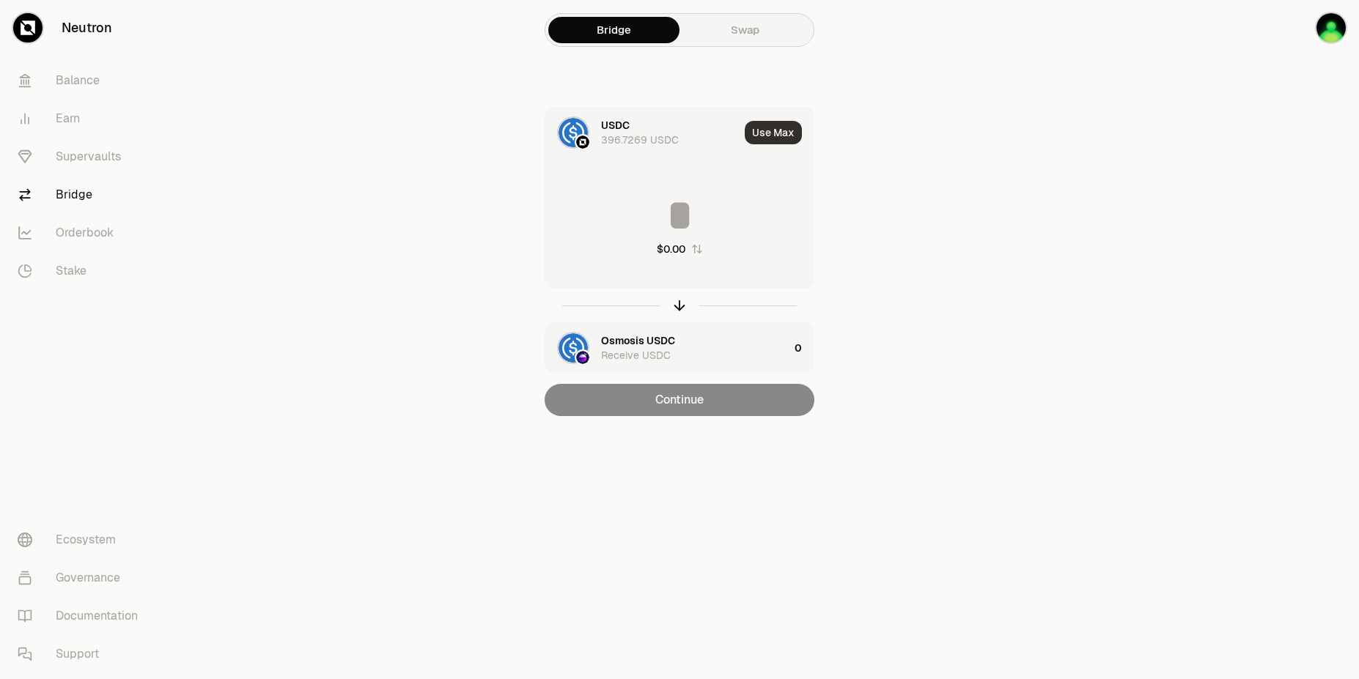
click at [778, 130] on button "Use Max" at bounding box center [773, 132] width 57 height 23
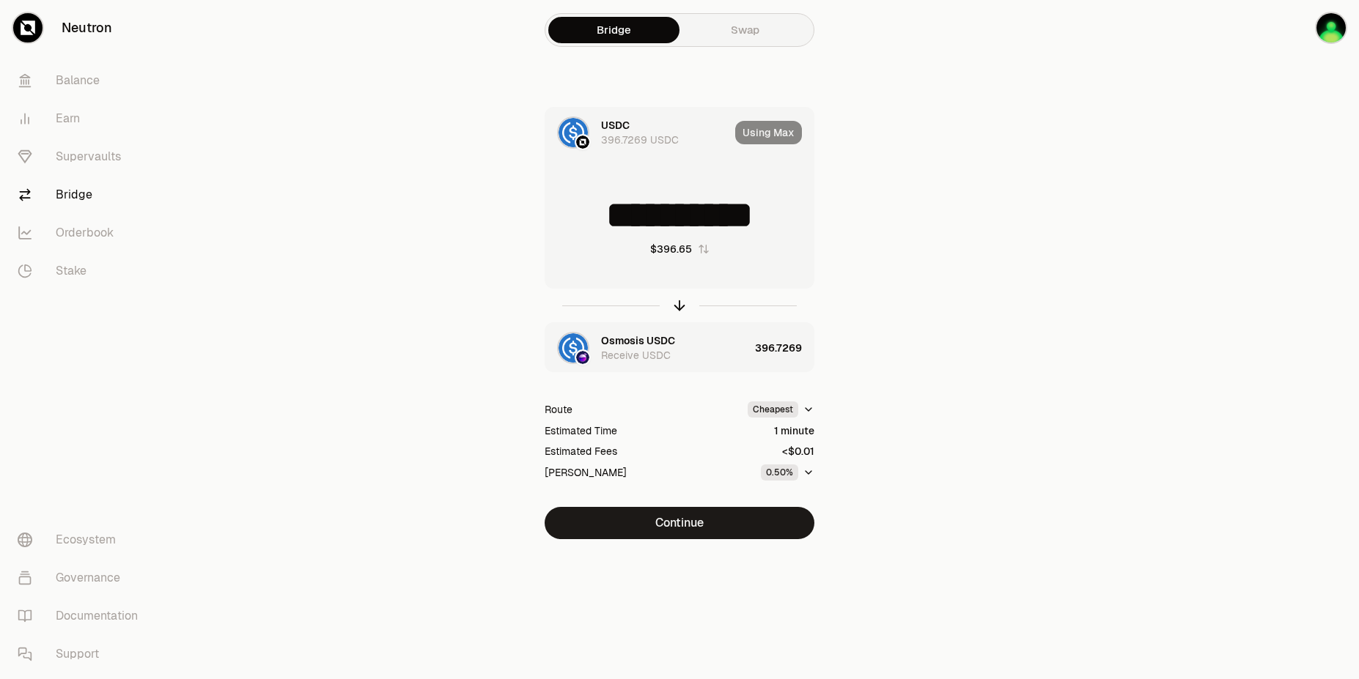
scroll to position [2, 0]
drag, startPoint x: 598, startPoint y: 204, endPoint x: 797, endPoint y: 228, distance: 200.0
click at [796, 229] on input "**********" at bounding box center [679, 215] width 268 height 44
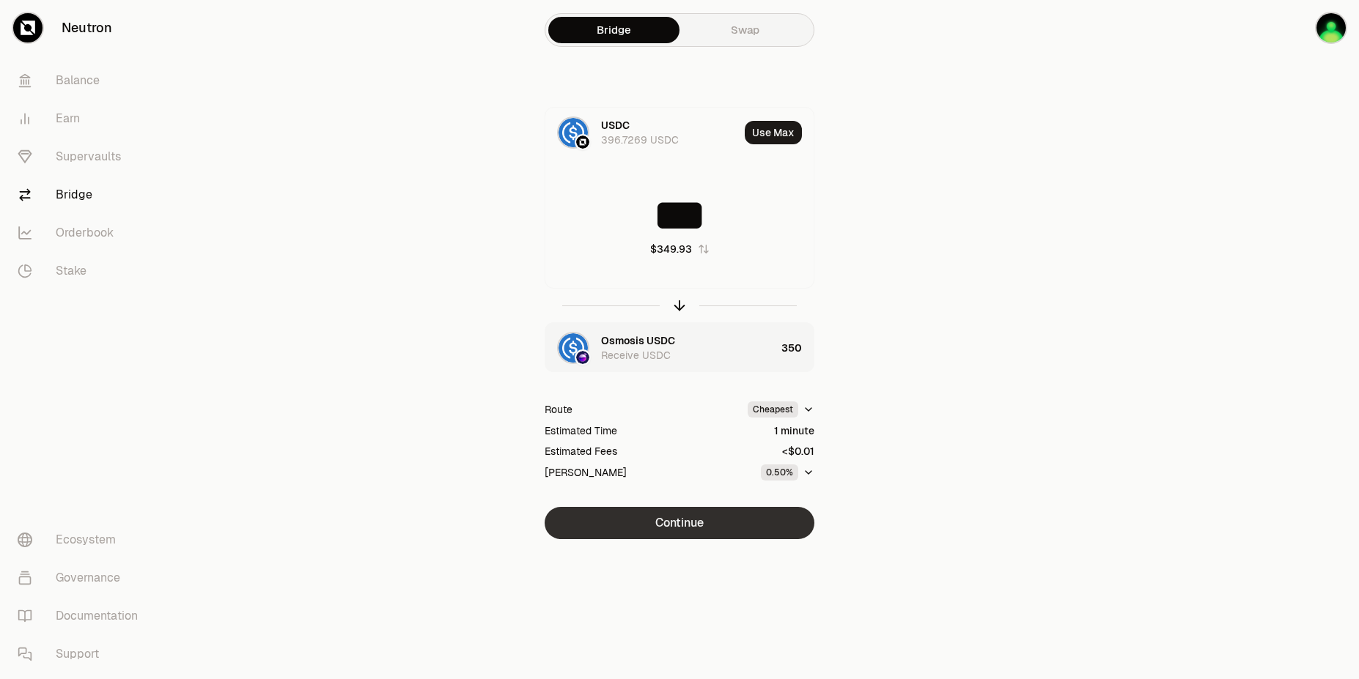
type input "***"
click at [729, 521] on button "Continue" at bounding box center [680, 523] width 270 height 32
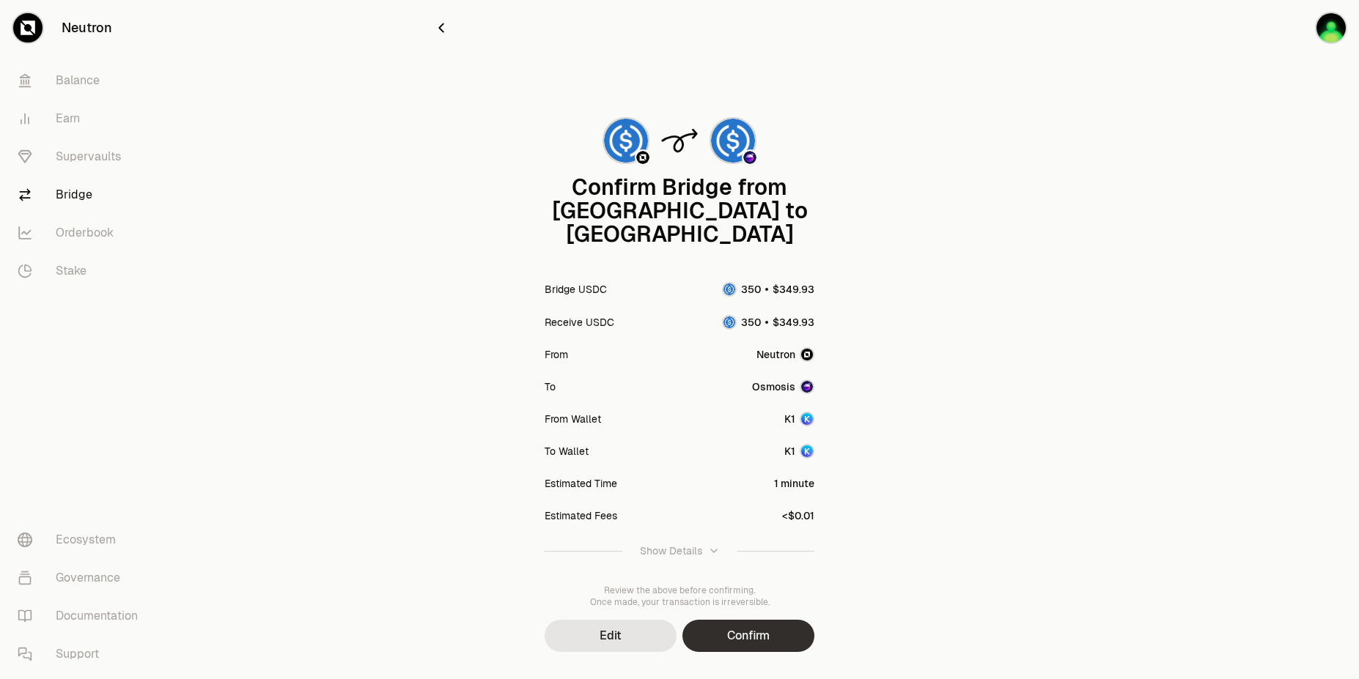
click at [797, 620] on button "Confirm" at bounding box center [748, 636] width 132 height 32
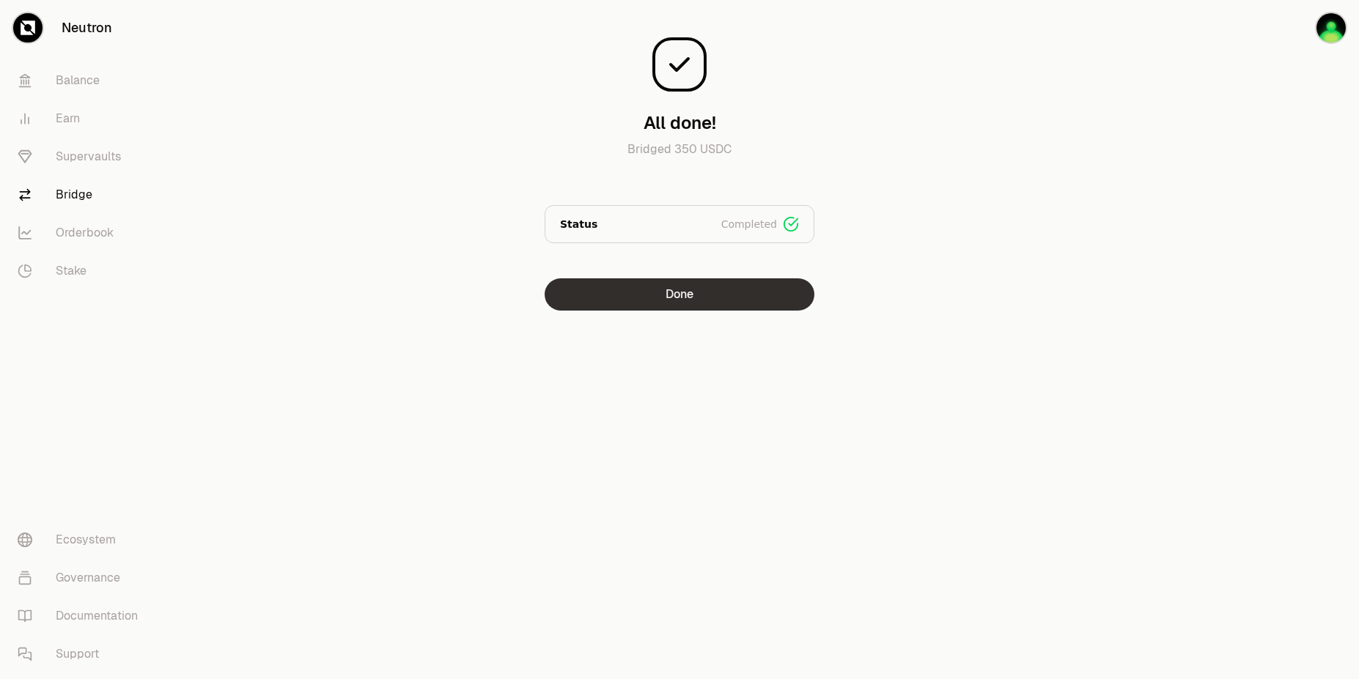
click at [627, 287] on button "Done" at bounding box center [680, 295] width 270 height 32
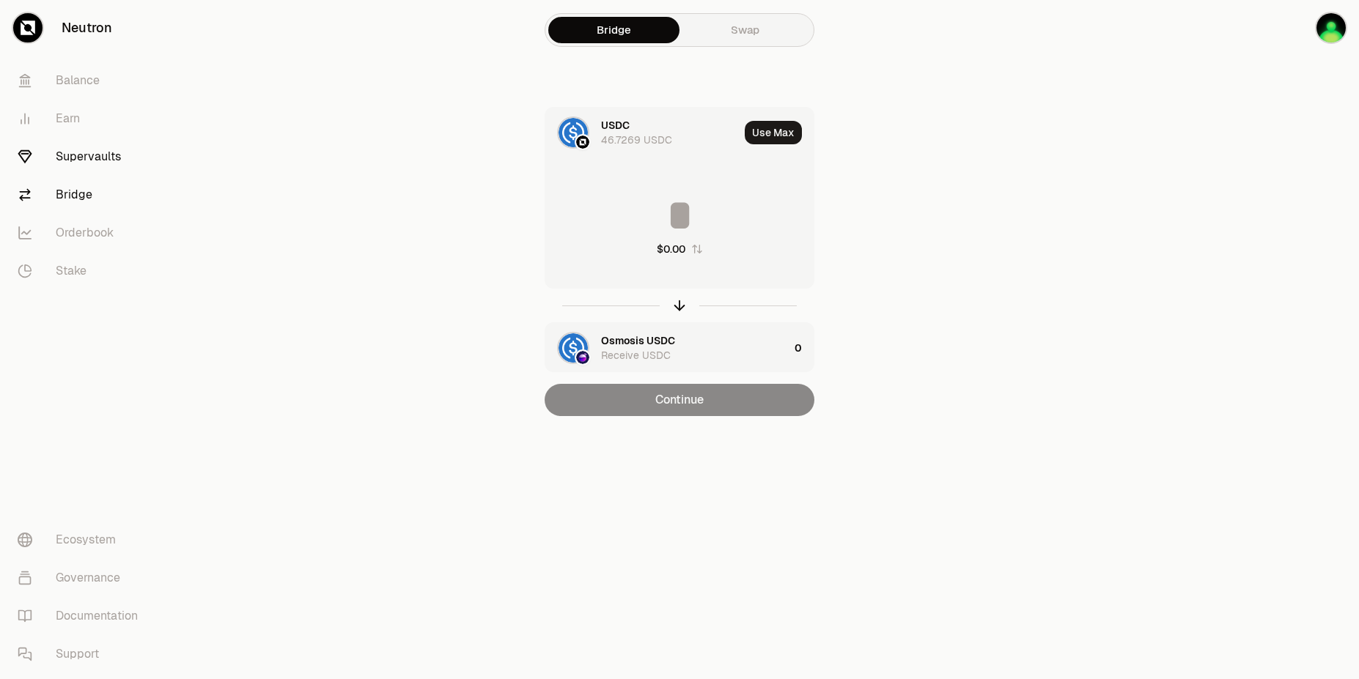
click at [97, 163] on link "Supervaults" at bounding box center [82, 157] width 152 height 38
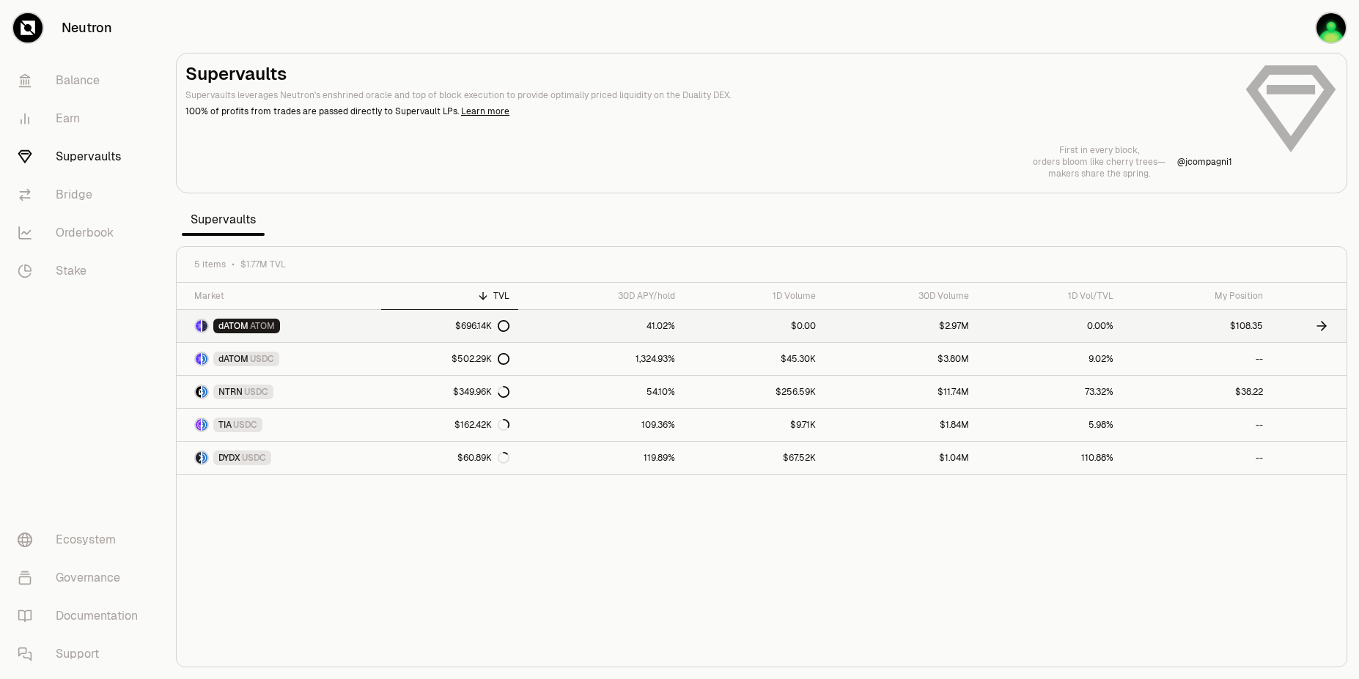
click at [693, 332] on link "$0.00" at bounding box center [754, 326] width 140 height 32
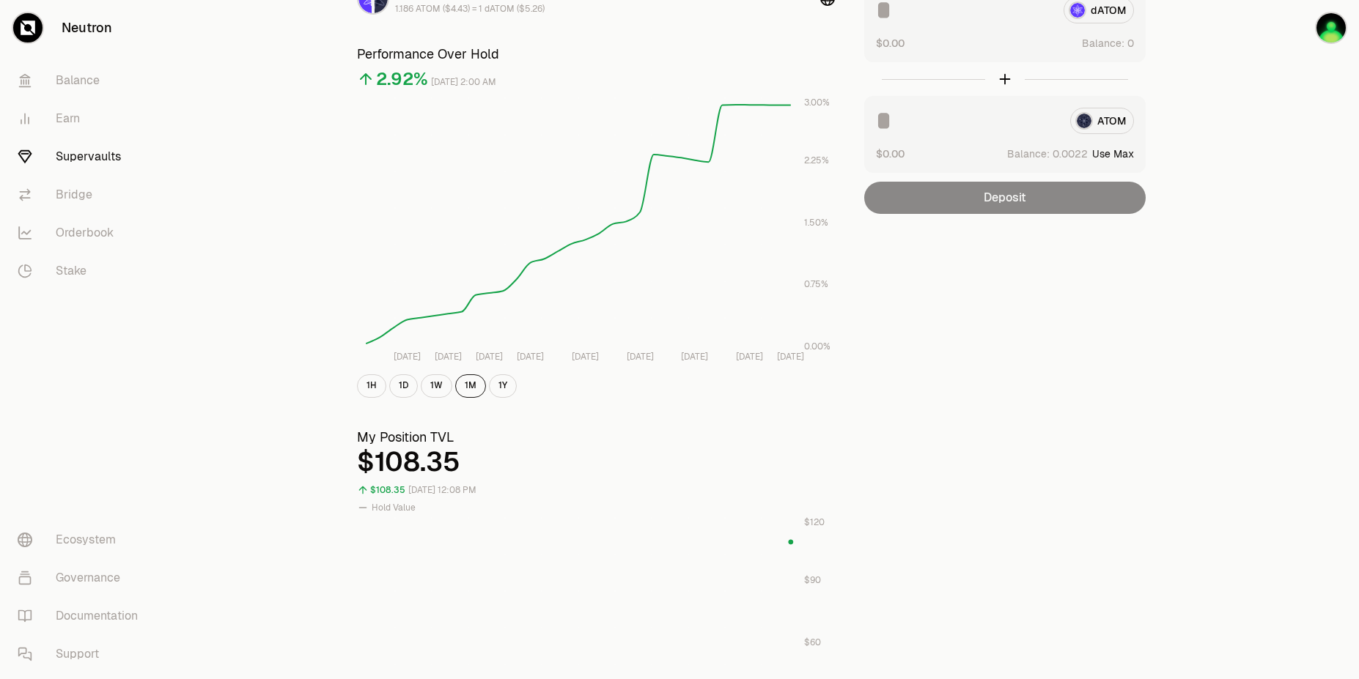
scroll to position [91, 0]
